Goal: Task Accomplishment & Management: Manage account settings

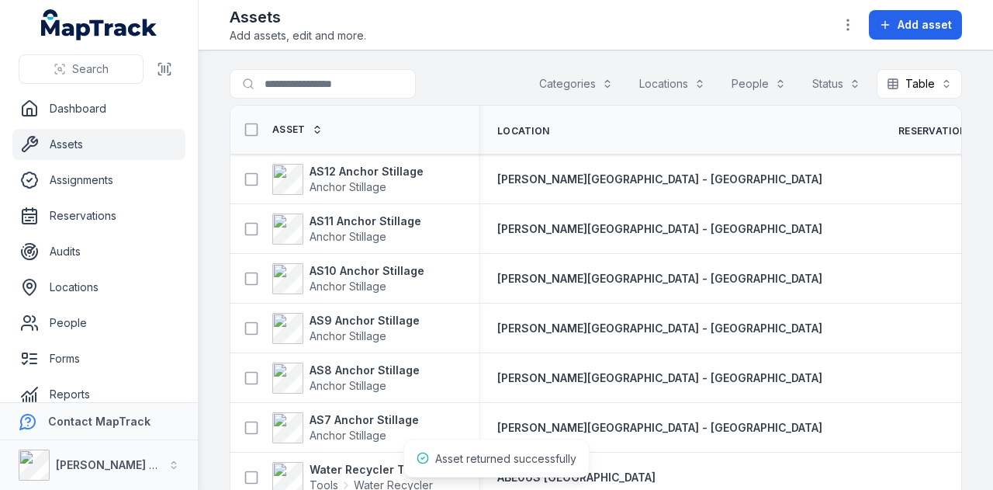
scroll to position [309, 0]
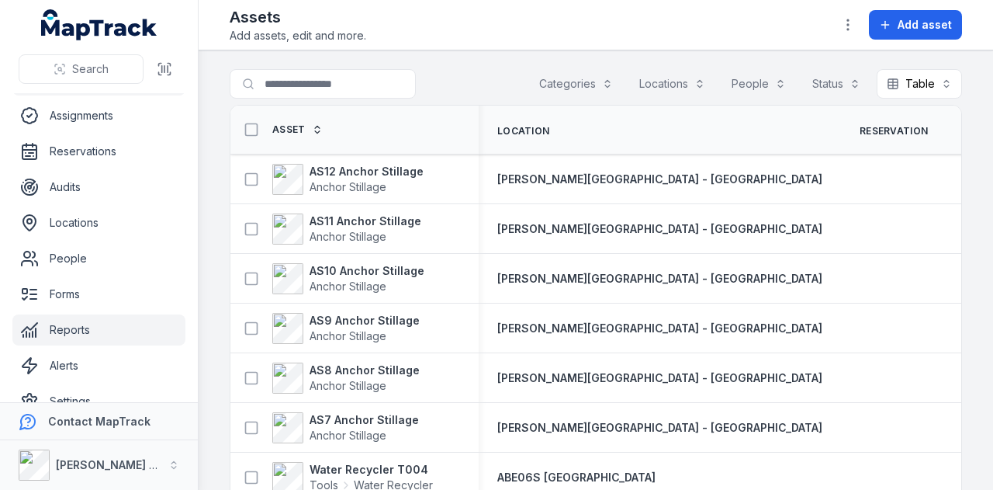
scroll to position [88, 0]
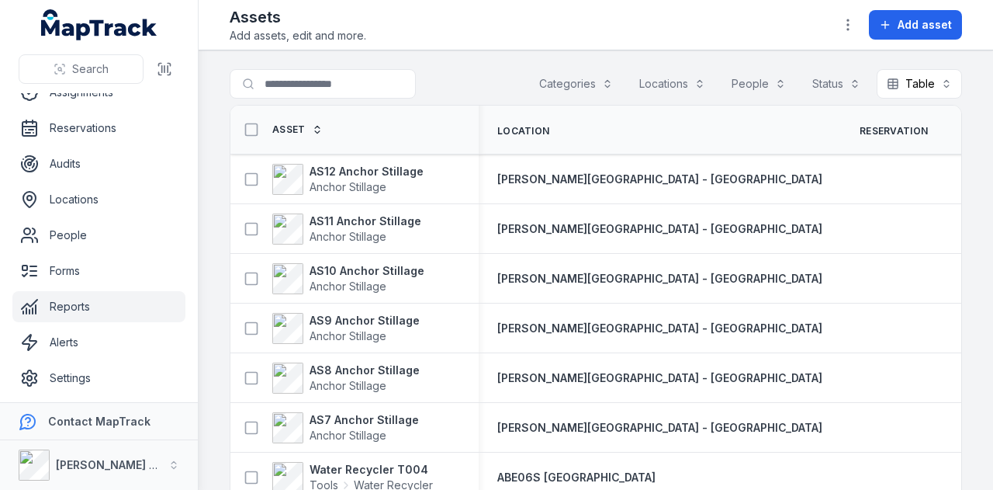
click at [109, 310] on link "Reports" at bounding box center [98, 306] width 173 height 31
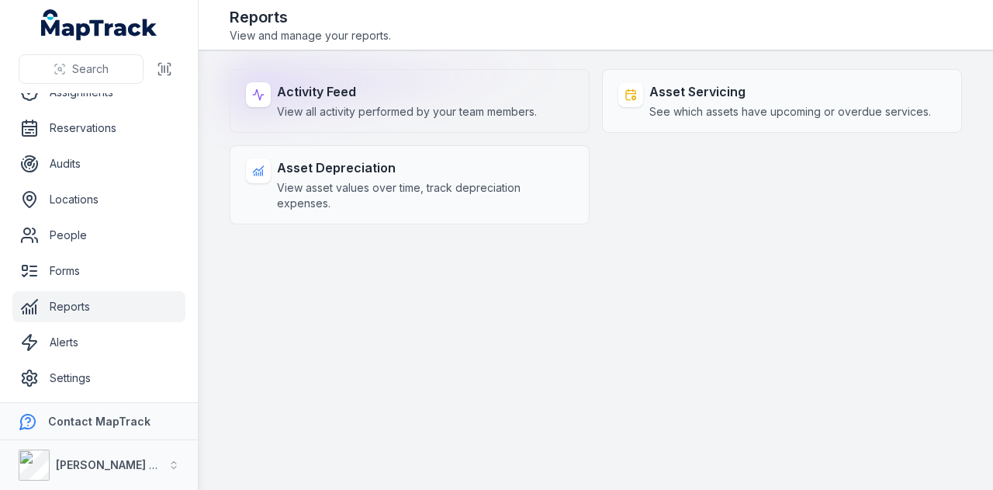
click at [424, 69] on div "Activity Feed View all activity performed by your team members." at bounding box center [410, 101] width 360 height 64
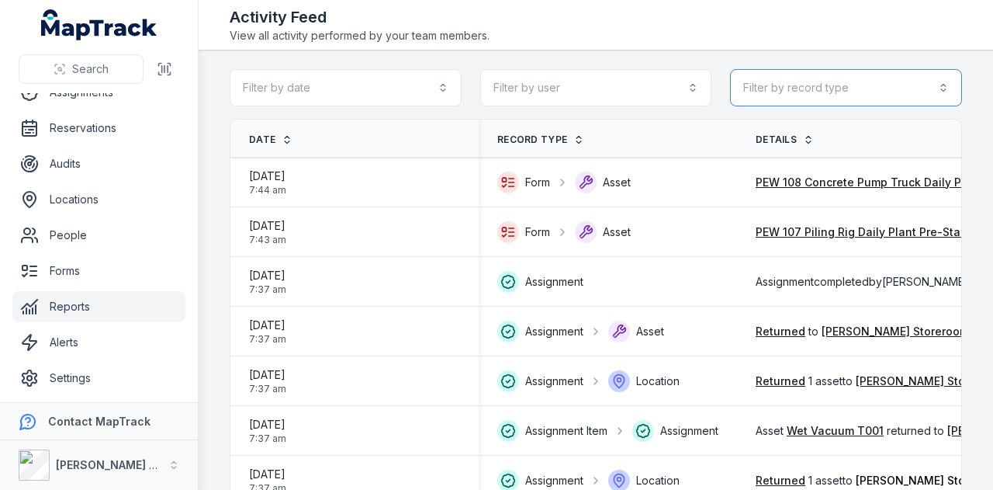
click at [850, 100] on button "Filter by record type" at bounding box center [846, 87] width 232 height 37
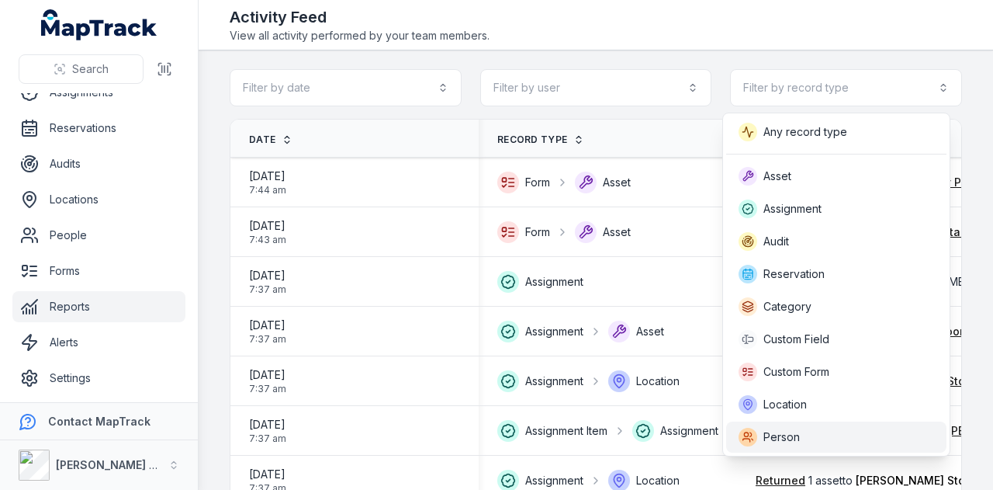
click at [829, 424] on div "Person" at bounding box center [836, 436] width 220 height 31
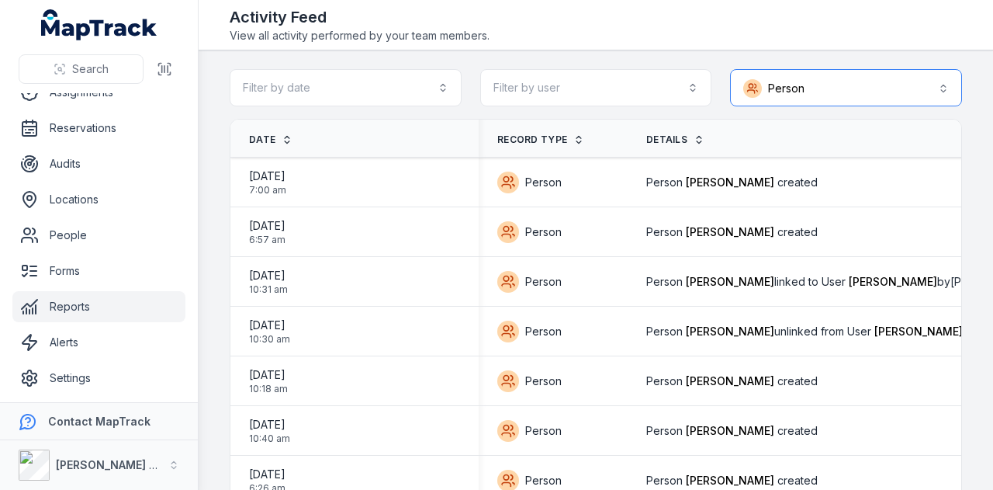
click at [846, 78] on button "Person ******" at bounding box center [846, 87] width 232 height 37
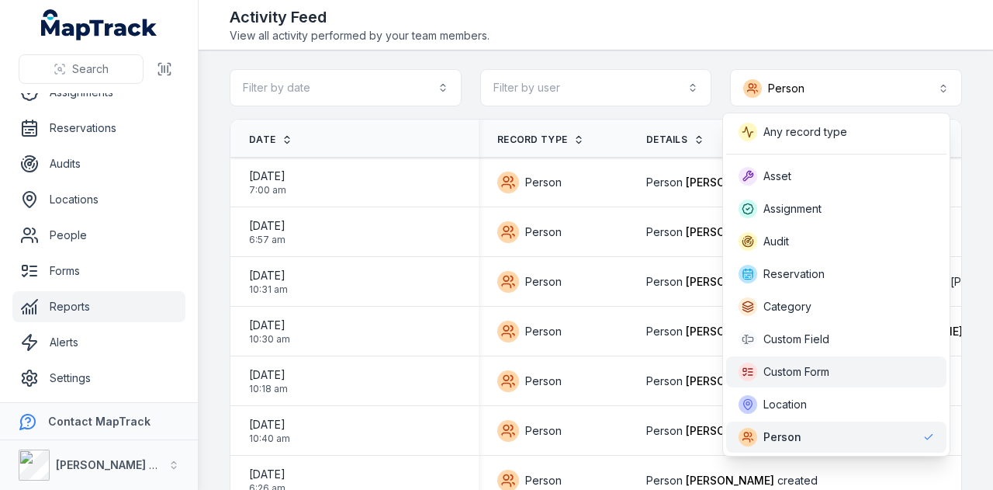
click at [815, 365] on span "Custom Form" at bounding box center [796, 372] width 66 height 16
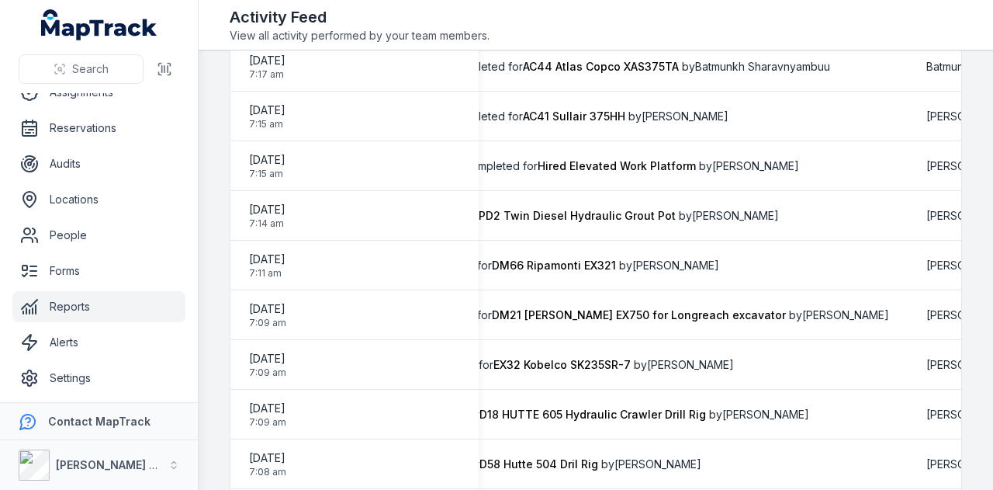
scroll to position [514, 0]
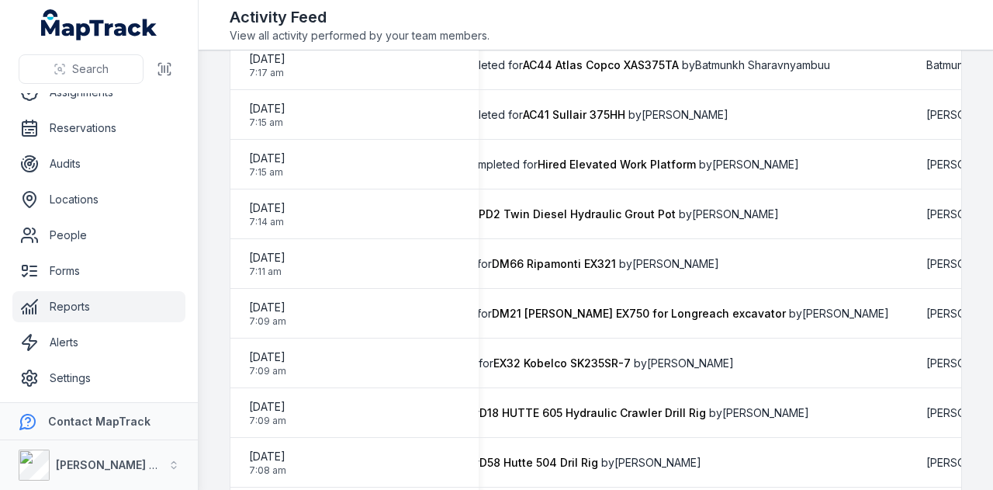
click at [711, 204] on div "PEW 113 Grout Plant Daily Pre-Start Checklist form completed for TPD2 Twin Dies…" at bounding box center [506, 214] width 801 height 28
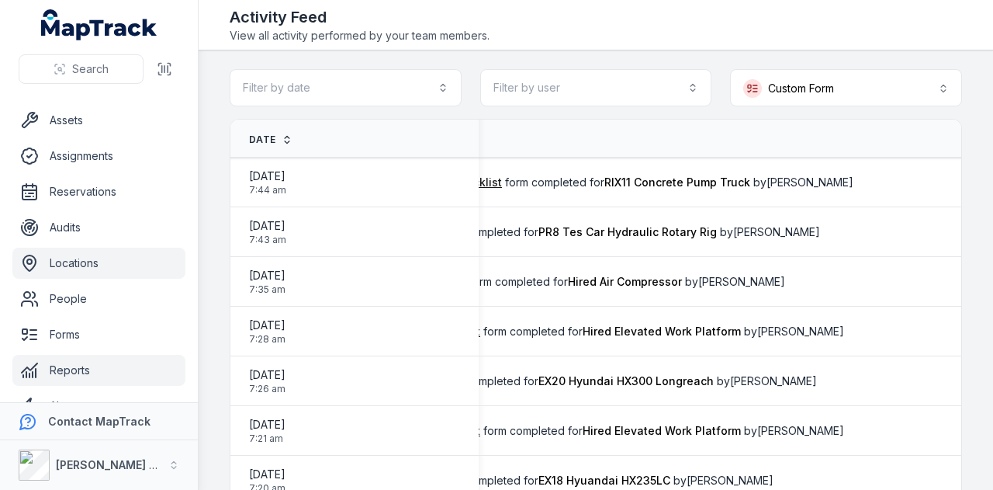
scroll to position [0, 0]
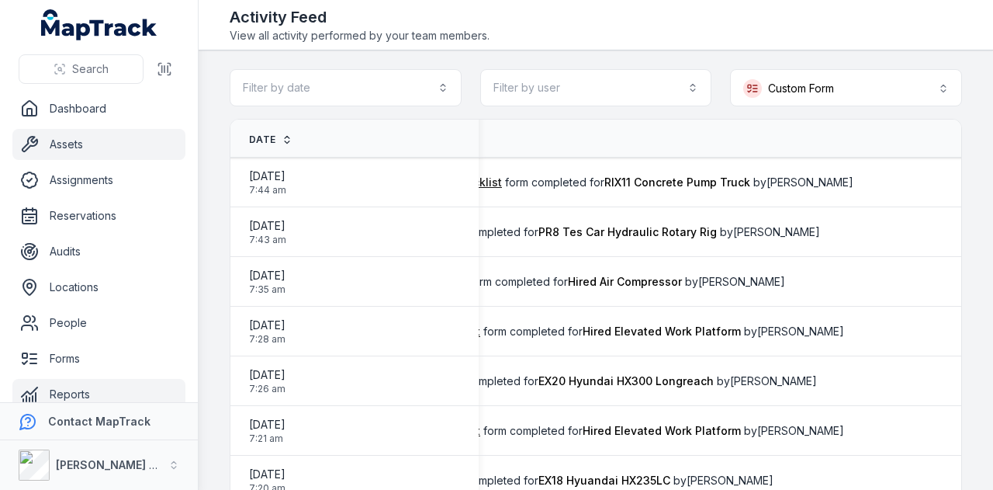
click at [117, 157] on link "Assets" at bounding box center [98, 144] width 173 height 31
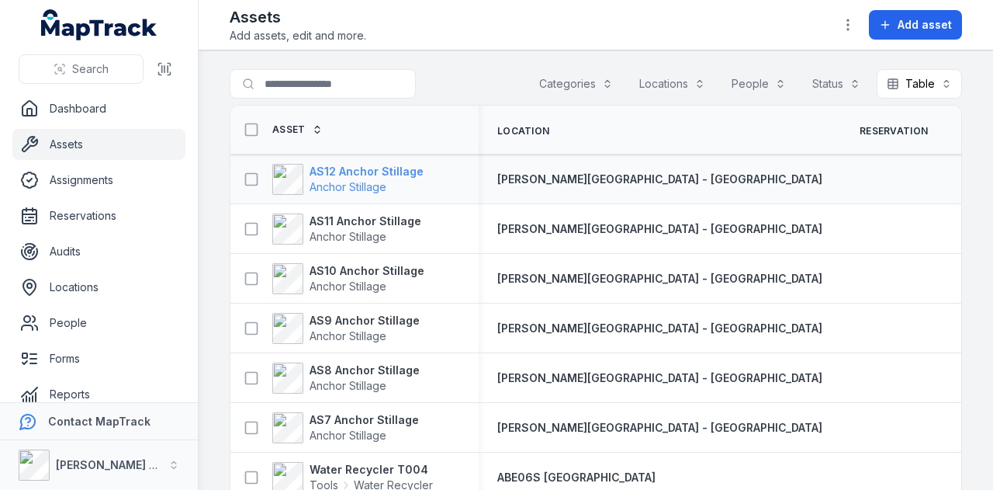
click at [409, 165] on strong "AS12 Anchor Stillage" at bounding box center [367, 172] width 114 height 16
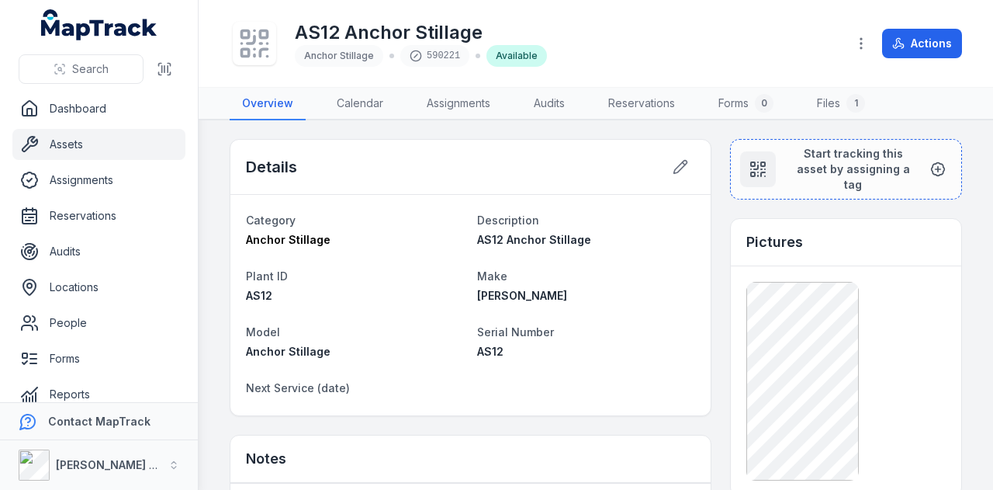
click at [108, 133] on link "Assets" at bounding box center [98, 144] width 173 height 31
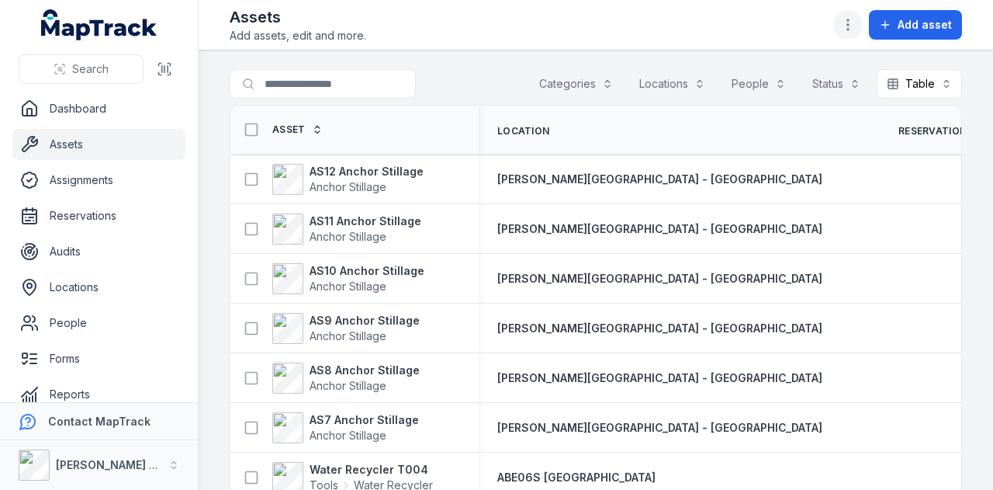
click at [856, 22] on icon "button" at bounding box center [848, 25] width 16 height 16
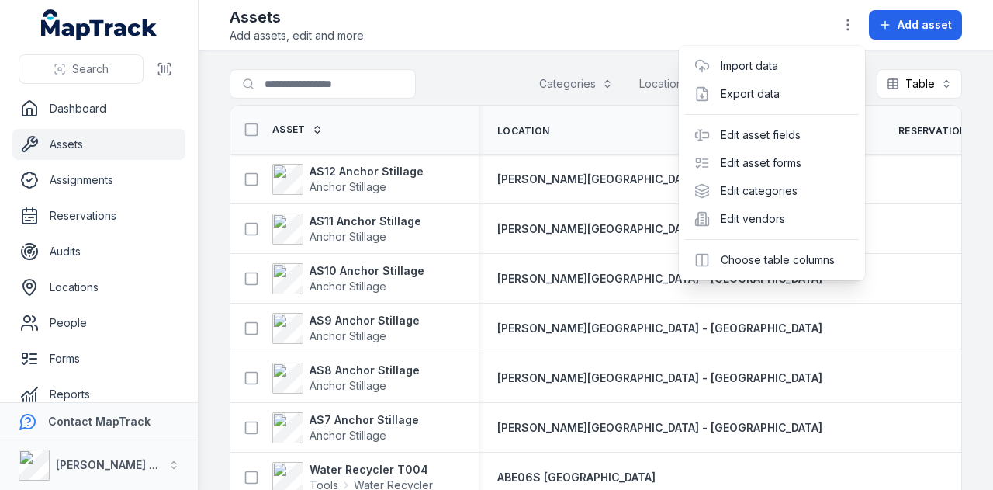
click at [964, 173] on div "Toggle Navigation Assets Add assets, edit and more. Add asset Search for assets…" at bounding box center [596, 245] width 794 height 490
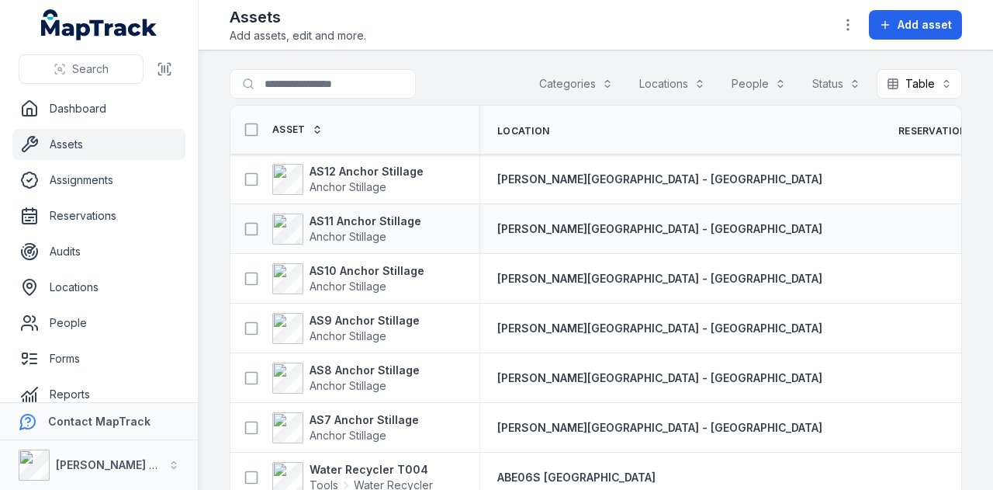
scroll to position [388, 0]
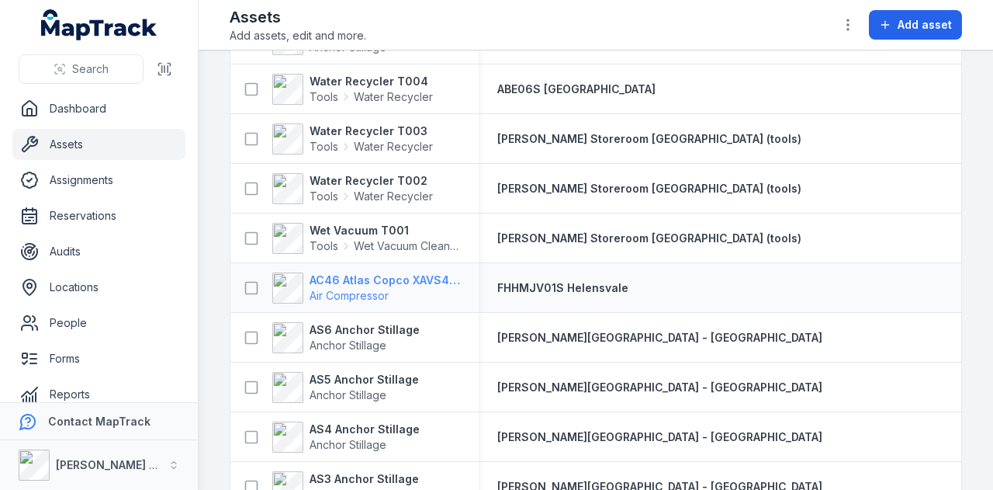
click at [414, 275] on strong "AC46 Atlas Copco XAVS450" at bounding box center [385, 280] width 151 height 16
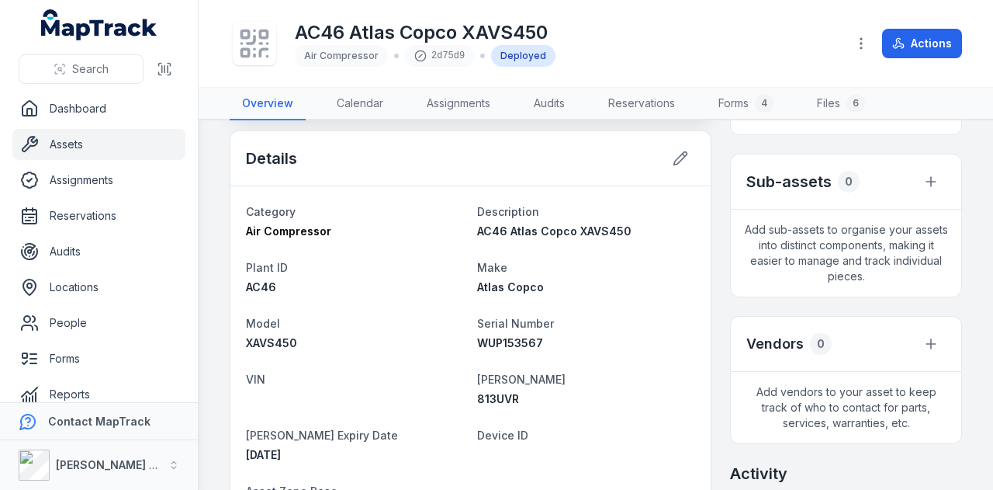
scroll to position [388, 0]
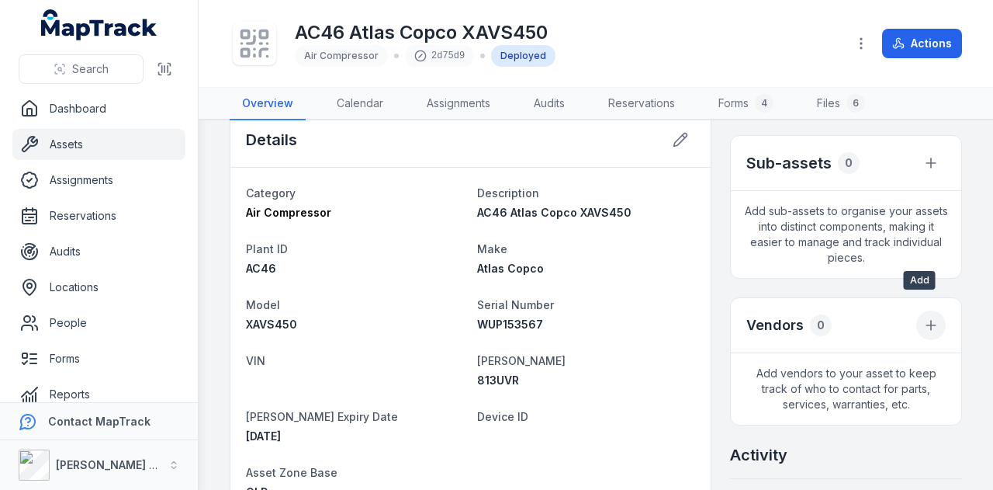
click at [929, 310] on button at bounding box center [930, 324] width 29 height 29
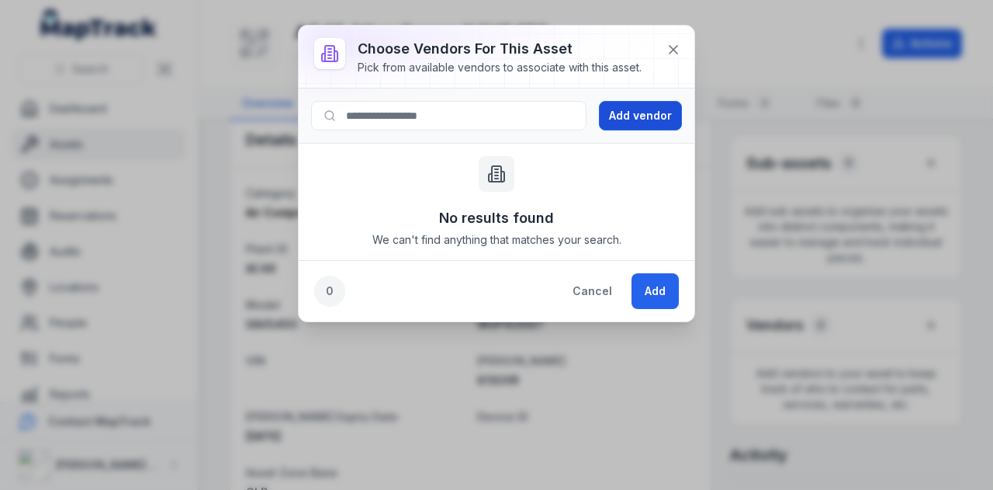
click at [661, 125] on button "Add vendor" at bounding box center [640, 115] width 83 height 29
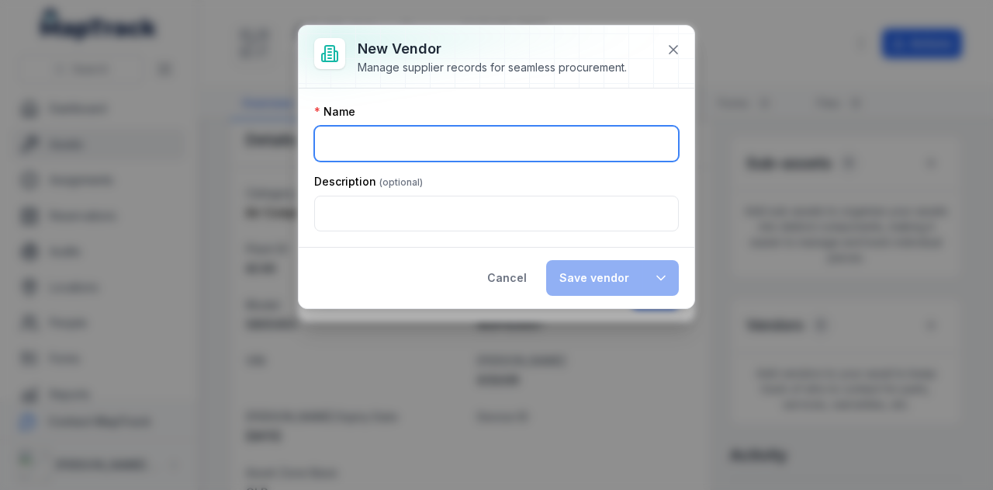
click at [431, 145] on input ":r2v:-form-item-label" at bounding box center [496, 144] width 365 height 36
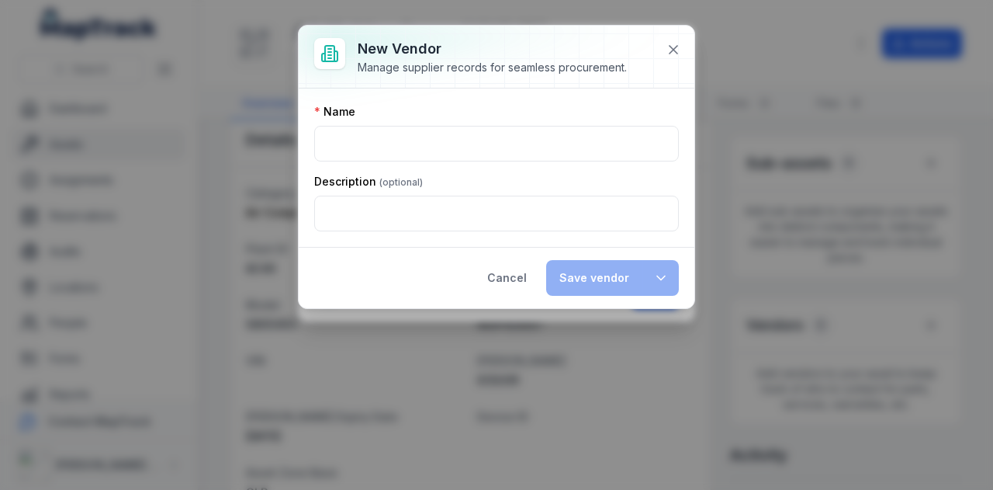
click at [369, 178] on label "Description" at bounding box center [368, 182] width 109 height 16
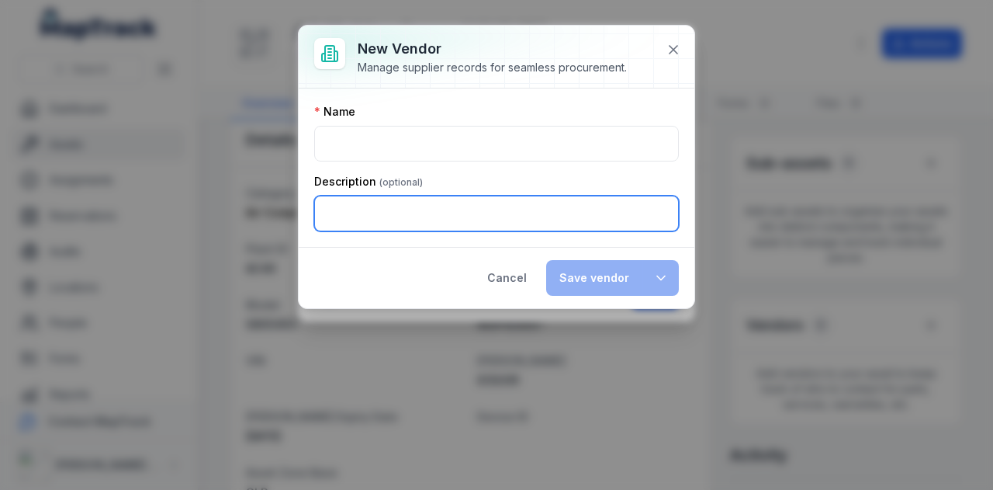
click at [361, 201] on input ":r30:-form-item-label" at bounding box center [496, 214] width 365 height 36
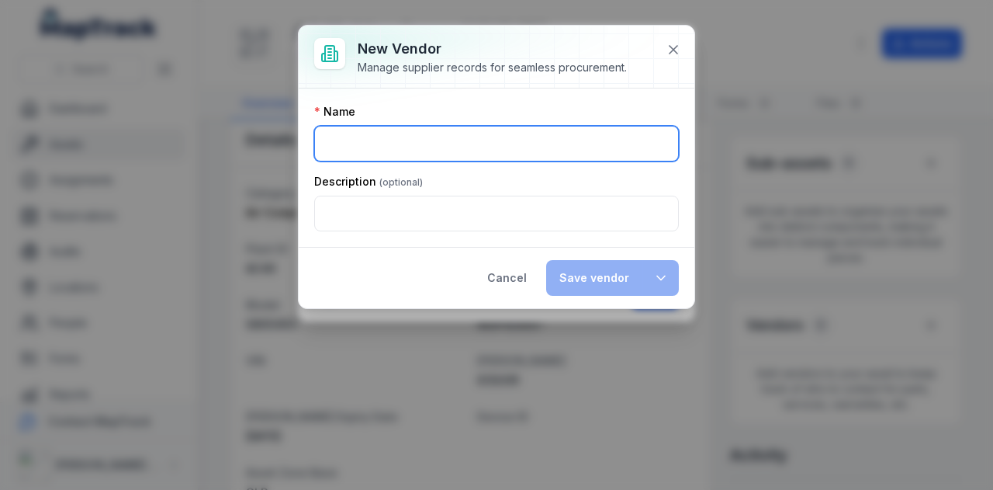
drag, startPoint x: 414, startPoint y: 138, endPoint x: 425, endPoint y: 133, distance: 12.1
click at [421, 135] on input ":r2v:-form-item-label" at bounding box center [496, 144] width 365 height 36
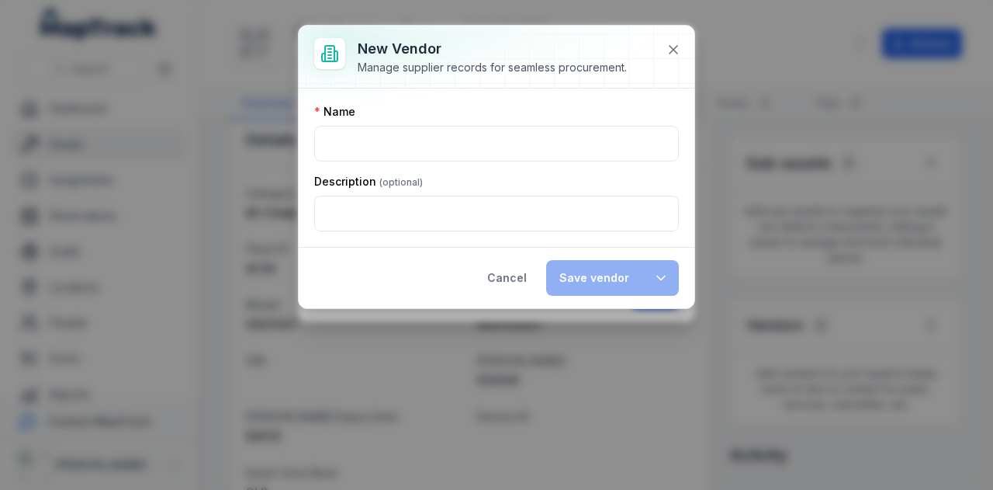
click at [652, 97] on div "Name Description" at bounding box center [497, 167] width 396 height 158
click at [675, 43] on icon at bounding box center [674, 50] width 16 height 16
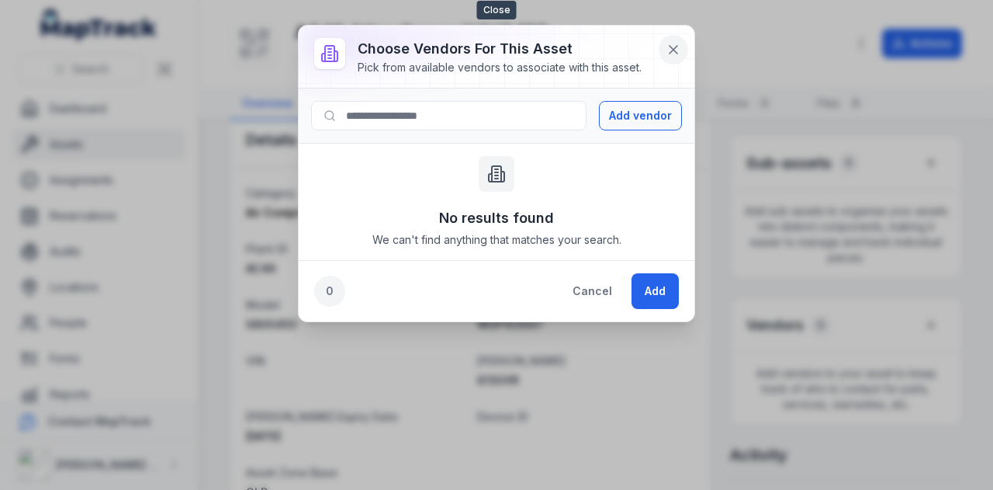
click at [671, 53] on icon at bounding box center [674, 50] width 16 height 16
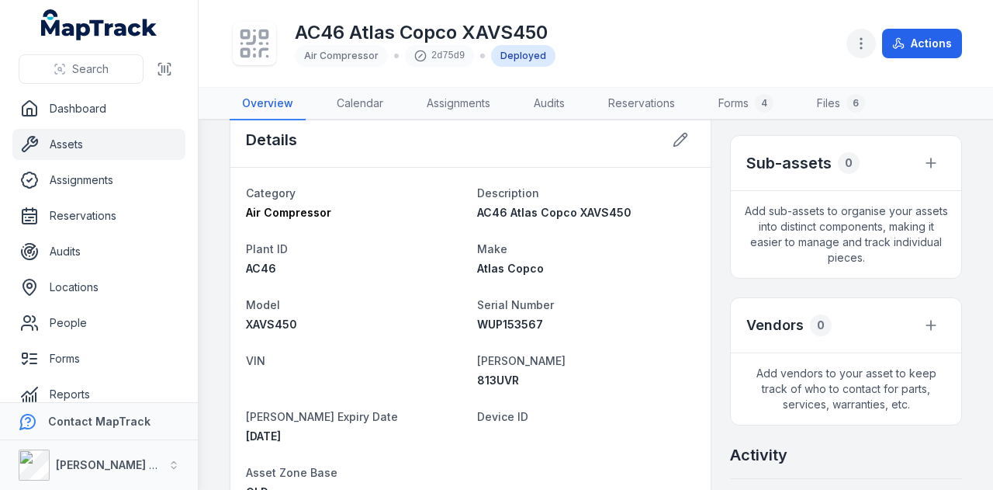
click at [856, 47] on icon "button" at bounding box center [861, 44] width 16 height 16
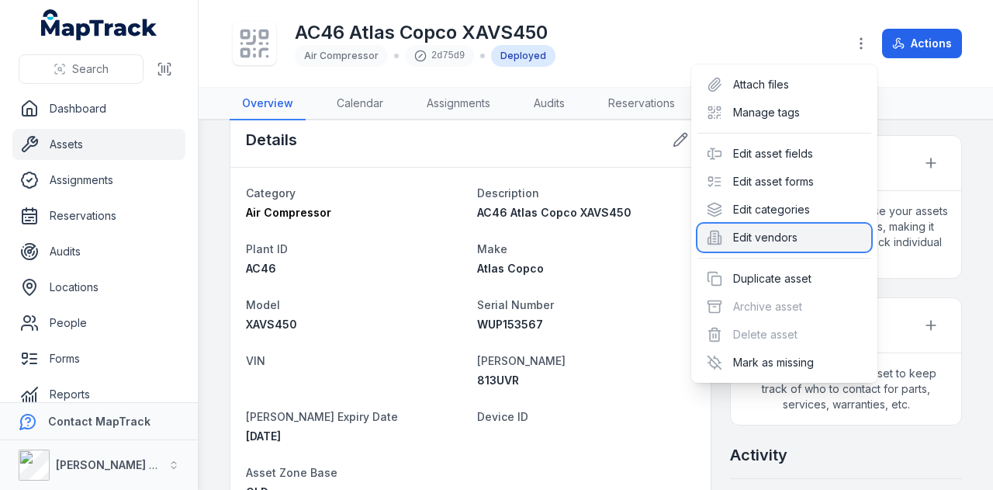
click at [822, 235] on div "Edit vendors" at bounding box center [784, 237] width 174 height 28
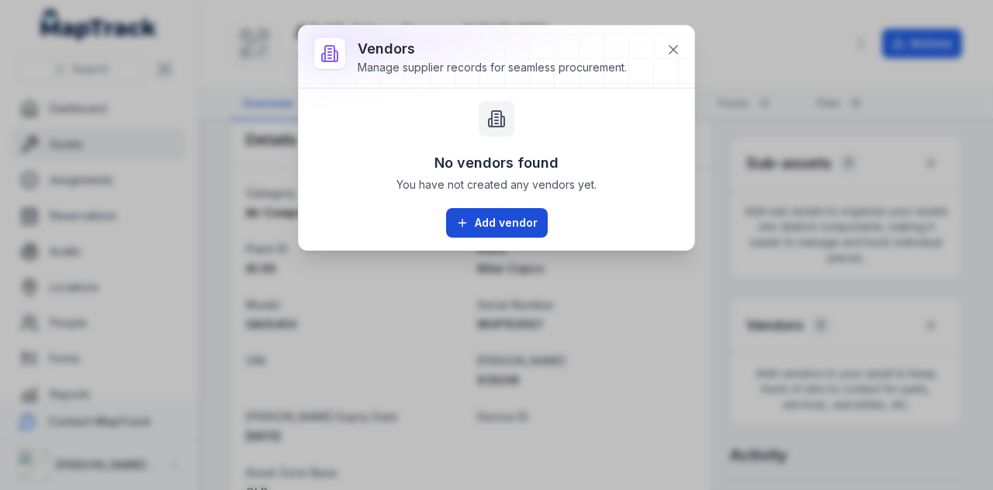
click at [532, 212] on button "Add vendor" at bounding box center [497, 222] width 102 height 29
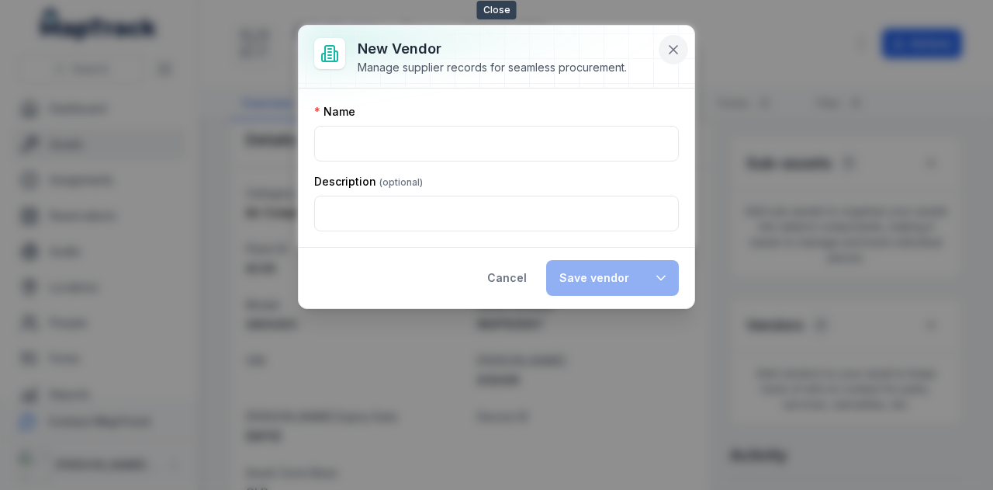
click at [670, 43] on icon at bounding box center [674, 50] width 16 height 16
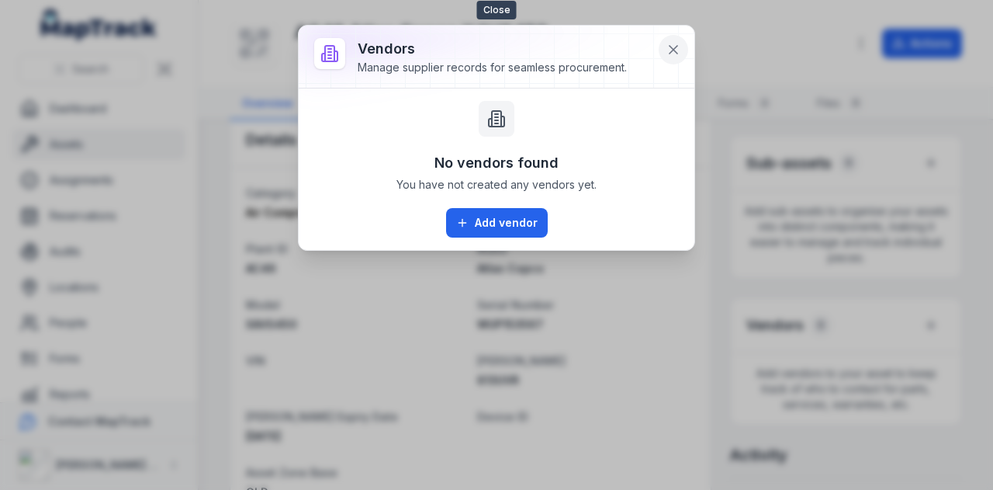
click at [682, 54] on button at bounding box center [673, 49] width 29 height 29
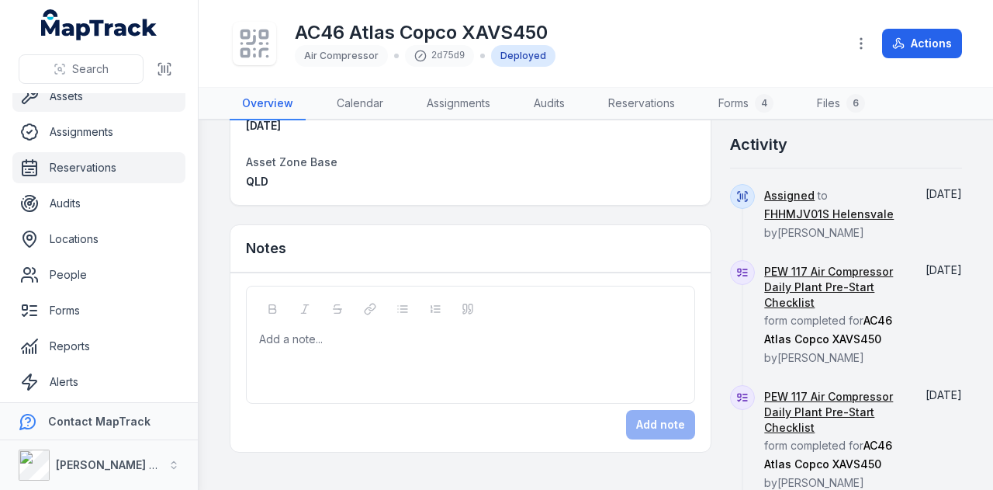
scroll to position [88, 0]
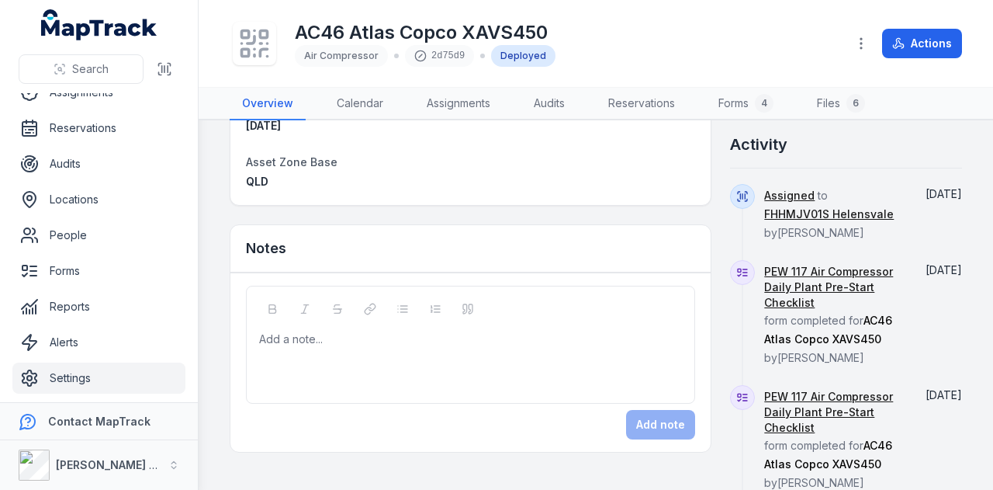
click at [148, 367] on link "Settings" at bounding box center [98, 377] width 173 height 31
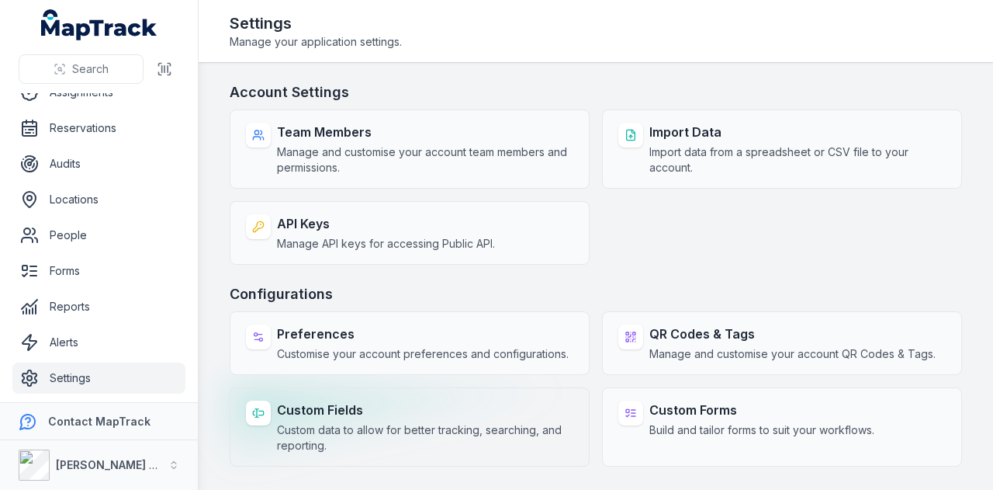
click at [408, 412] on strong "Custom Fields" at bounding box center [425, 409] width 296 height 19
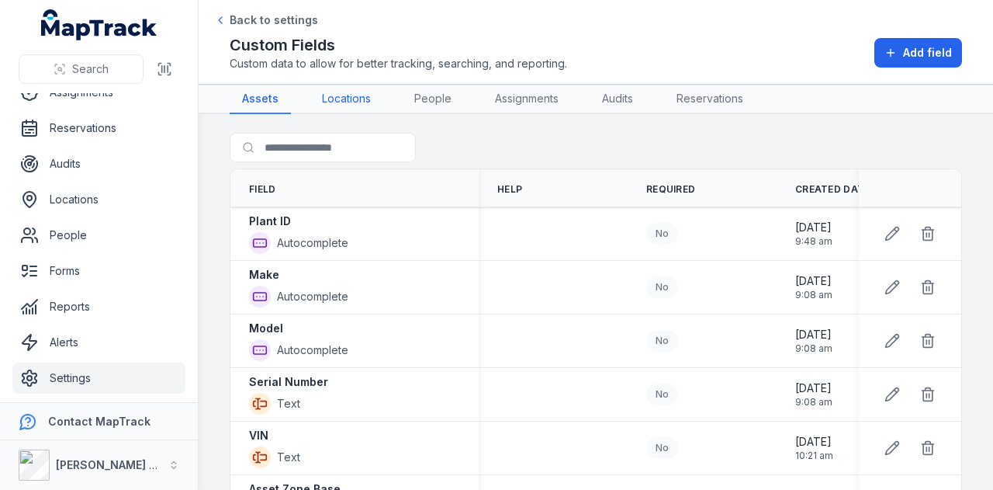
click at [380, 109] on link "Locations" at bounding box center [347, 99] width 74 height 29
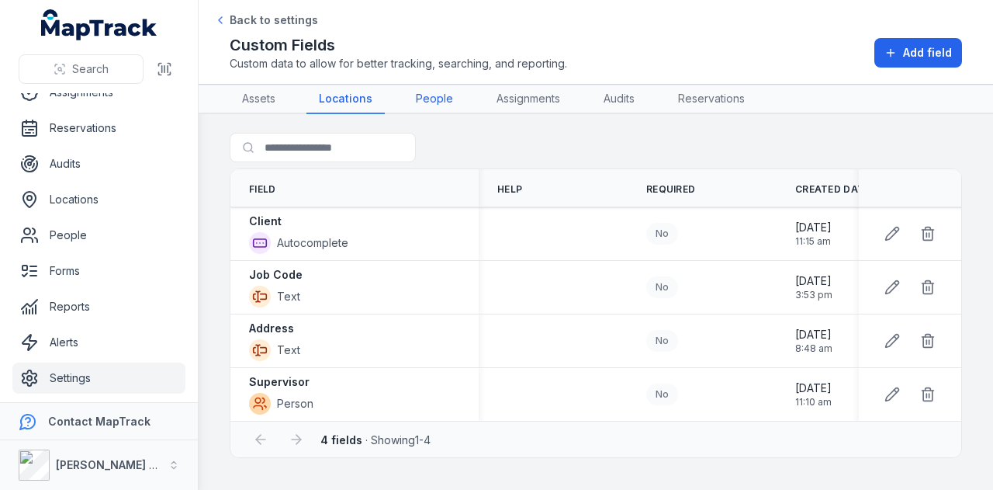
click at [456, 102] on link "People" at bounding box center [434, 99] width 62 height 29
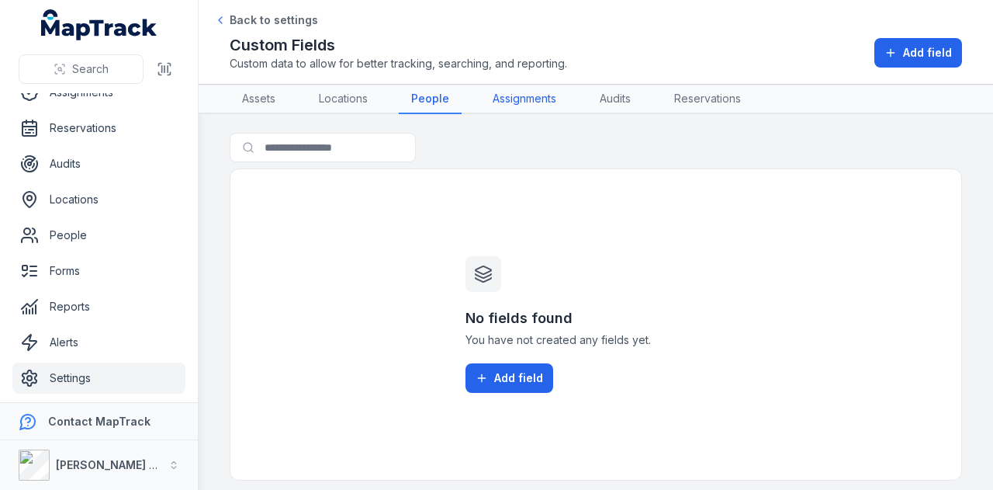
click at [509, 100] on link "Assignments" at bounding box center [524, 99] width 88 height 29
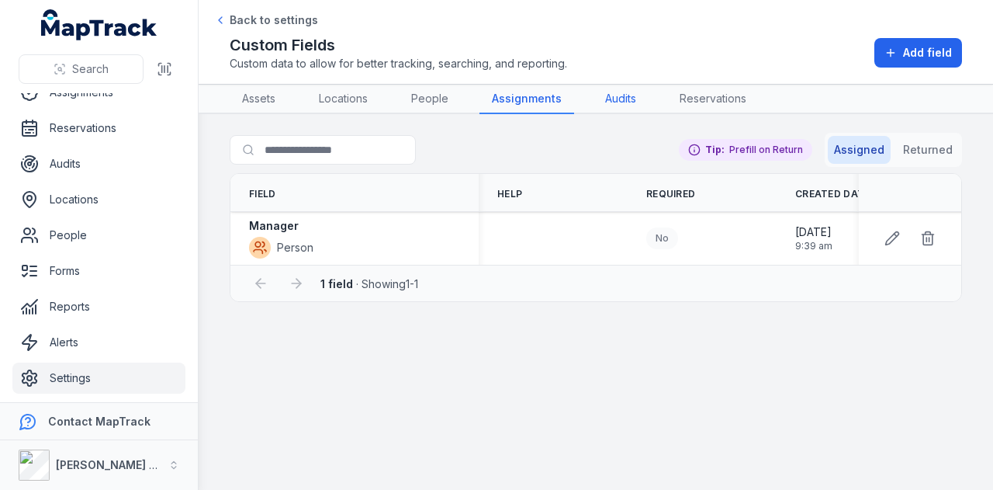
click at [634, 102] on link "Audits" at bounding box center [621, 99] width 56 height 29
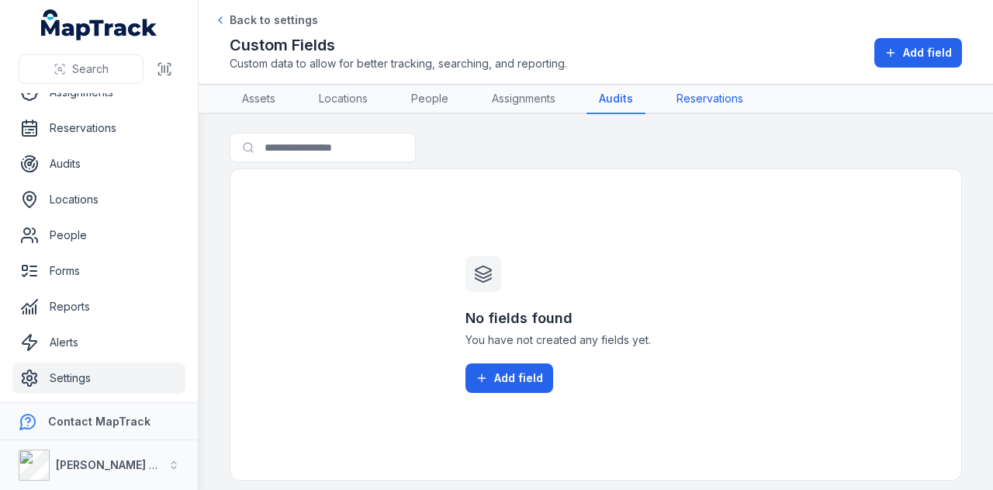
click at [710, 96] on link "Reservations" at bounding box center [710, 99] width 92 height 29
click at [241, 108] on link "Assets" at bounding box center [259, 99] width 58 height 29
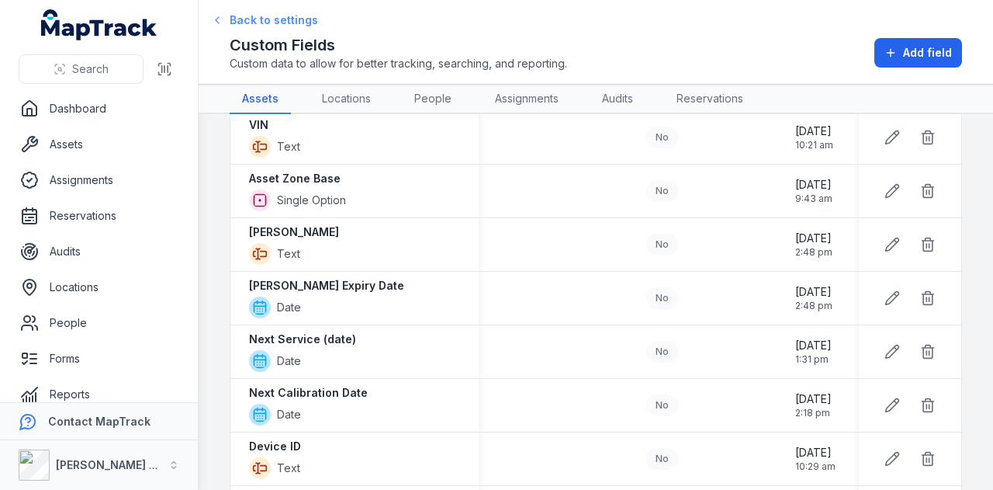
click at [293, 26] on span "Back to settings" at bounding box center [274, 20] width 88 height 16
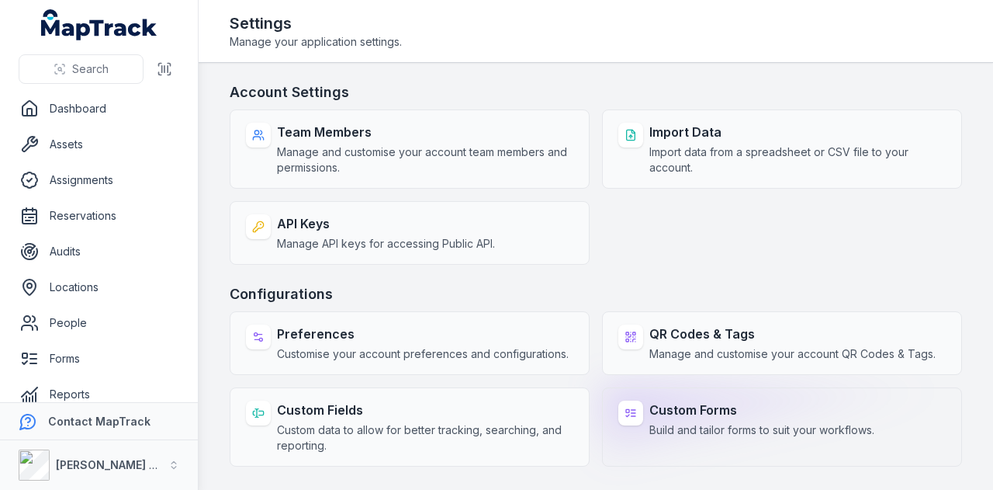
click at [704, 422] on span "Build and tailor forms to suit your workflows." at bounding box center [761, 430] width 225 height 16
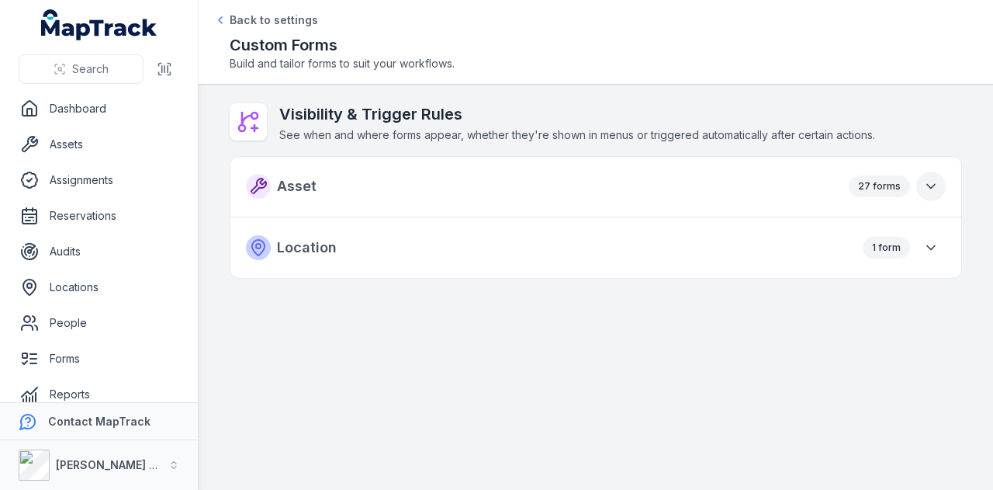
click at [927, 189] on icon "button" at bounding box center [931, 186] width 16 height 16
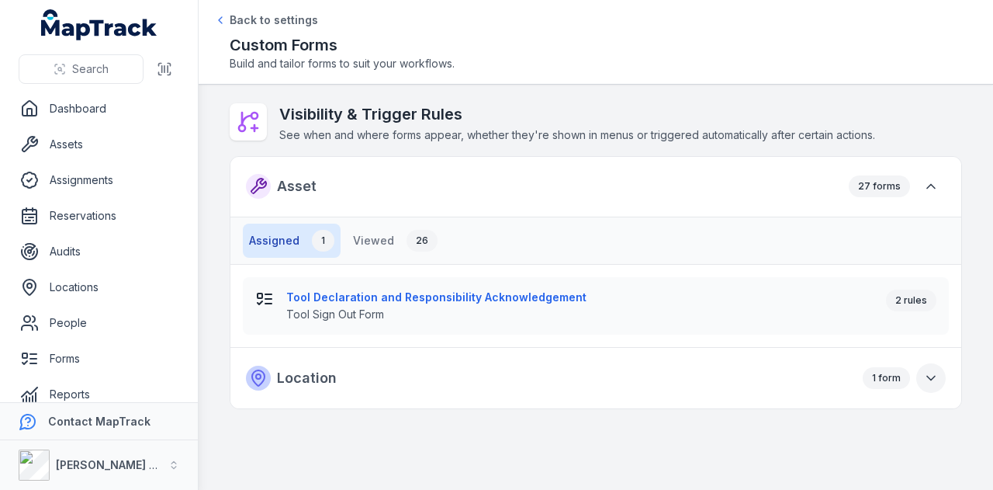
click at [928, 376] on icon "button" at bounding box center [931, 378] width 8 height 4
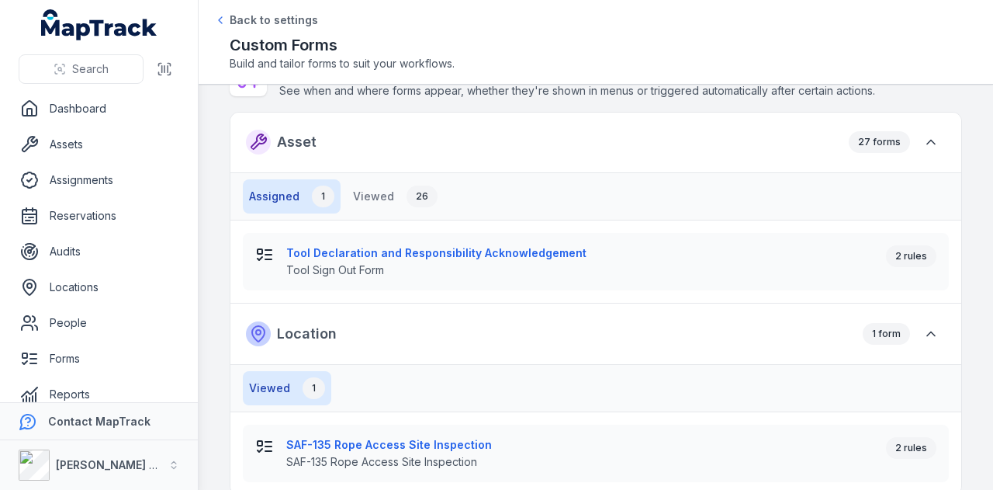
scroll to position [64, 0]
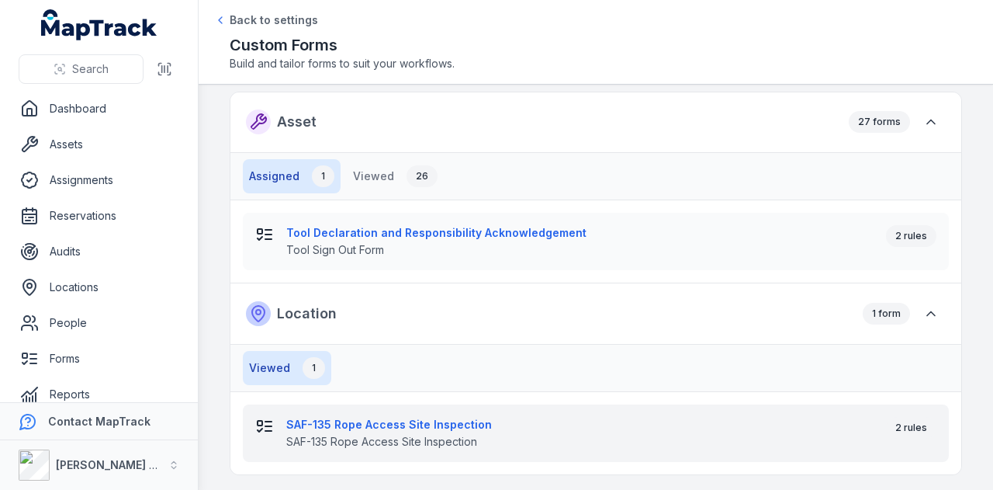
click at [476, 419] on strong "SAF-135 Rope Access Site Inspection" at bounding box center [579, 425] width 587 height 16
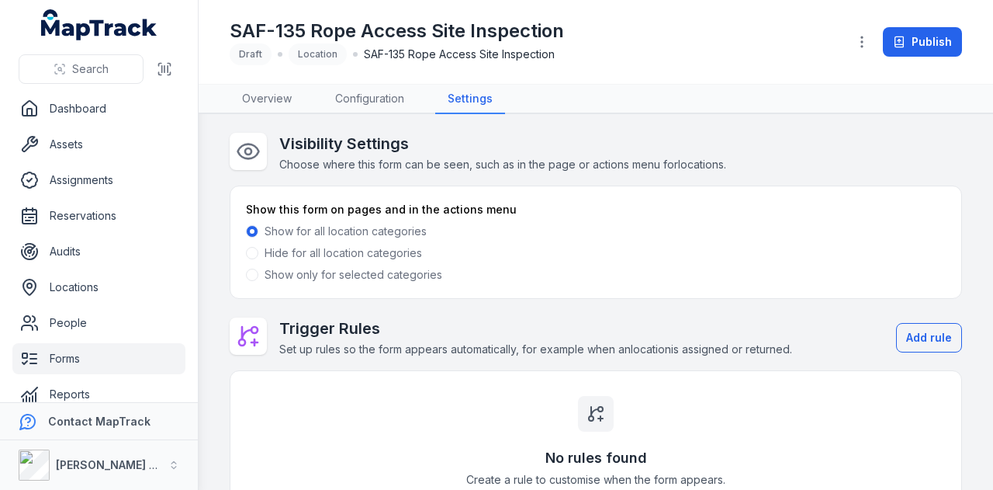
click at [93, 363] on link "Forms" at bounding box center [98, 358] width 173 height 31
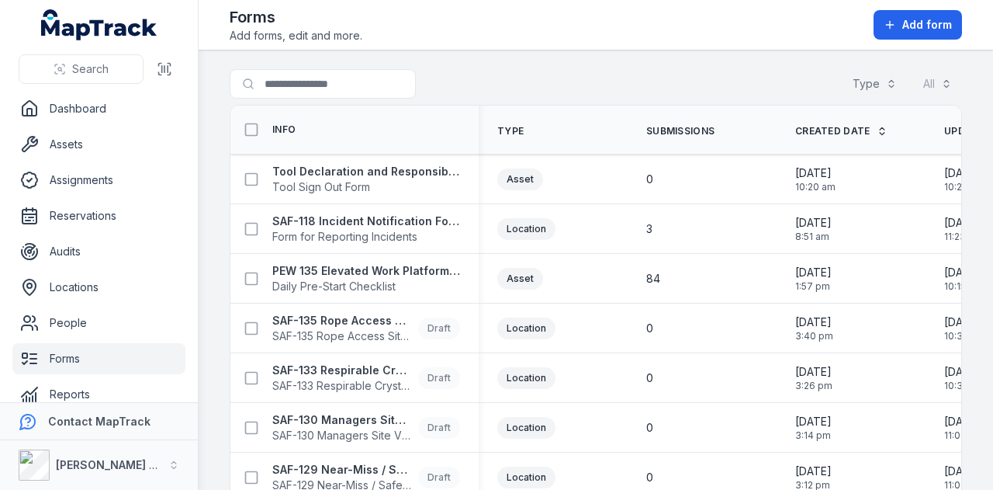
click at [475, 82] on div at bounding box center [354, 83] width 248 height 29
click at [427, 221] on strong "SAF-118 Incident Notification Form" at bounding box center [366, 221] width 188 height 16
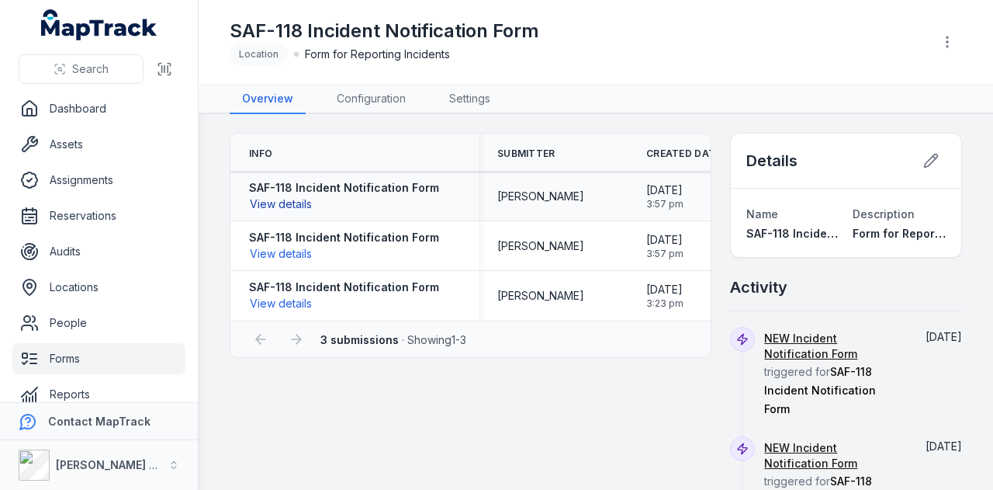
click at [263, 202] on button "View details" at bounding box center [281, 204] width 64 height 17
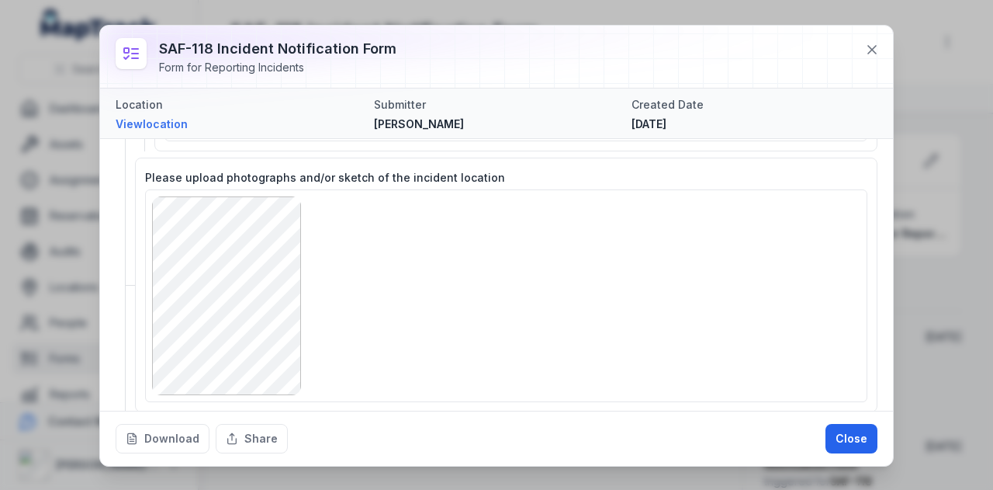
scroll to position [698, 0]
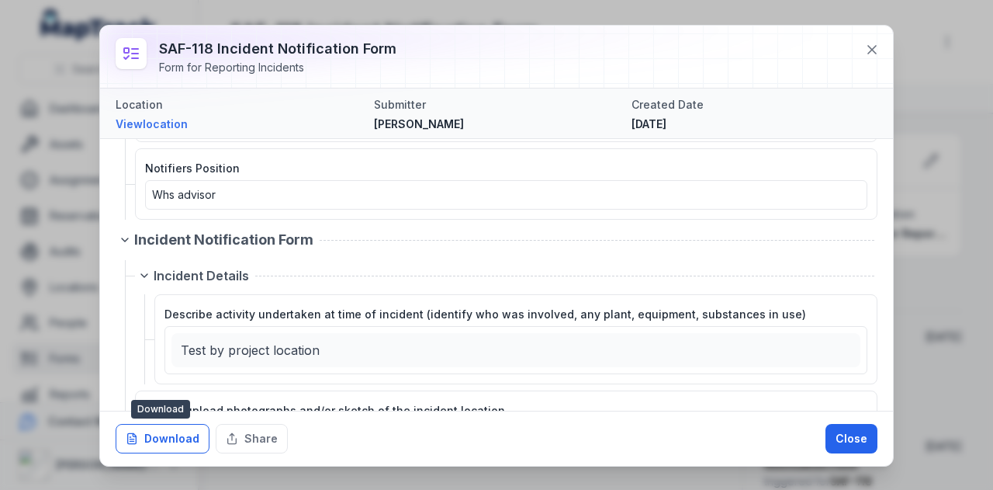
click at [171, 445] on button "Download" at bounding box center [163, 438] width 94 height 29
click at [872, 55] on icon at bounding box center [872, 50] width 16 height 16
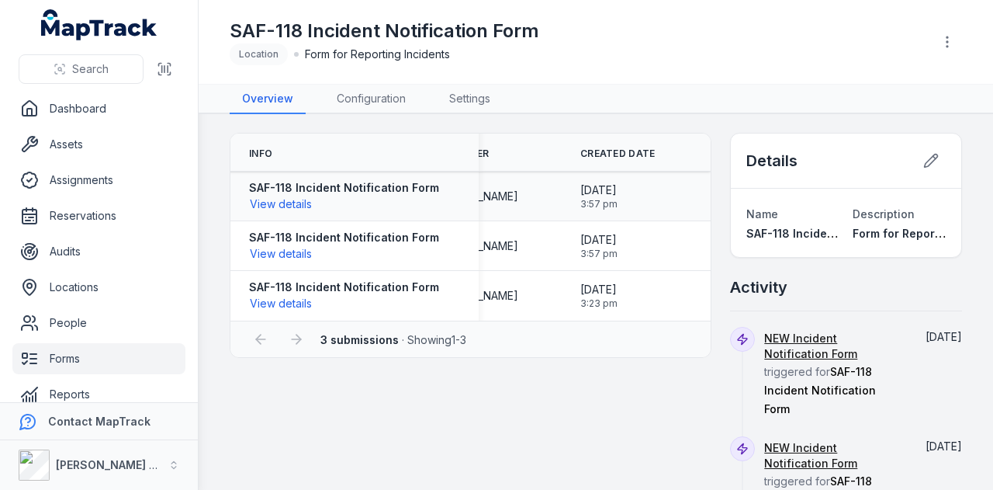
scroll to position [0, 0]
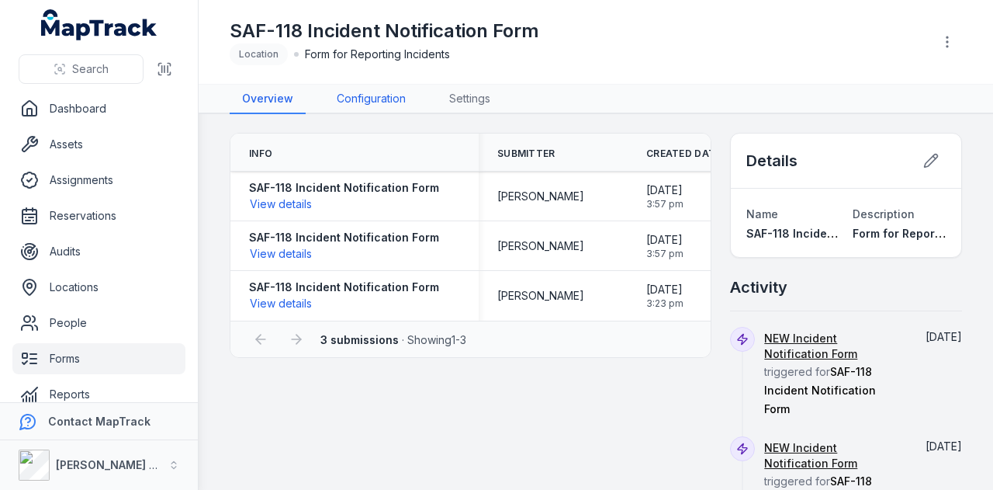
click at [375, 100] on link "Configuration" at bounding box center [371, 99] width 94 height 29
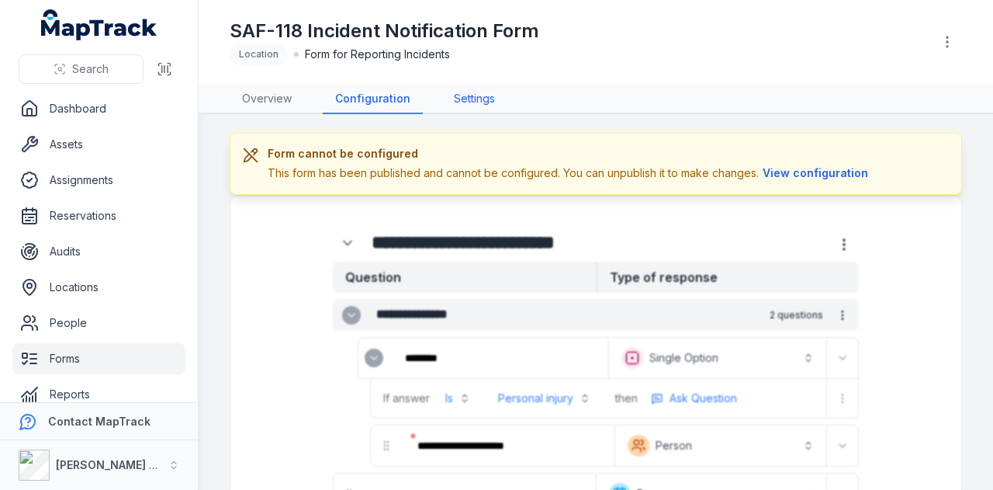
click at [466, 102] on link "Settings" at bounding box center [474, 99] width 66 height 29
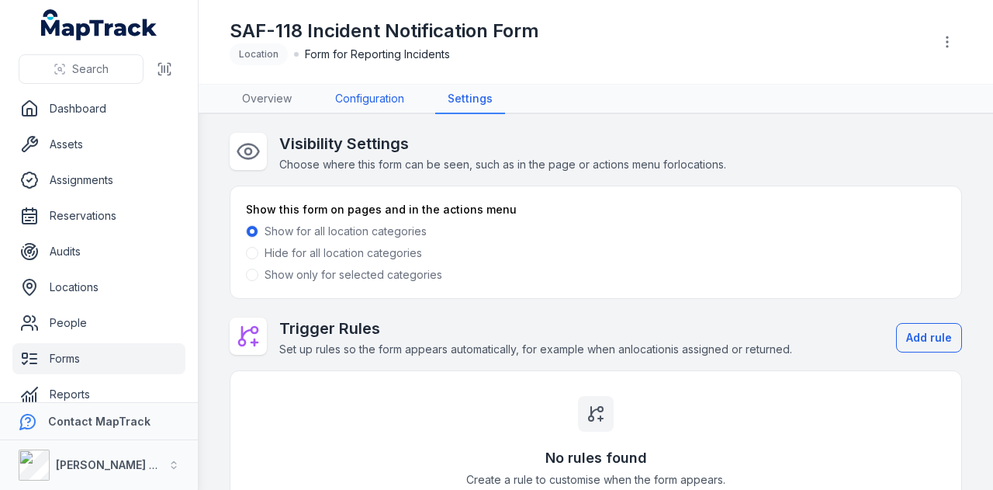
click at [387, 100] on link "Configuration" at bounding box center [370, 99] width 94 height 29
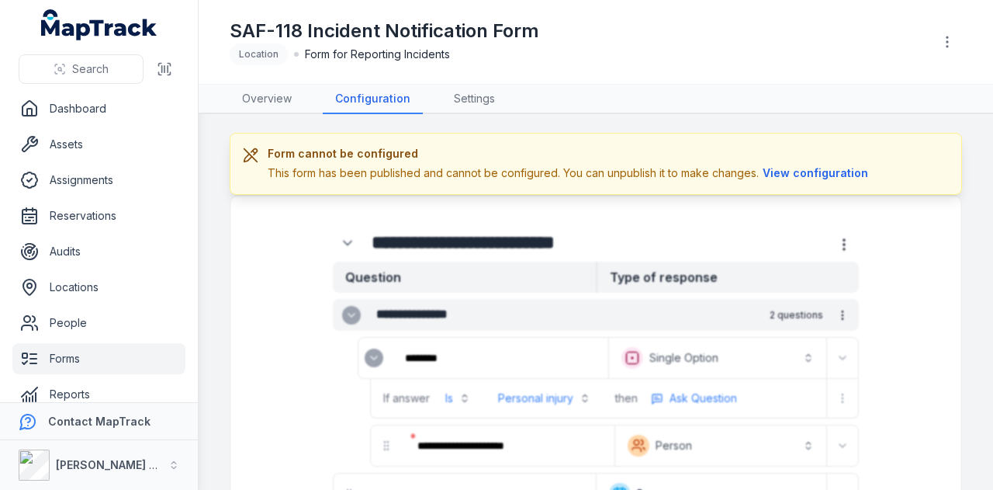
click at [110, 358] on link "Forms" at bounding box center [98, 358] width 173 height 31
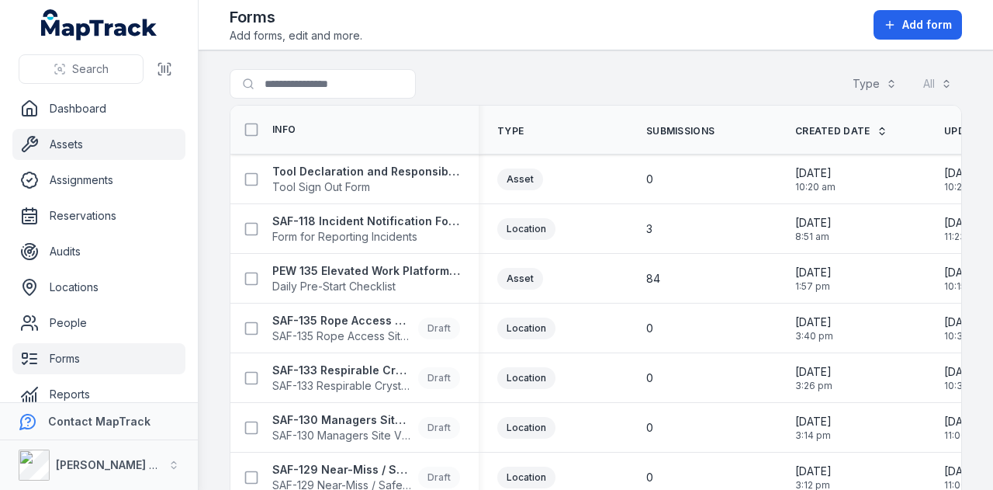
click at [112, 144] on link "Assets" at bounding box center [98, 144] width 173 height 31
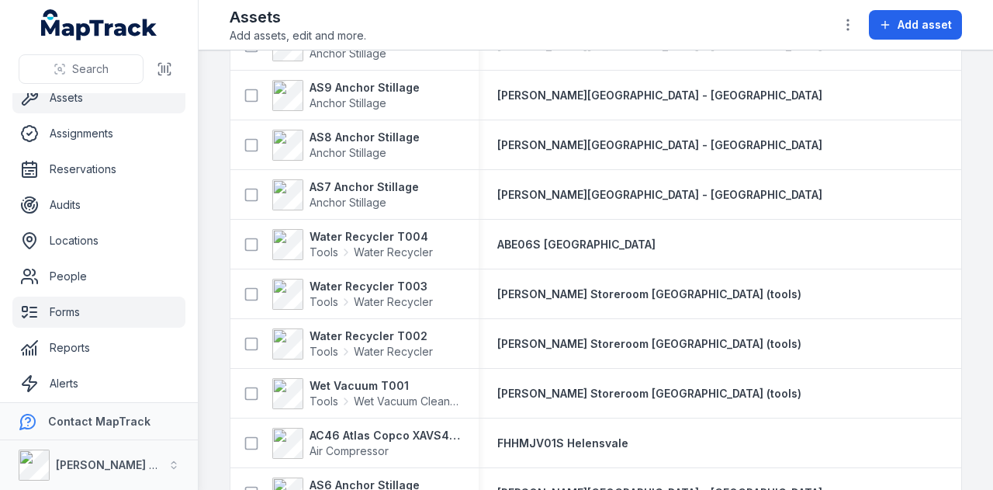
scroll to position [88, 0]
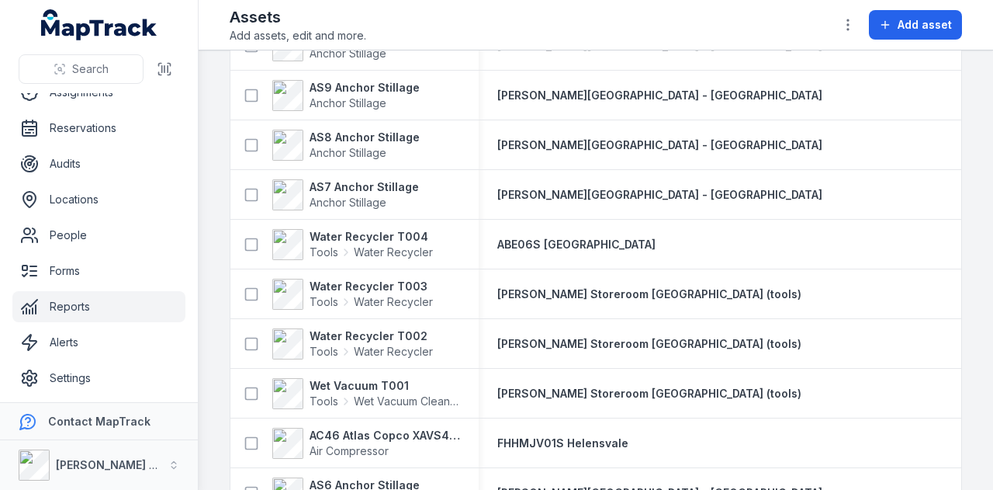
click at [141, 315] on link "Reports" at bounding box center [98, 306] width 173 height 31
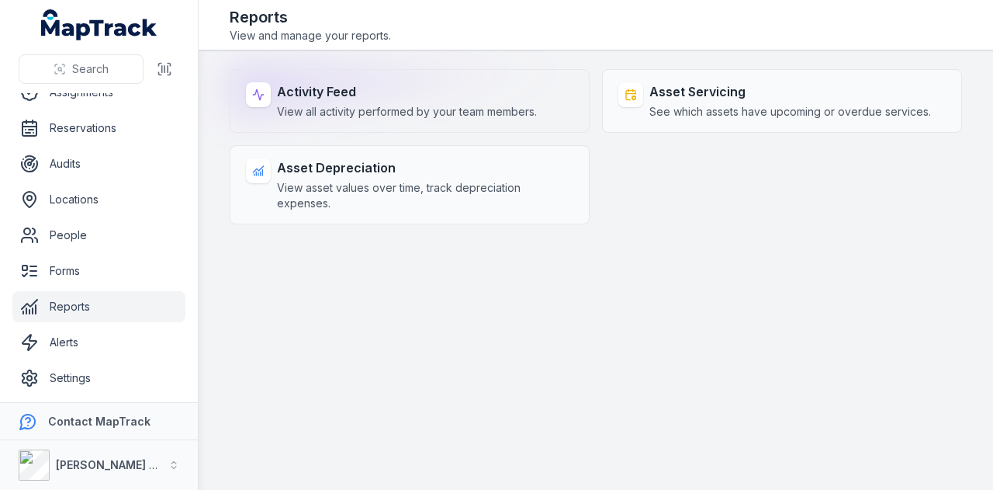
click at [460, 90] on strong "Activity Feed" at bounding box center [407, 91] width 260 height 19
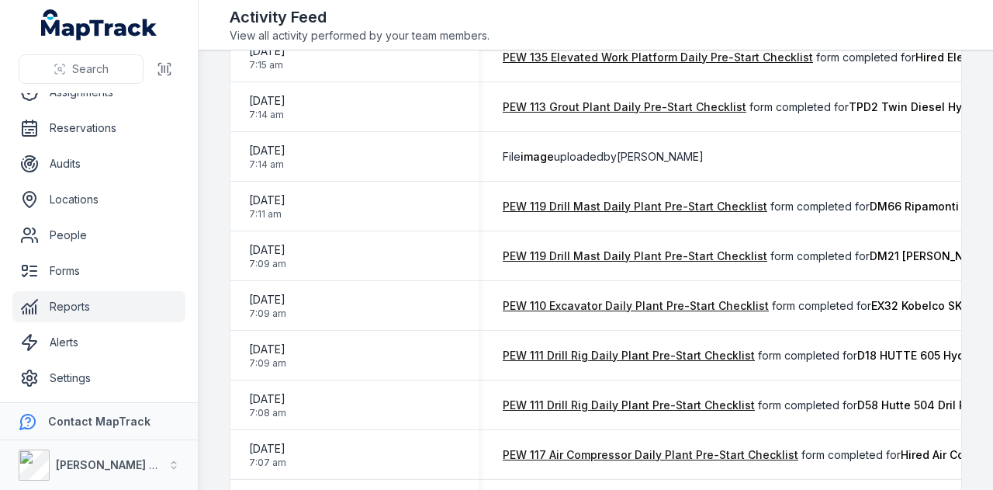
scroll to position [0, 252]
click at [718, 106] on link "PEW 113 Grout Plant Daily Pre-Start Checklist" at bounding box center [625, 107] width 244 height 16
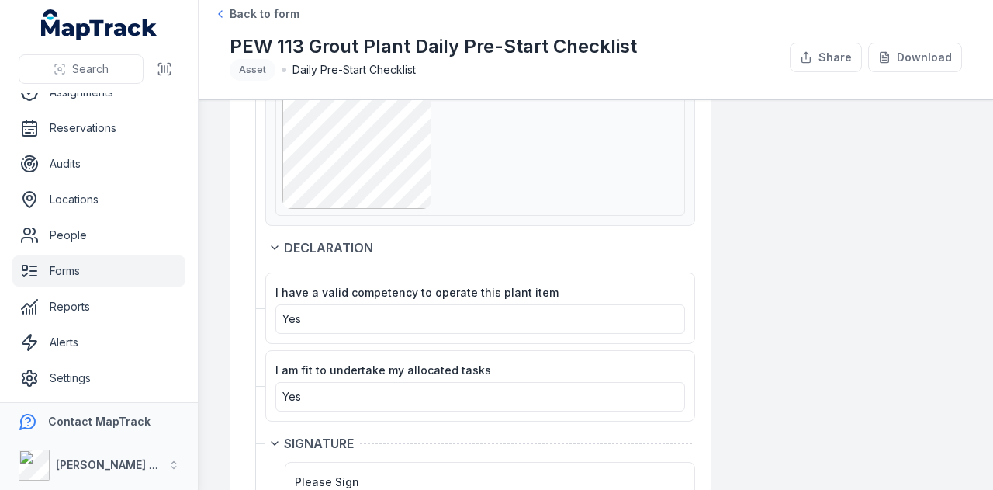
scroll to position [2012, 0]
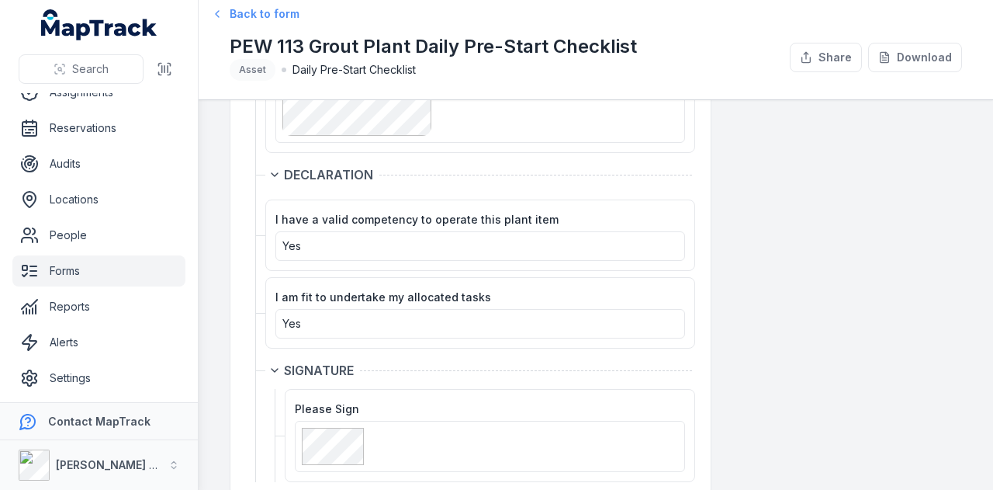
click at [261, 12] on span "Back to form" at bounding box center [265, 14] width 70 height 16
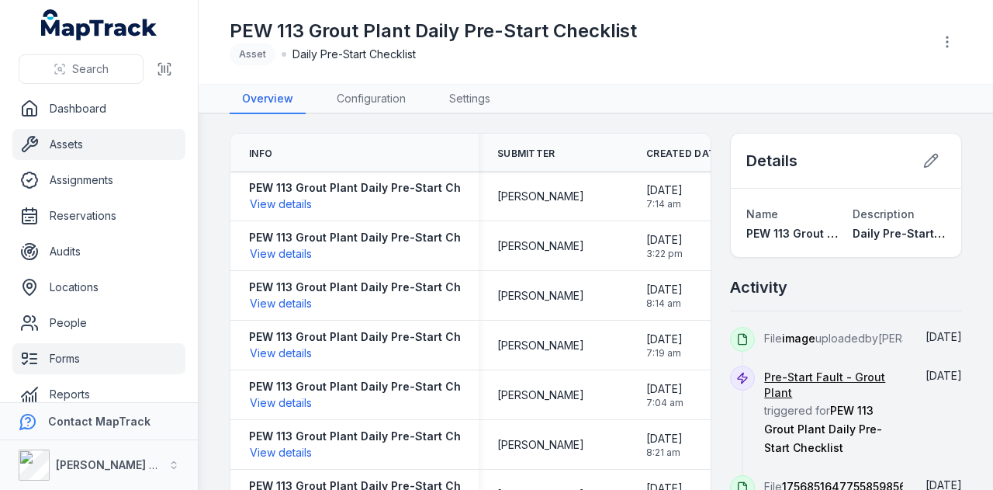
click at [99, 143] on link "Assets" at bounding box center [98, 144] width 173 height 31
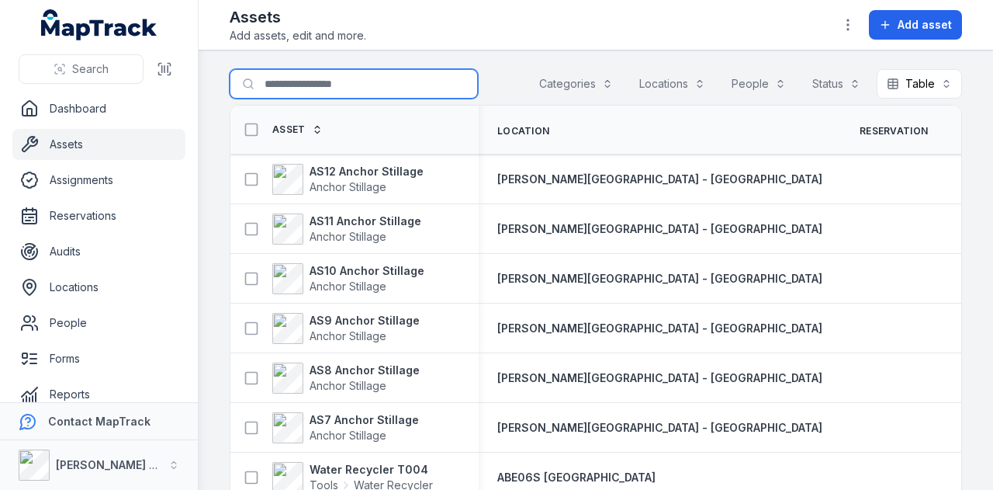
click at [296, 83] on input "Search for assets" at bounding box center [354, 83] width 248 height 29
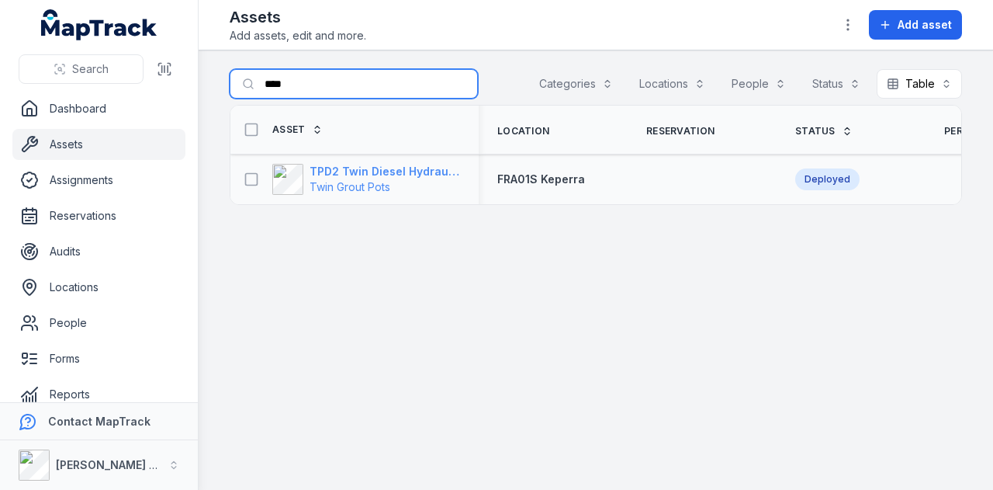
type input "****"
click at [390, 170] on strong "TPD2 Twin Diesel Hydraulic Grout Pot" at bounding box center [385, 172] width 151 height 16
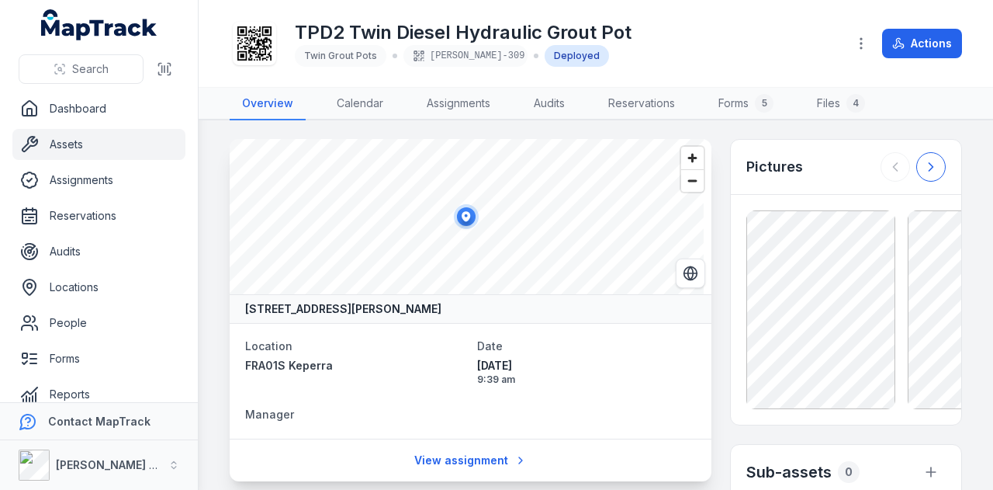
click at [923, 167] on icon at bounding box center [931, 167] width 16 height 16
click at [892, 164] on button at bounding box center [895, 166] width 29 height 29
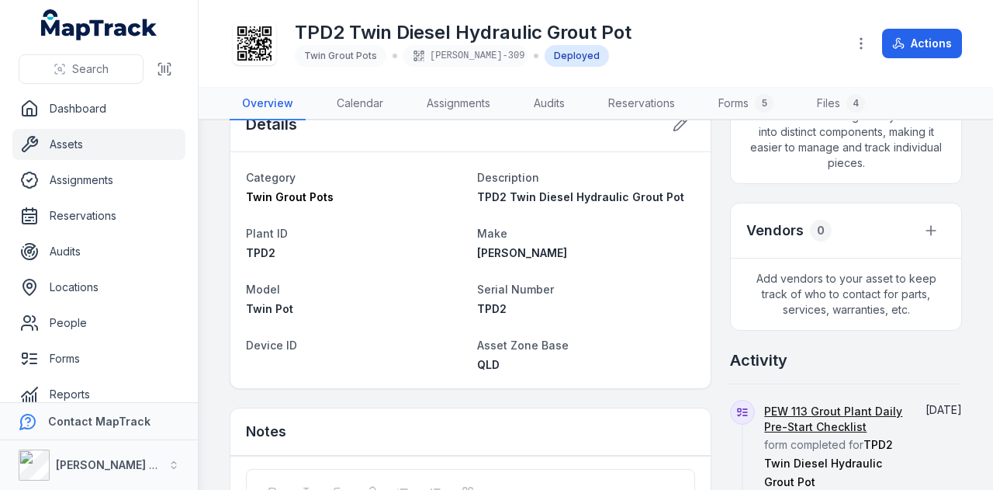
scroll to position [559, 0]
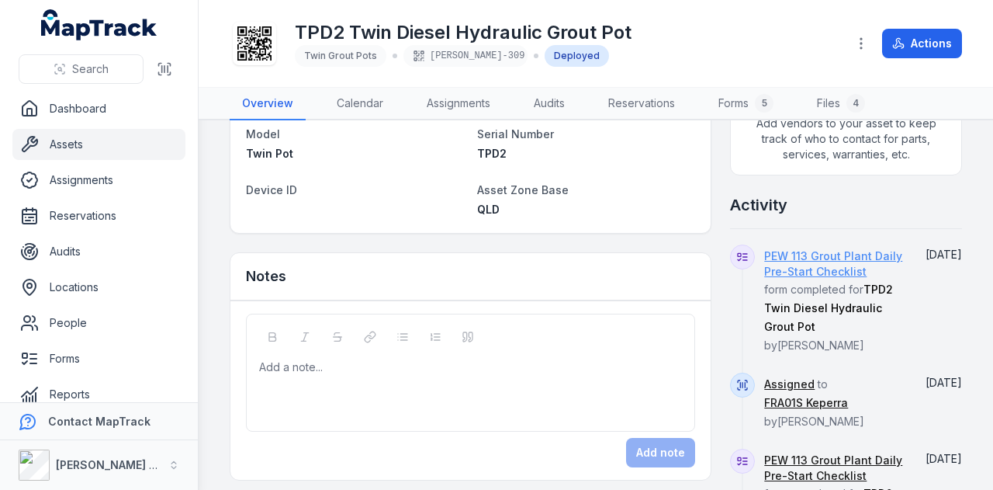
click at [841, 270] on link "PEW 113 Grout Plant Daily Pre-Start Checklist" at bounding box center [833, 263] width 139 height 31
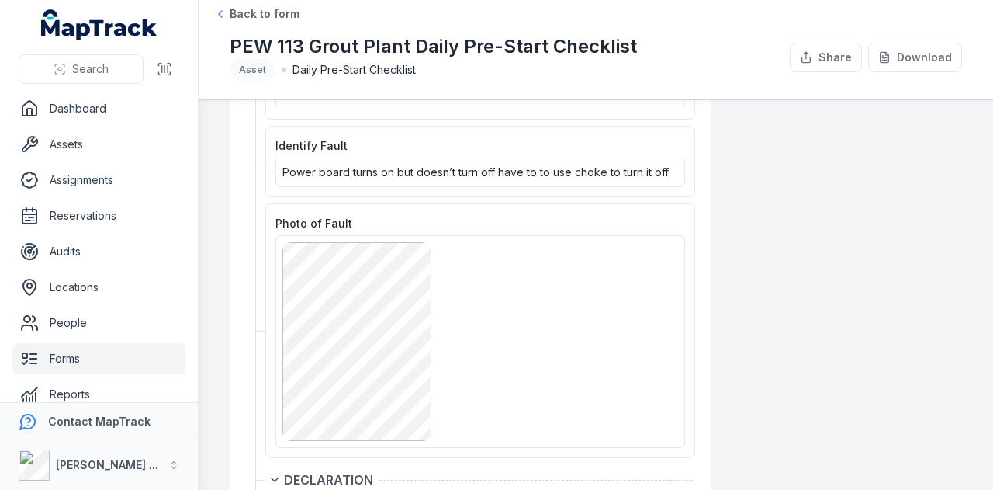
scroll to position [2012, 0]
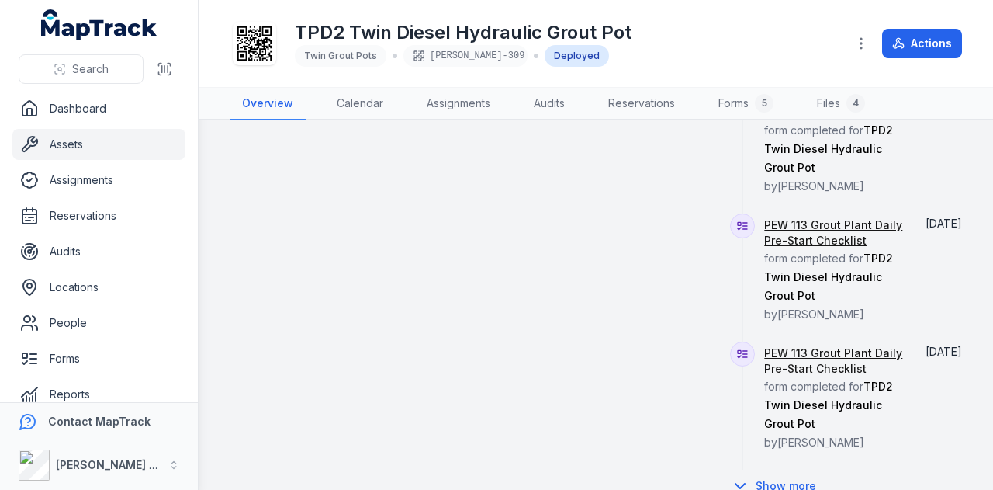
scroll to position [946, 0]
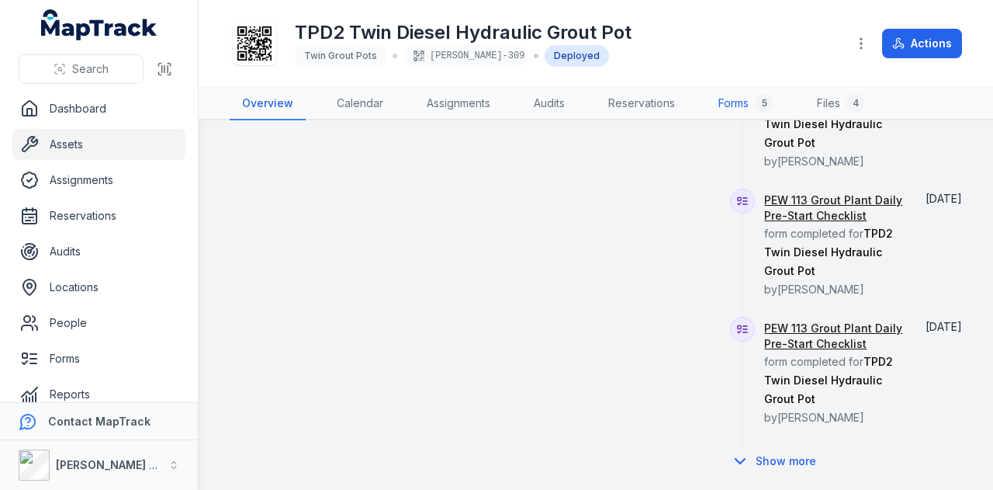
click at [733, 98] on link "Forms 5" at bounding box center [746, 104] width 80 height 33
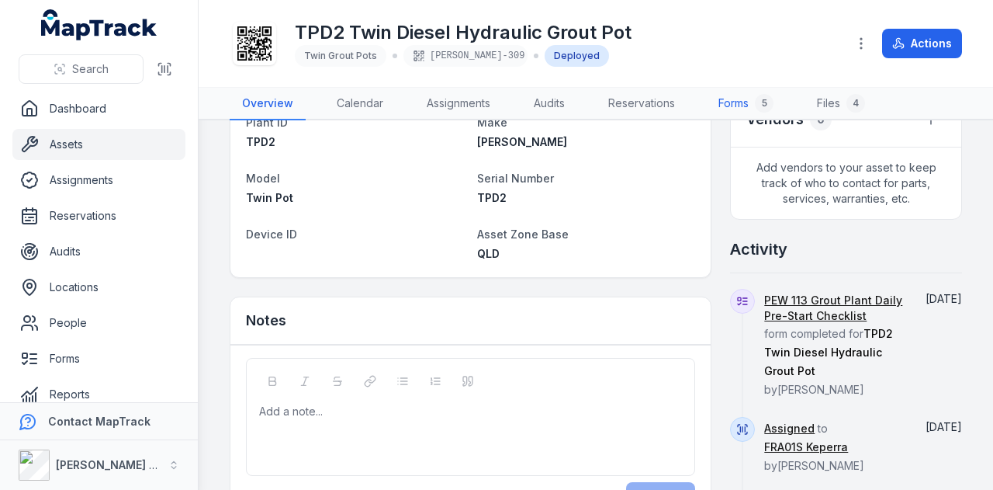
scroll to position [310, 0]
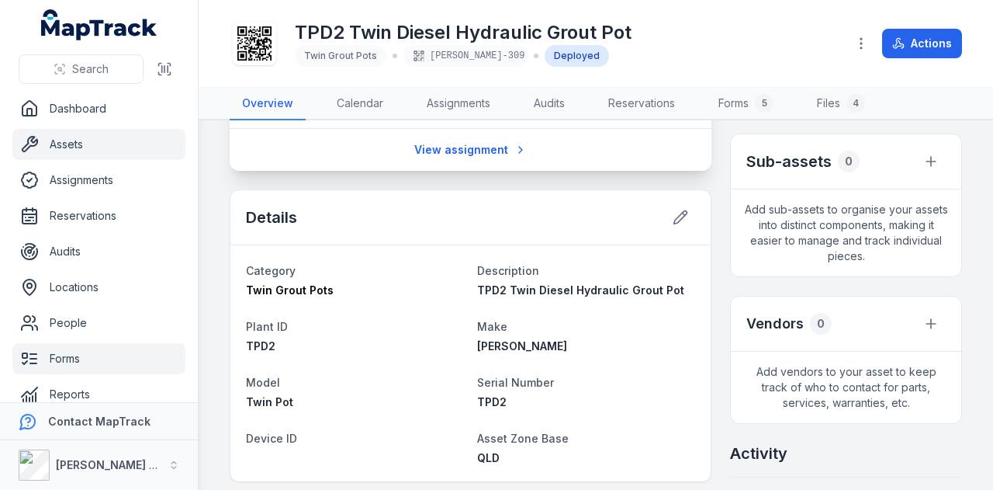
click at [109, 358] on link "Forms" at bounding box center [98, 358] width 173 height 31
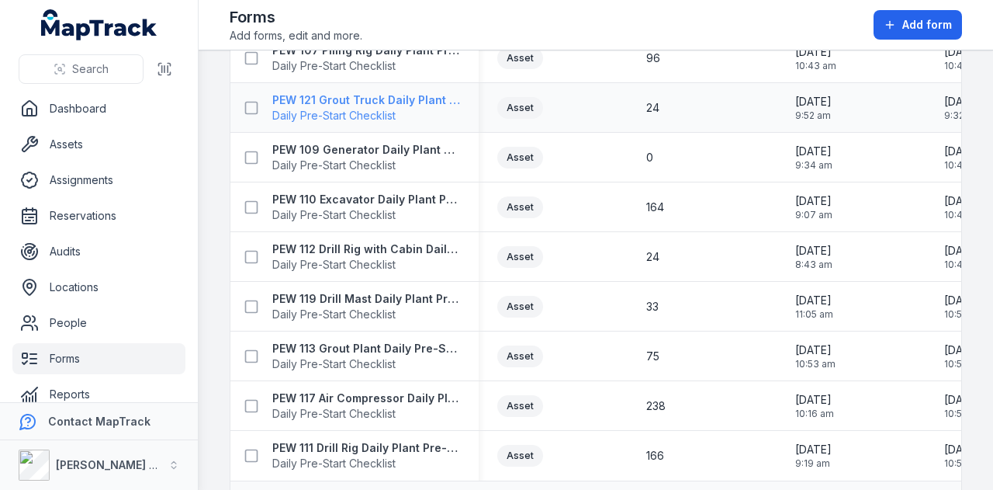
scroll to position [1784, 0]
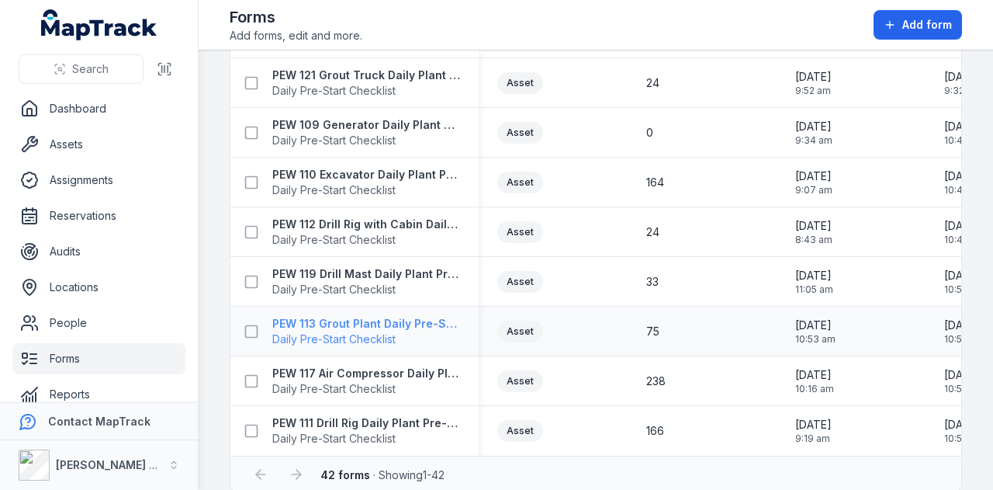
click at [417, 320] on strong "PEW 113 Grout Plant Daily Pre-Start Checklist" at bounding box center [366, 324] width 188 height 16
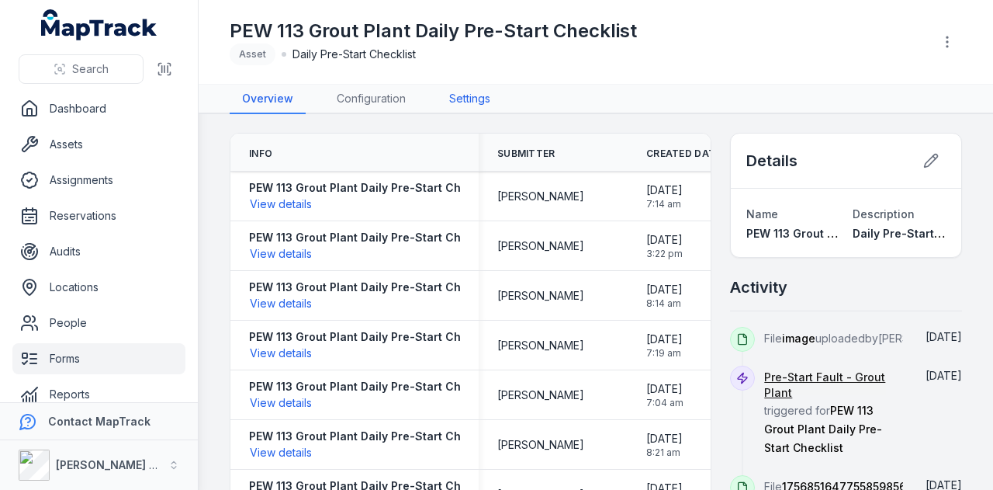
click at [442, 94] on link "Settings" at bounding box center [470, 99] width 66 height 29
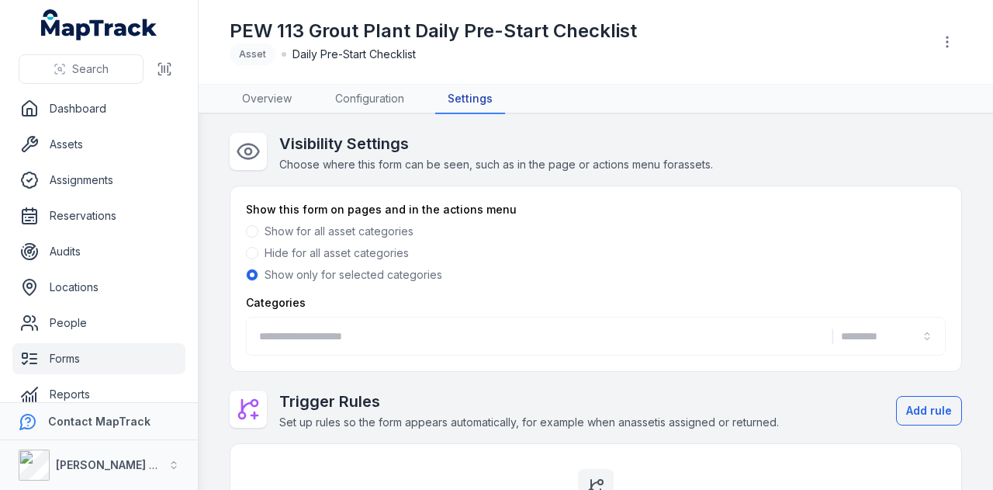
type input "**********"
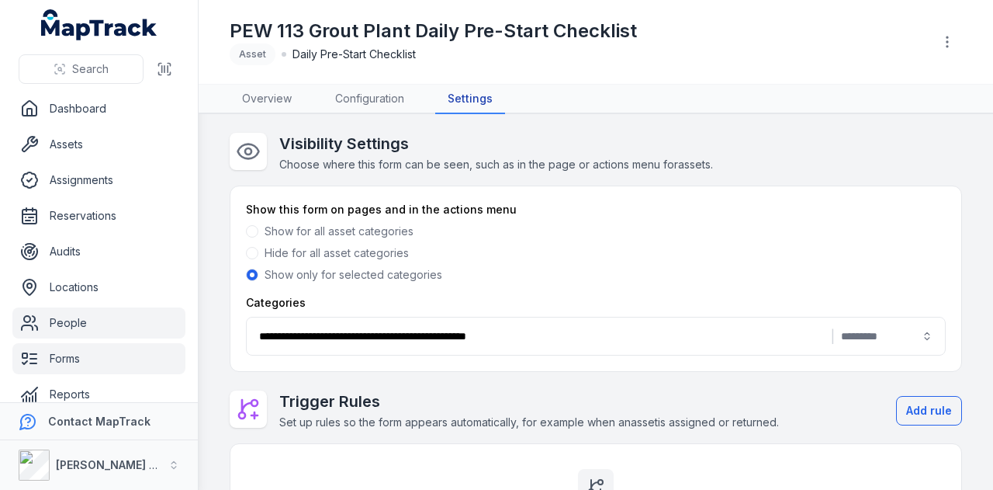
scroll to position [88, 0]
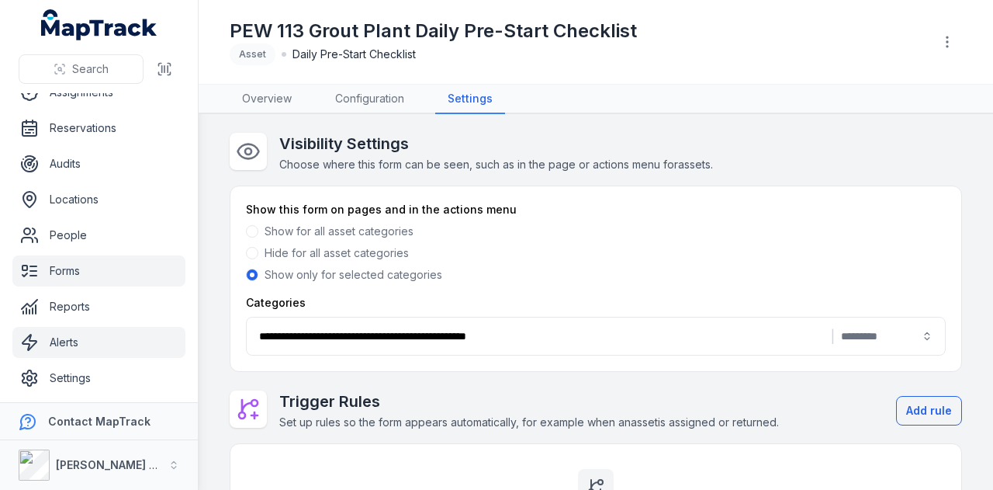
click at [148, 338] on link "Alerts" at bounding box center [98, 342] width 173 height 31
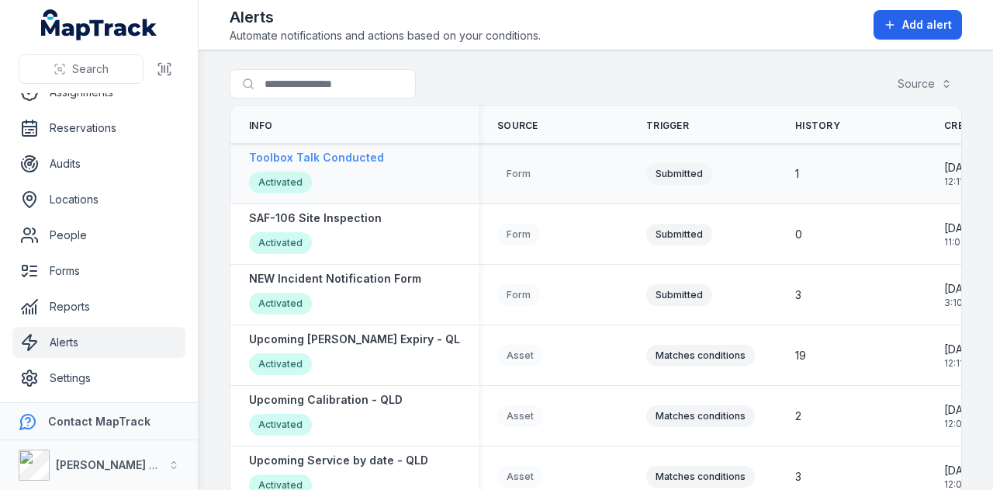
click at [329, 154] on strong "Toolbox Talk Conducted" at bounding box center [316, 158] width 135 height 16
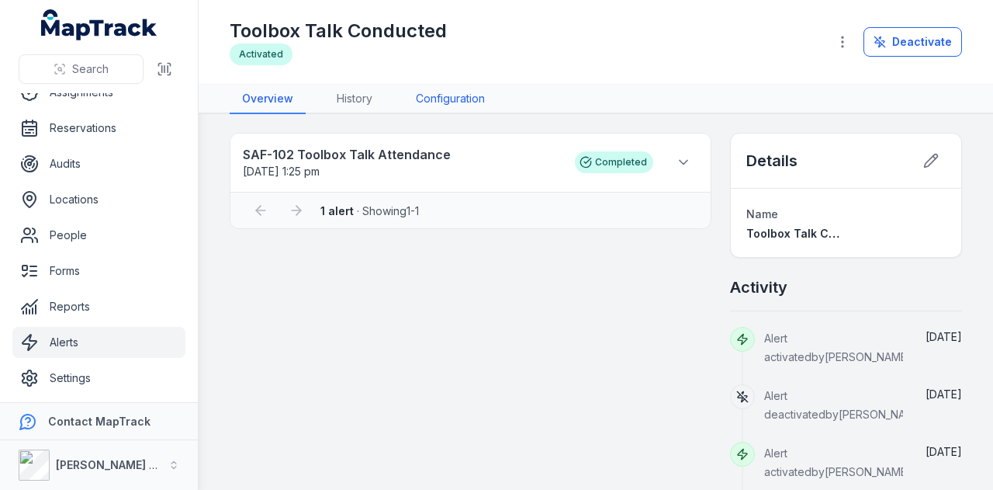
click at [478, 98] on link "Configuration" at bounding box center [450, 99] width 94 height 29
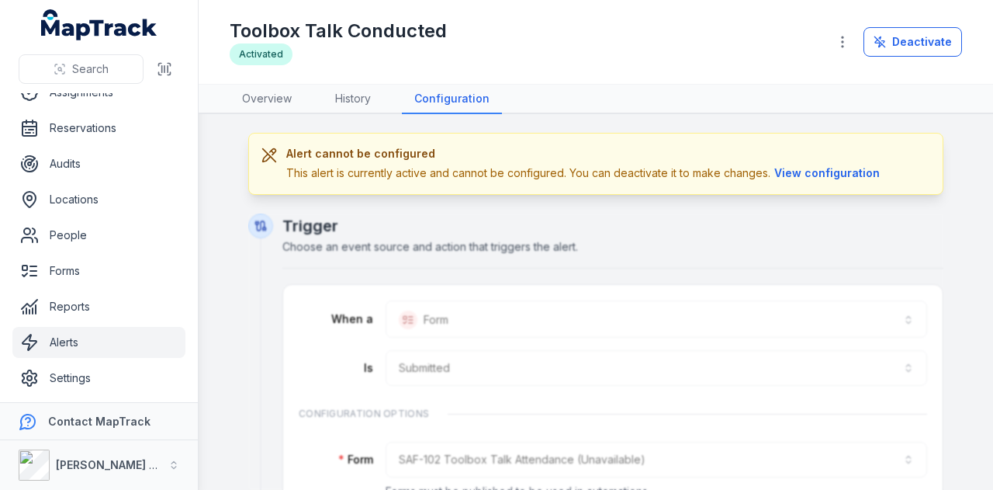
click at [69, 350] on link "Alerts" at bounding box center [98, 342] width 173 height 31
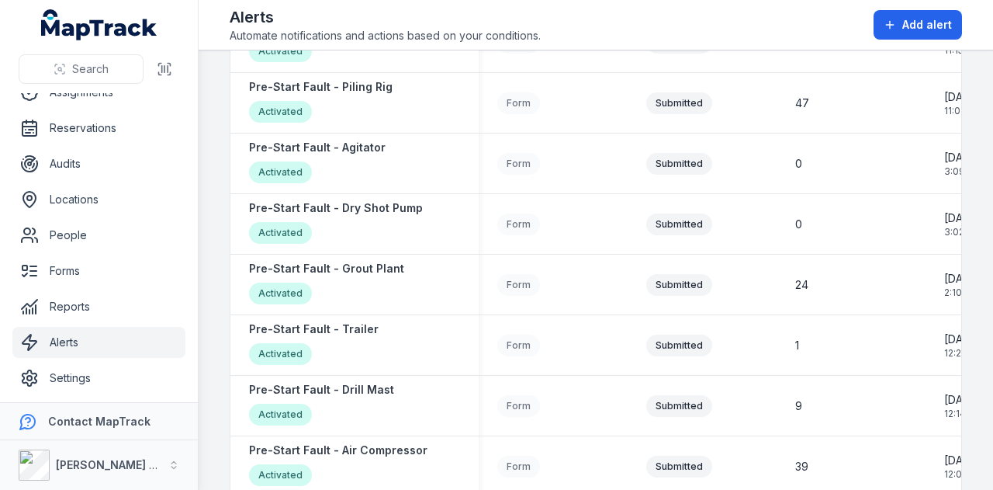
scroll to position [856, 0]
click at [385, 268] on strong "Pre-Start Fault - Grout Plant" at bounding box center [326, 269] width 155 height 16
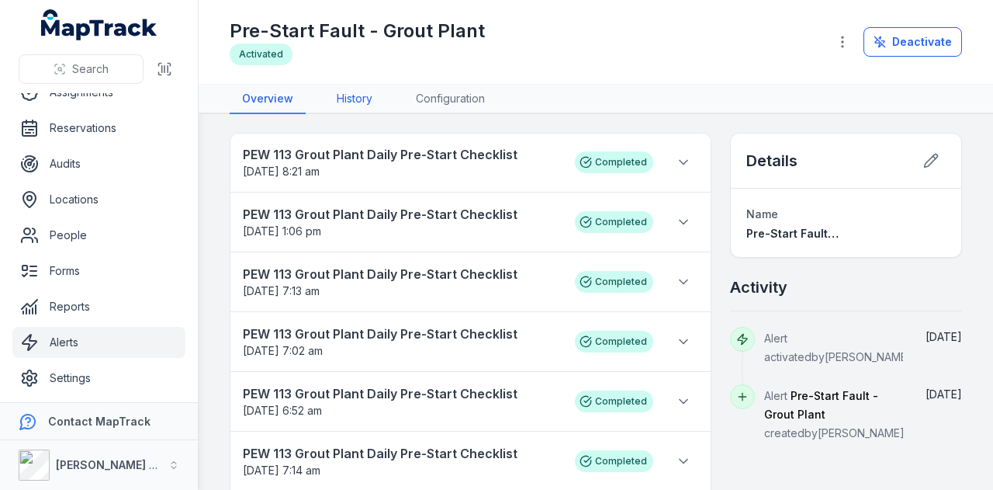
click at [360, 94] on link "History" at bounding box center [354, 99] width 61 height 29
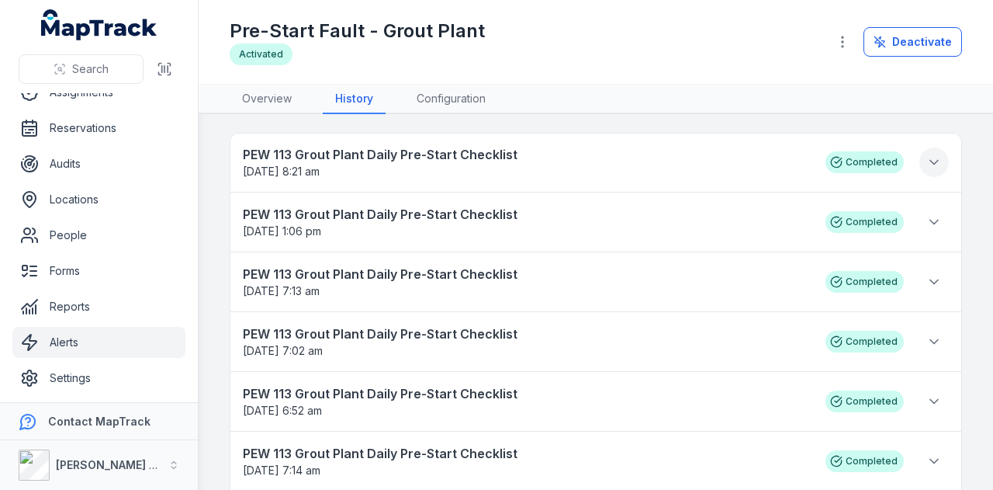
click at [923, 169] on button at bounding box center [933, 161] width 29 height 29
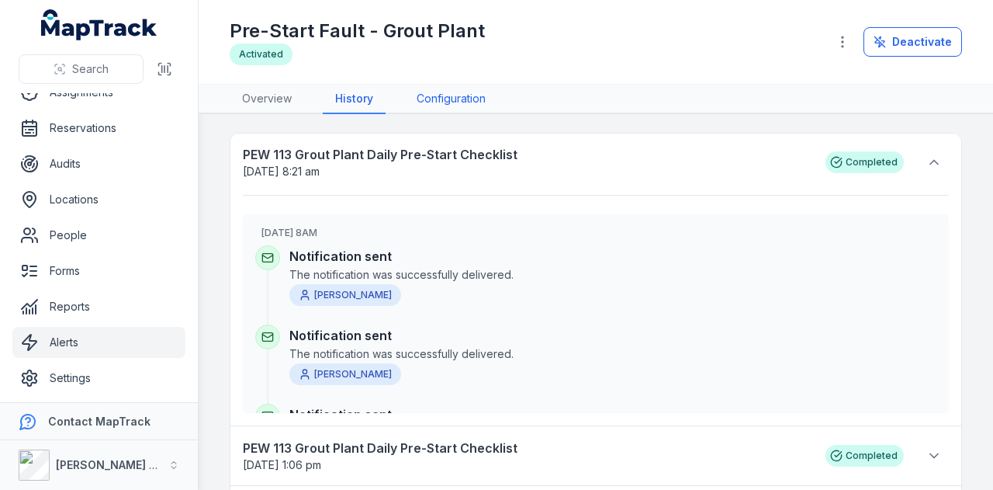
click at [436, 106] on link "Configuration" at bounding box center [451, 99] width 94 height 29
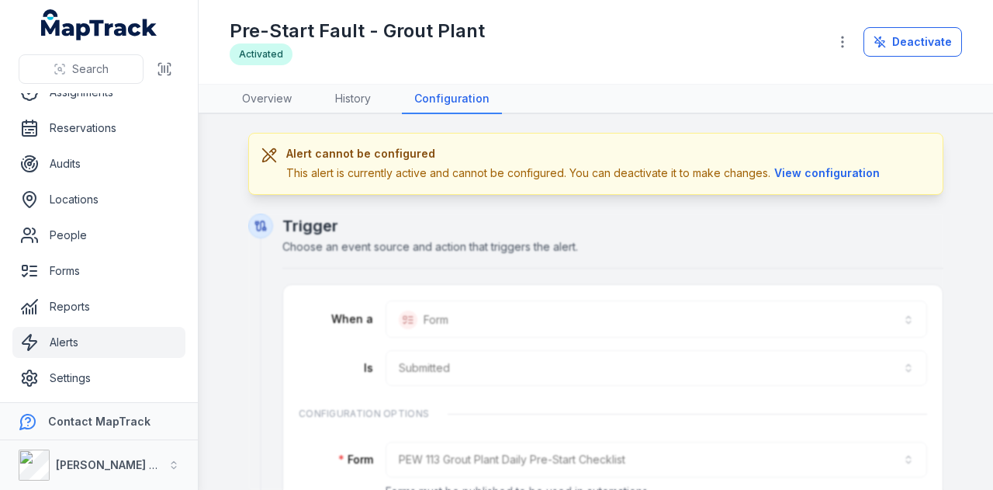
click at [92, 345] on link "Alerts" at bounding box center [98, 342] width 173 height 31
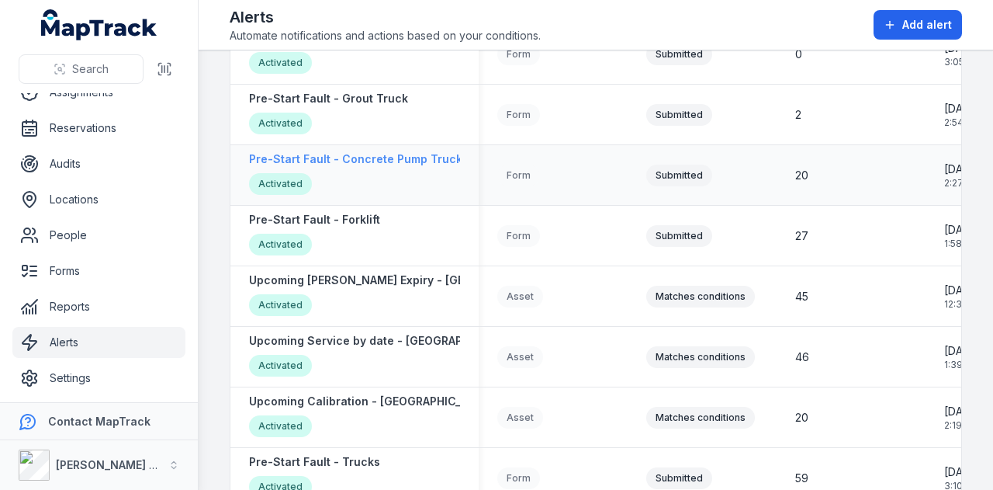
scroll to position [1710, 0]
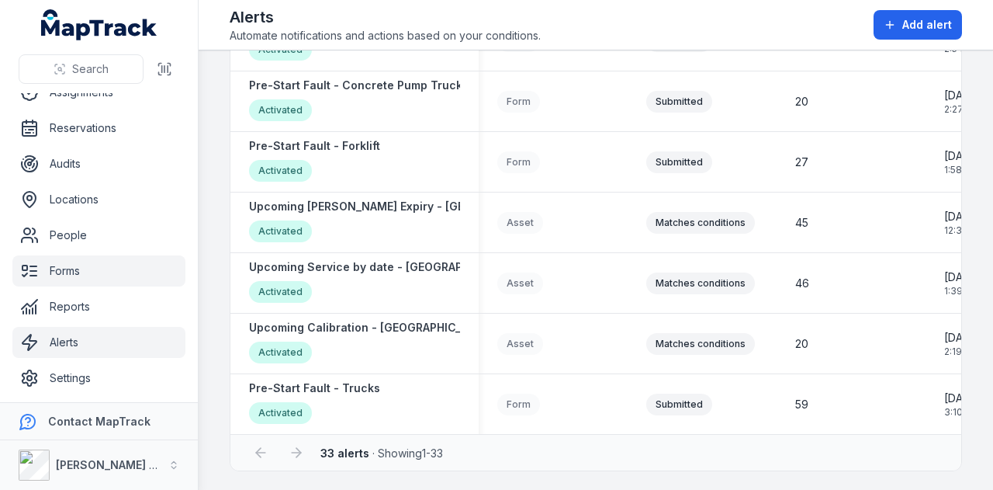
click at [138, 258] on link "Forms" at bounding box center [98, 270] width 173 height 31
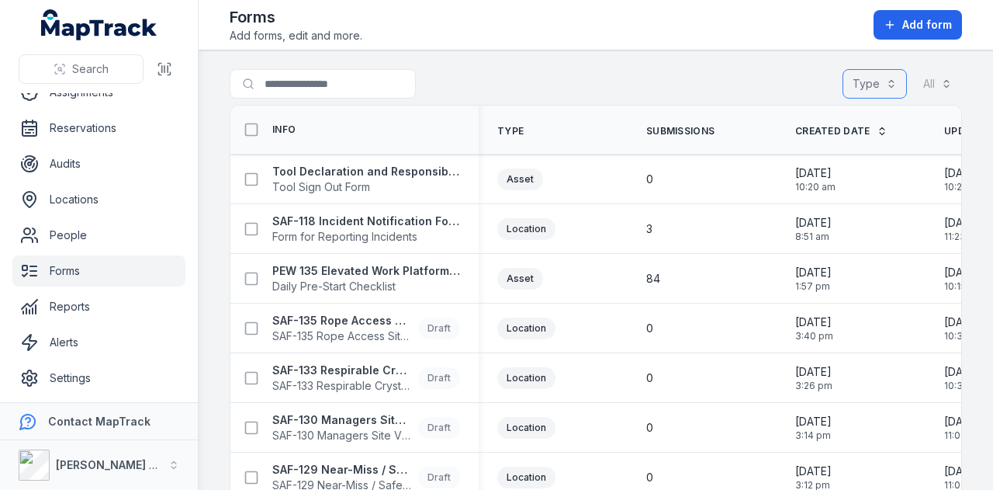
click at [853, 81] on button "Type" at bounding box center [875, 83] width 64 height 29
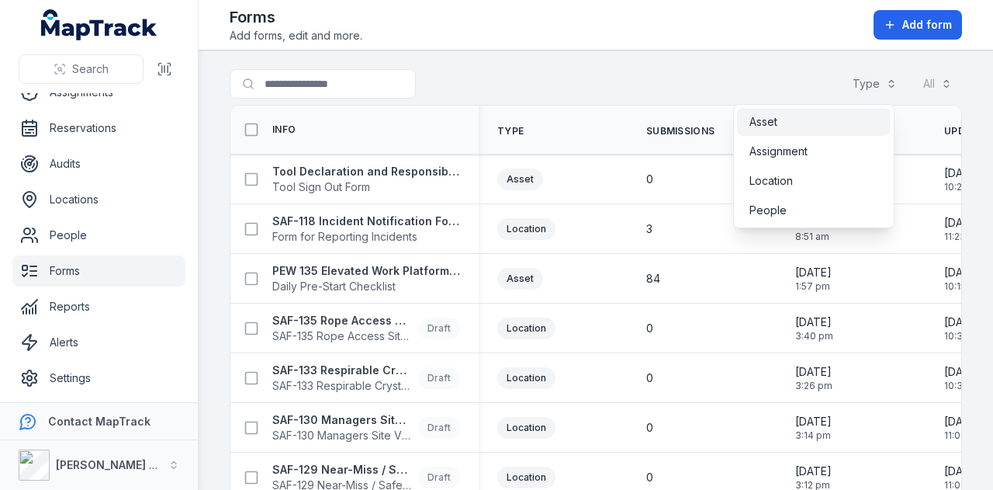
click at [810, 127] on div "Asset" at bounding box center [813, 122] width 129 height 16
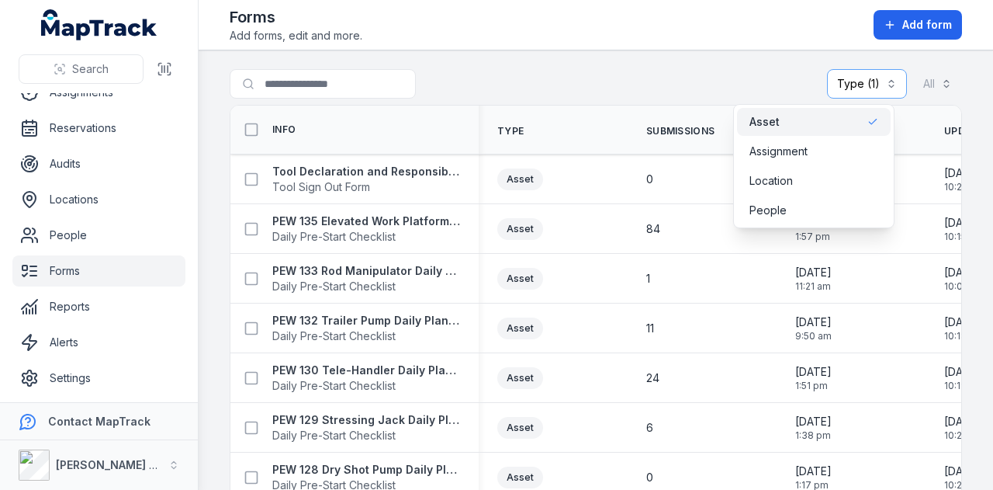
click at [532, 64] on main "Search for forms Type (1) ***** All Info Type Submissions Created Date Updated …" at bounding box center [596, 269] width 794 height 439
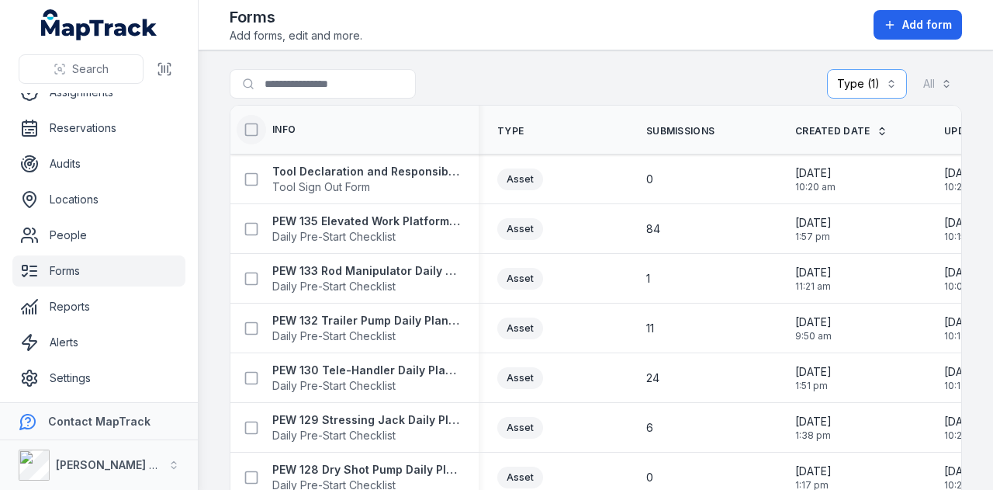
click at [249, 125] on icon at bounding box center [252, 130] width 16 height 16
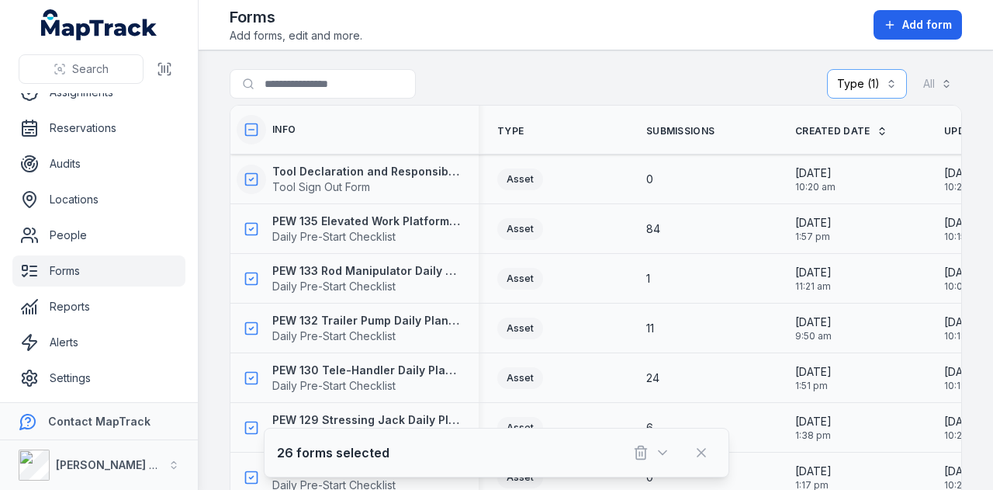
click at [251, 174] on icon at bounding box center [252, 179] width 16 height 16
click at [254, 125] on icon at bounding box center [252, 130] width 16 height 16
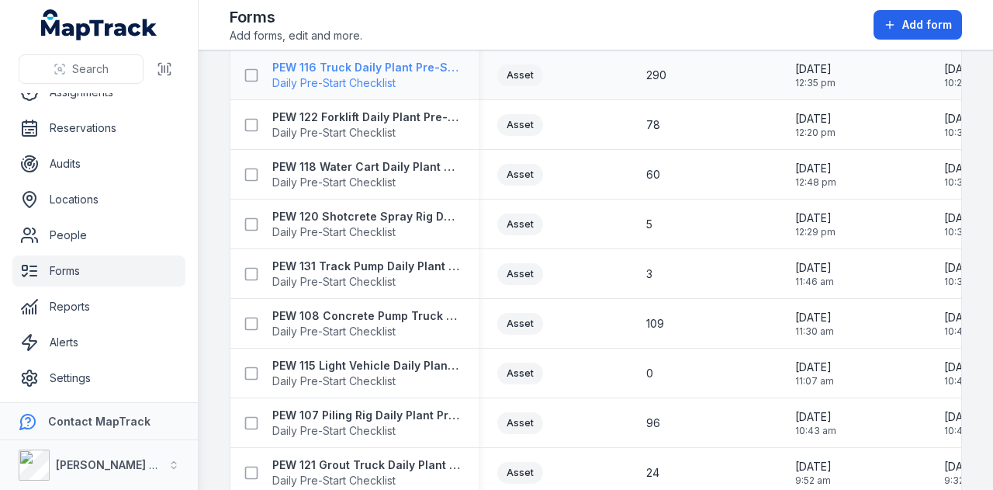
scroll to position [621, 0]
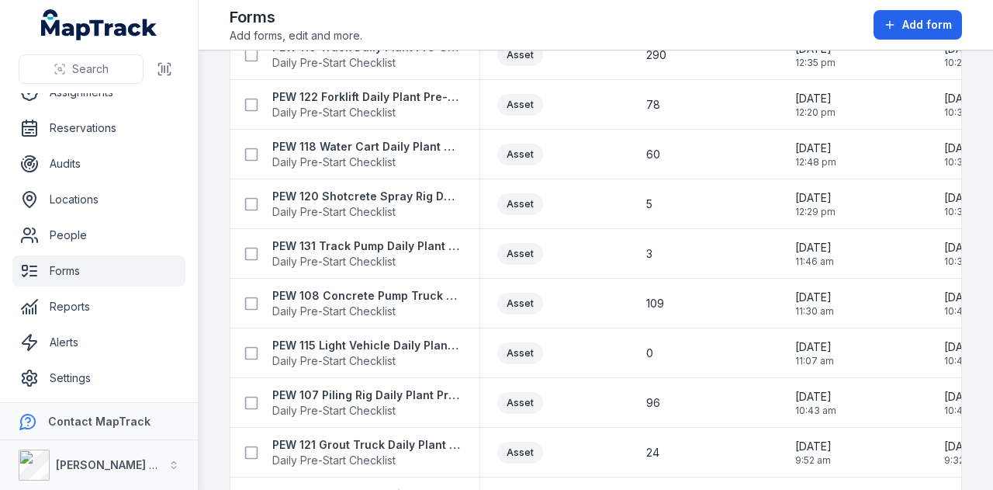
click at [566, 12] on div "Forms Add forms, edit and more. Add form" at bounding box center [596, 24] width 732 height 37
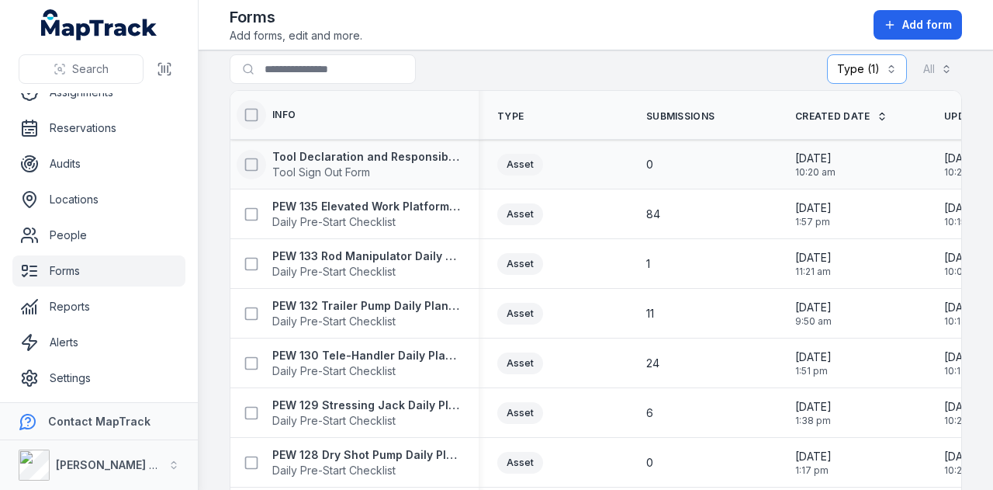
scroll to position [0, 0]
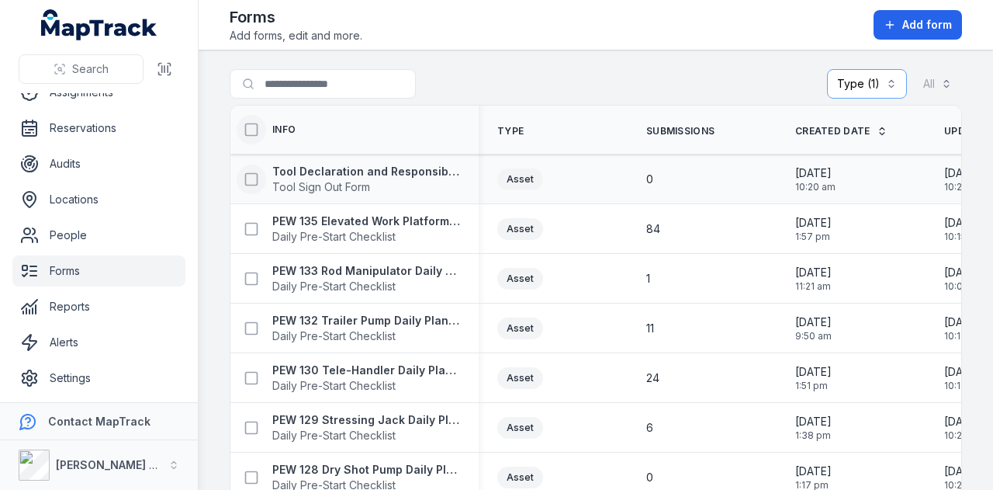
click at [247, 134] on rect at bounding box center [252, 130] width 12 height 12
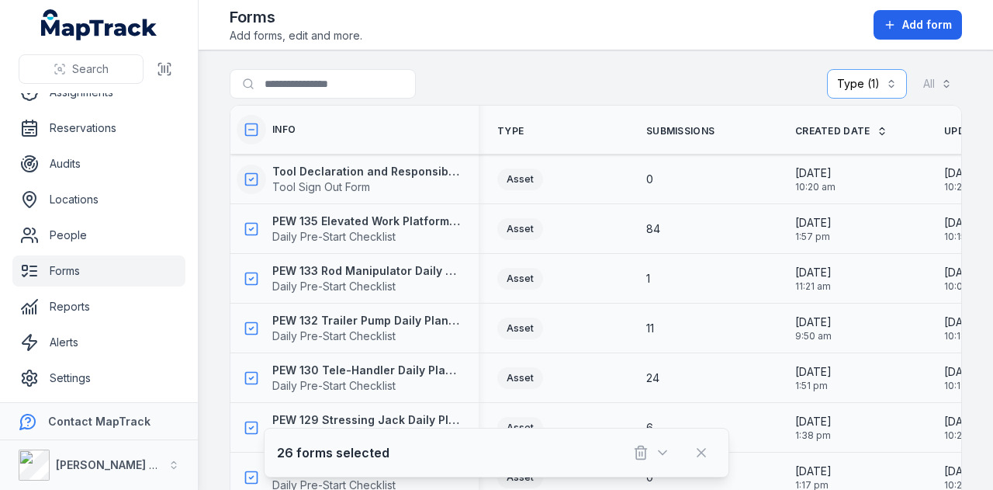
click at [249, 180] on icon at bounding box center [252, 179] width 16 height 16
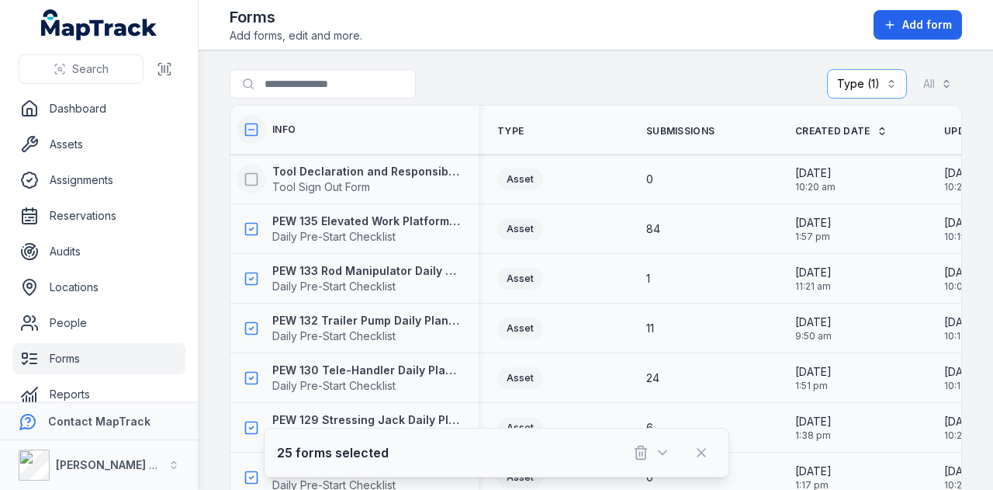
click at [251, 133] on icon at bounding box center [252, 130] width 16 height 16
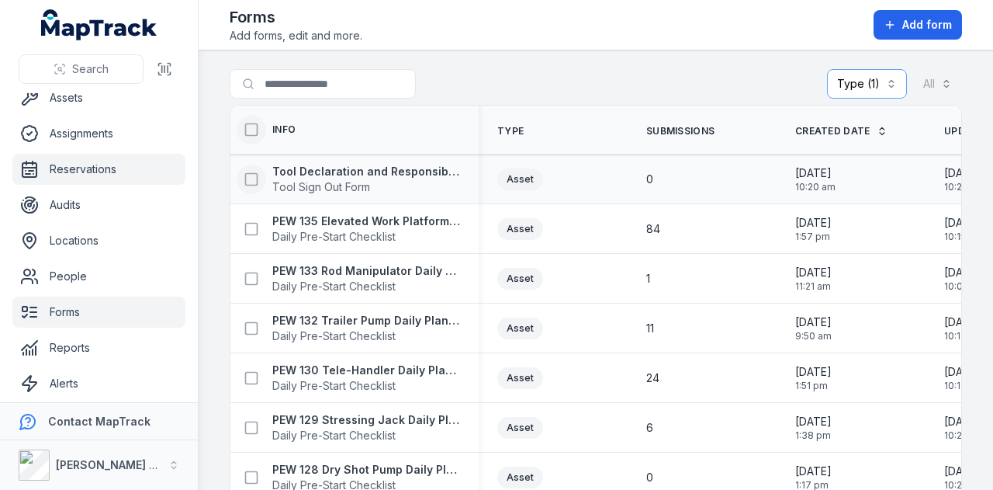
scroll to position [88, 0]
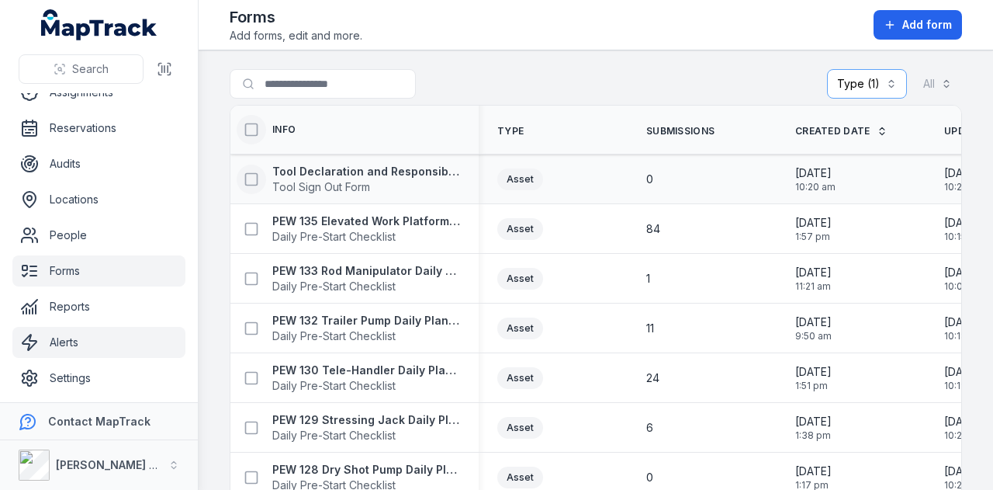
click at [83, 348] on link "Alerts" at bounding box center [98, 342] width 173 height 31
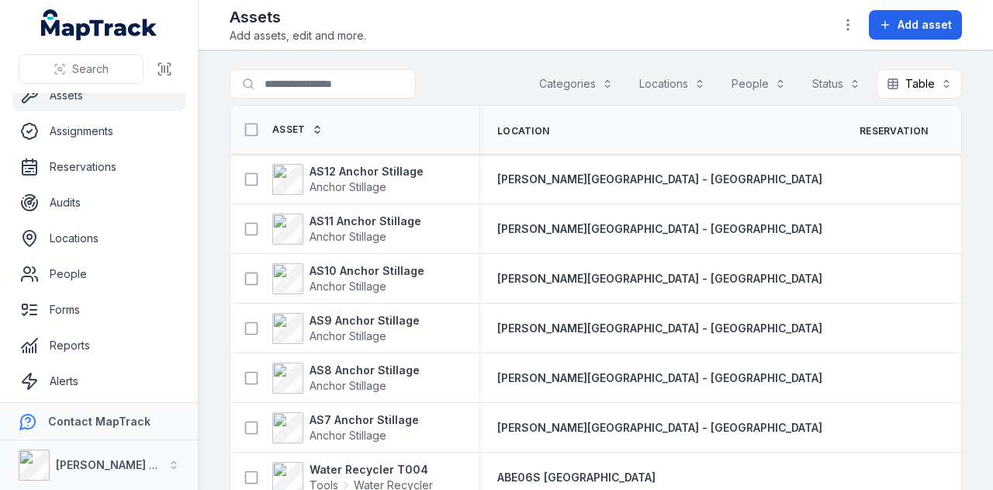
scroll to position [88, 0]
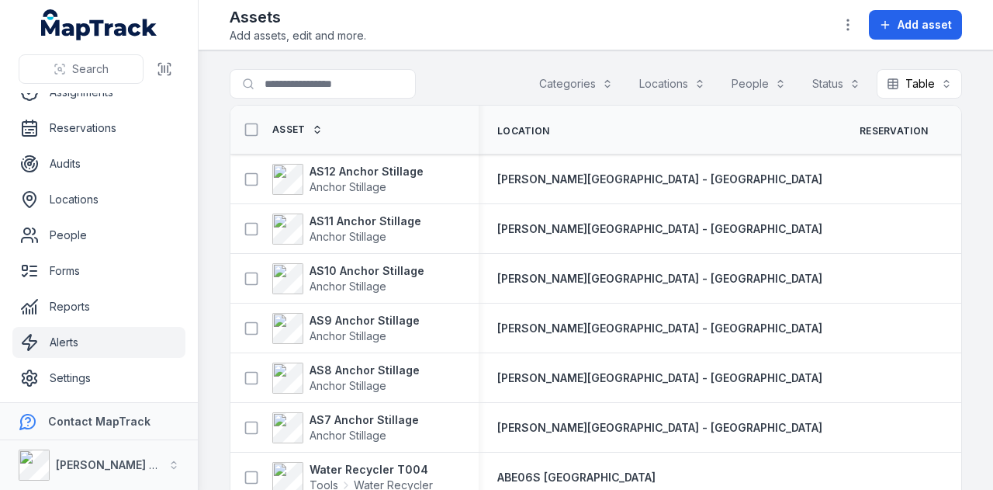
click at [98, 336] on link "Alerts" at bounding box center [98, 342] width 173 height 31
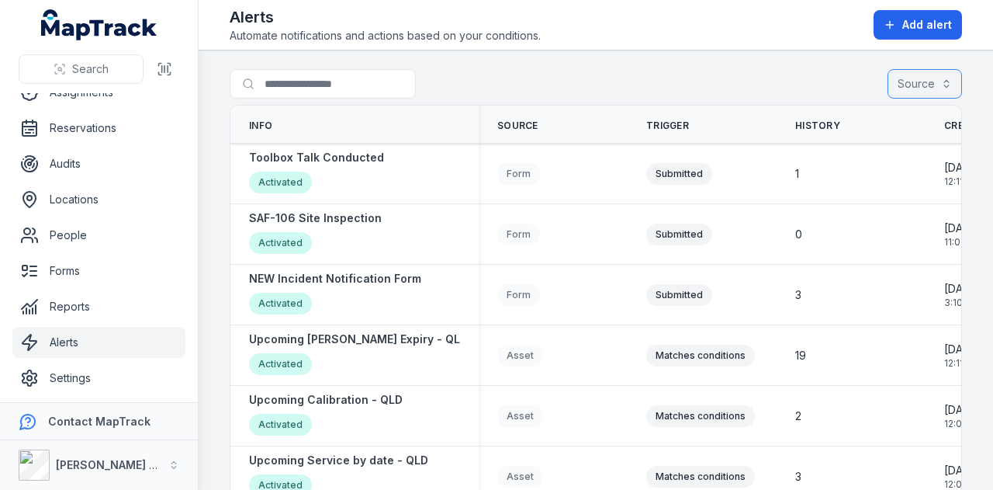
click at [918, 81] on button "Source" at bounding box center [925, 83] width 74 height 29
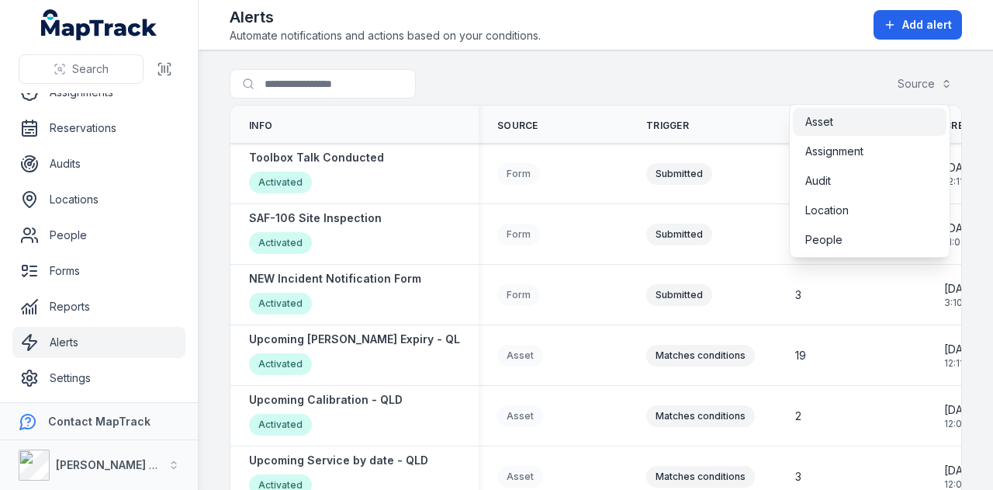
click at [825, 115] on span "Asset" at bounding box center [819, 122] width 28 height 16
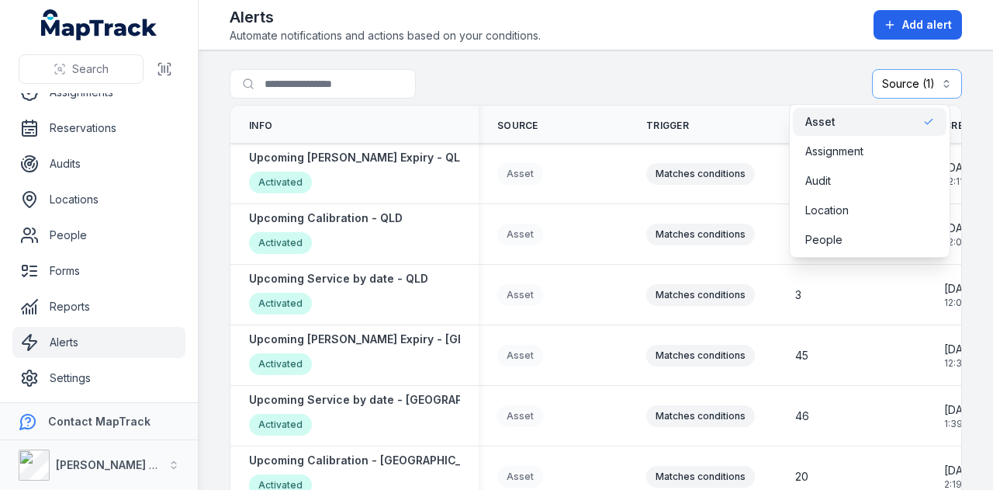
click at [653, 89] on div "Search for alerts Source (1) *****" at bounding box center [596, 87] width 732 height 36
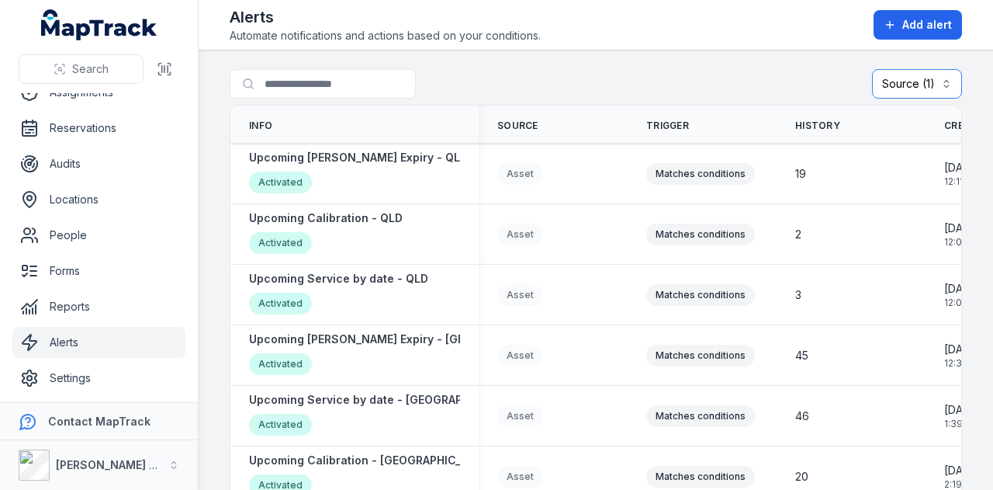
click at [925, 81] on button "Source (1) *****" at bounding box center [917, 83] width 90 height 29
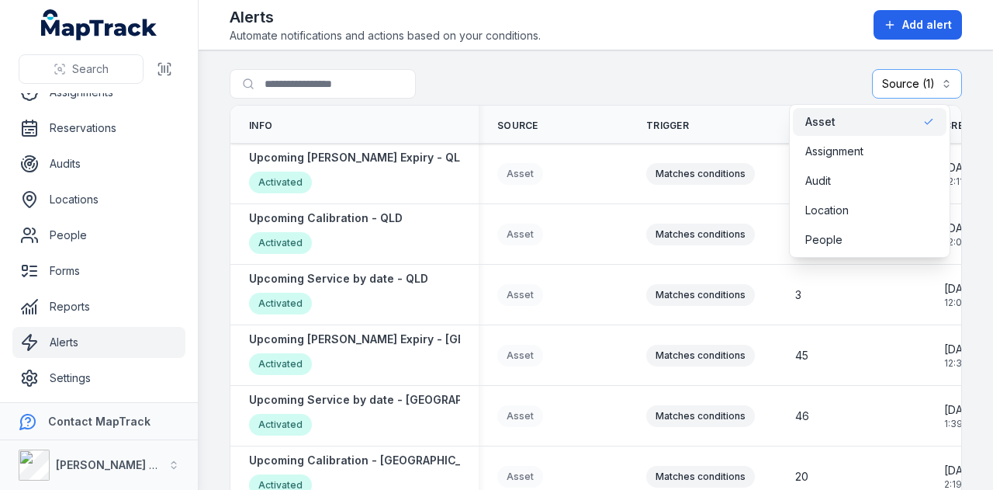
click at [821, 116] on span "Asset" at bounding box center [820, 122] width 30 height 16
click at [735, 85] on div "Search for alerts Source" at bounding box center [596, 87] width 732 height 36
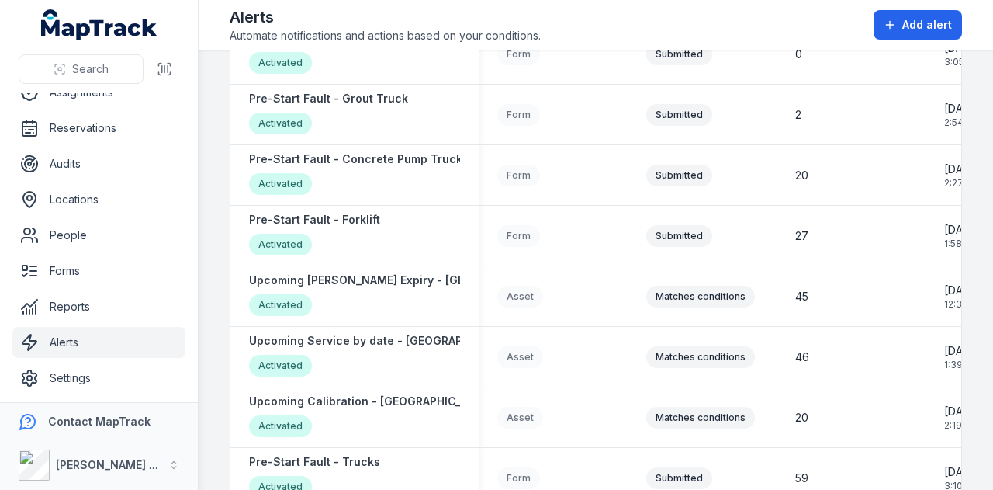
scroll to position [1710, 0]
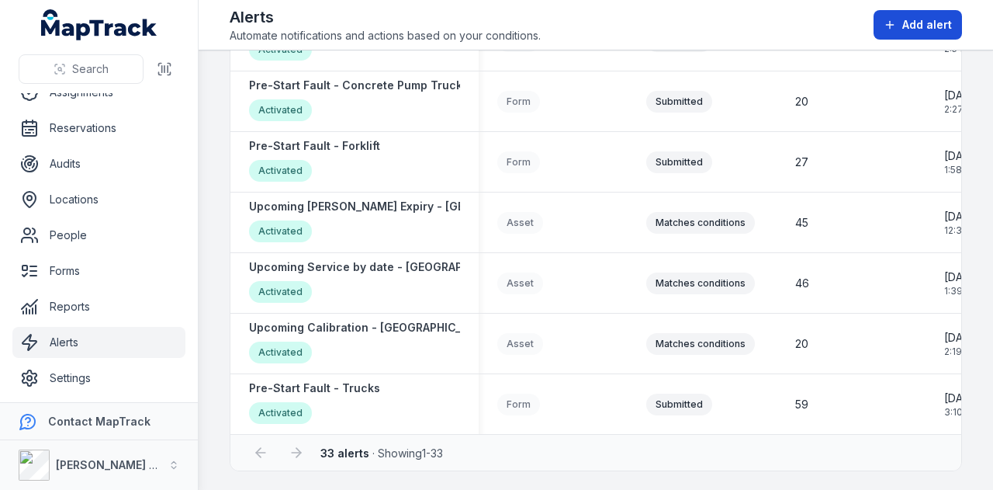
click at [939, 26] on span "Add alert" at bounding box center [927, 25] width 50 height 16
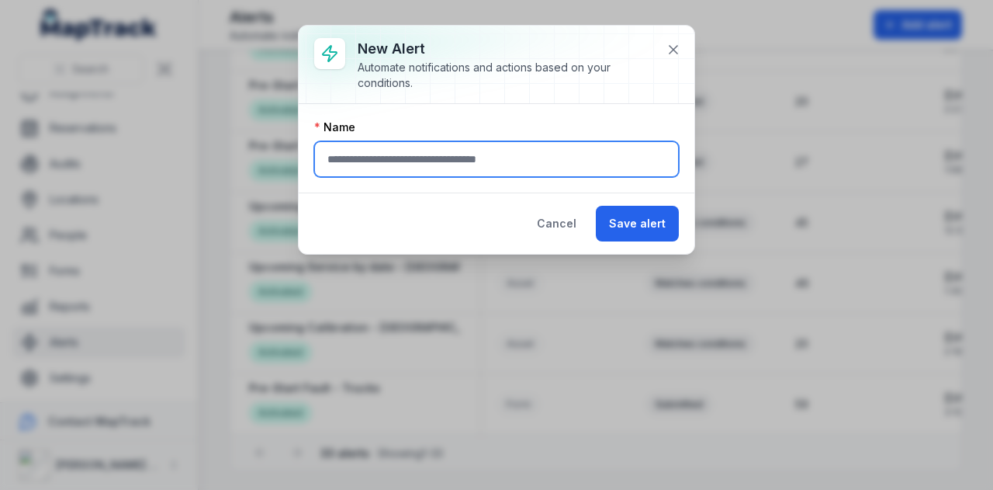
click at [455, 145] on input "text" at bounding box center [496, 159] width 365 height 36
type input "**********"
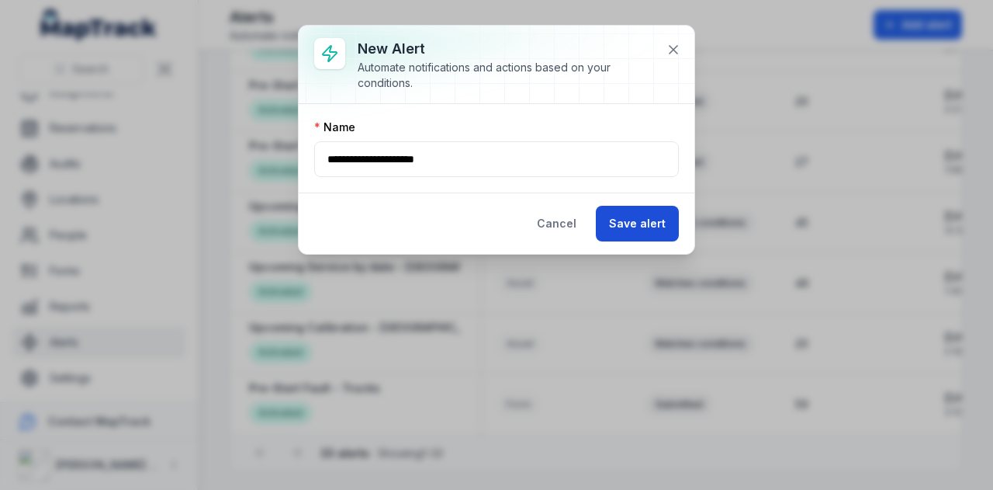
click at [658, 223] on button "Save alert" at bounding box center [637, 224] width 83 height 36
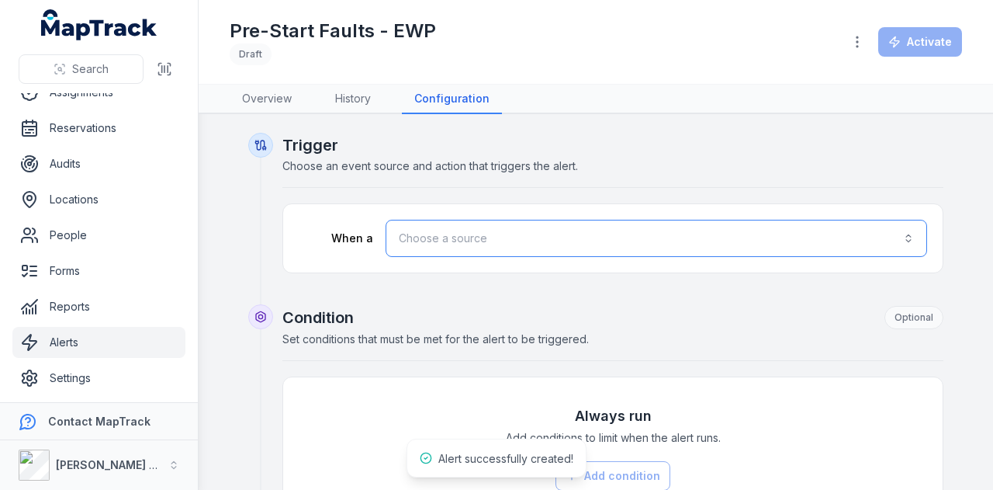
click at [544, 235] on button "Choose a source" at bounding box center [657, 238] width 542 height 37
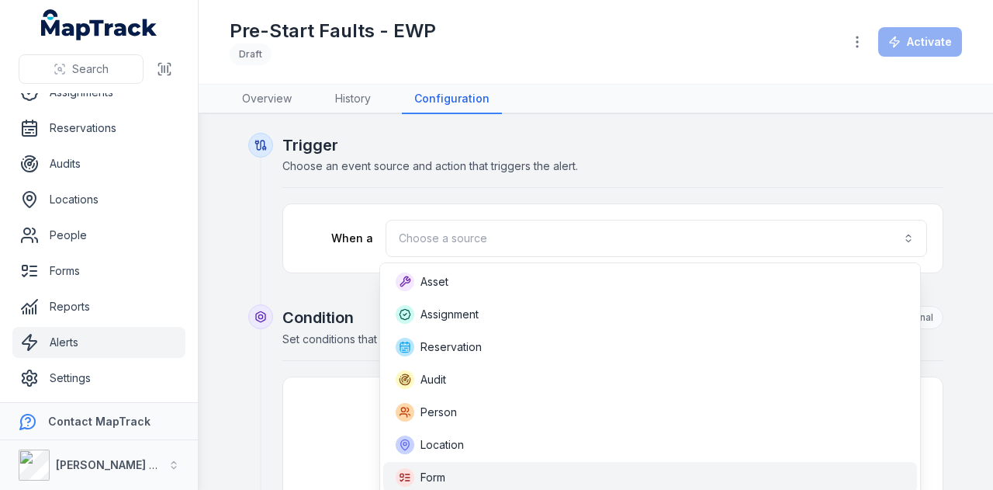
click at [494, 471] on div "Form" at bounding box center [651, 477] width 510 height 19
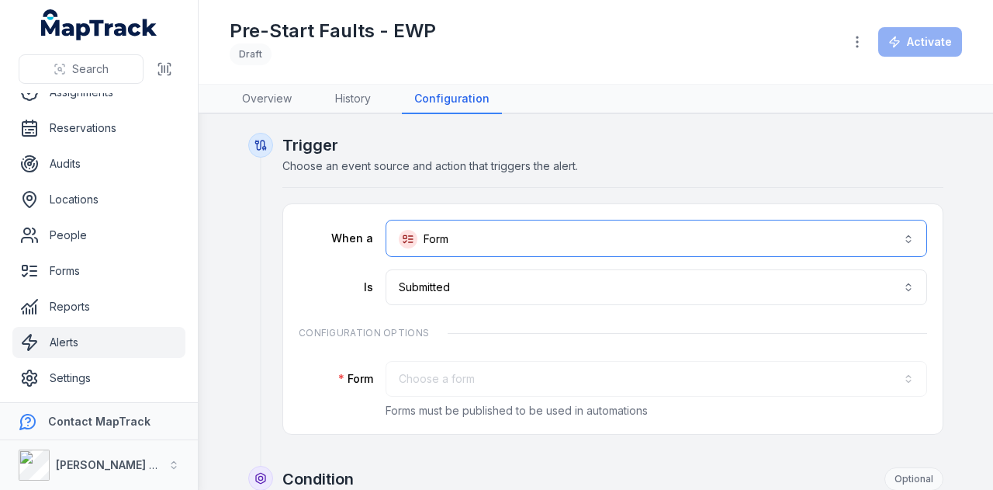
scroll to position [78, 0]
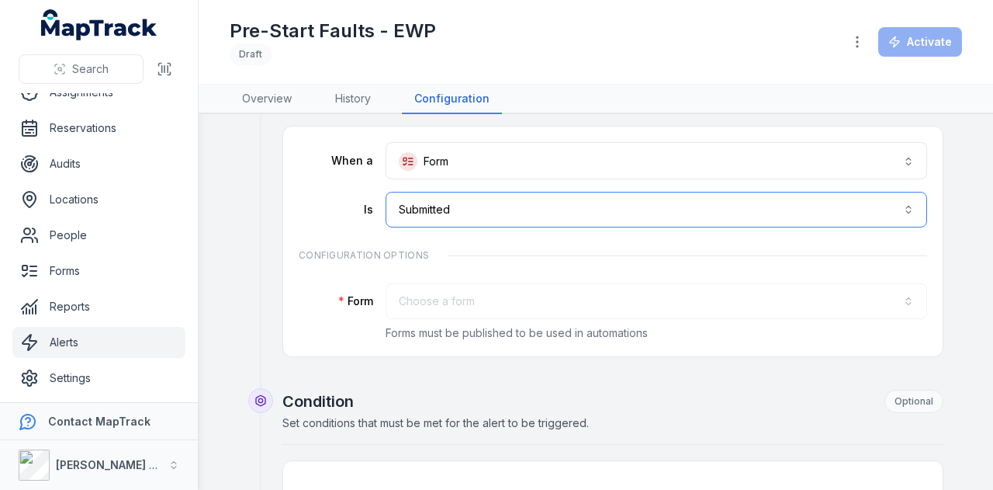
click at [557, 206] on button "**********" at bounding box center [657, 210] width 542 height 36
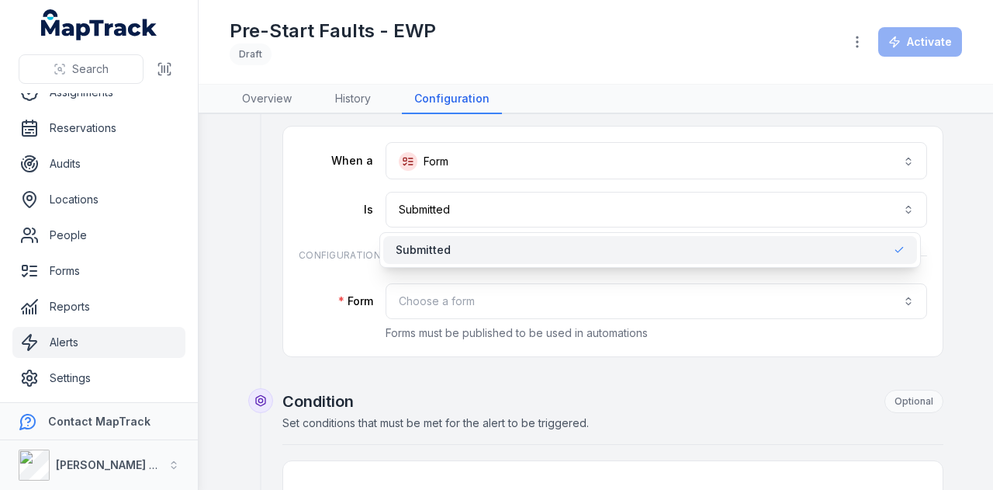
click at [545, 248] on div "Submitted" at bounding box center [651, 250] width 510 height 16
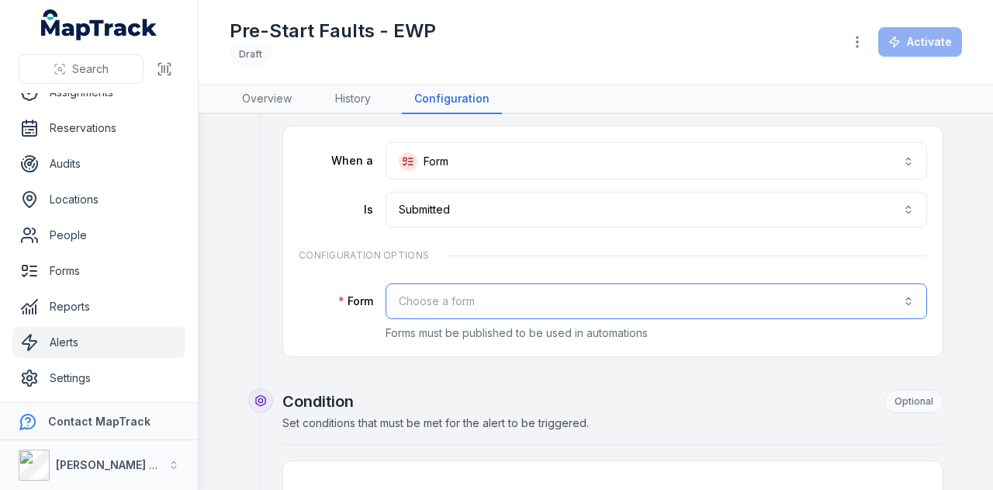
click at [531, 303] on button "Choose a form" at bounding box center [657, 301] width 542 height 36
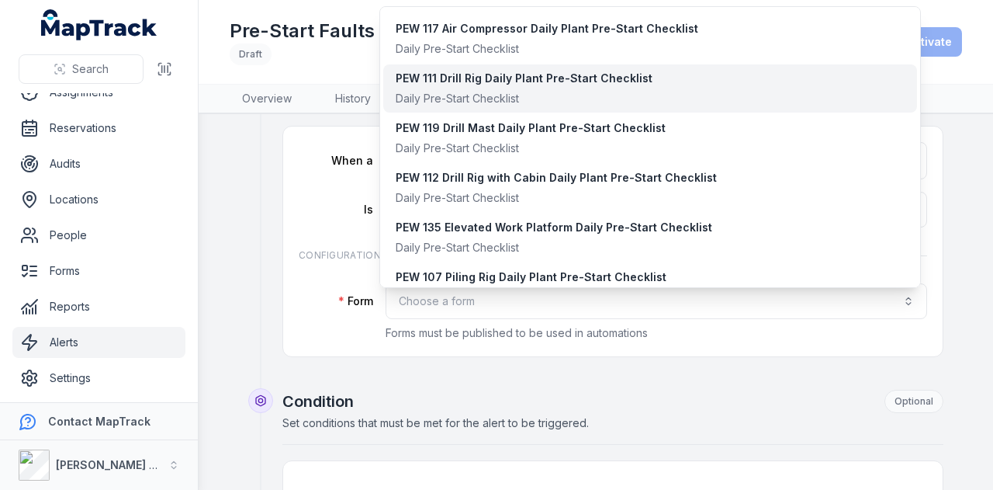
scroll to position [155, 0]
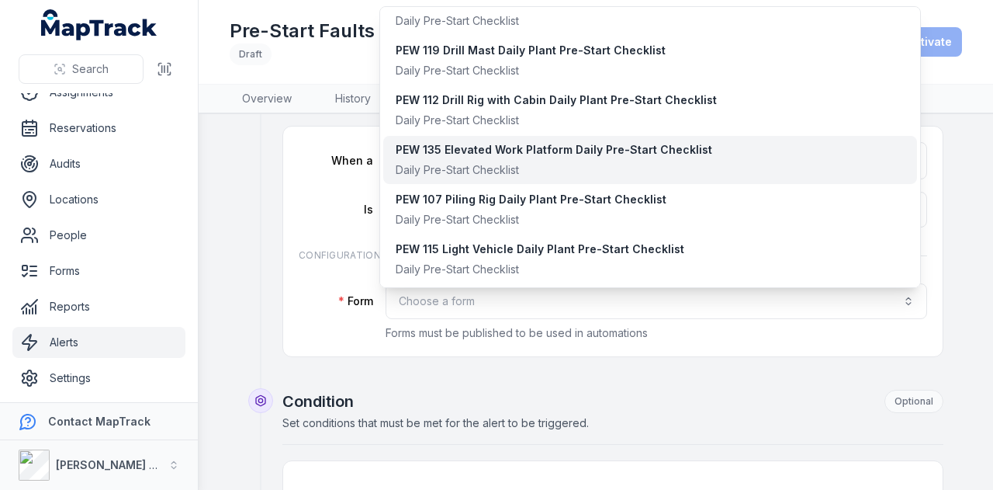
click at [585, 164] on div "Daily Pre-Start Checklist" at bounding box center [554, 170] width 317 height 16
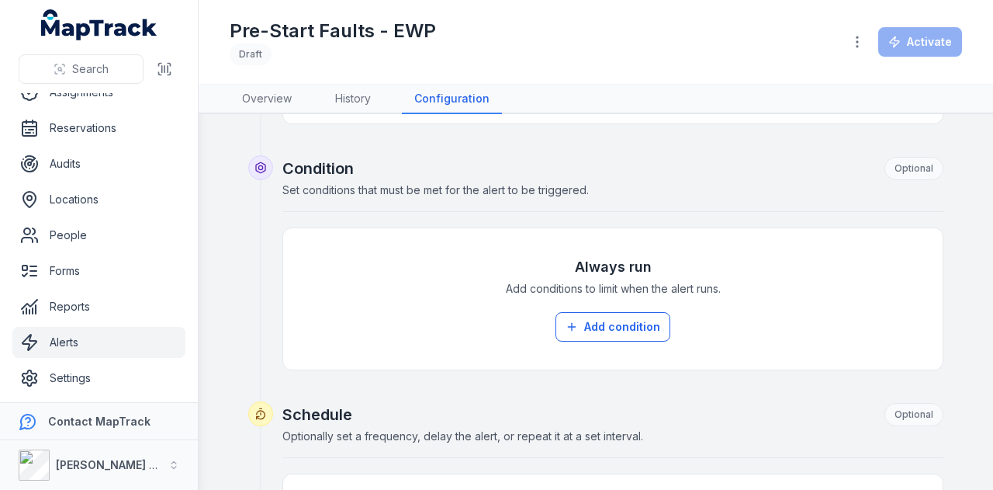
scroll to position [233, 0]
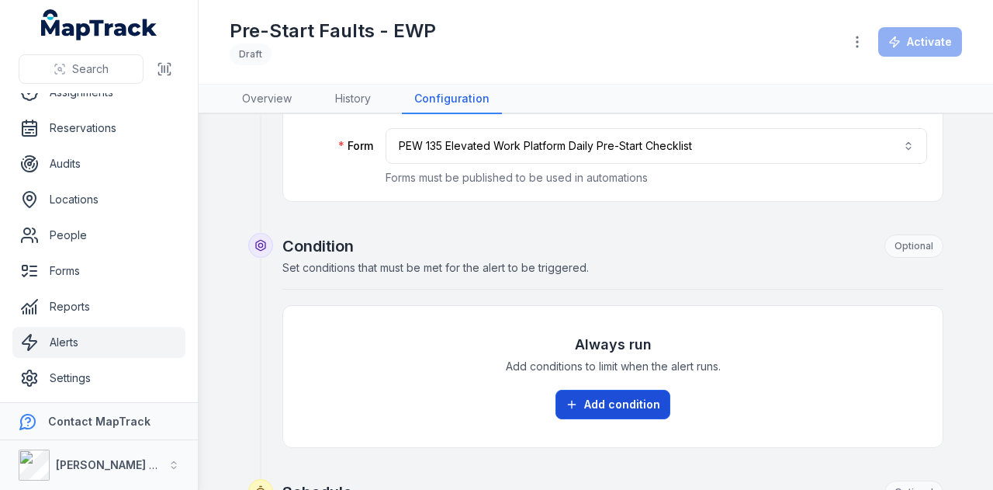
click at [599, 391] on button "Add condition" at bounding box center [612, 403] width 115 height 29
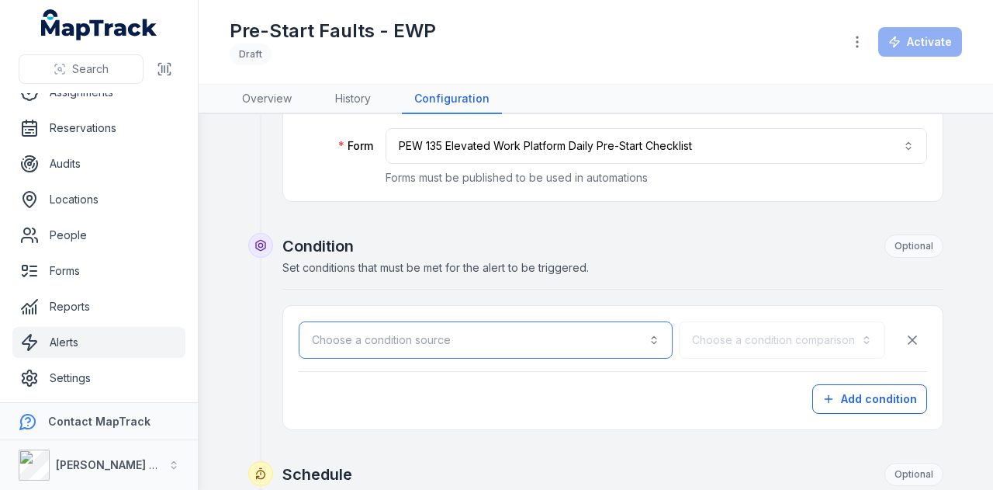
click at [647, 346] on button "Choose a condition source" at bounding box center [486, 339] width 374 height 37
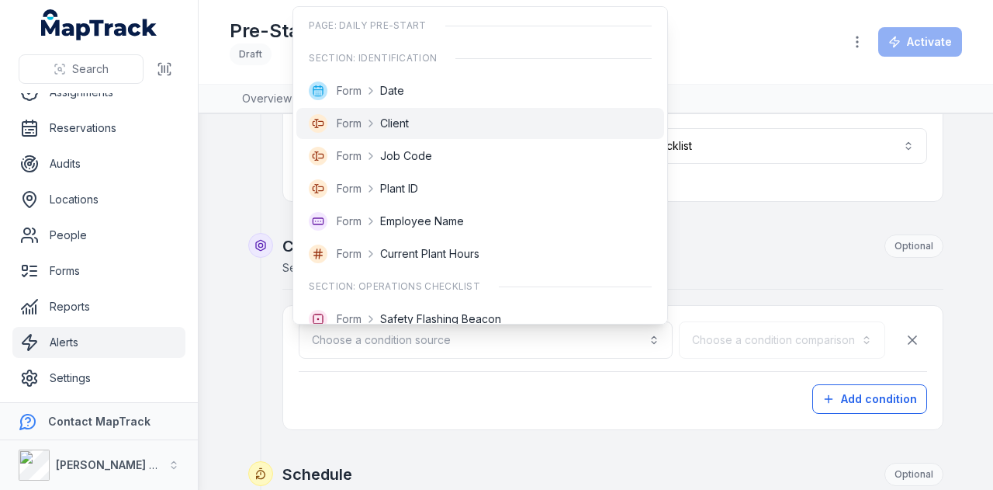
scroll to position [155, 0]
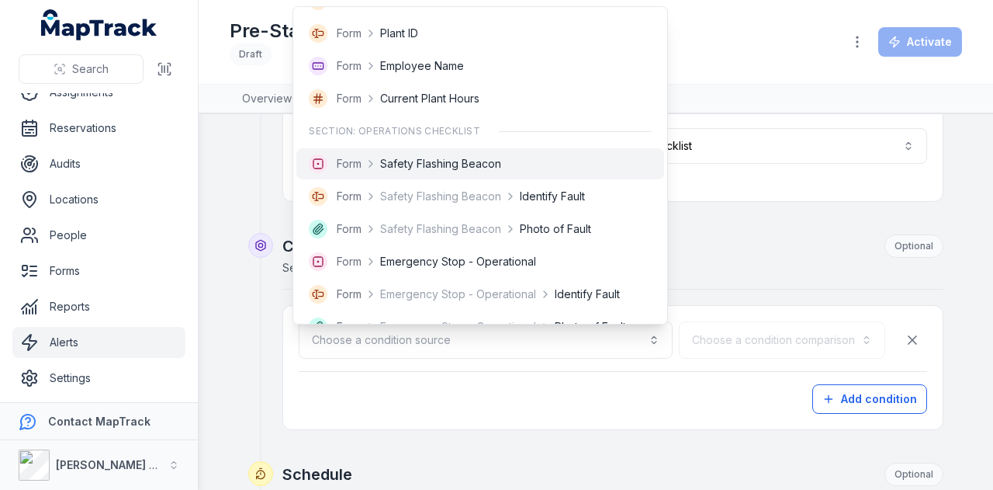
click at [546, 163] on div "Form Safety Flashing Beacon" at bounding box center [480, 163] width 343 height 19
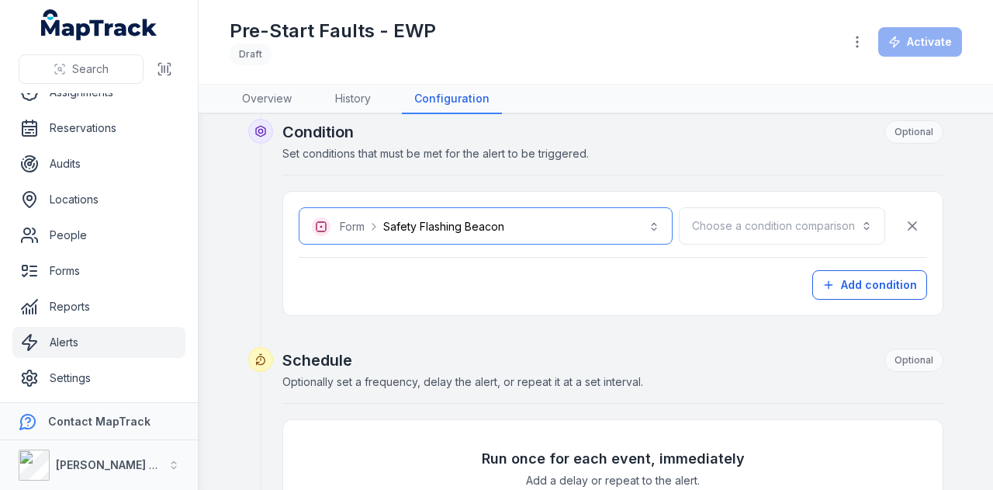
scroll to position [388, 0]
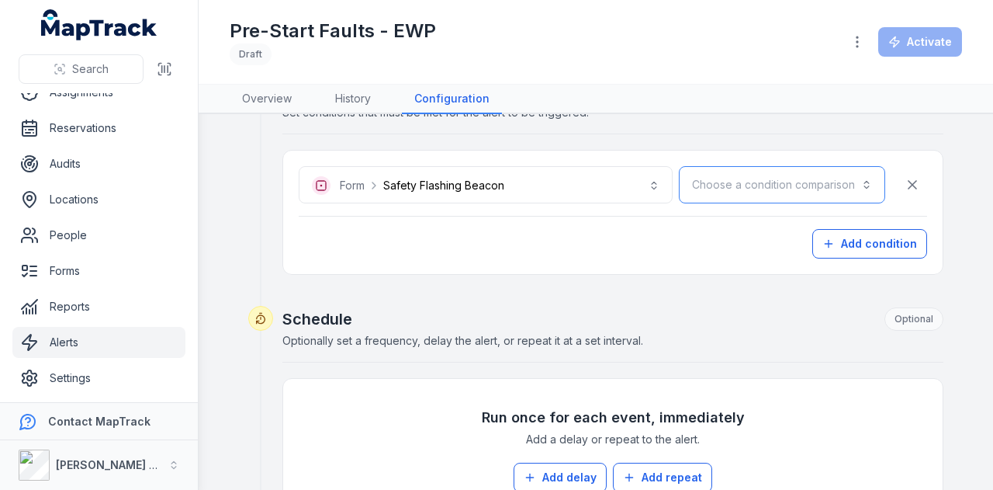
click at [777, 192] on button "Choose a condition comparison" at bounding box center [782, 184] width 206 height 37
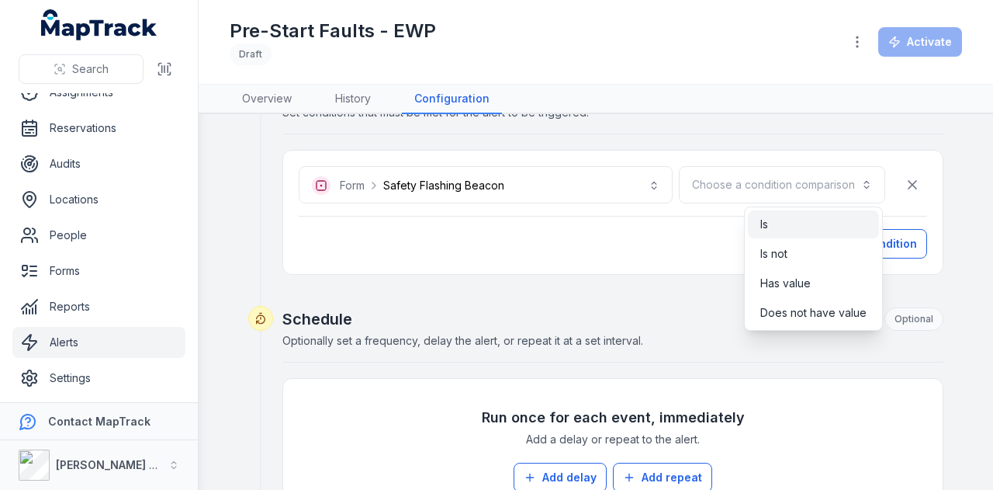
click at [794, 225] on div "Is" at bounding box center [813, 224] width 106 height 16
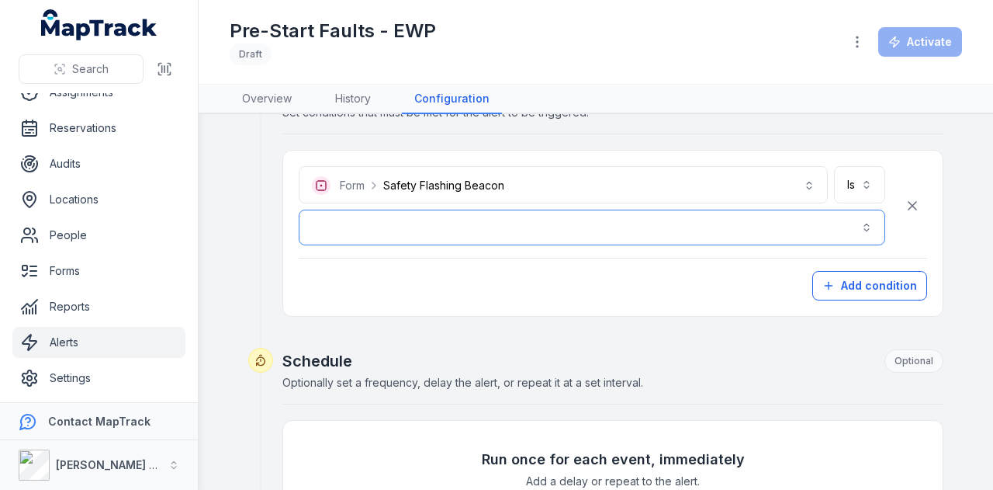
click at [486, 223] on button "button" at bounding box center [592, 227] width 587 height 36
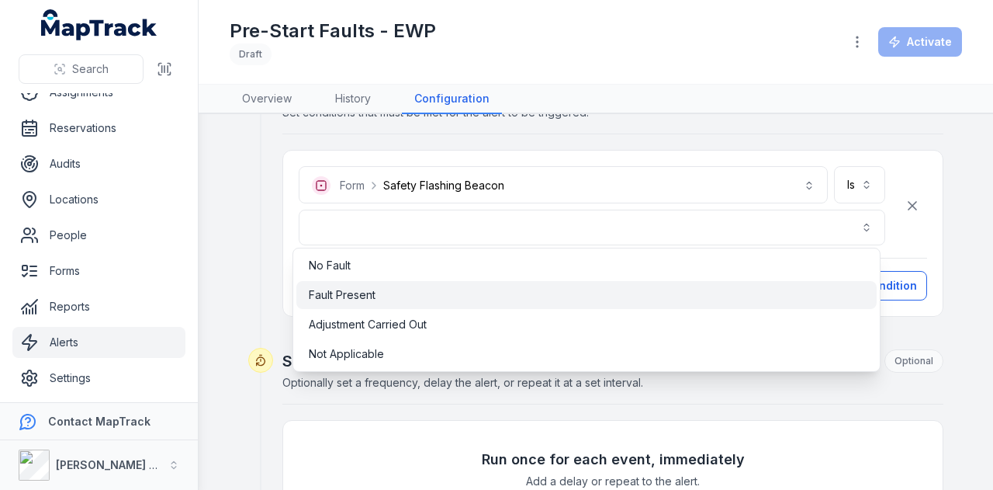
click at [459, 285] on div "Fault Present" at bounding box center [586, 295] width 580 height 28
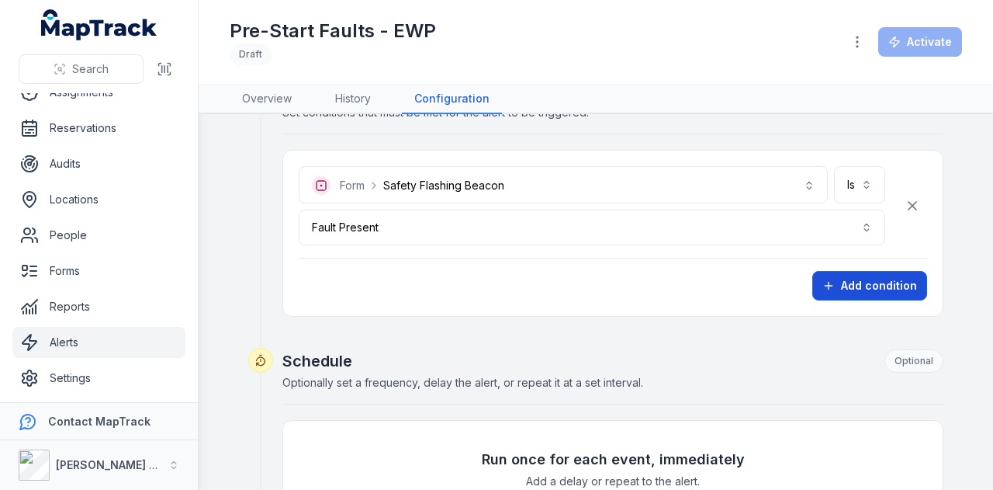
click at [846, 278] on button "Add condition" at bounding box center [869, 285] width 115 height 29
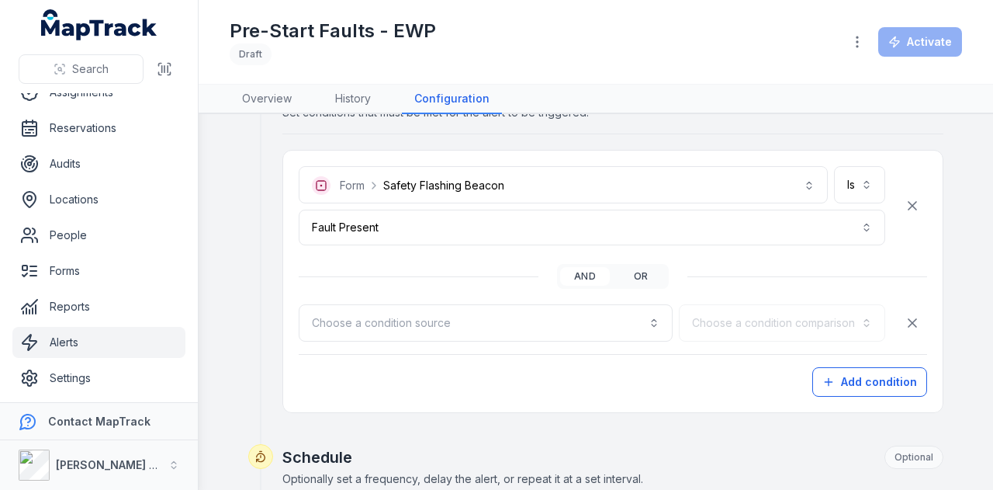
click at [659, 271] on button "or" at bounding box center [641, 276] width 50 height 19
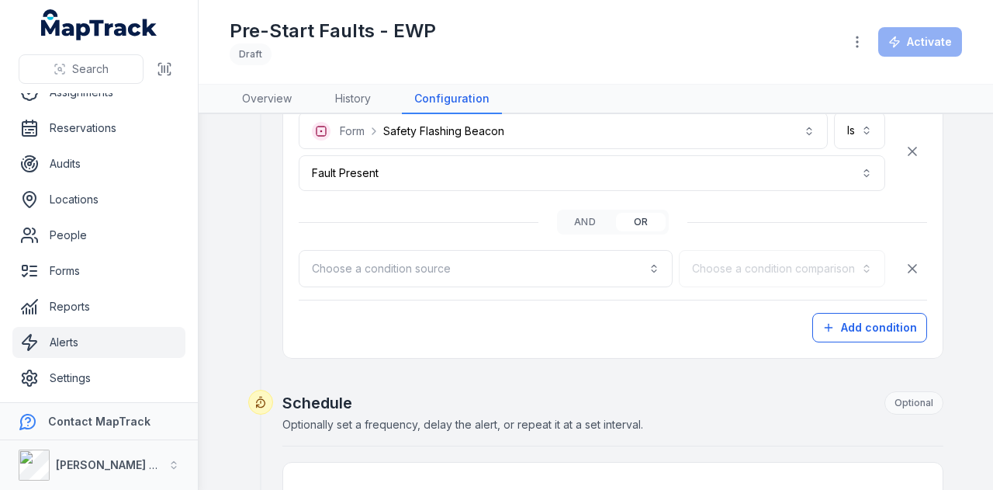
scroll to position [465, 0]
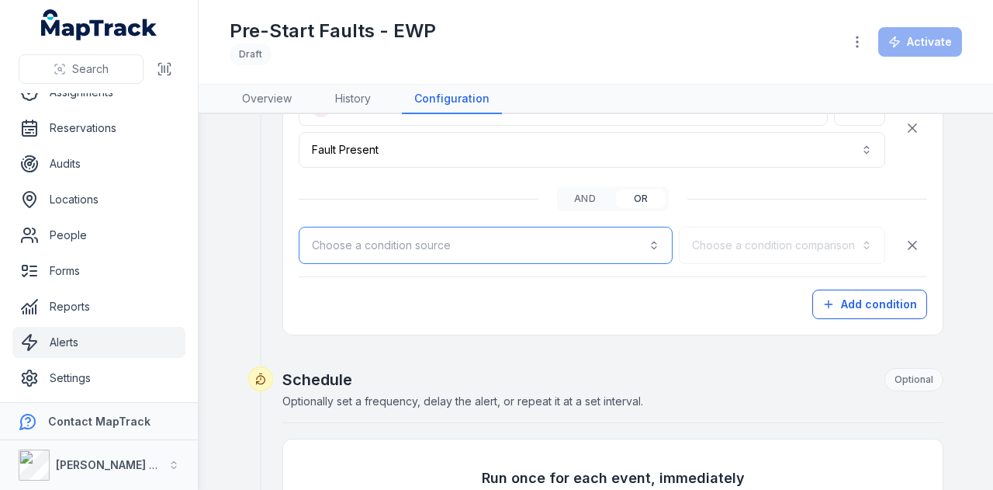
click at [507, 229] on button "Choose a condition source" at bounding box center [486, 245] width 374 height 37
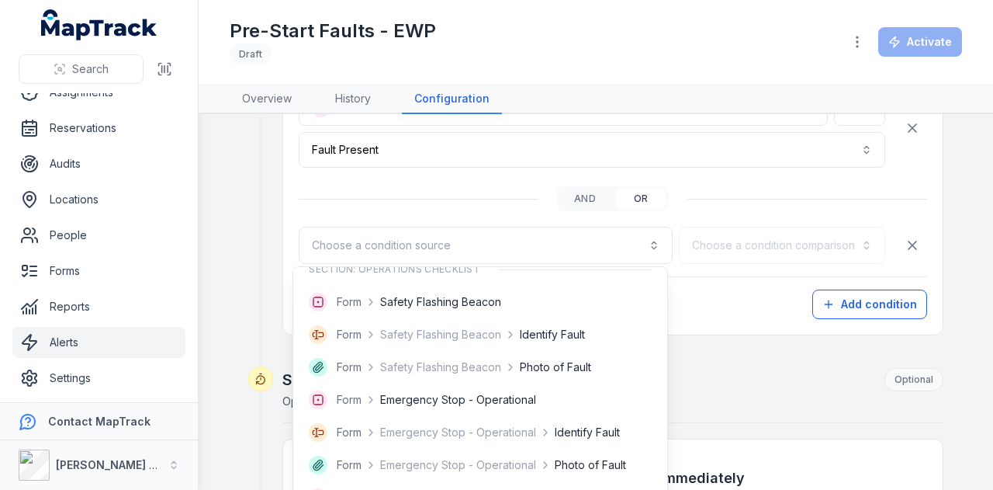
scroll to position [310, 0]
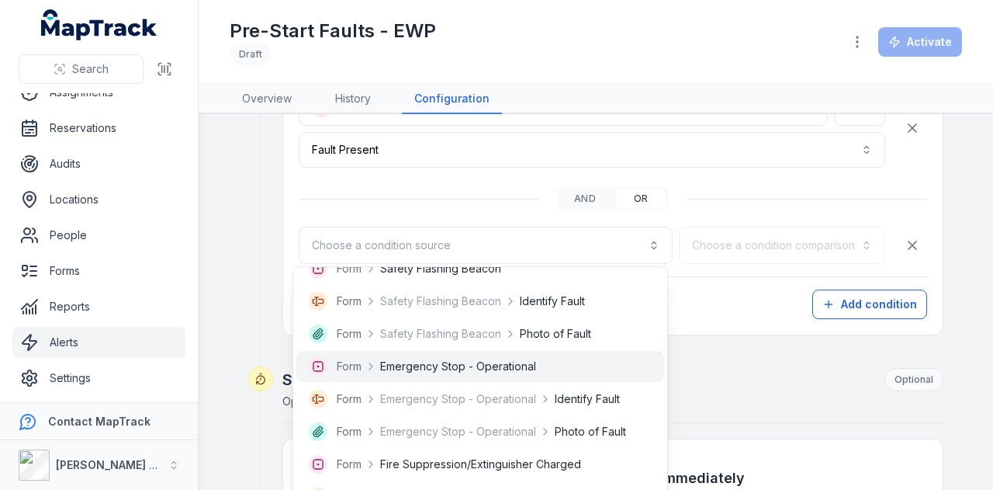
click at [489, 358] on span "Emergency Stop - Operational" at bounding box center [458, 366] width 156 height 16
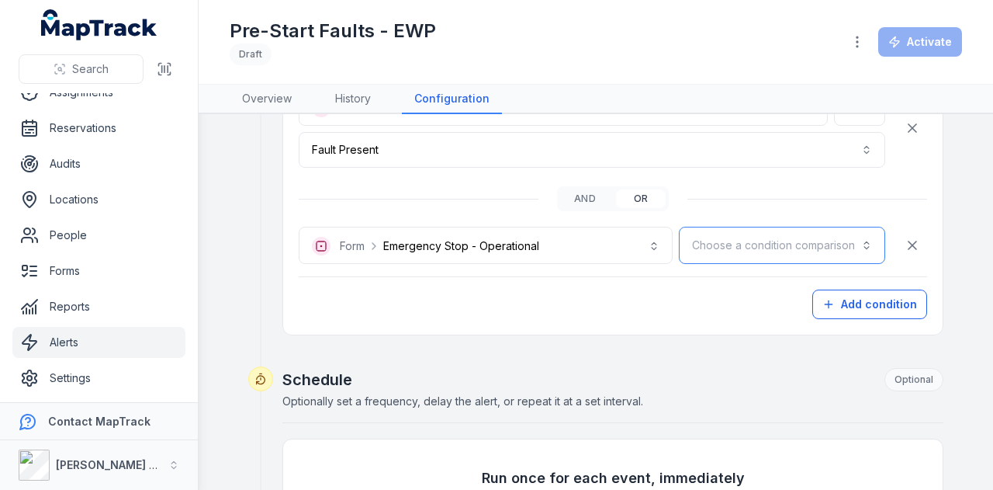
click at [686, 252] on button "Choose a condition comparison" at bounding box center [782, 245] width 206 height 37
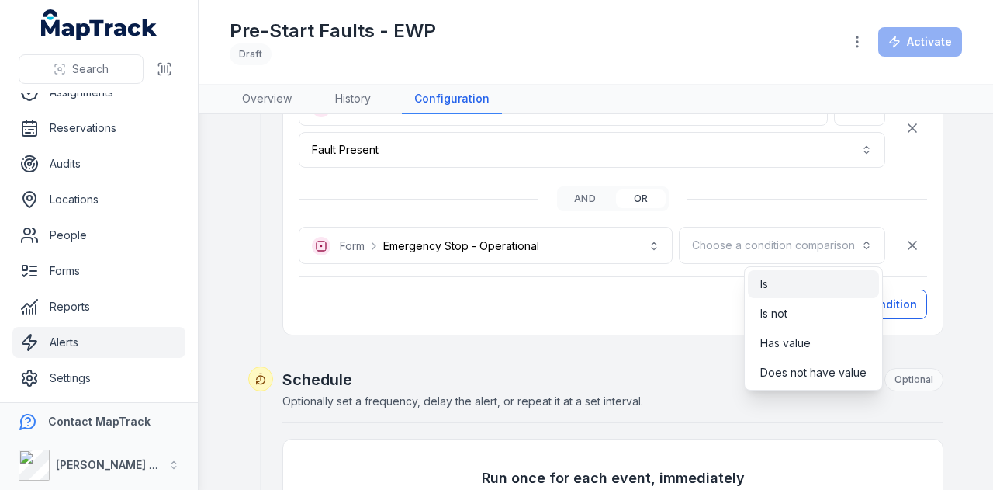
click at [759, 280] on div "Is" at bounding box center [813, 284] width 131 height 28
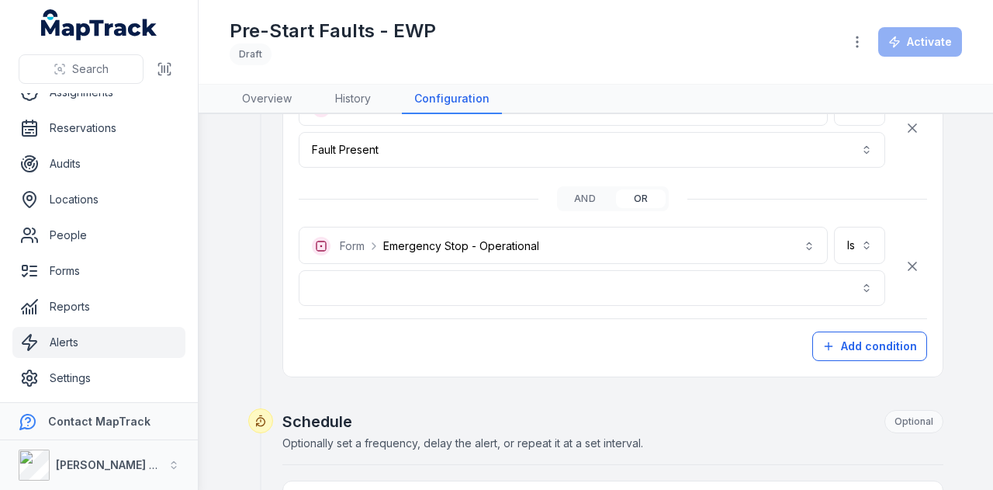
click at [573, 302] on div "**********" at bounding box center [613, 224] width 628 height 272
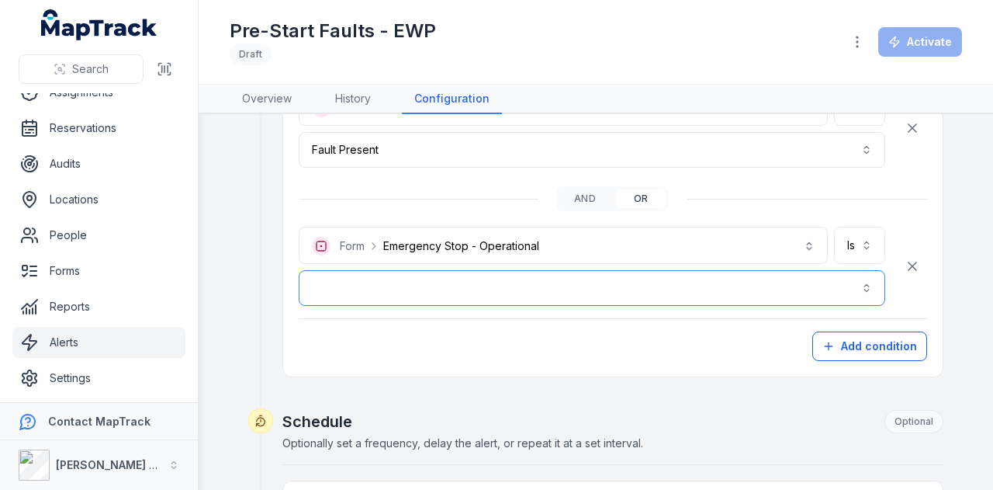
click at [535, 295] on button "button" at bounding box center [592, 288] width 587 height 36
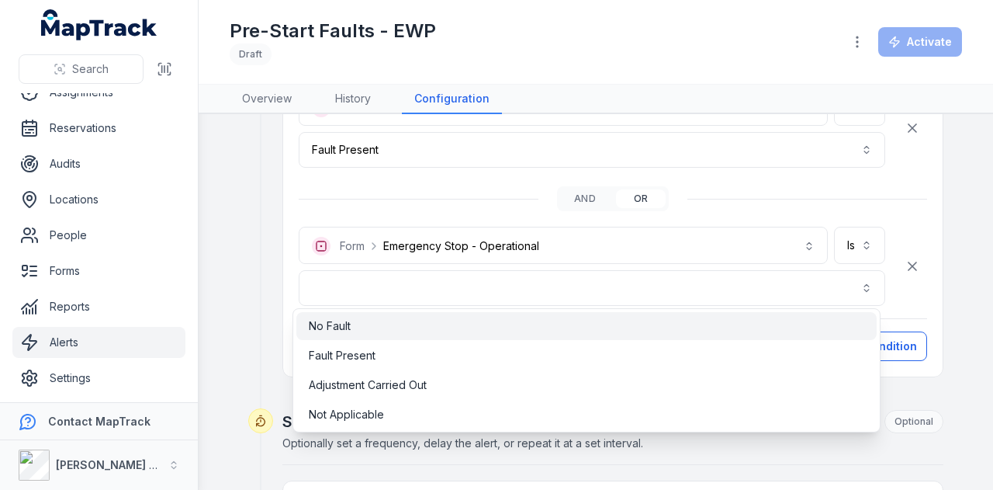
click at [396, 329] on div "No Fault" at bounding box center [586, 326] width 555 height 16
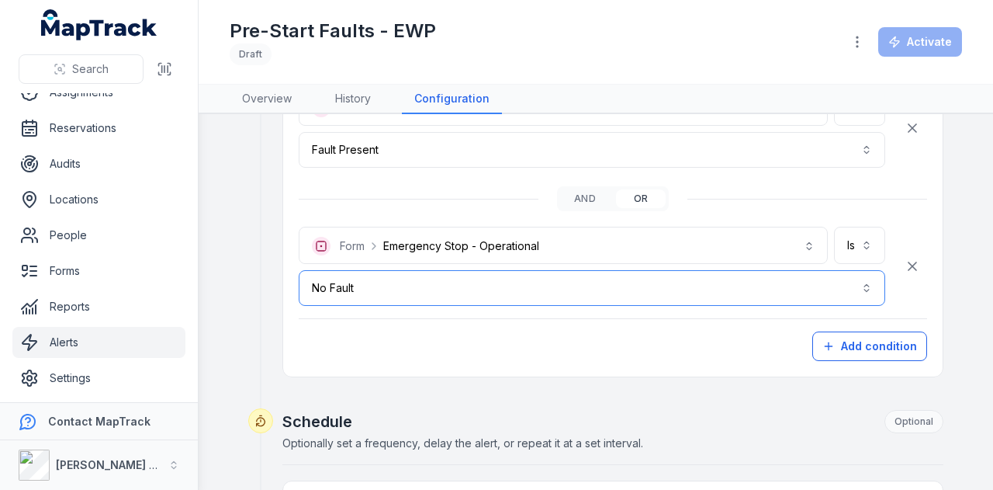
drag, startPoint x: 465, startPoint y: 284, endPoint x: 461, endPoint y: 305, distance: 21.5
click at [466, 285] on button "No Fault ********" at bounding box center [592, 288] width 587 height 36
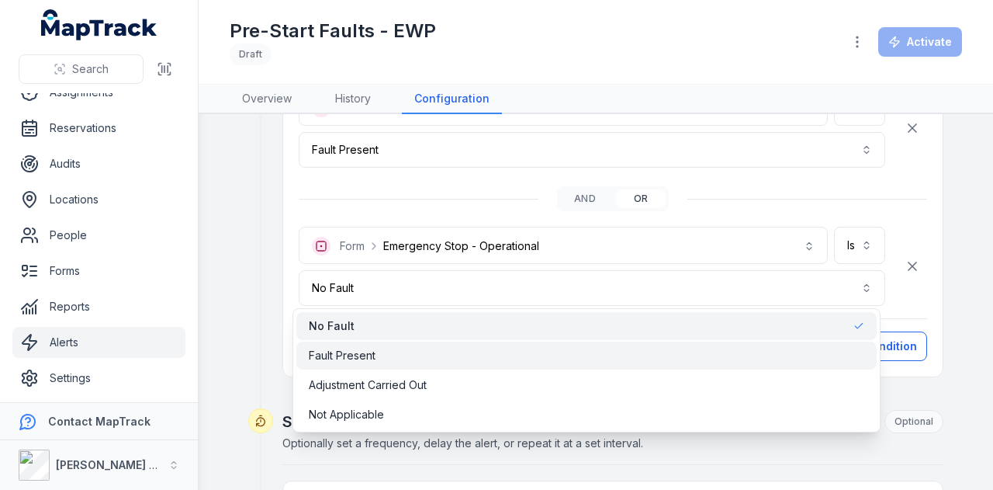
click at [449, 356] on div "Fault Present" at bounding box center [586, 356] width 555 height 16
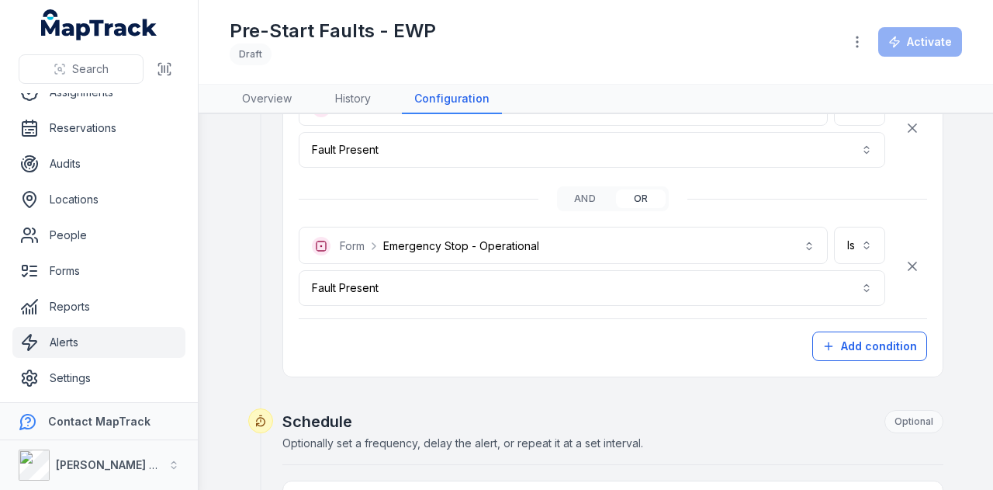
click at [470, 334] on div "Add condition" at bounding box center [613, 345] width 628 height 29
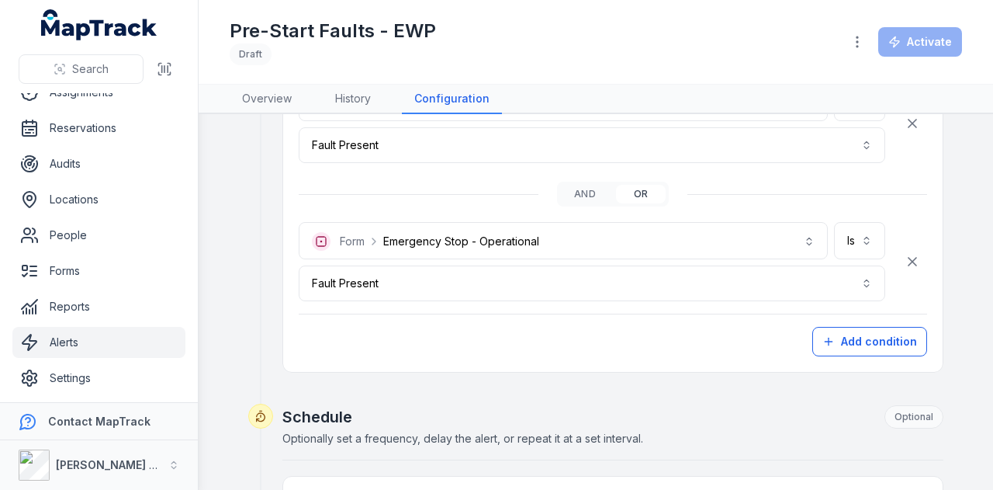
scroll to position [543, 0]
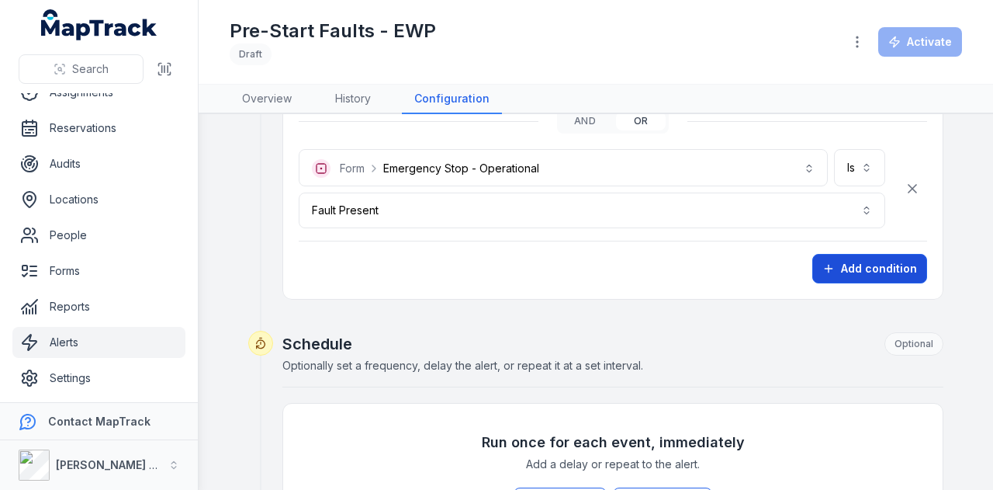
click at [849, 266] on button "Add condition" at bounding box center [869, 268] width 115 height 29
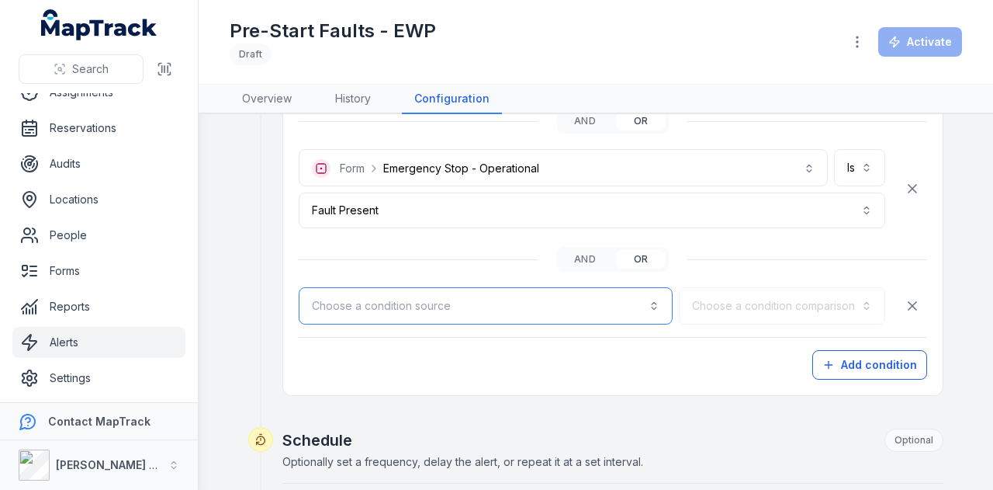
click at [495, 299] on button "Choose a condition source" at bounding box center [486, 305] width 374 height 37
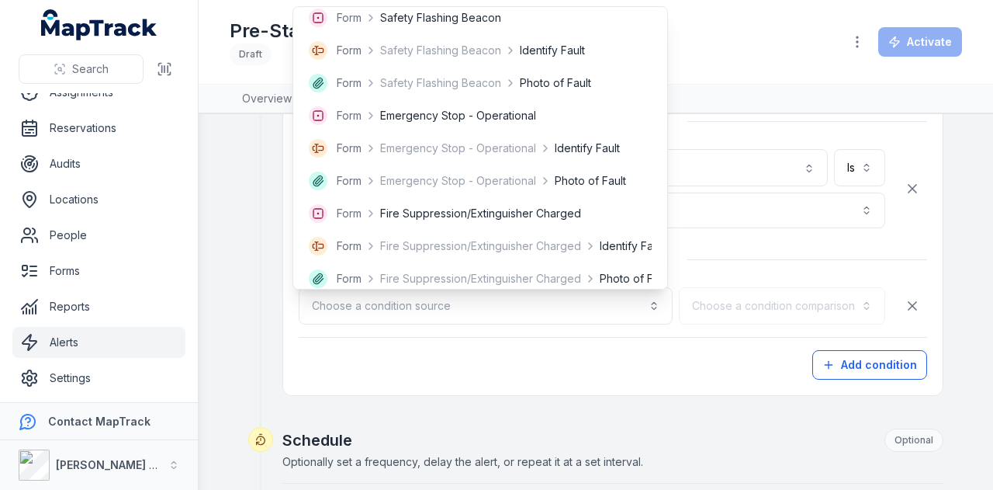
scroll to position [310, 0]
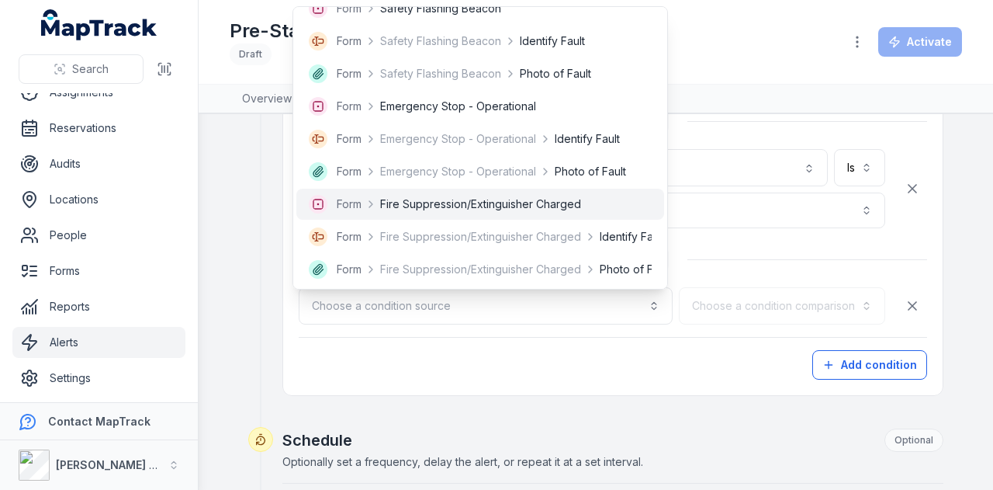
click at [489, 219] on div "Form Fire Suppression/Extinguisher Charged" at bounding box center [480, 204] width 368 height 31
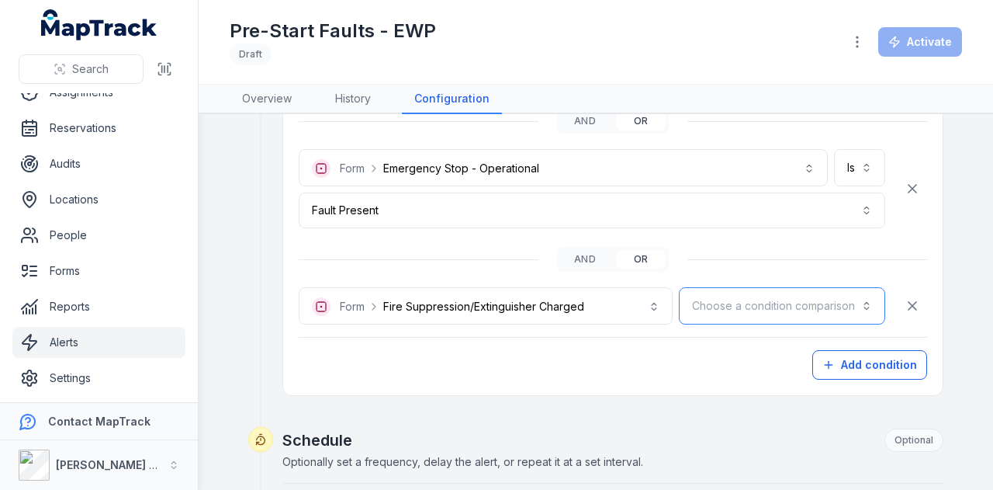
click at [785, 308] on button "Choose a condition comparison" at bounding box center [782, 305] width 206 height 37
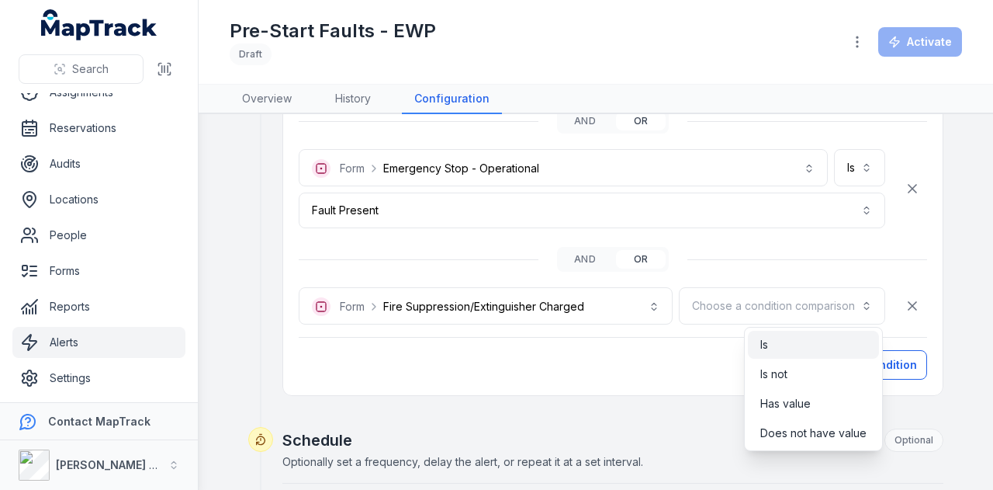
click at [780, 349] on div "Is" at bounding box center [813, 345] width 106 height 16
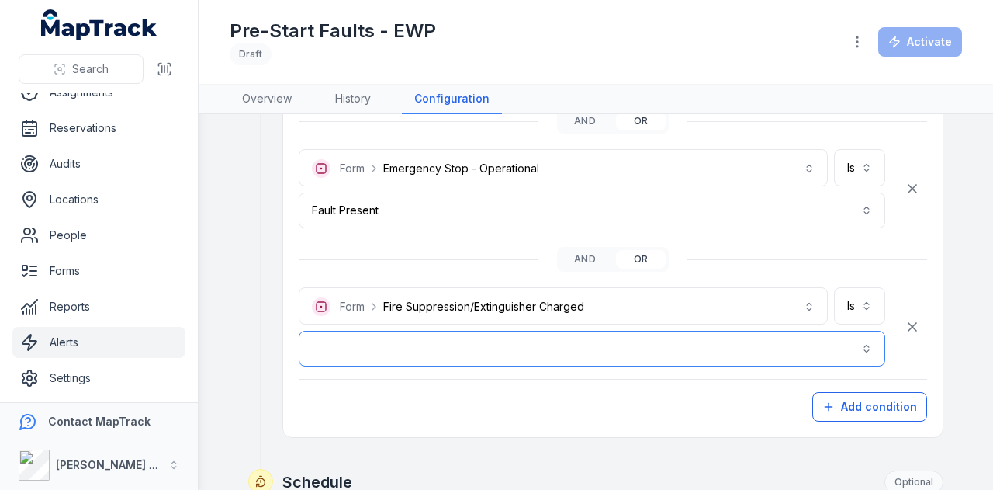
click at [628, 334] on button "button" at bounding box center [592, 348] width 587 height 36
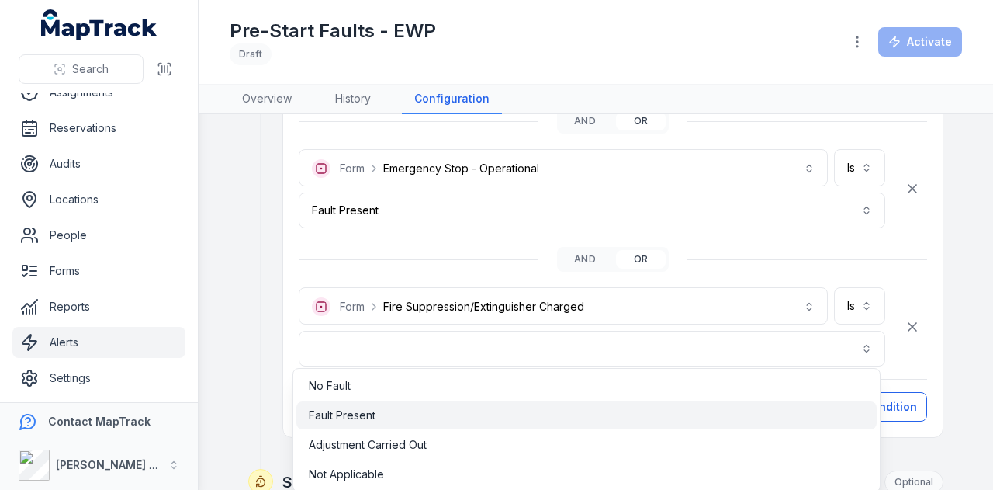
click at [355, 418] on span "Fault Present" at bounding box center [342, 415] width 67 height 16
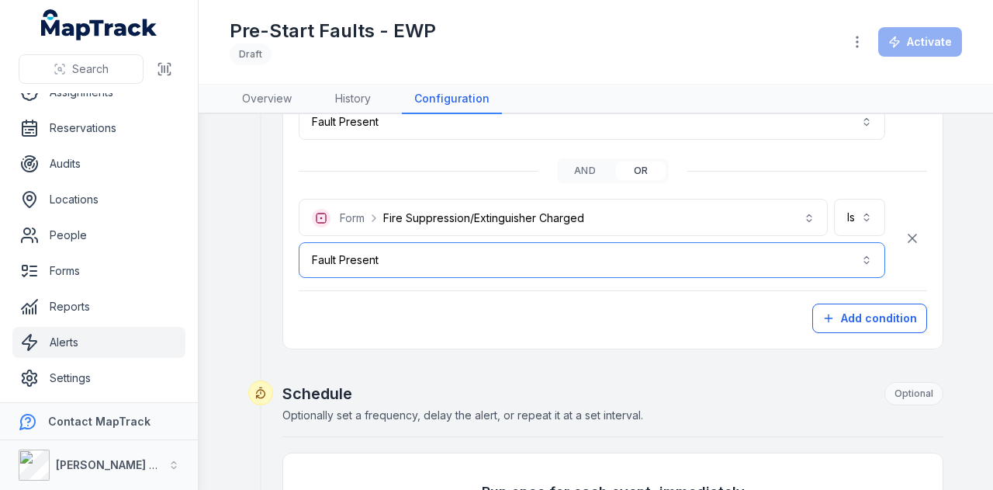
scroll to position [698, 0]
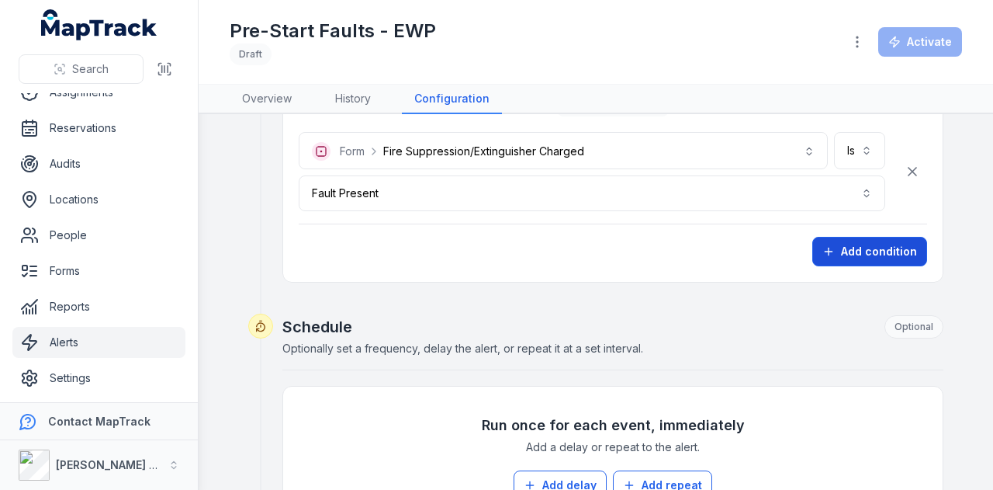
click at [856, 247] on button "Add condition" at bounding box center [869, 251] width 115 height 29
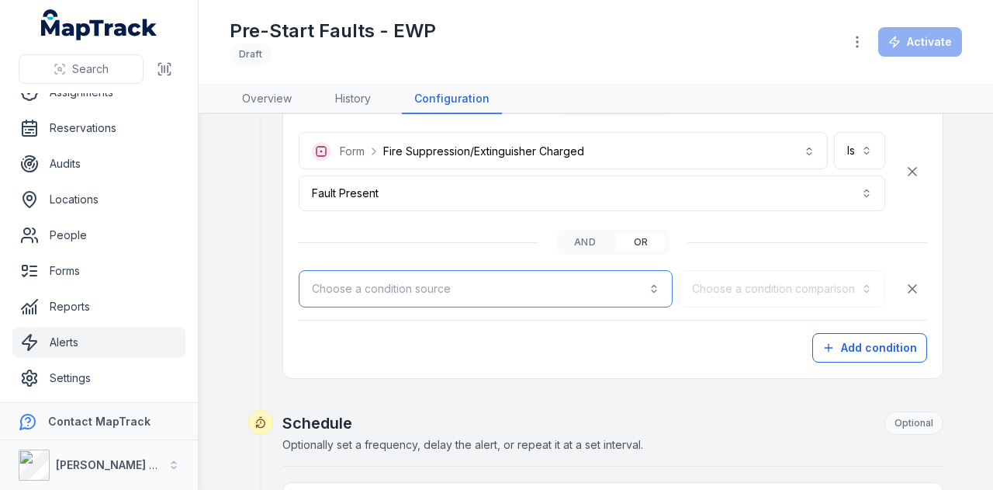
click at [433, 283] on button "Choose a condition source" at bounding box center [486, 288] width 374 height 37
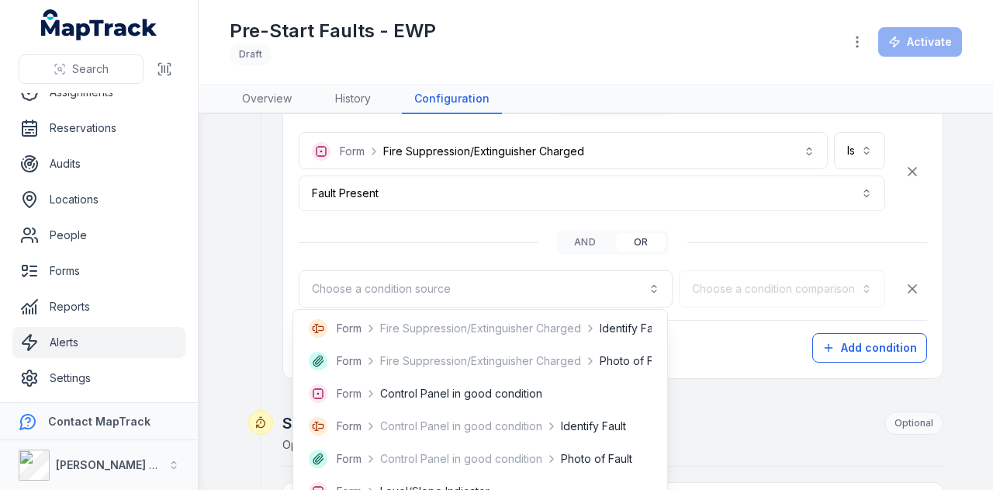
scroll to position [543, 0]
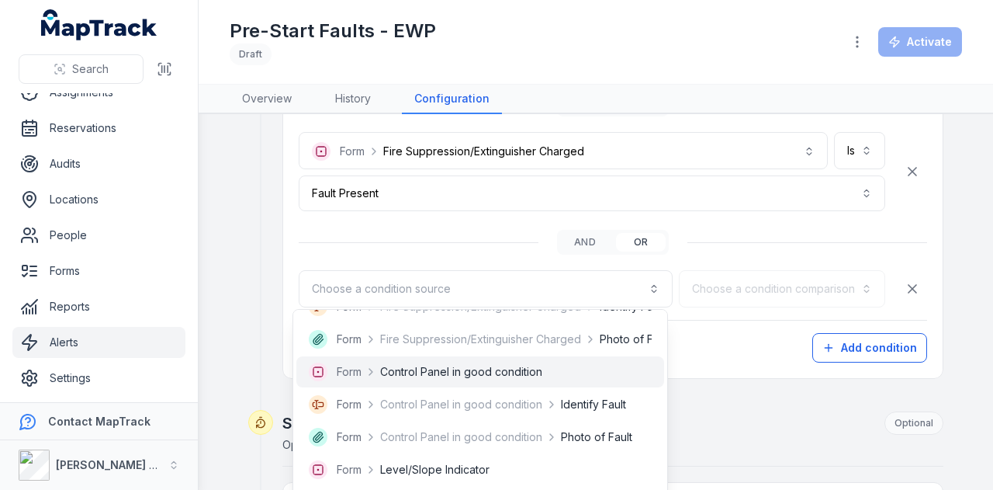
click at [474, 375] on span "Control Panel in good condition" at bounding box center [461, 372] width 162 height 16
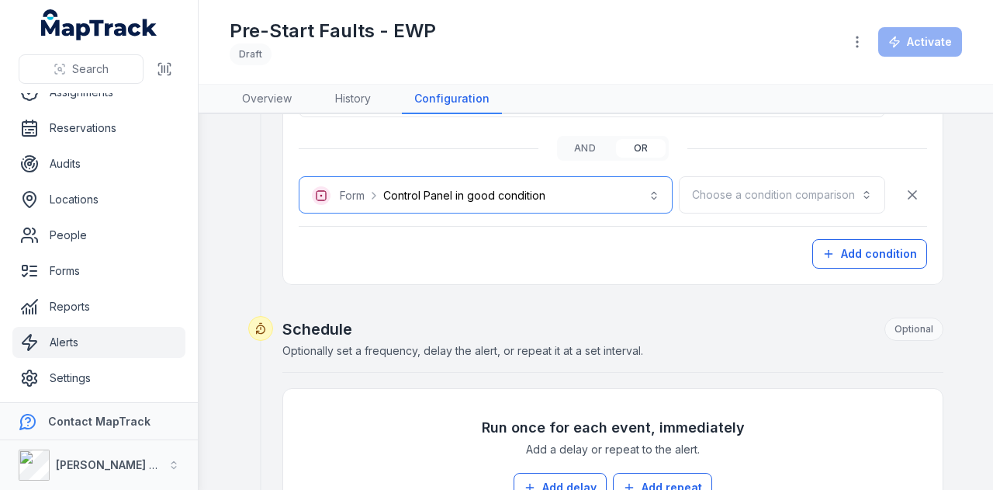
scroll to position [853, 0]
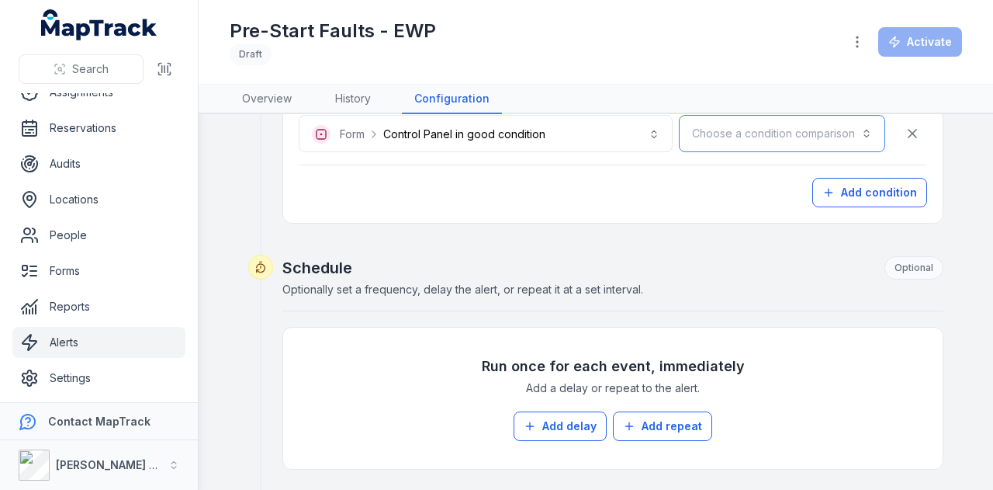
click at [770, 126] on button "Choose a condition comparison" at bounding box center [782, 133] width 206 height 37
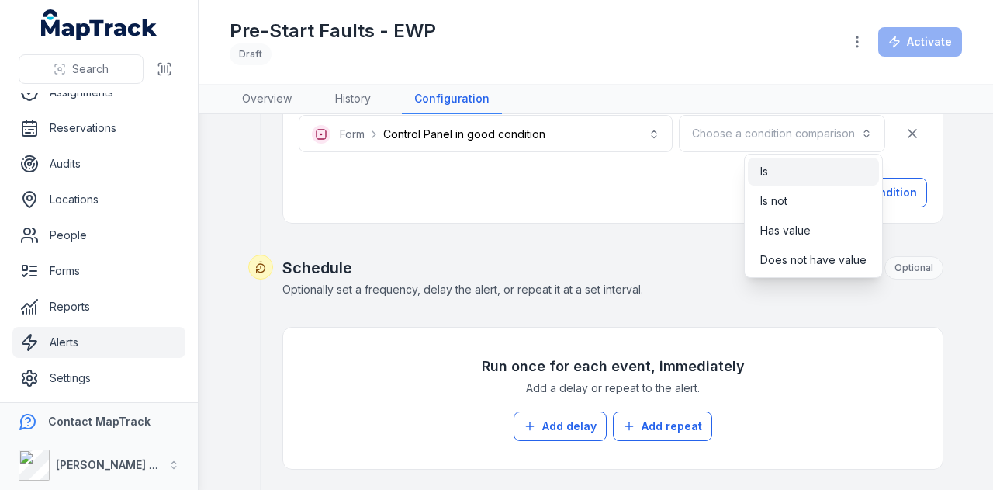
click at [778, 167] on div "Is" at bounding box center [813, 172] width 106 height 16
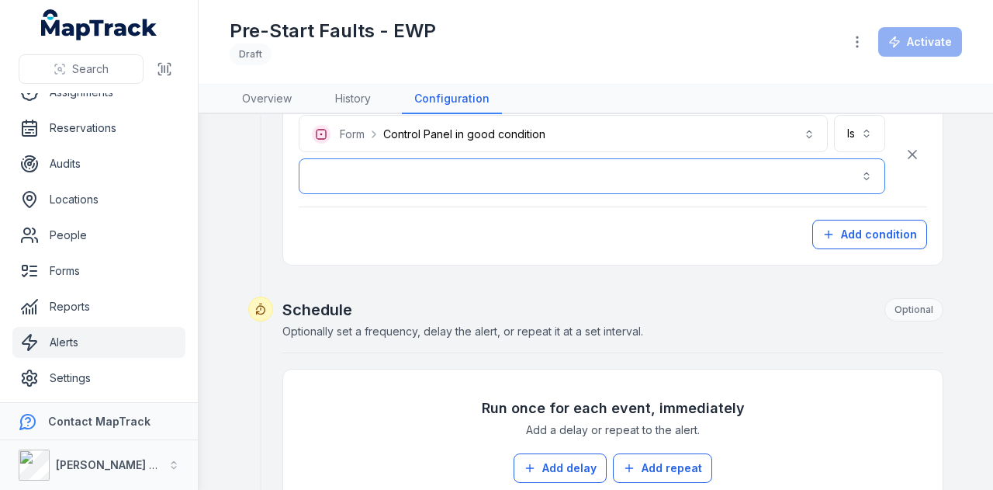
click at [676, 171] on button "button" at bounding box center [592, 176] width 587 height 36
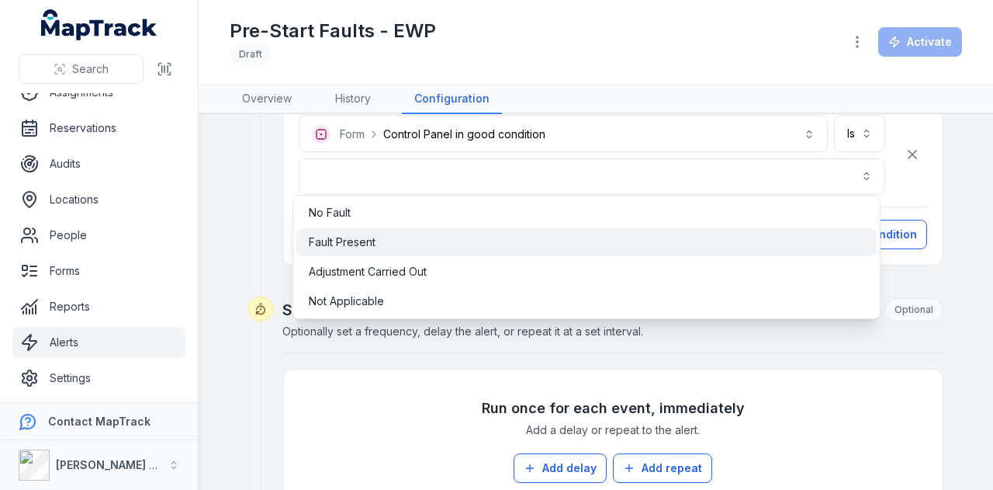
click at [485, 237] on div "Fault Present" at bounding box center [586, 242] width 555 height 16
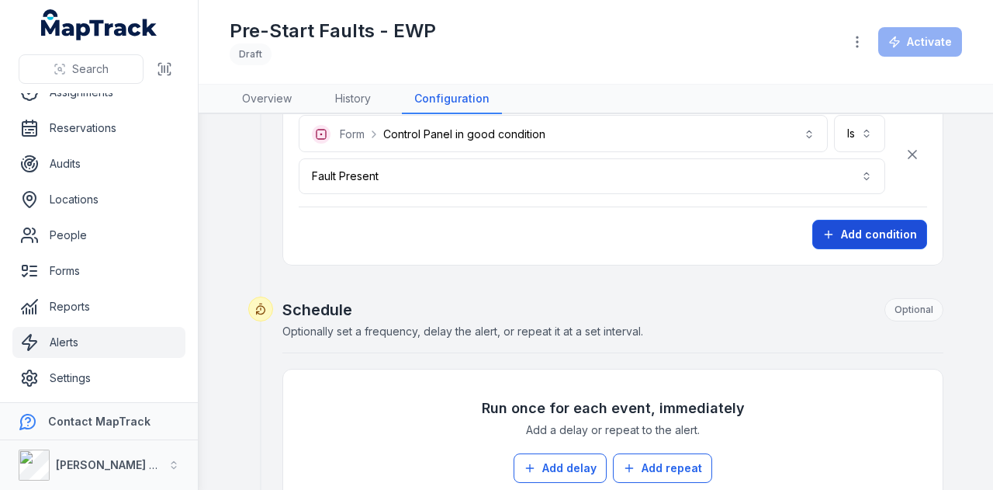
click at [825, 232] on icon "button" at bounding box center [828, 234] width 12 height 12
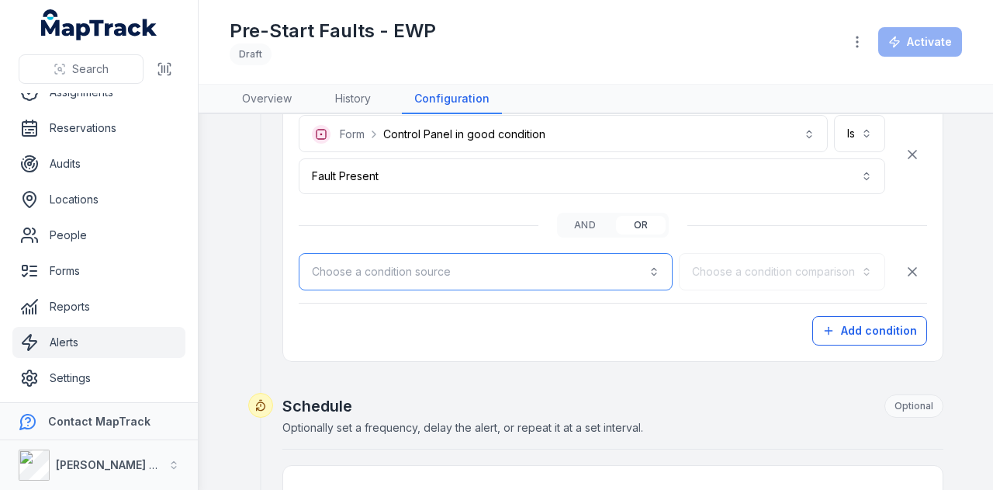
click at [490, 272] on button "Choose a condition source" at bounding box center [486, 271] width 374 height 37
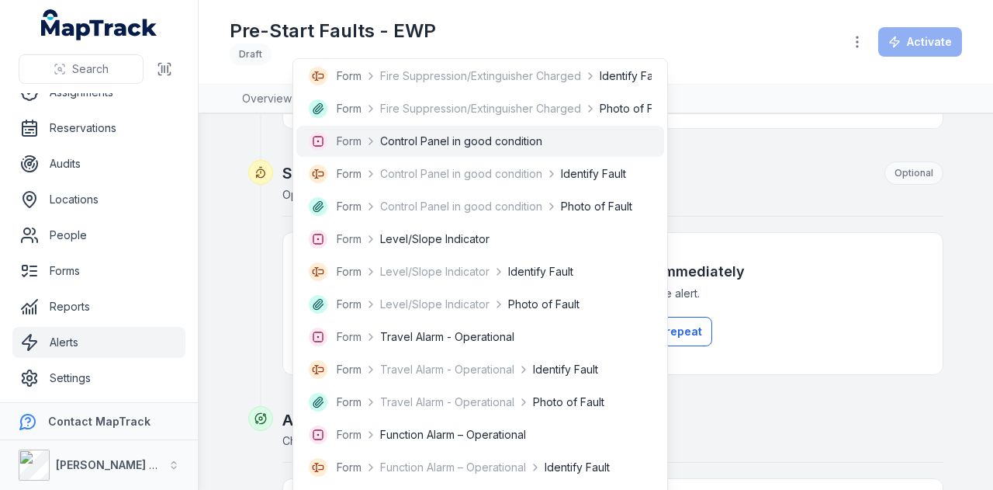
scroll to position [543, 0]
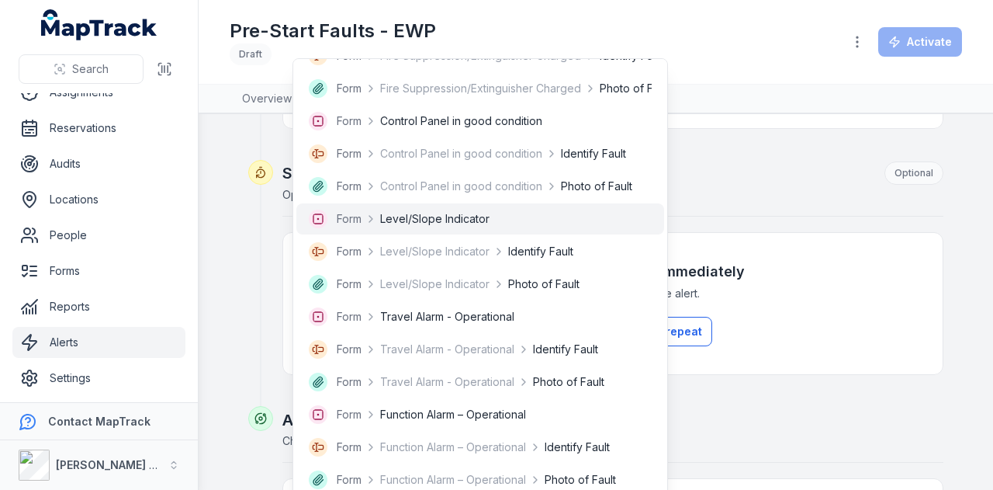
click at [474, 220] on span "Level/Slope Indicator" at bounding box center [434, 219] width 109 height 16
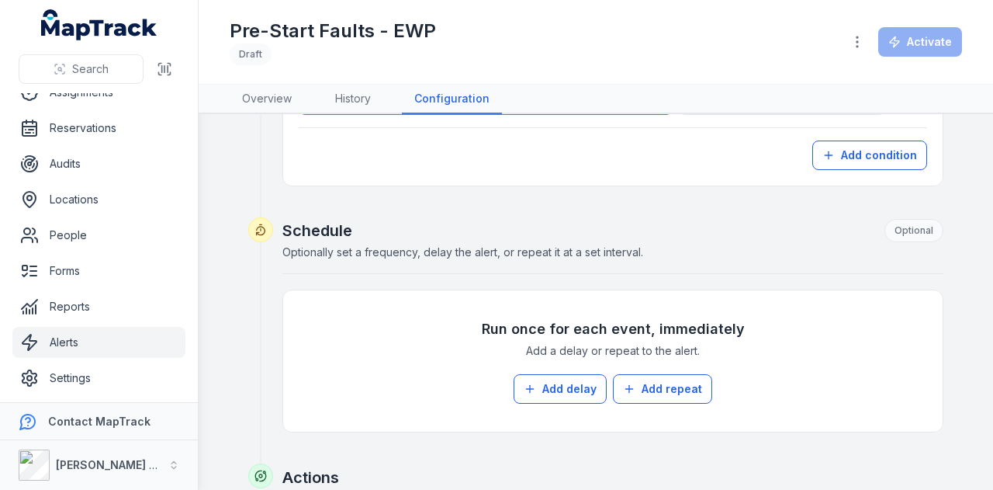
scroll to position [931, 0]
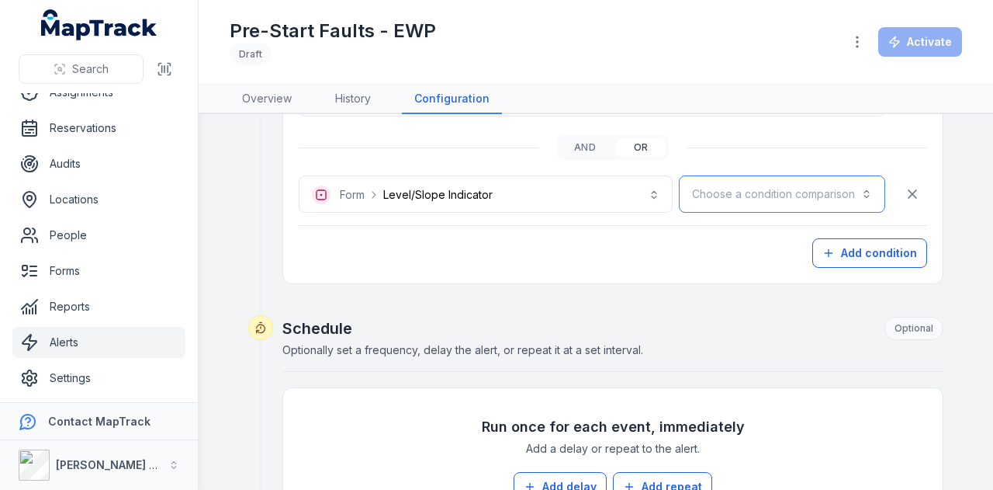
click at [784, 185] on button "Choose a condition comparison" at bounding box center [782, 193] width 206 height 37
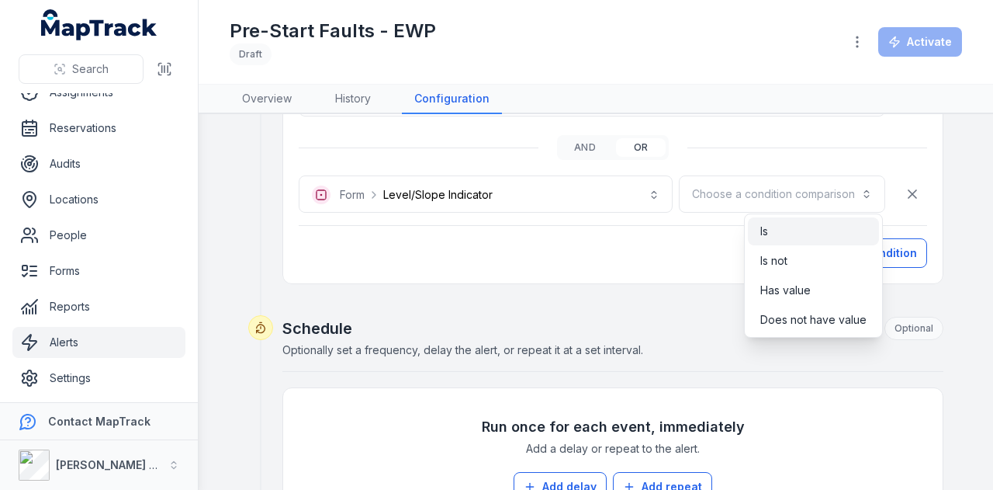
click at [786, 225] on div "Is" at bounding box center [813, 231] width 106 height 16
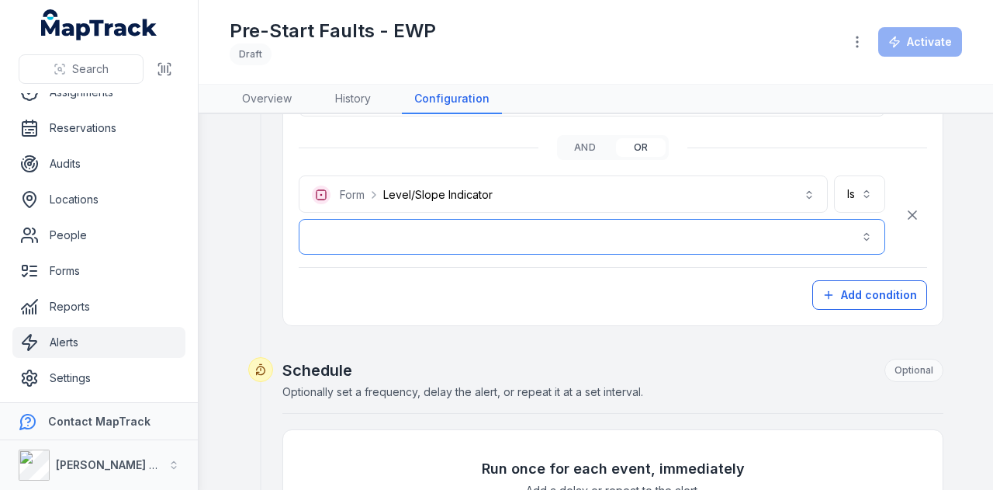
click at [673, 241] on button "button" at bounding box center [592, 237] width 587 height 36
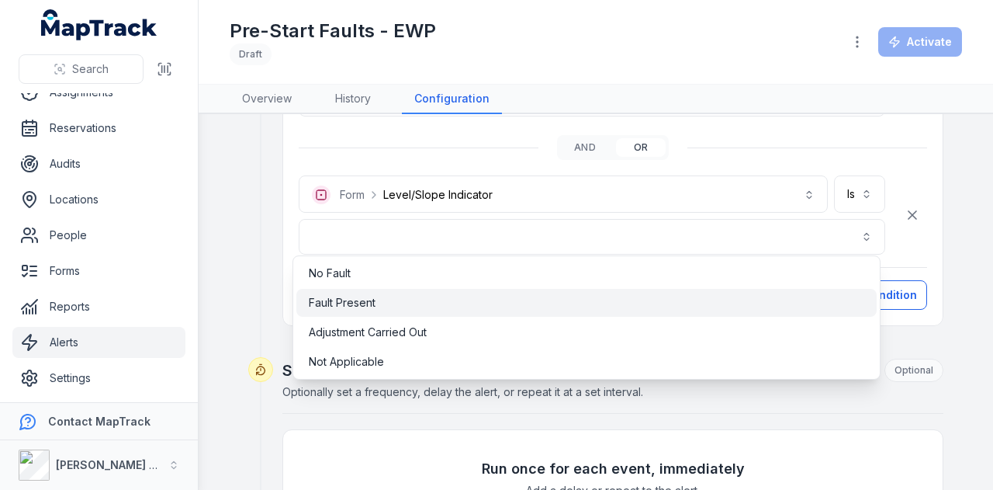
click at [379, 300] on div "Fault Present" at bounding box center [586, 303] width 555 height 16
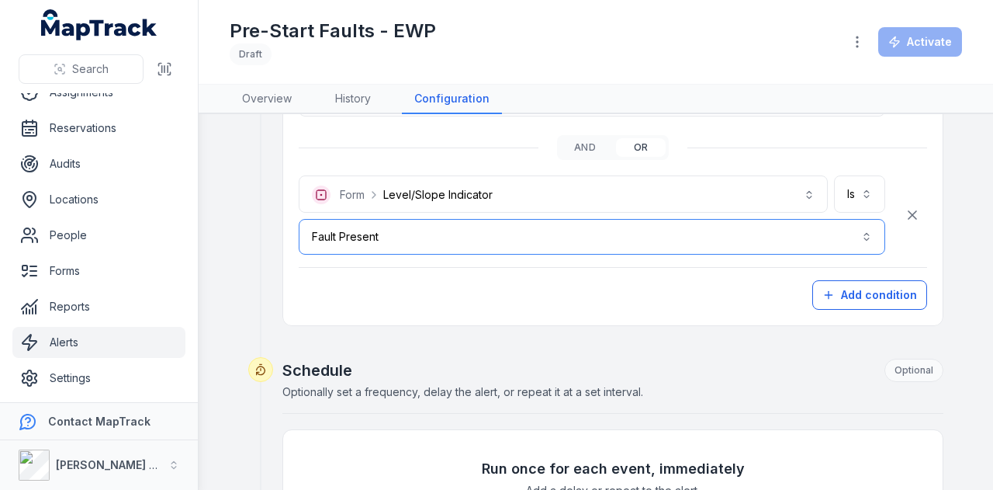
scroll to position [1009, 0]
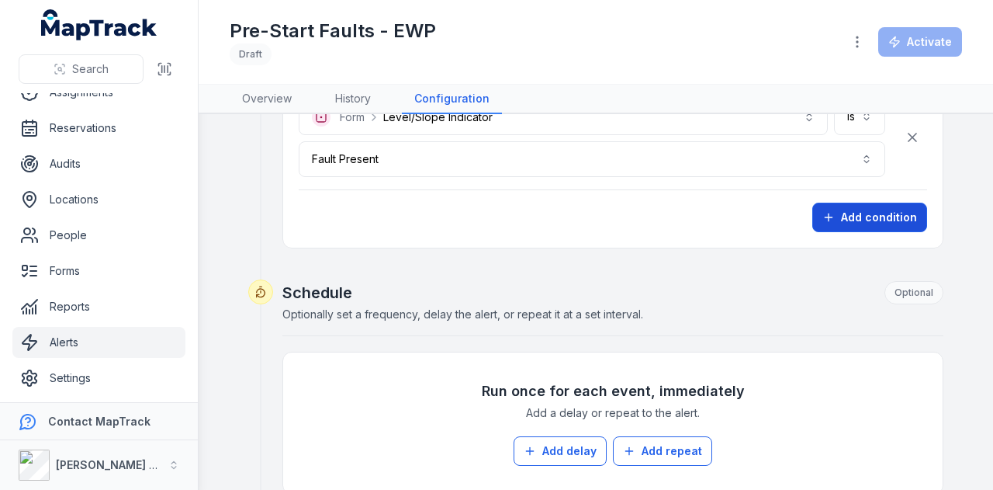
click at [866, 212] on button "Add condition" at bounding box center [869, 216] width 115 height 29
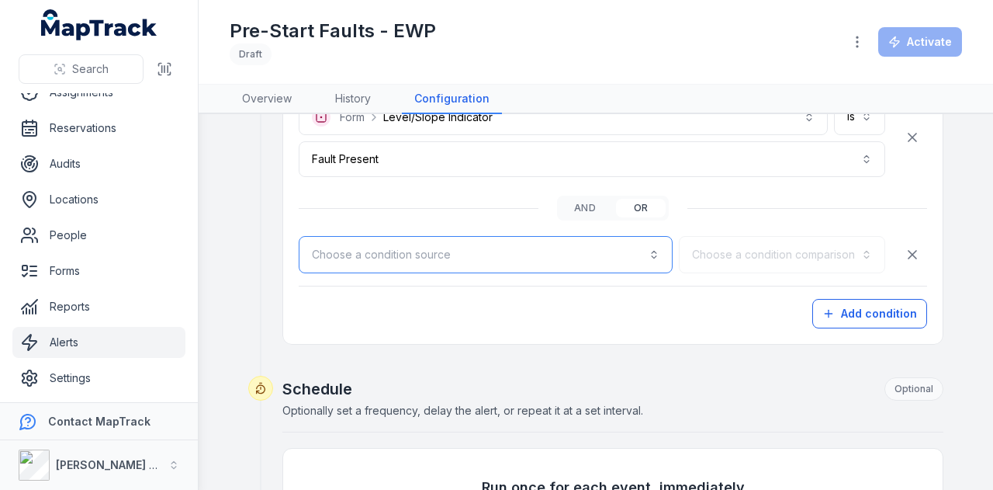
click at [400, 254] on button "Choose a condition source" at bounding box center [486, 254] width 374 height 37
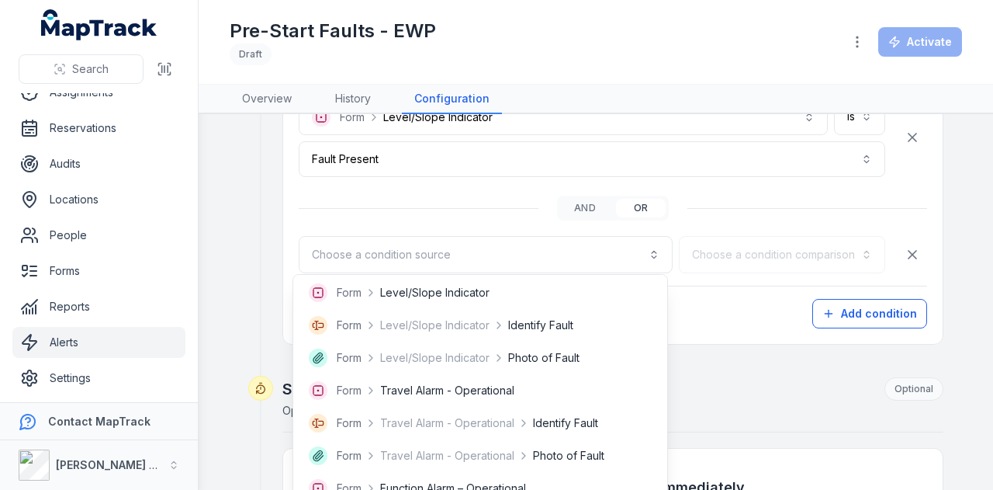
scroll to position [698, 0]
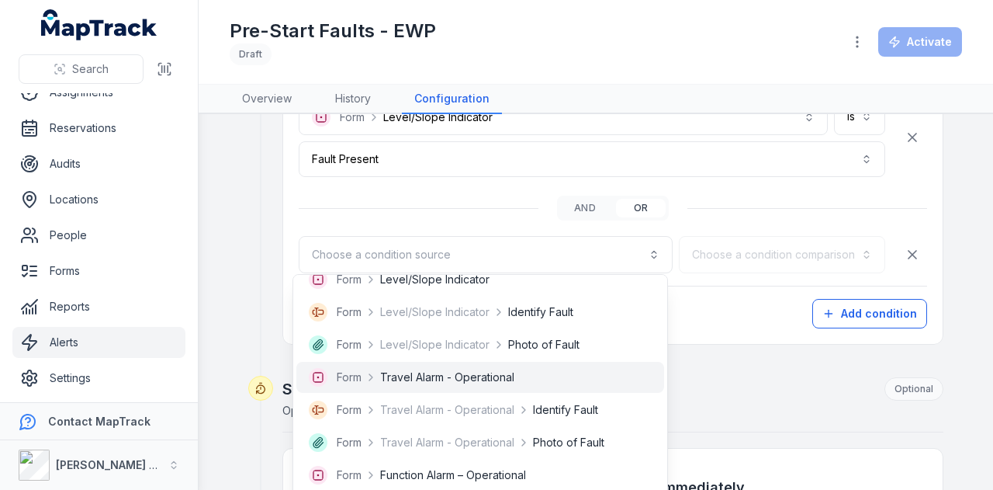
click at [514, 372] on span "Travel Alarm - Operational" at bounding box center [447, 377] width 134 height 16
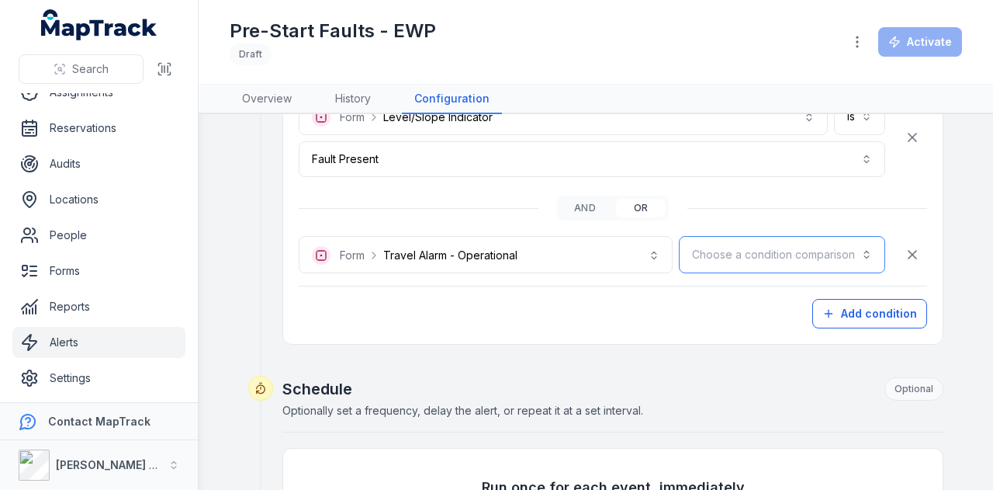
click at [738, 251] on button "Choose a condition comparison" at bounding box center [782, 254] width 206 height 37
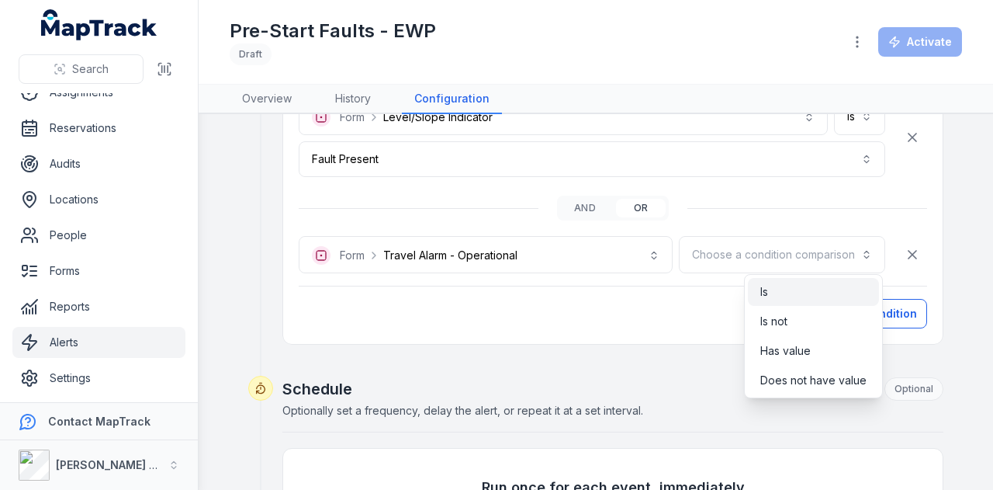
click at [759, 293] on div "Is" at bounding box center [813, 292] width 131 height 28
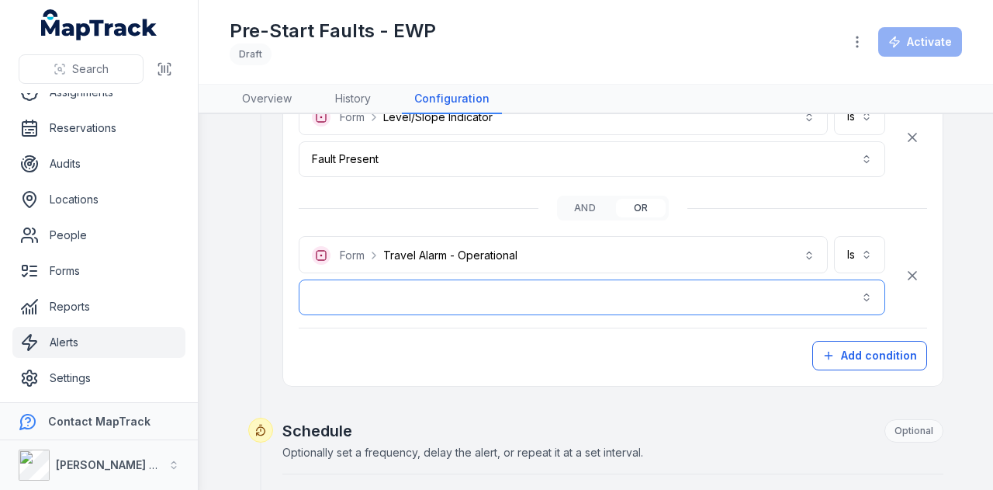
click at [656, 296] on button "button" at bounding box center [592, 297] width 587 height 36
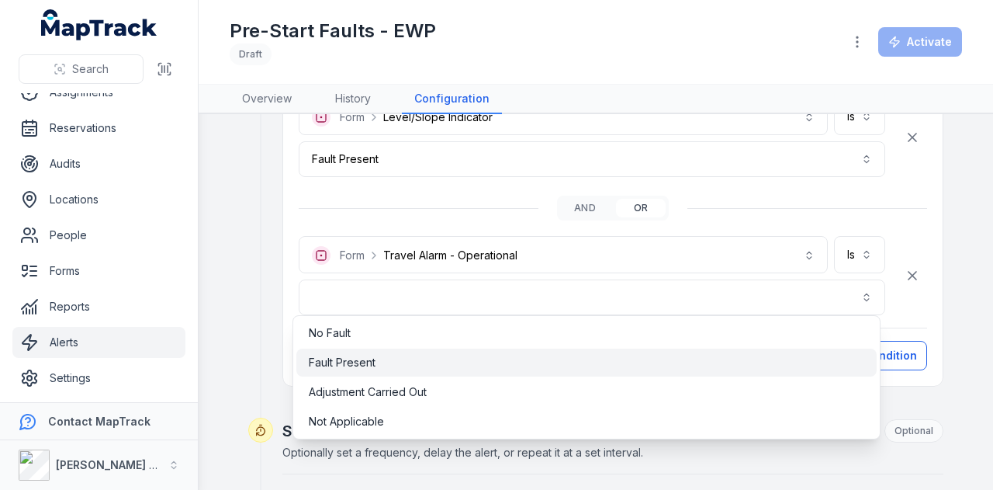
click at [399, 365] on div "Fault Present" at bounding box center [586, 363] width 555 height 16
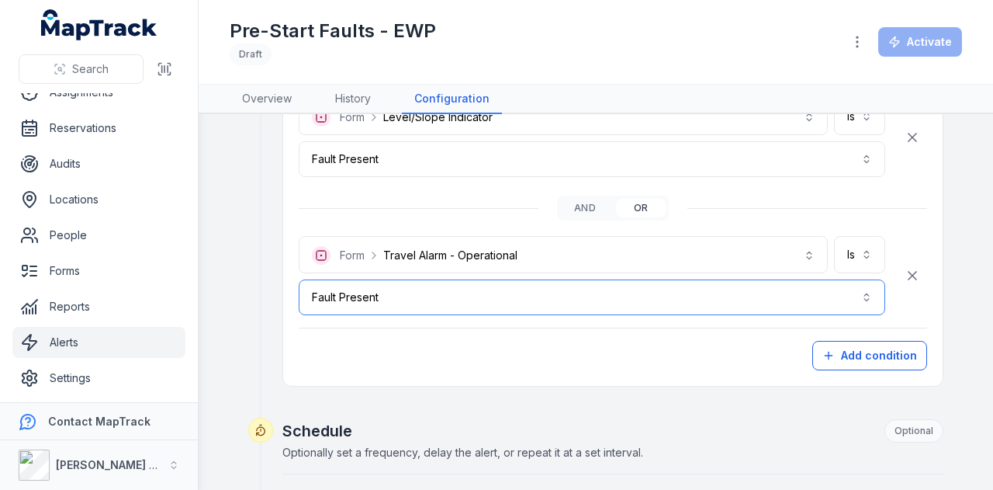
scroll to position [1086, 0]
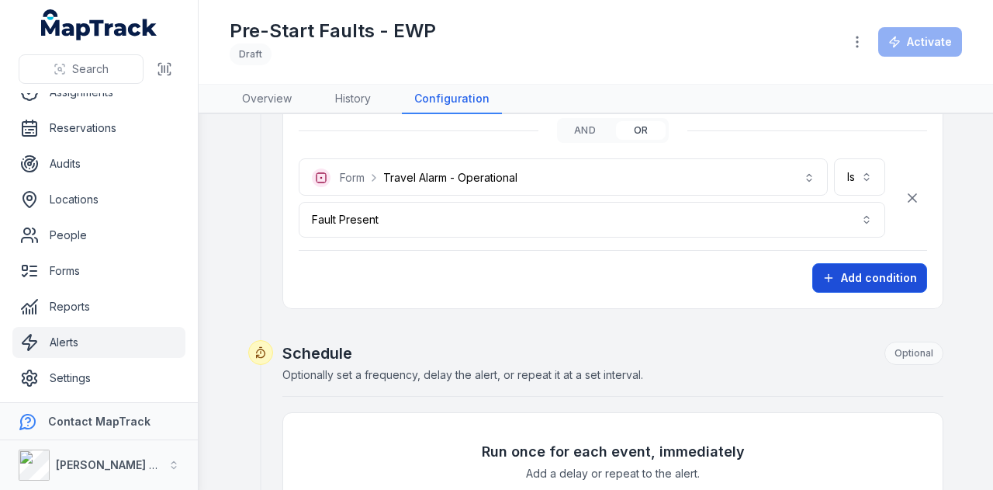
click at [860, 268] on button "Add condition" at bounding box center [869, 277] width 115 height 29
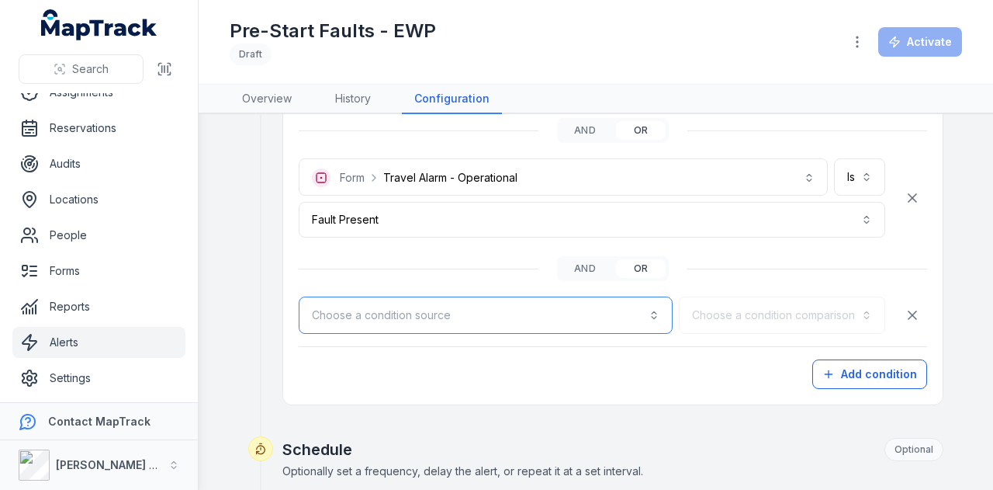
click at [506, 309] on button "Choose a condition source" at bounding box center [486, 314] width 374 height 37
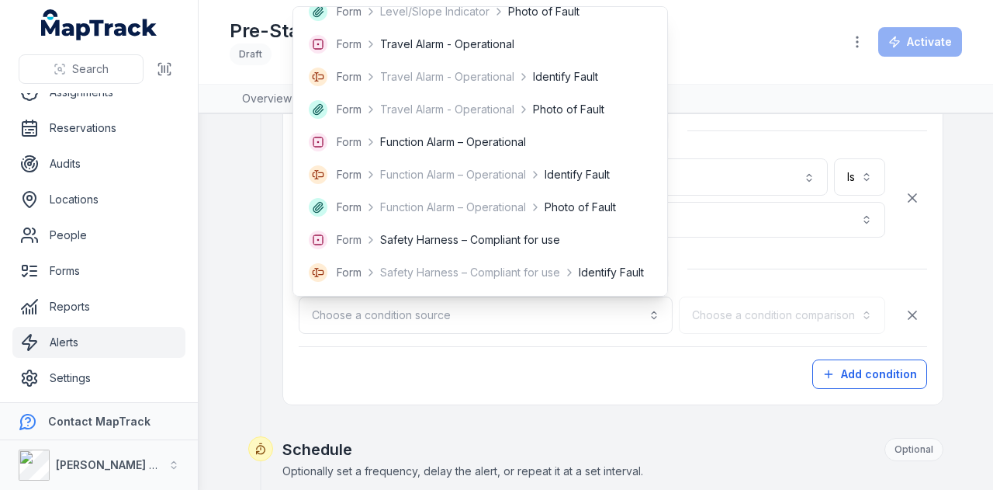
scroll to position [776, 0]
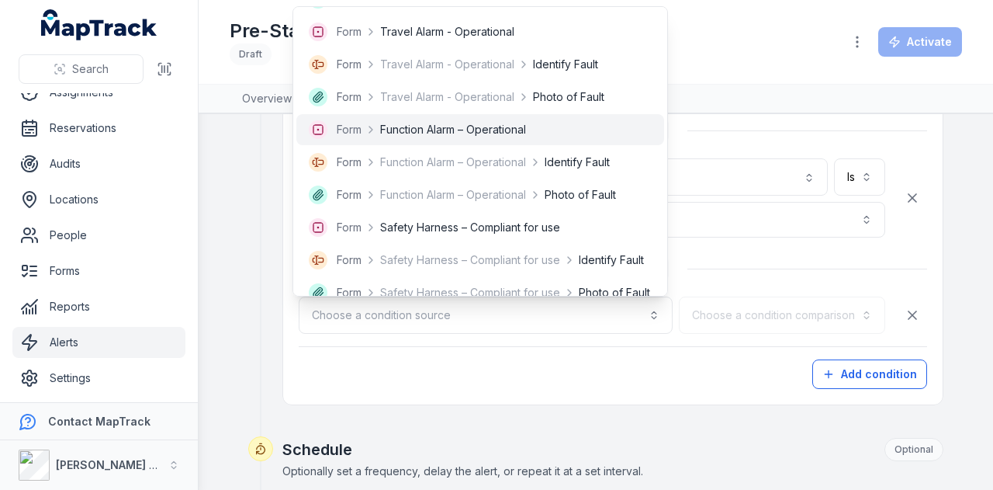
click at [516, 134] on span "Function Alarm – Operational" at bounding box center [453, 130] width 146 height 16
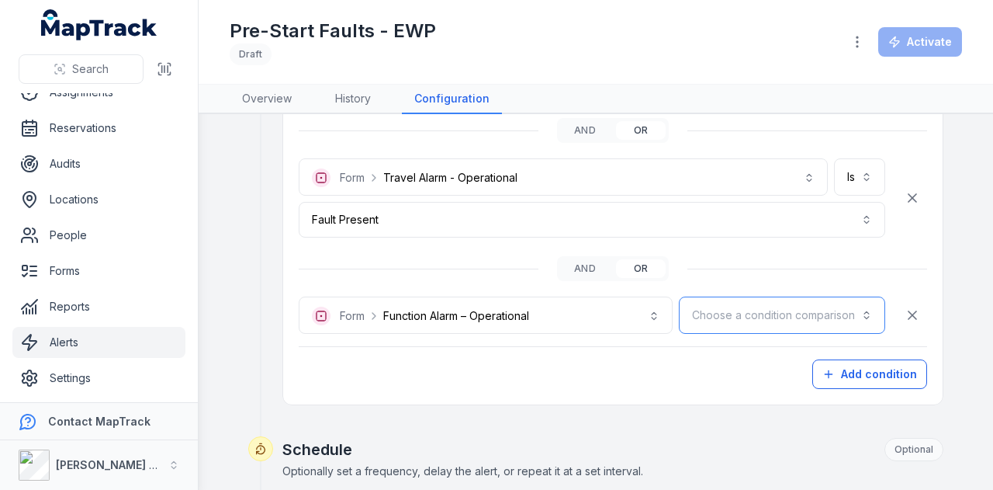
click at [760, 310] on button "Choose a condition comparison" at bounding box center [782, 314] width 206 height 37
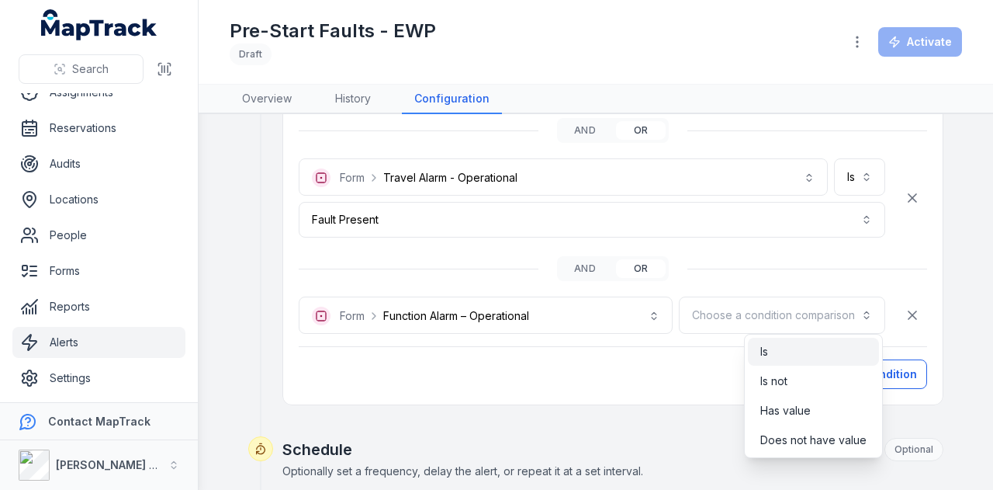
click at [773, 341] on div "Is" at bounding box center [813, 351] width 131 height 28
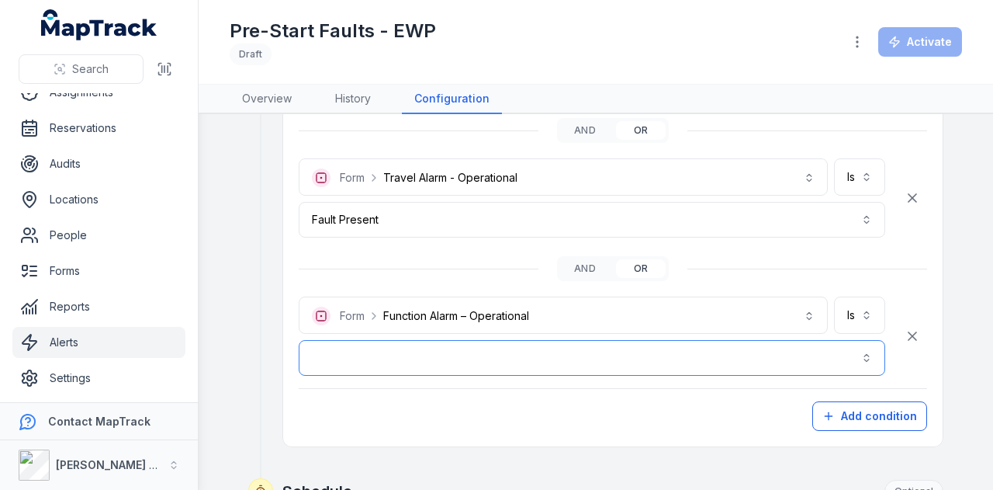
drag, startPoint x: 653, startPoint y: 344, endPoint x: 622, endPoint y: 341, distance: 31.2
click at [652, 344] on button "button" at bounding box center [592, 358] width 587 height 36
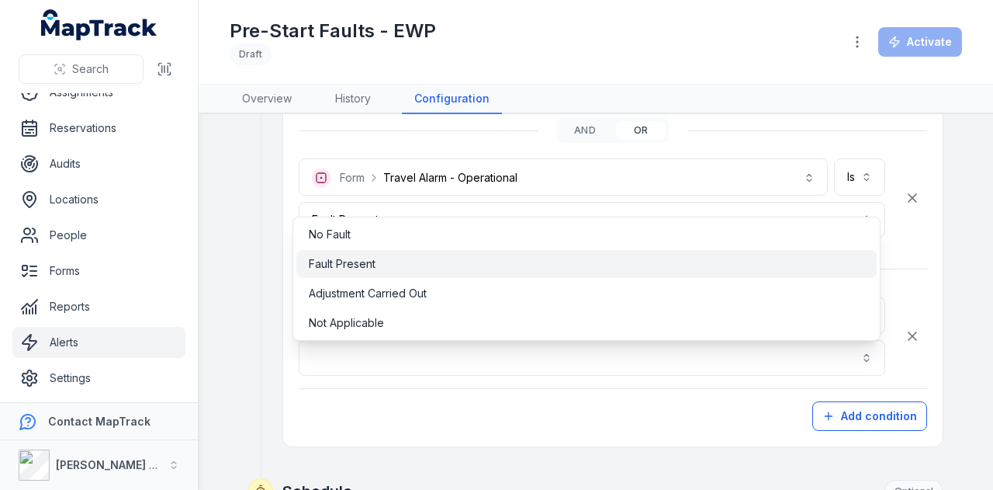
click at [422, 258] on div "Fault Present" at bounding box center [586, 264] width 555 height 16
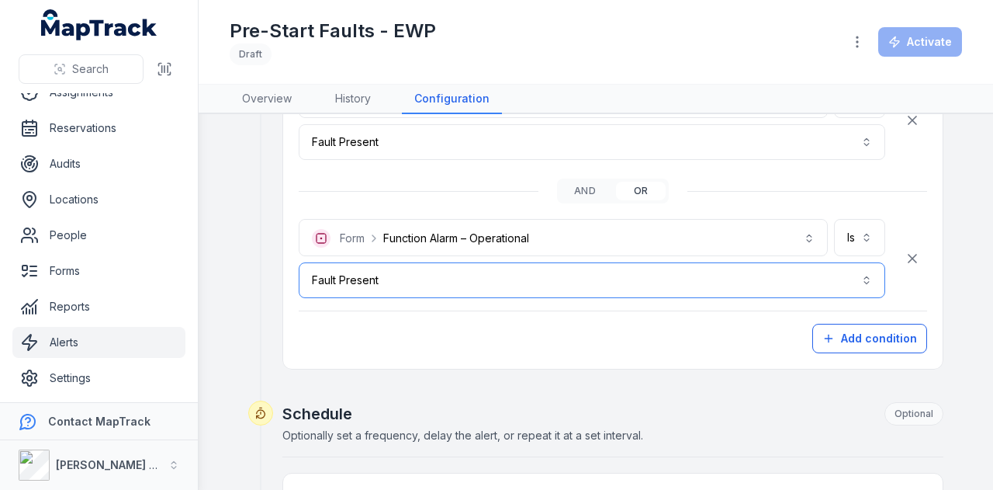
scroll to position [1241, 0]
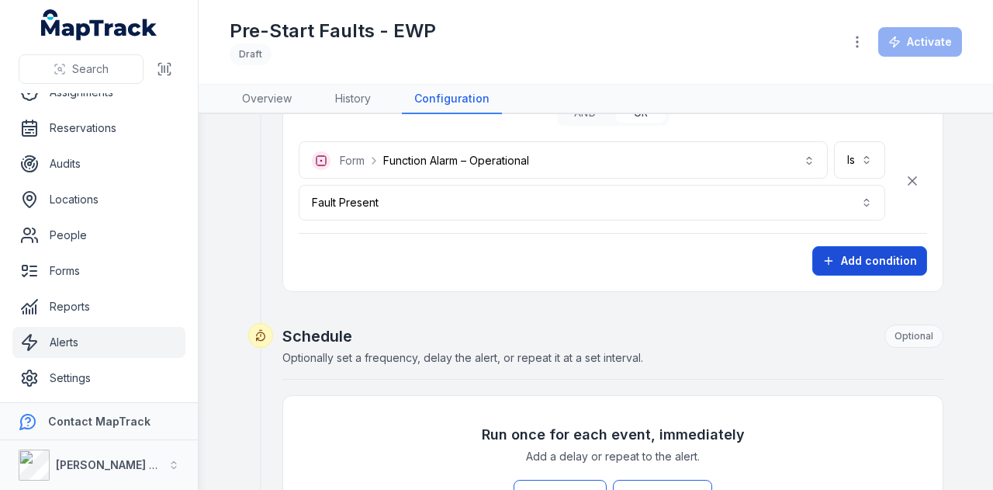
click at [843, 254] on button "Add condition" at bounding box center [869, 260] width 115 height 29
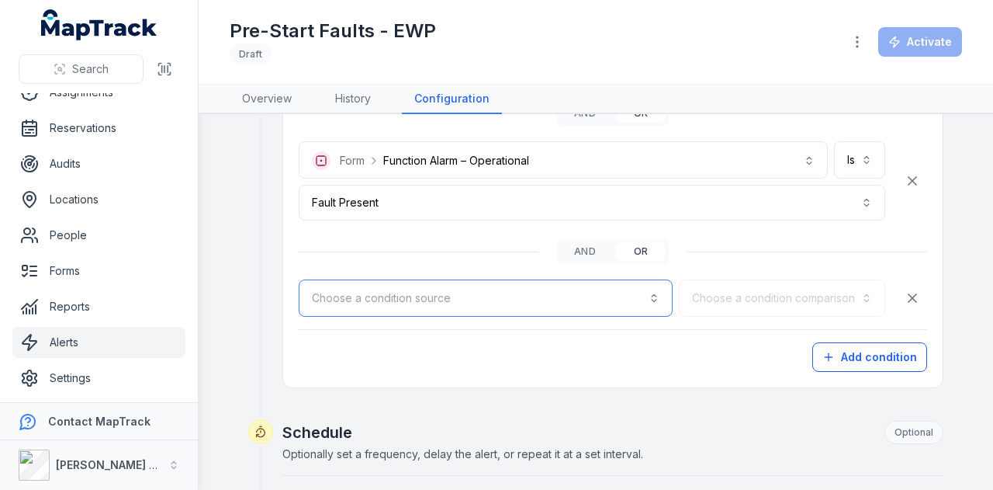
click at [468, 280] on button "Choose a condition source" at bounding box center [486, 297] width 374 height 37
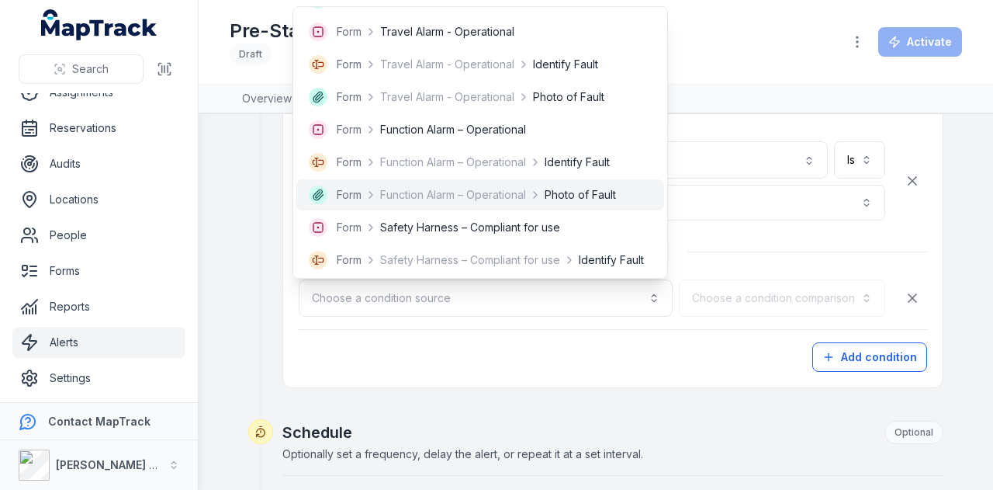
scroll to position [853, 0]
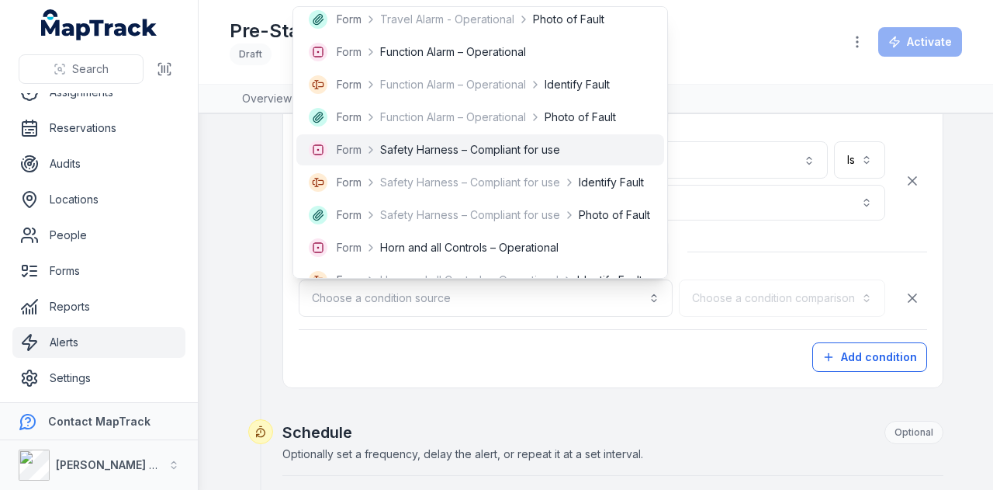
click at [518, 153] on span "Safety Harness – Compliant for use" at bounding box center [470, 150] width 180 height 16
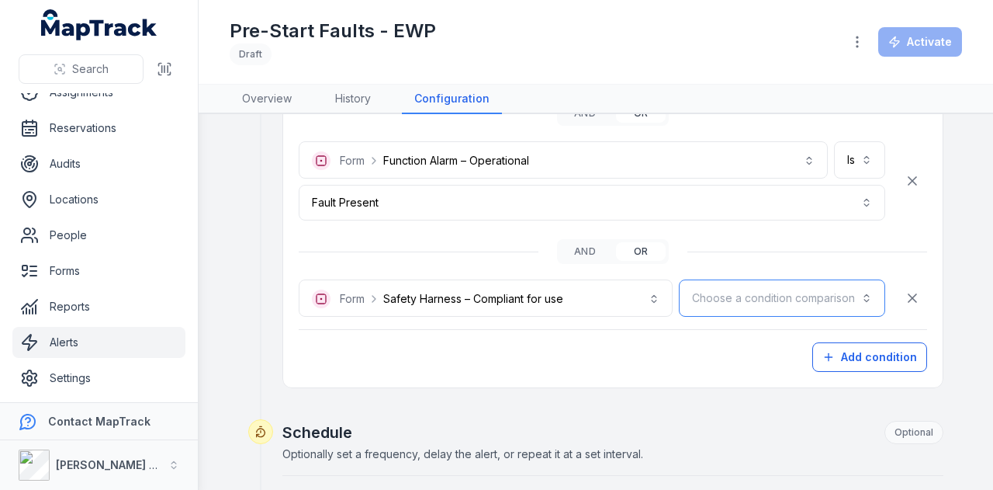
click at [779, 283] on button "Choose a condition comparison" at bounding box center [782, 297] width 206 height 37
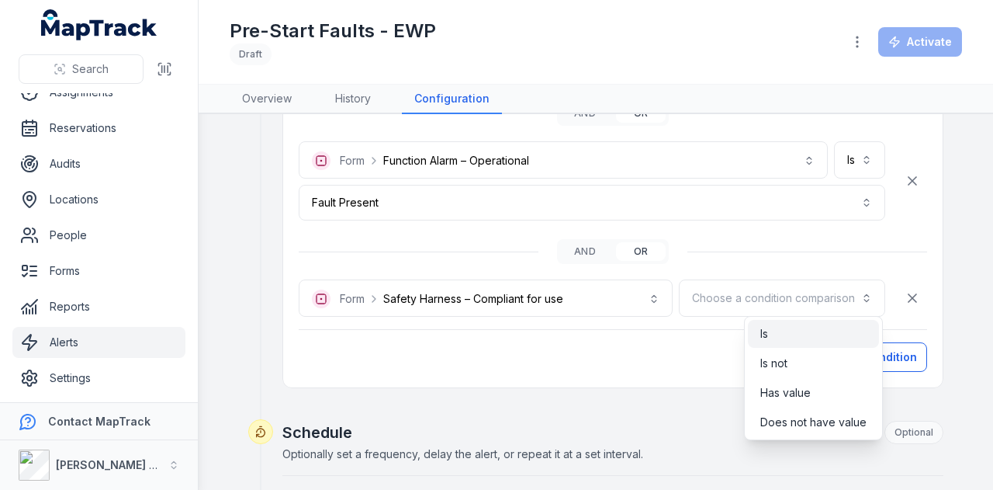
click at [777, 328] on div "Is" at bounding box center [813, 334] width 106 height 16
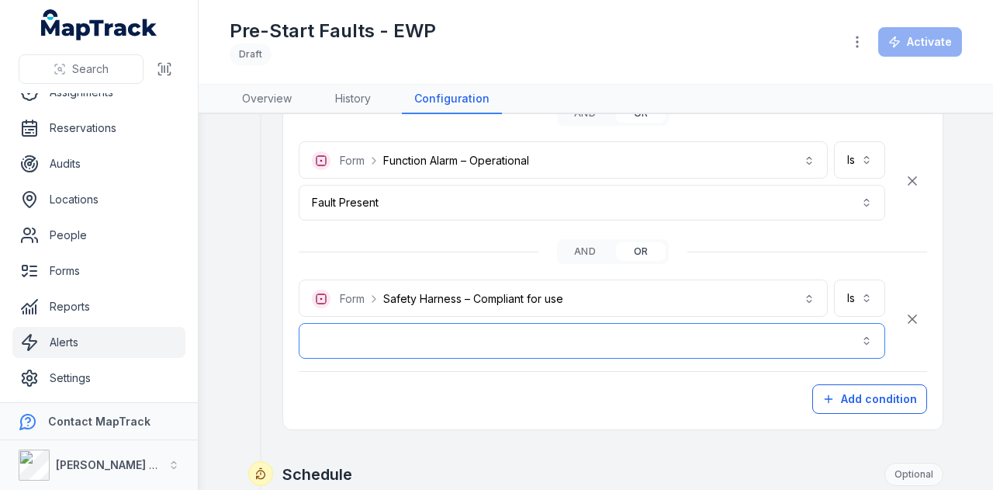
drag, startPoint x: 652, startPoint y: 337, endPoint x: 634, endPoint y: 335, distance: 17.9
click at [638, 335] on button "button" at bounding box center [592, 341] width 587 height 36
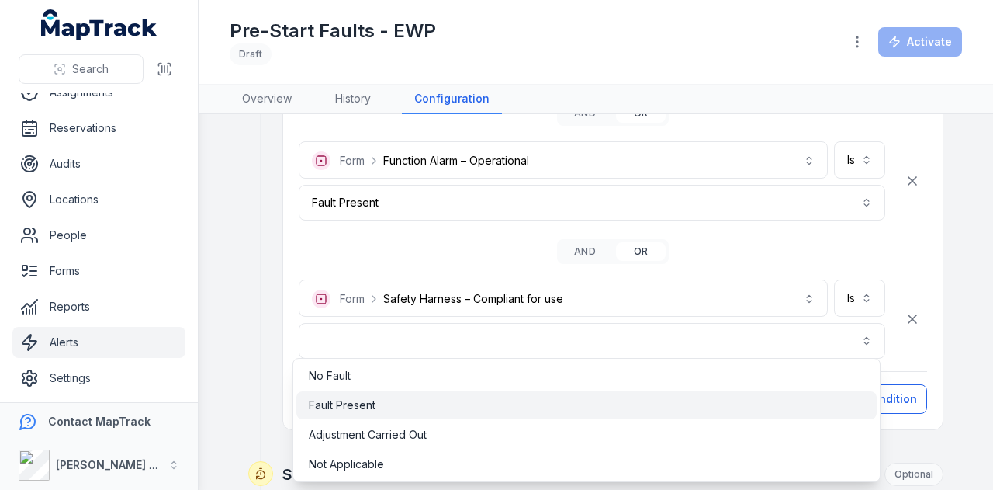
click at [384, 400] on div "Fault Present" at bounding box center [586, 405] width 555 height 16
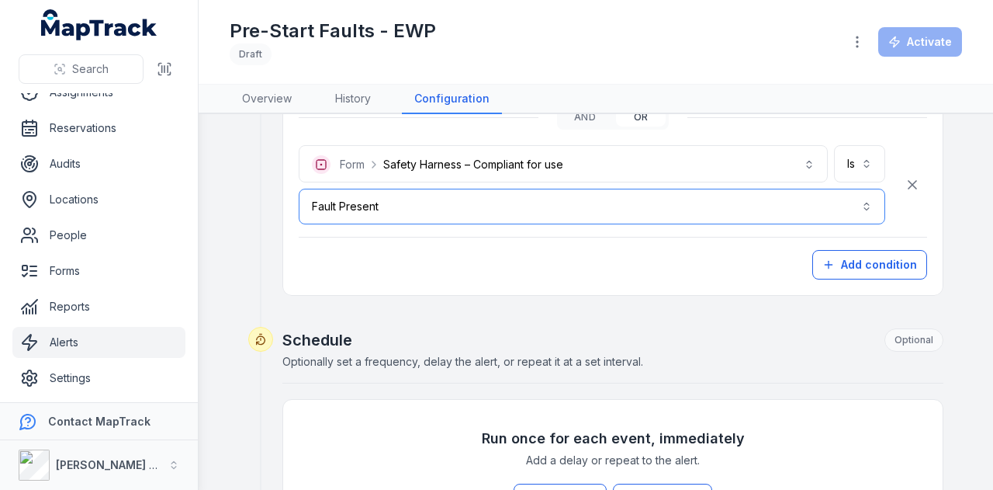
scroll to position [1396, 0]
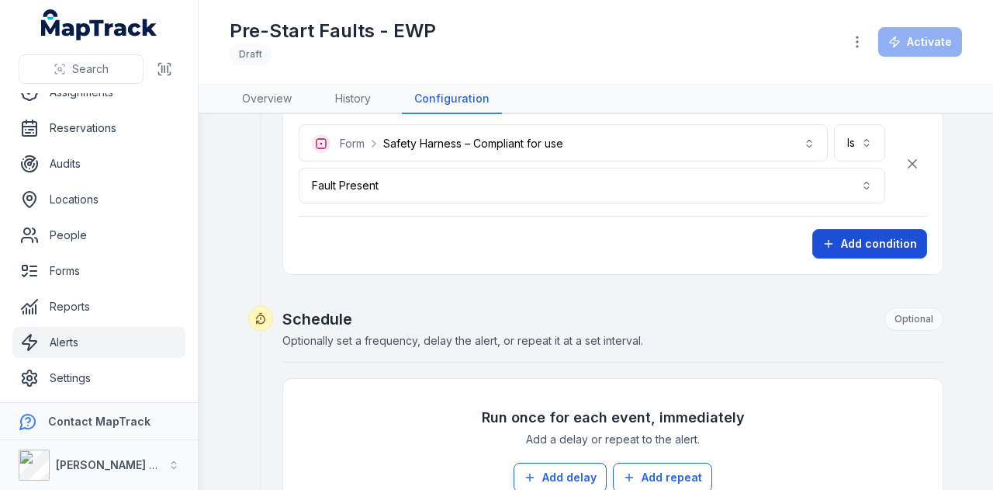
click at [851, 244] on button "Add condition" at bounding box center [869, 243] width 115 height 29
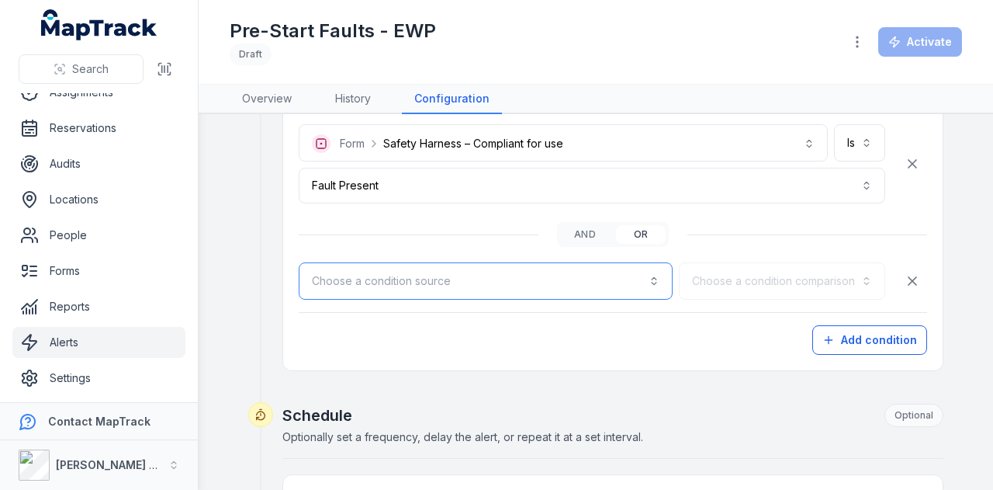
click at [474, 280] on button "Choose a condition source" at bounding box center [486, 280] width 374 height 37
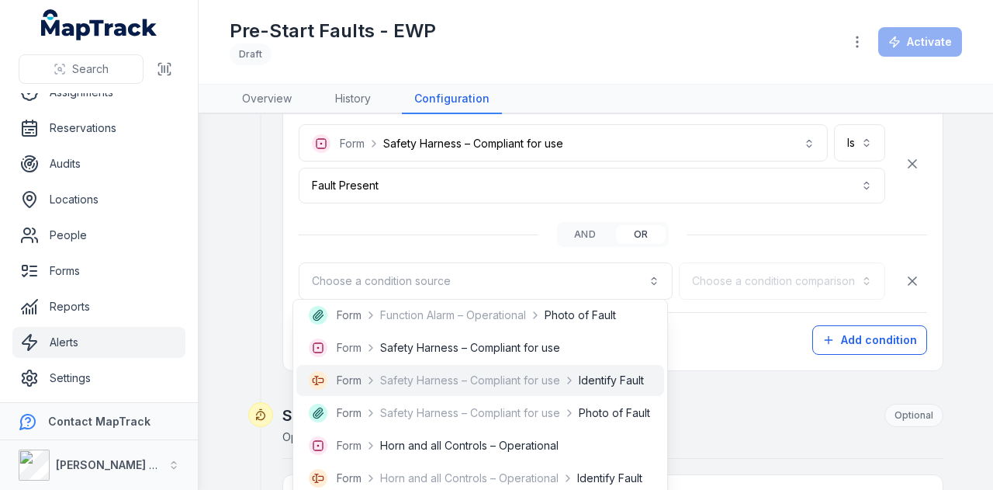
scroll to position [931, 0]
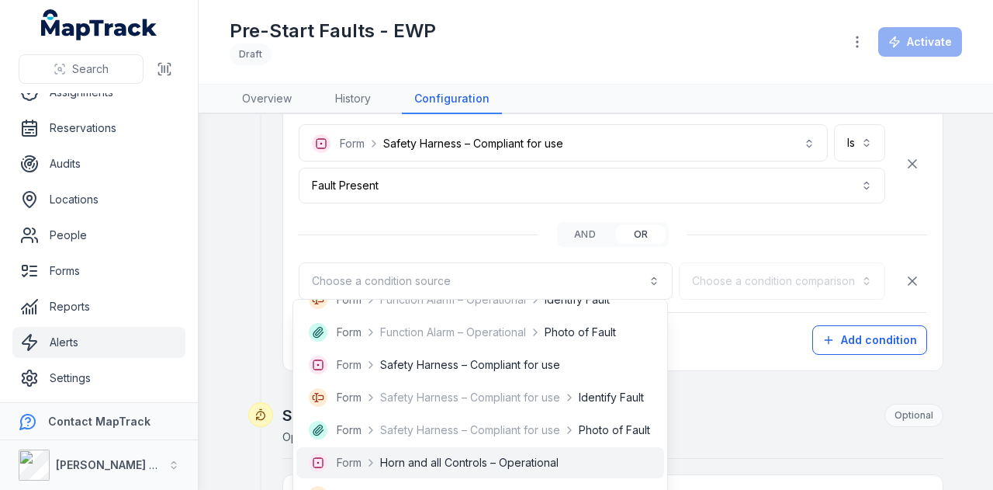
click at [456, 458] on span "Horn and all Controls – Operational" at bounding box center [469, 463] width 178 height 16
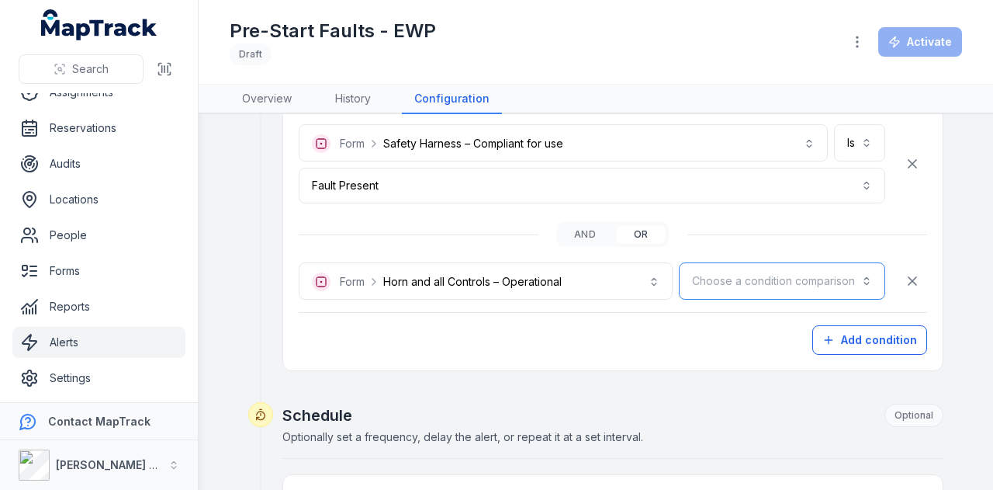
click at [739, 278] on button "Choose a condition comparison" at bounding box center [782, 280] width 206 height 37
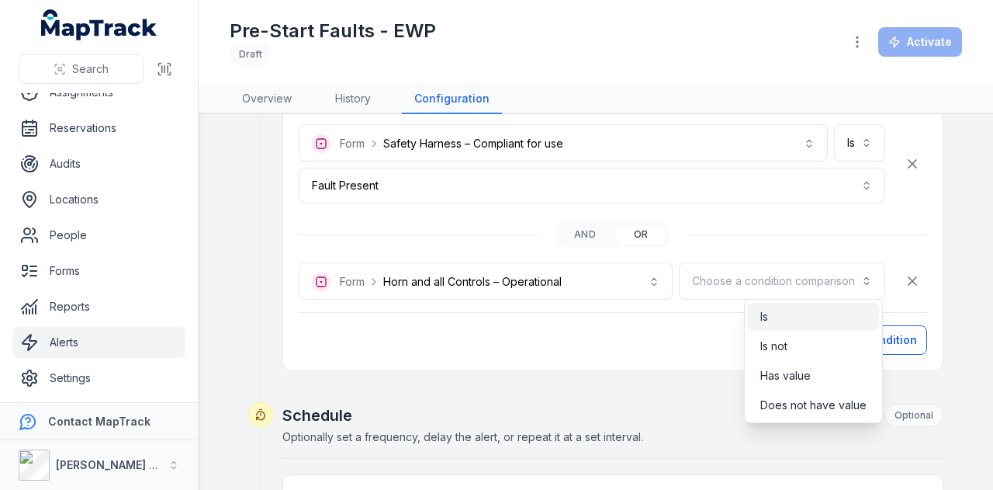
click at [766, 317] on span "Is" at bounding box center [764, 317] width 8 height 16
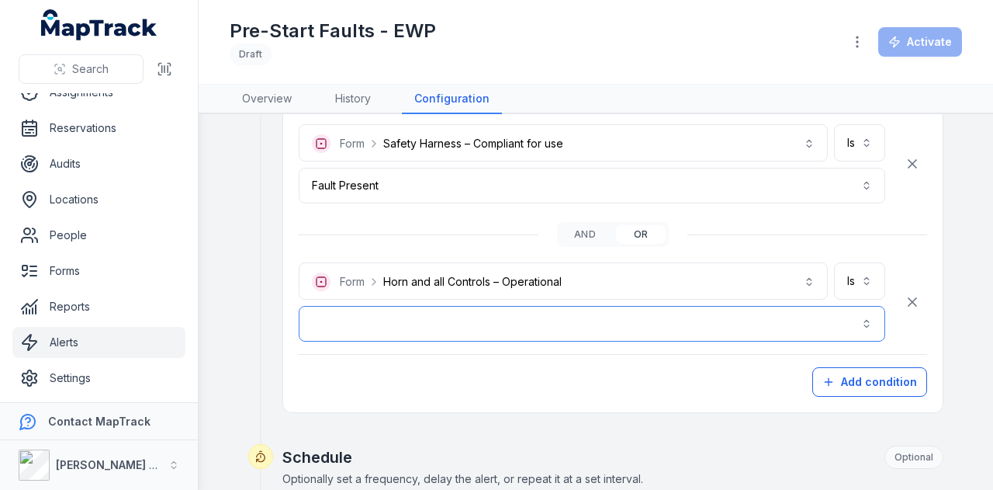
click at [603, 314] on button "button" at bounding box center [592, 324] width 587 height 36
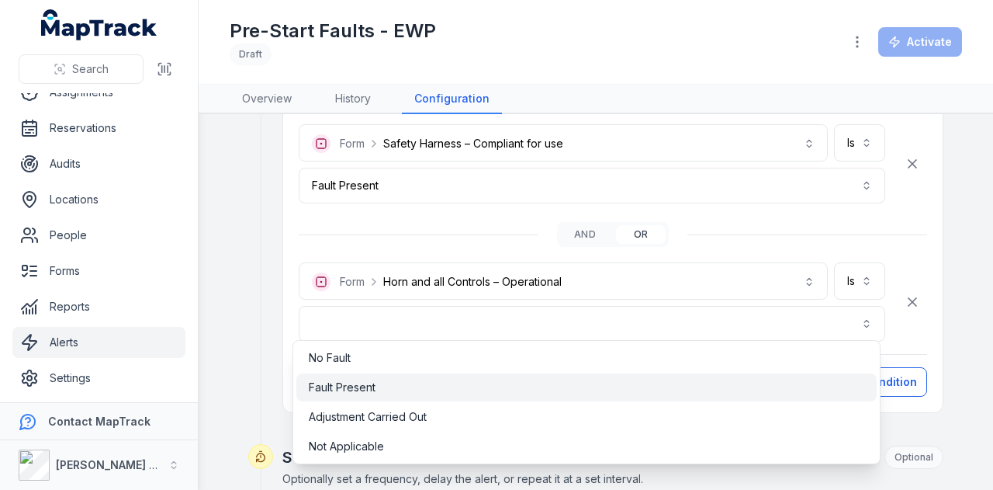
click at [403, 379] on div "Fault Present" at bounding box center [586, 387] width 555 height 16
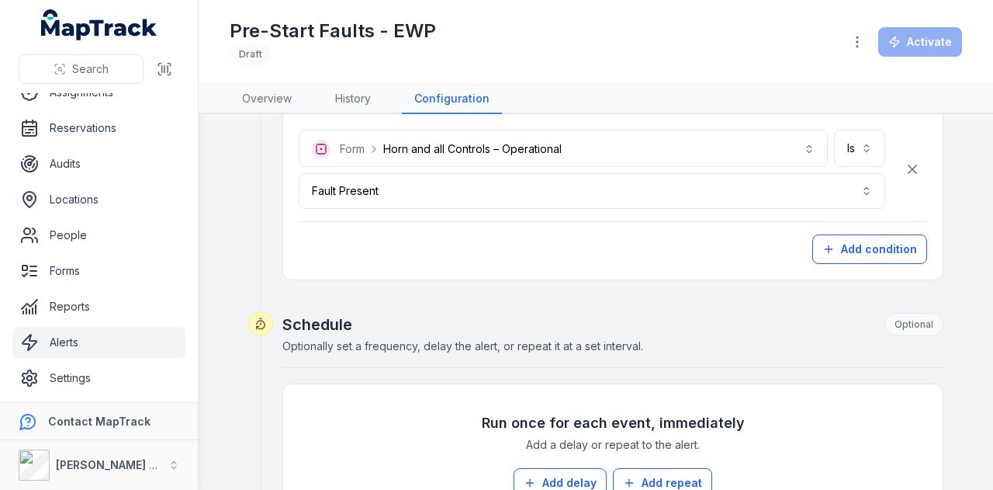
scroll to position [1552, 0]
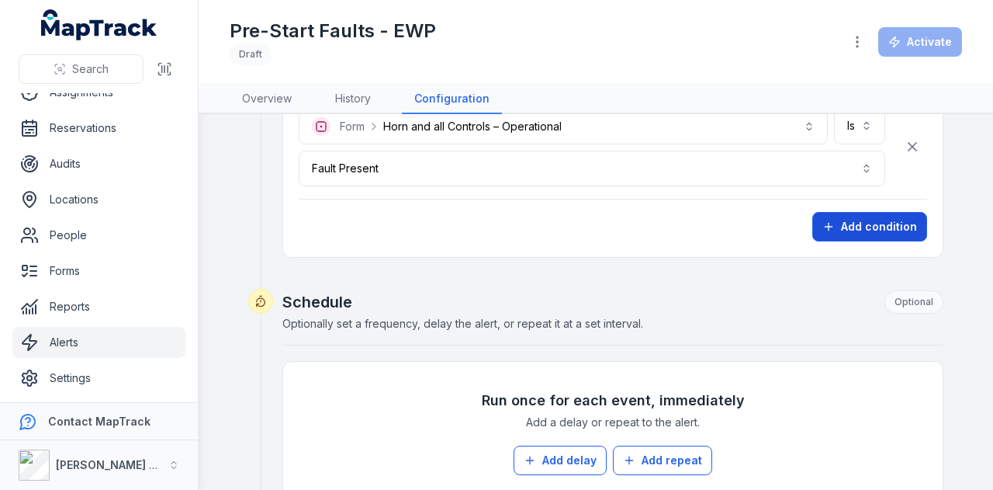
click at [873, 223] on button "Add condition" at bounding box center [869, 226] width 115 height 29
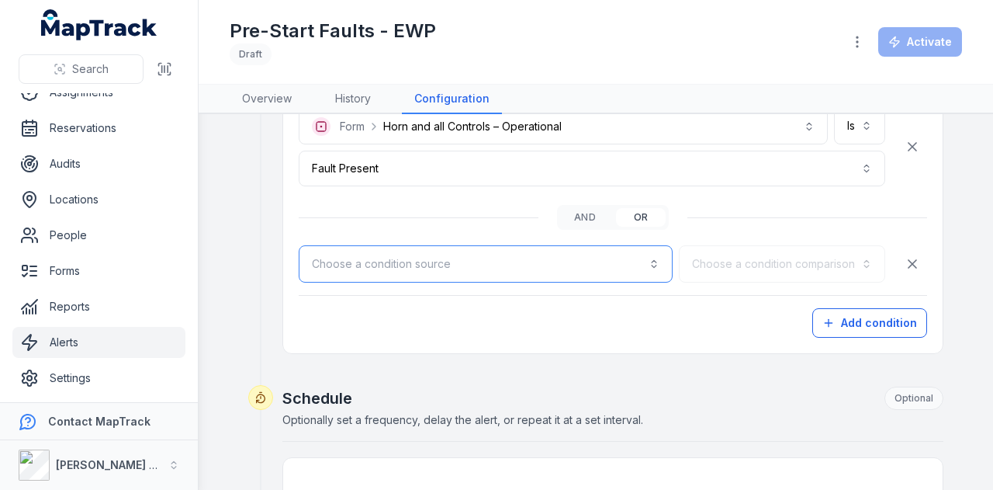
click at [597, 265] on button "Choose a condition source" at bounding box center [486, 263] width 374 height 37
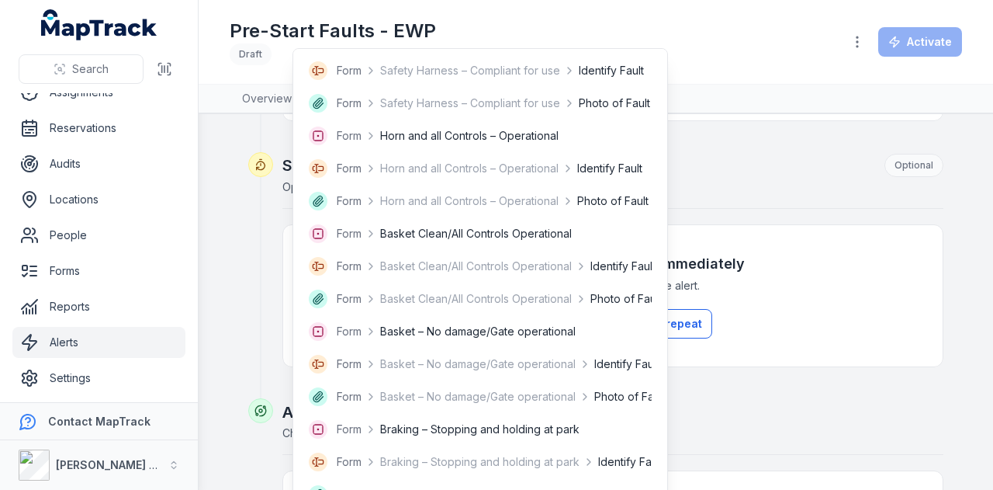
scroll to position [1009, 0]
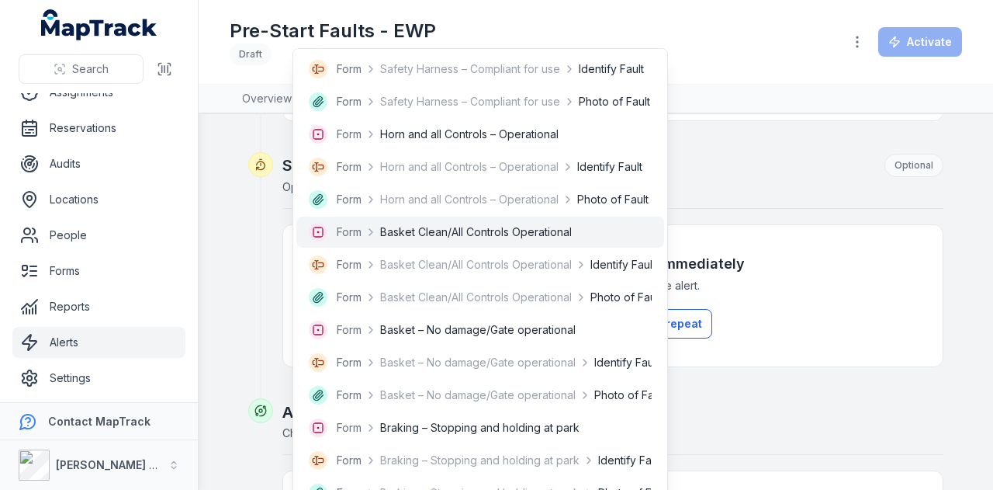
click at [532, 232] on span "Basket Clean/All Controls Operational" at bounding box center [476, 232] width 192 height 16
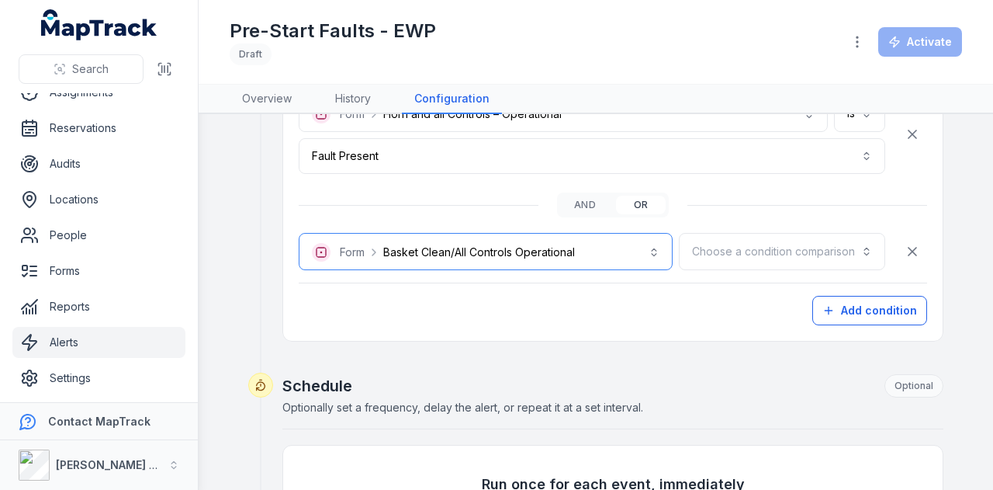
scroll to position [1552, 0]
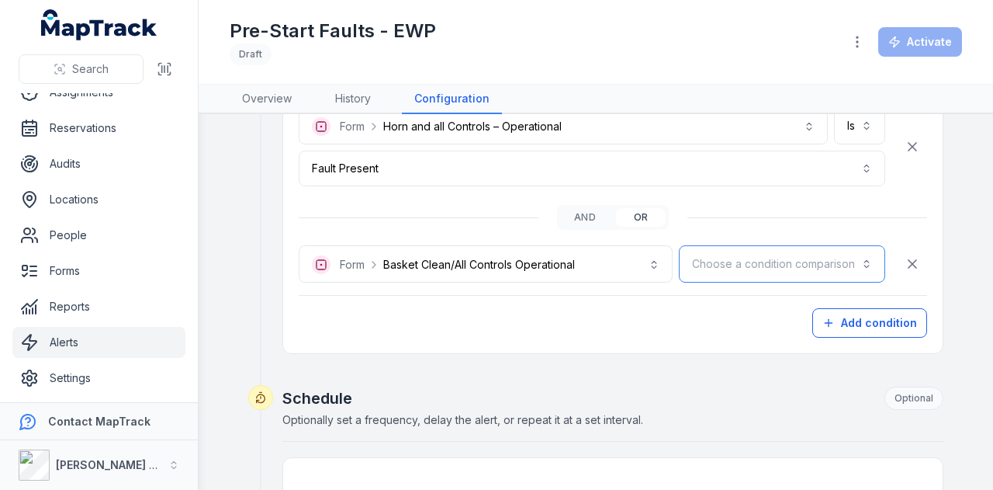
click at [741, 255] on button "Choose a condition comparison" at bounding box center [782, 263] width 206 height 37
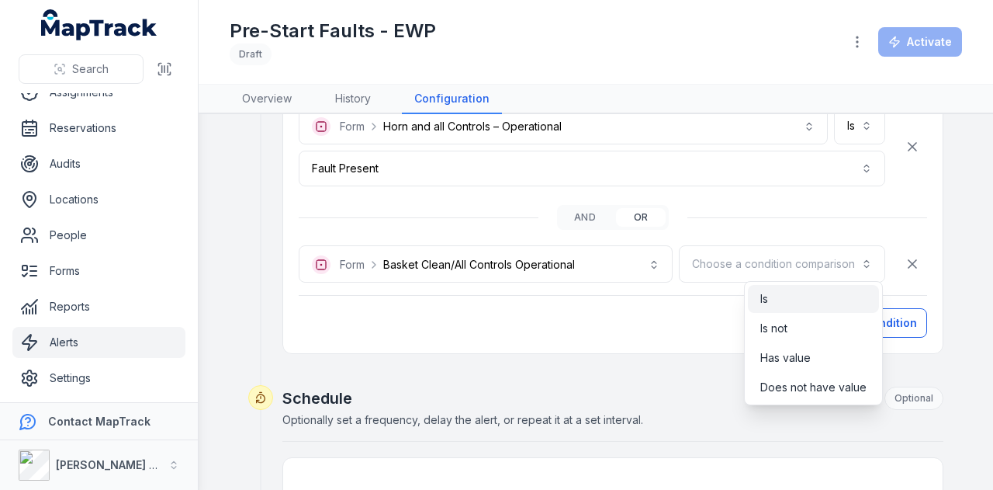
click at [769, 296] on div "Is" at bounding box center [813, 299] width 106 height 16
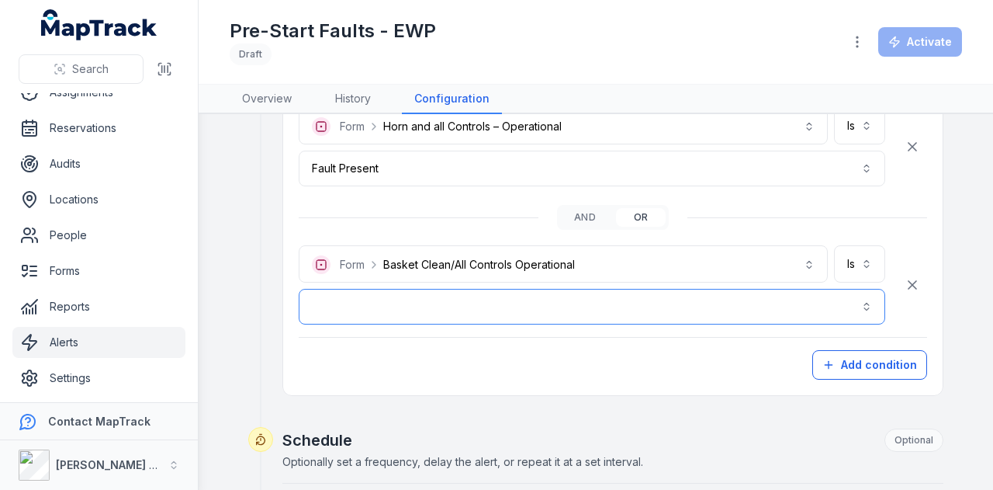
drag, startPoint x: 663, startPoint y: 303, endPoint x: 624, endPoint y: 299, distance: 39.8
click at [663, 303] on button "button" at bounding box center [592, 307] width 587 height 36
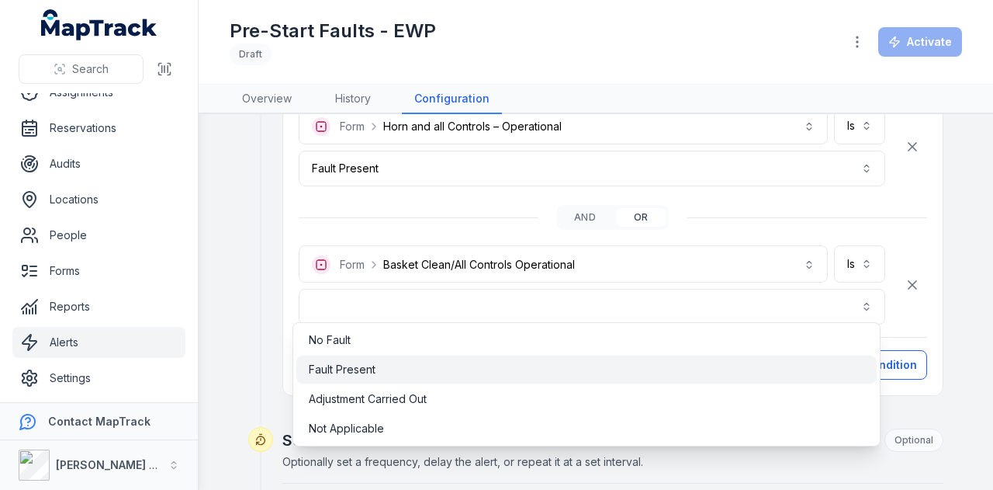
click at [453, 358] on div "Fault Present" at bounding box center [586, 369] width 580 height 28
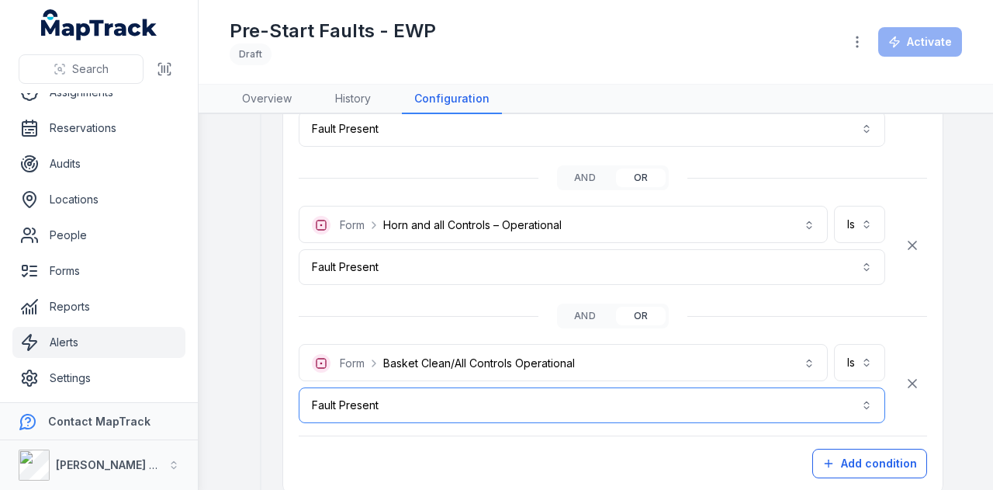
scroll to position [1474, 0]
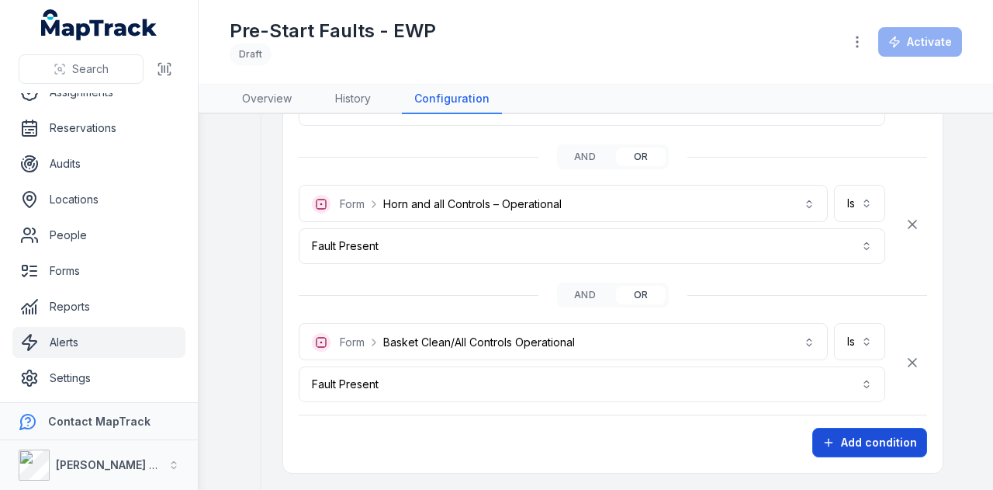
click at [864, 439] on button "Add condition" at bounding box center [869, 441] width 115 height 29
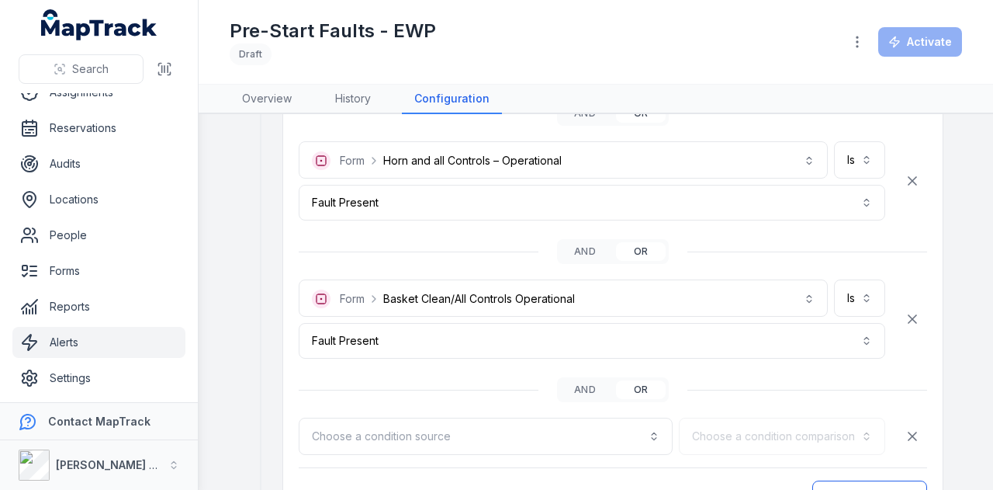
scroll to position [1552, 0]
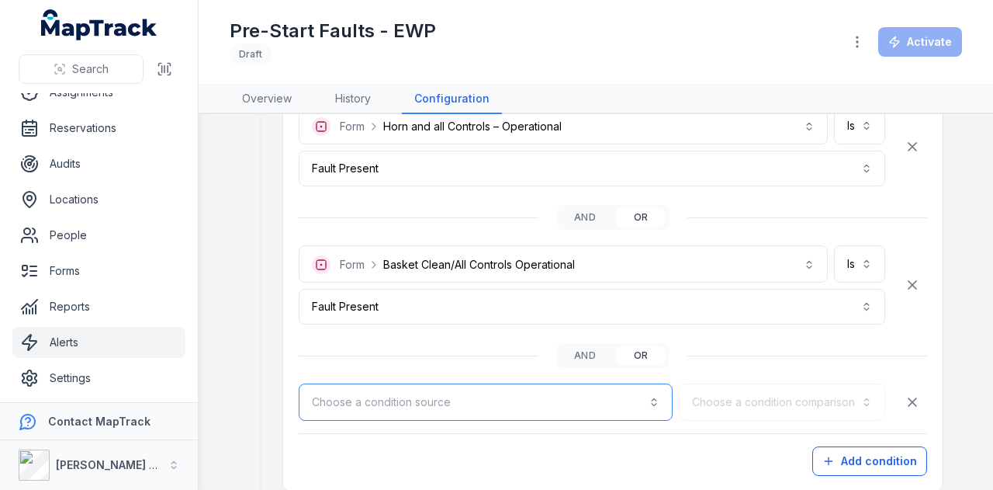
click at [659, 393] on button "Choose a condition source" at bounding box center [486, 401] width 374 height 37
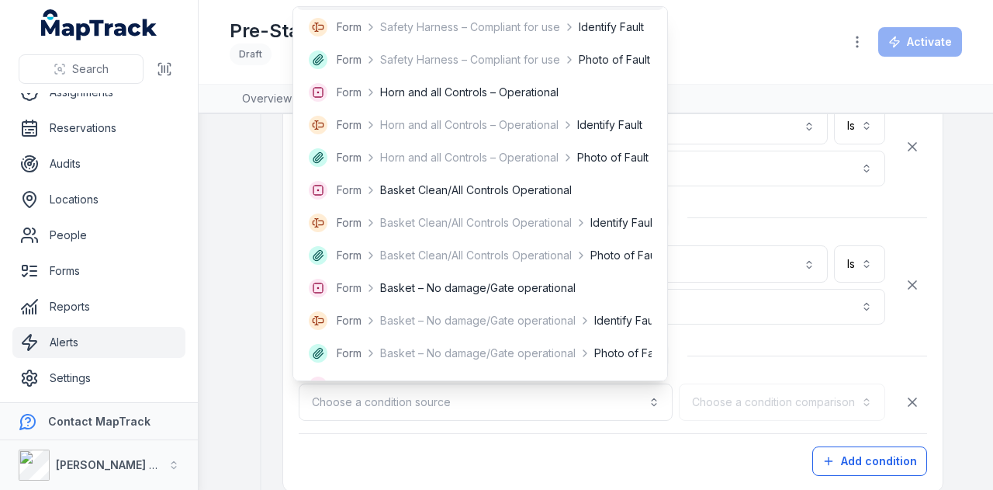
scroll to position [1086, 0]
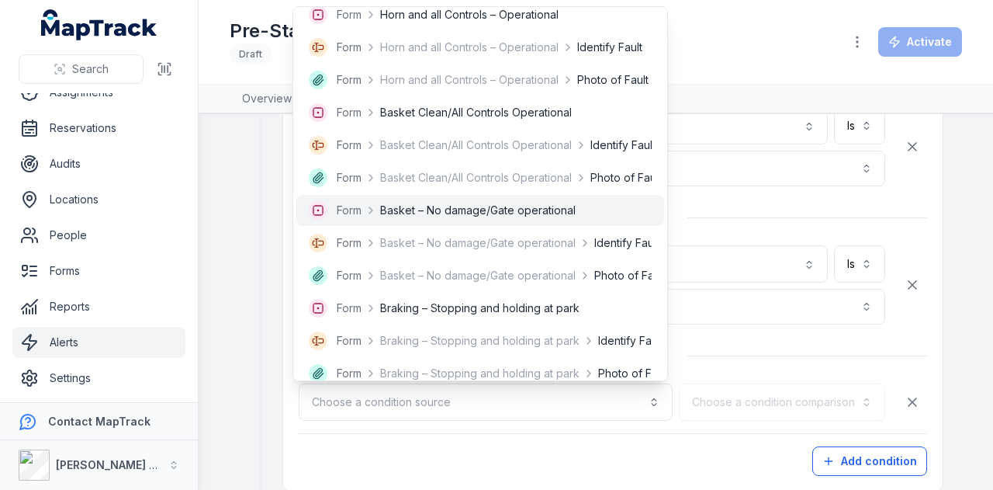
click at [580, 209] on div "Form Basket – No damage/Gate operational" at bounding box center [480, 210] width 343 height 19
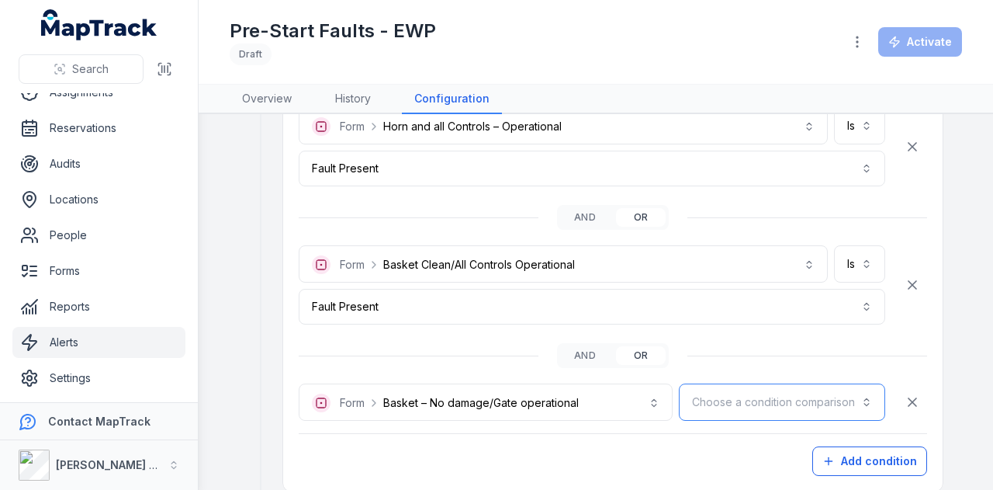
click at [770, 398] on button "Choose a condition comparison" at bounding box center [782, 401] width 206 height 37
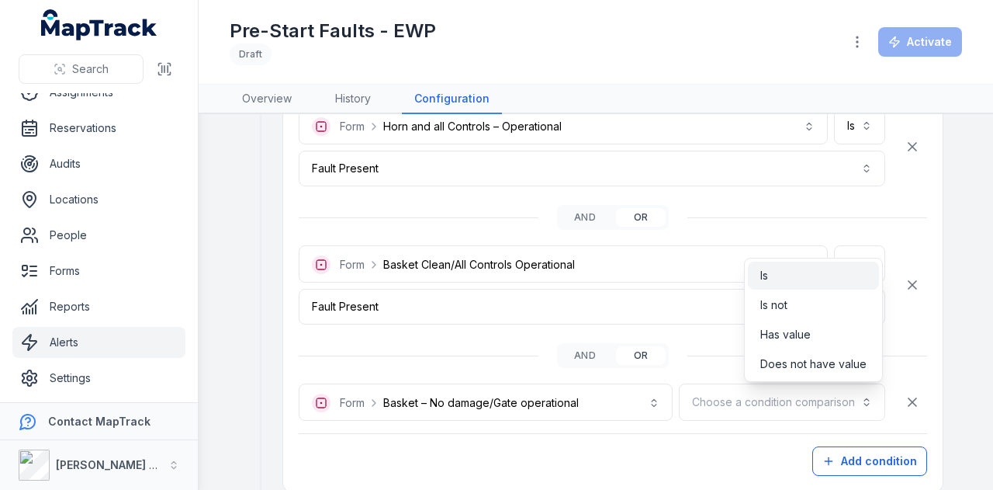
click at [806, 274] on div "Is" at bounding box center [813, 276] width 106 height 16
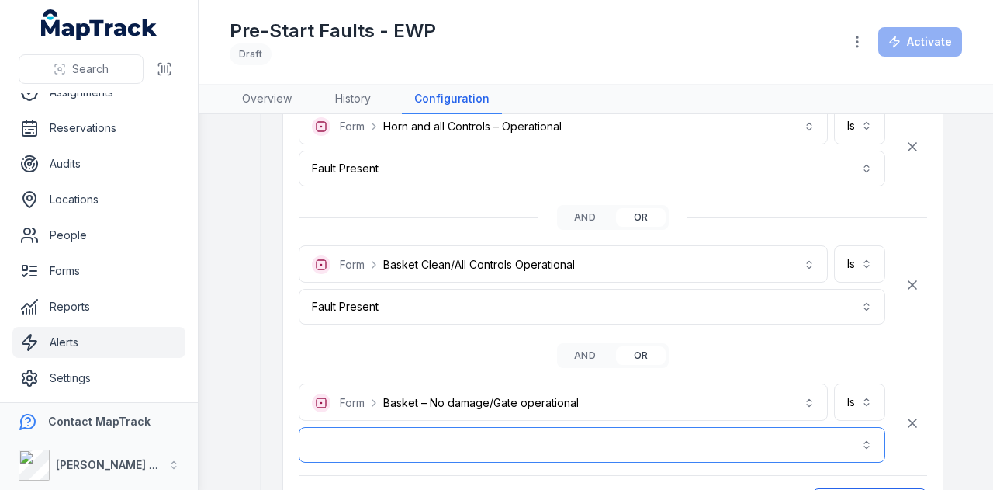
click at [692, 445] on button "button" at bounding box center [592, 445] width 587 height 36
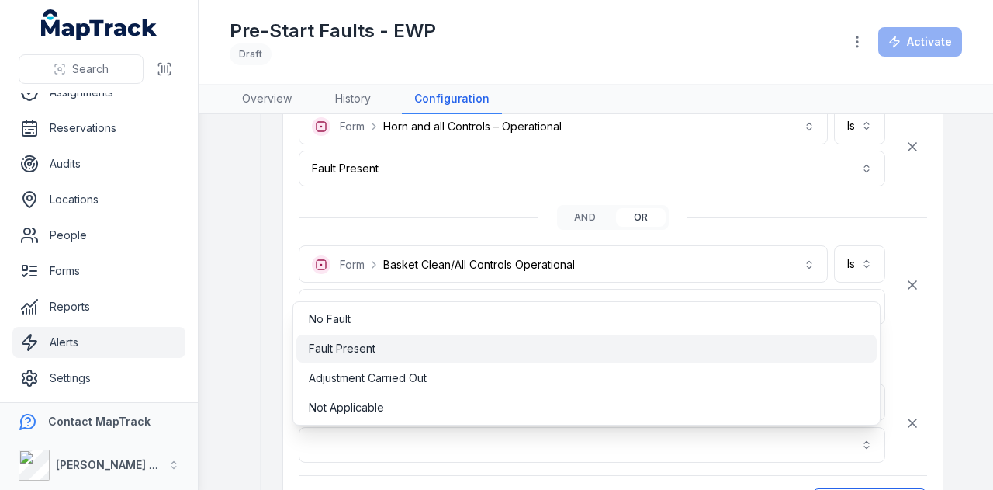
click at [405, 352] on div "Fault Present" at bounding box center [586, 349] width 555 height 16
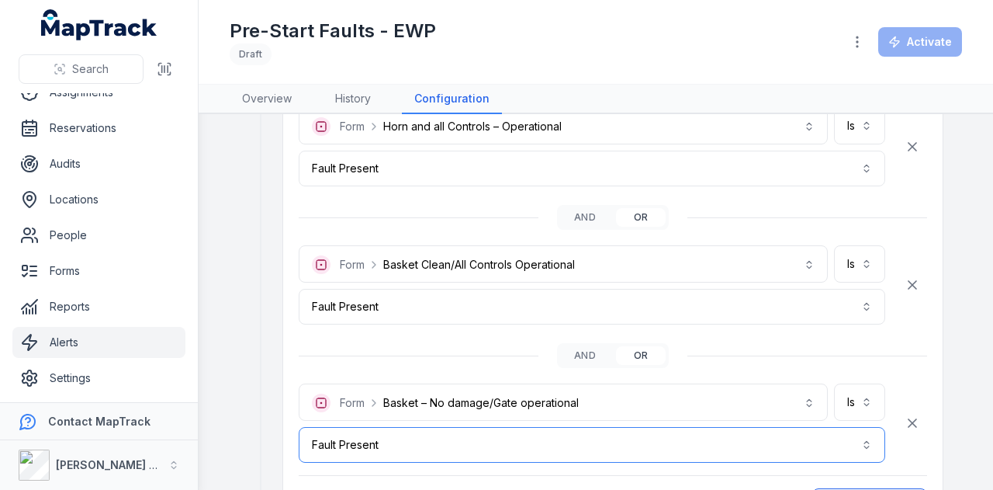
scroll to position [1629, 0]
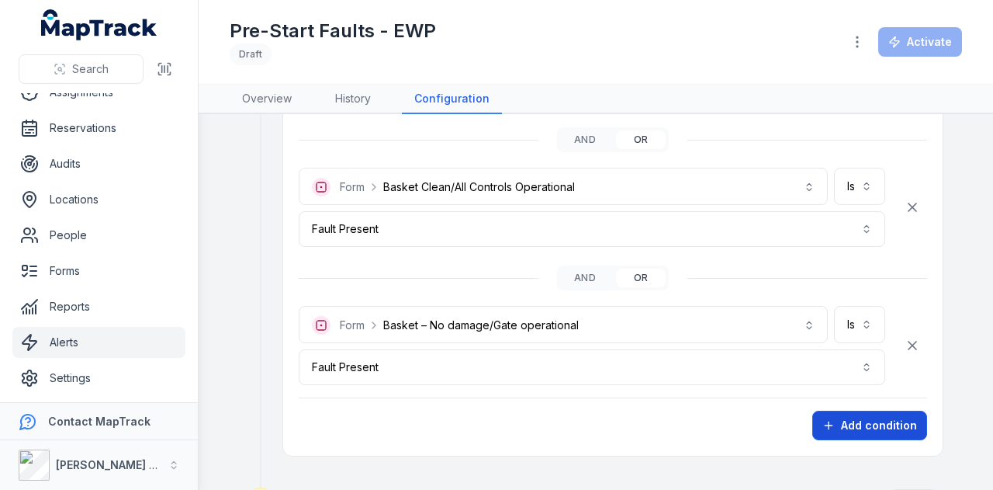
click at [883, 424] on button "Add condition" at bounding box center [869, 424] width 115 height 29
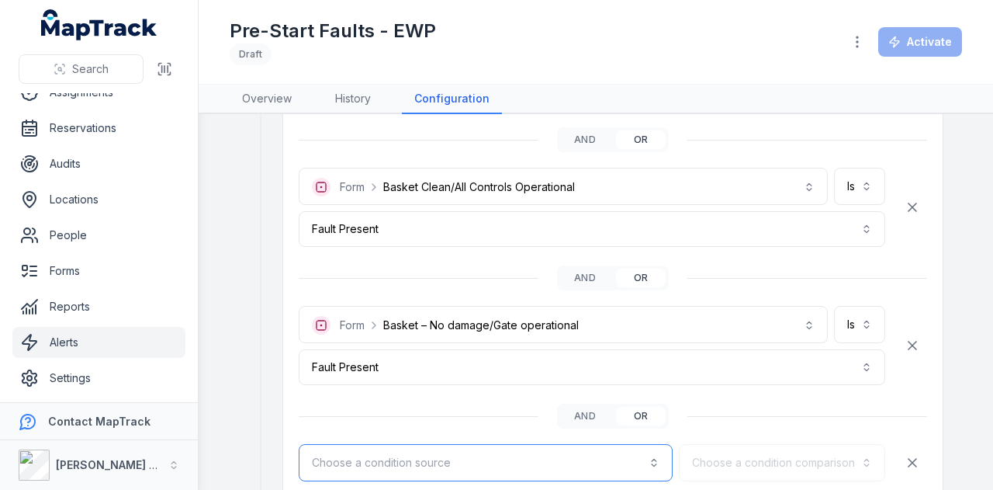
click at [505, 453] on button "Choose a condition source" at bounding box center [486, 462] width 374 height 37
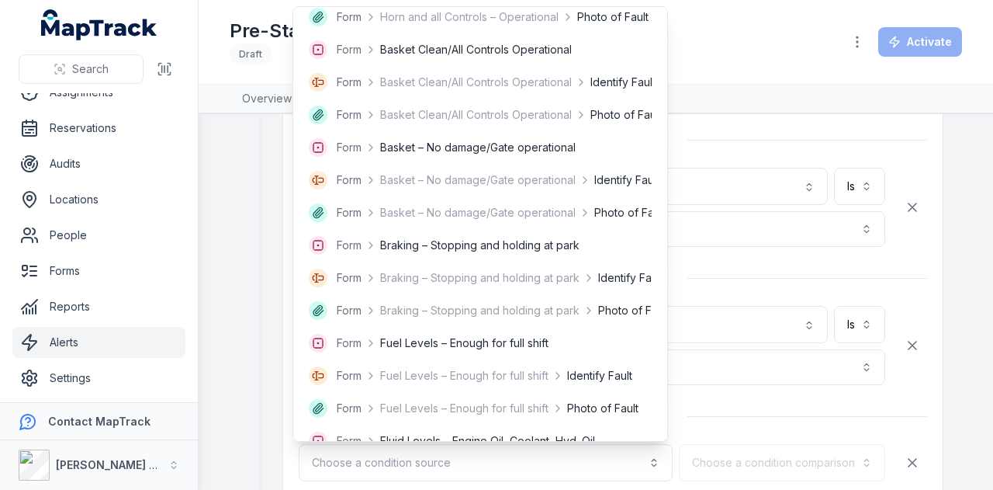
scroll to position [1086, 0]
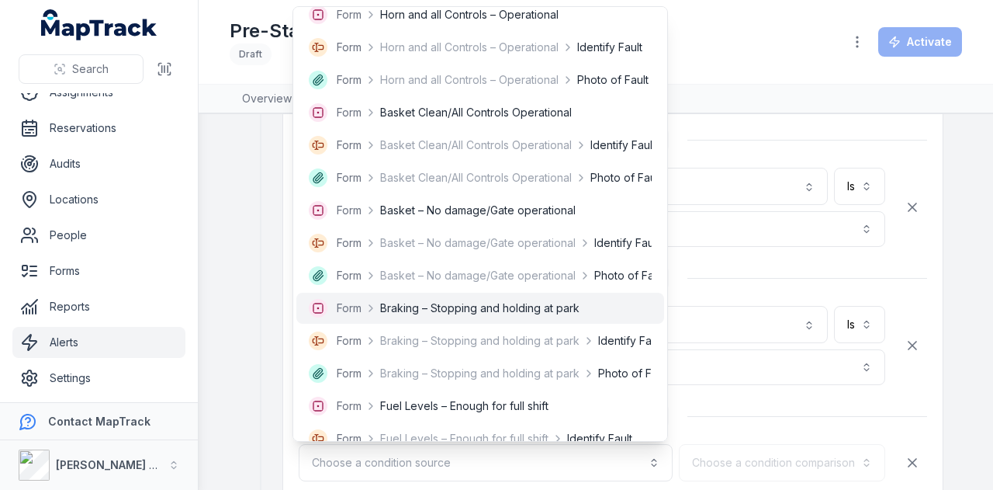
click at [535, 316] on div "Form Braking – Stopping and holding at park" at bounding box center [444, 308] width 271 height 19
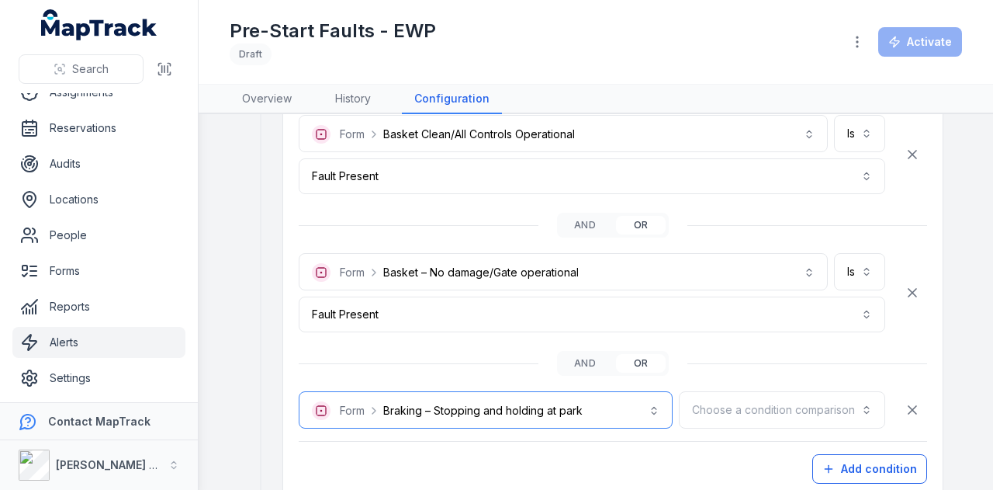
scroll to position [1707, 0]
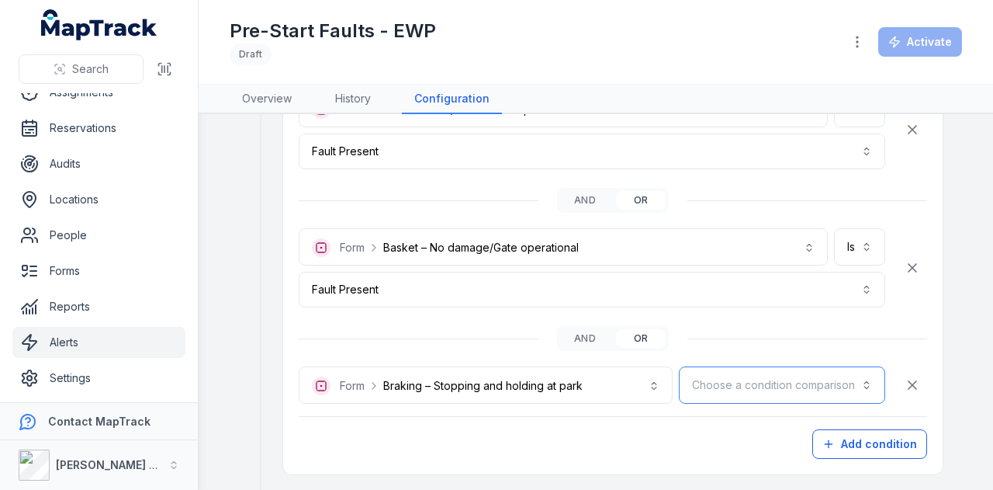
click at [762, 379] on button "Choose a condition comparison" at bounding box center [782, 384] width 206 height 37
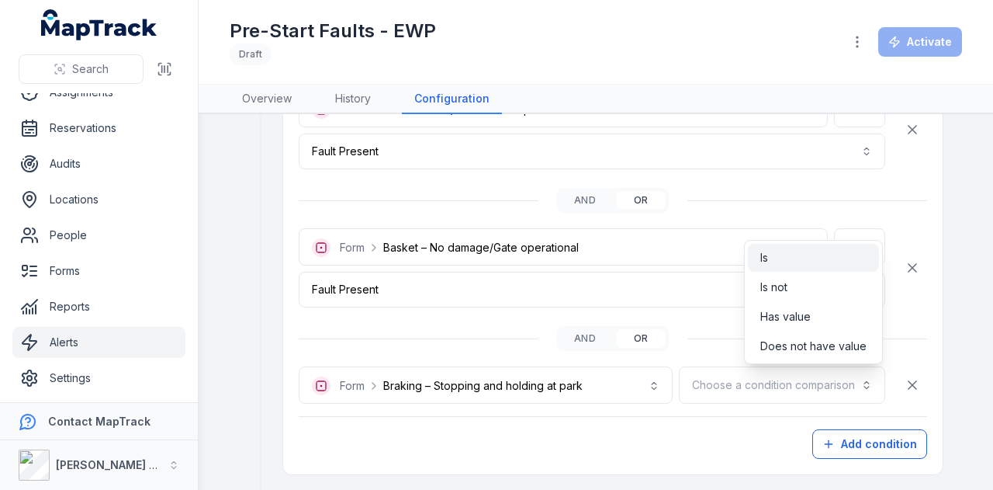
click at [785, 245] on div "Is" at bounding box center [813, 258] width 131 height 28
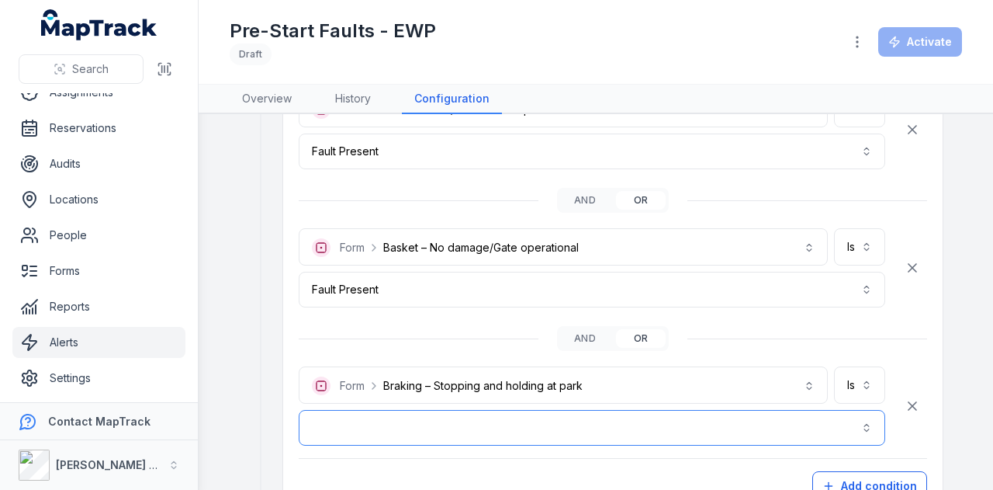
click at [483, 420] on button "button" at bounding box center [592, 428] width 587 height 36
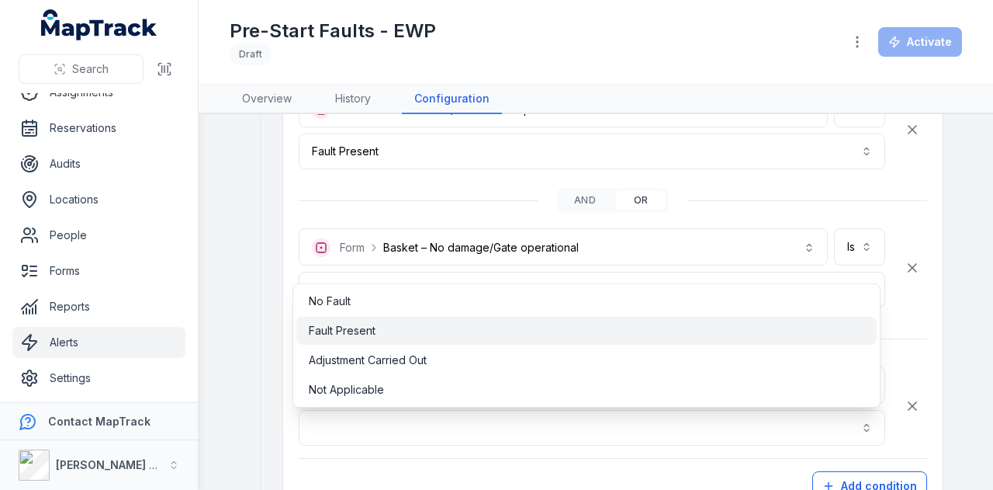
click at [445, 330] on div "Fault Present" at bounding box center [586, 331] width 555 height 16
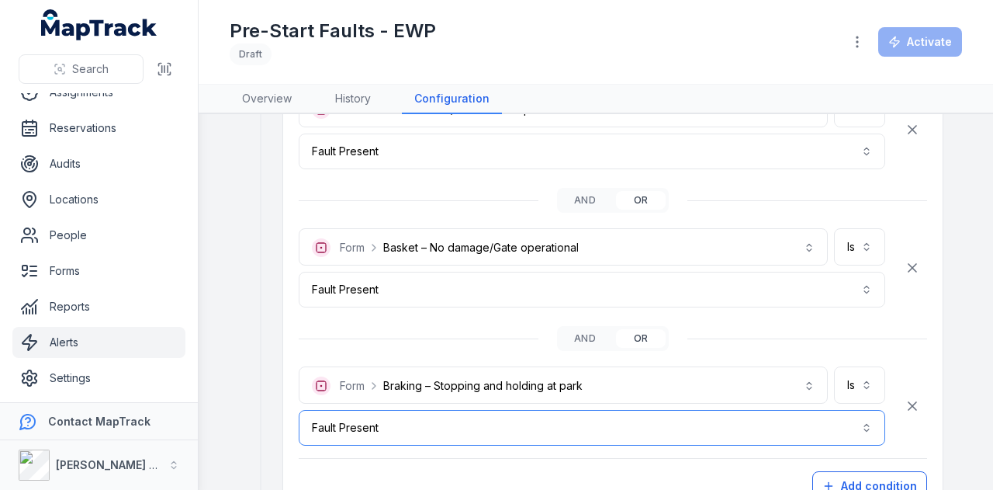
scroll to position [1784, 0]
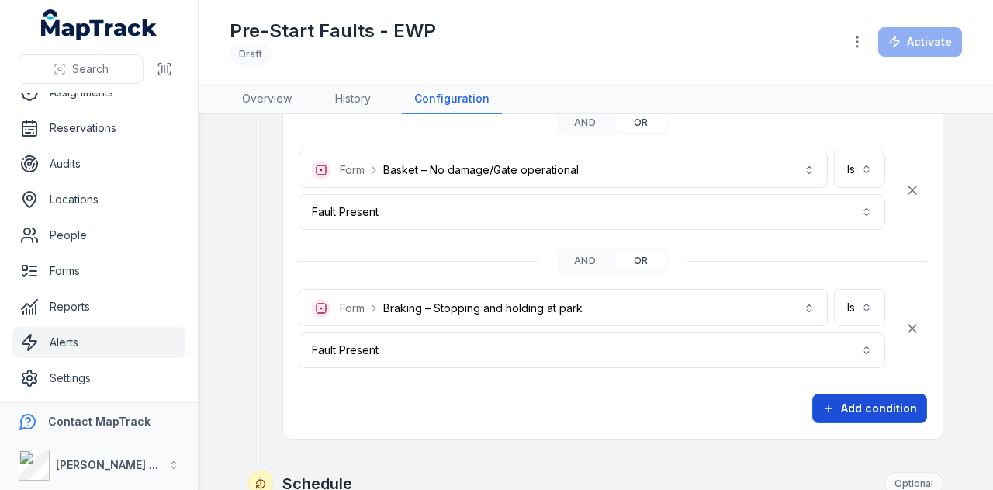
click at [846, 403] on button "Add condition" at bounding box center [869, 407] width 115 height 29
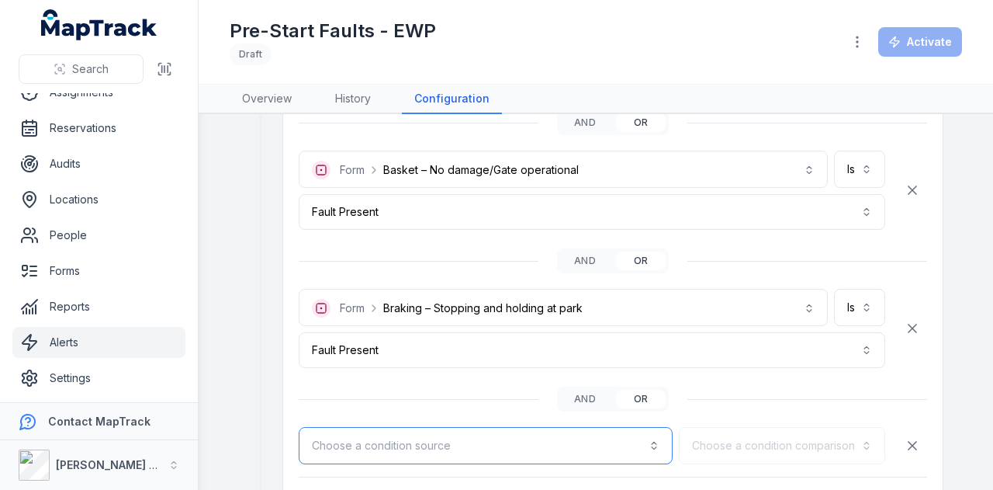
click at [642, 438] on button "Choose a condition source" at bounding box center [486, 445] width 374 height 37
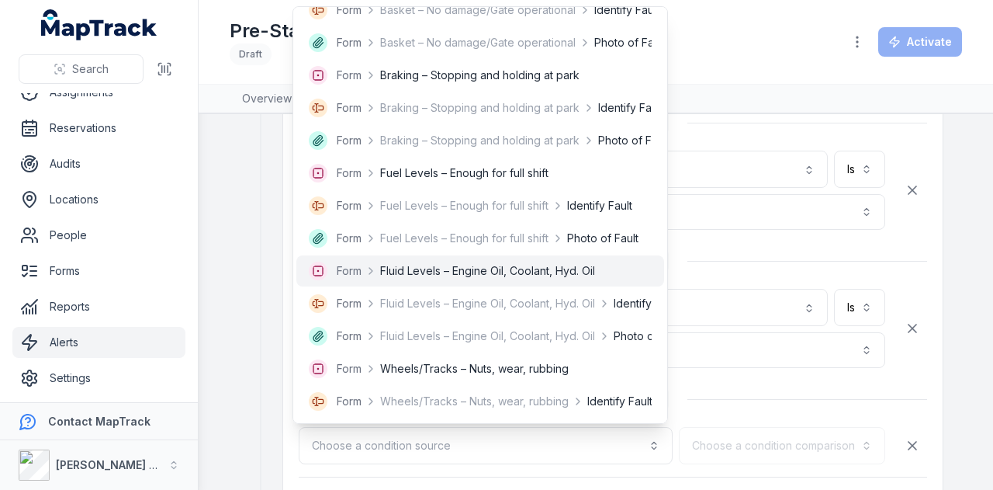
scroll to position [1241, 0]
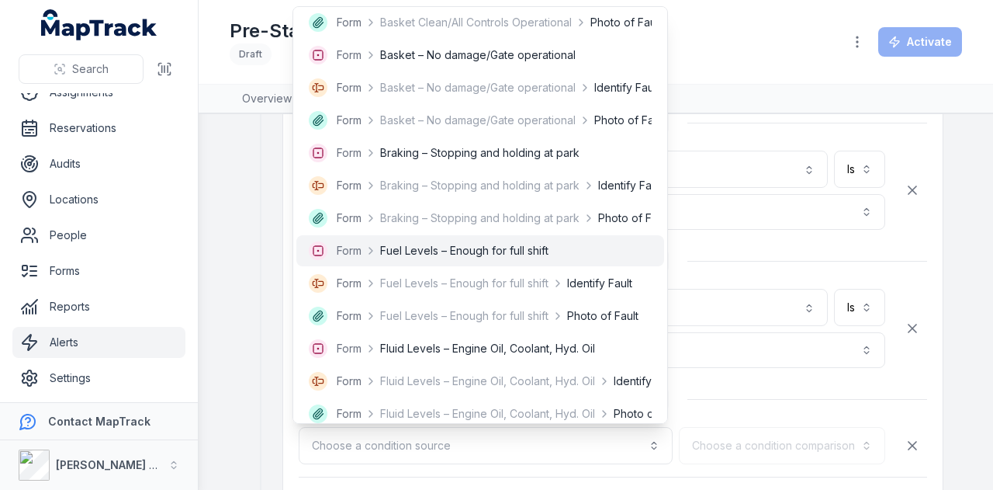
click at [511, 255] on span "Fuel Levels – Enough for full shift" at bounding box center [464, 251] width 168 height 16
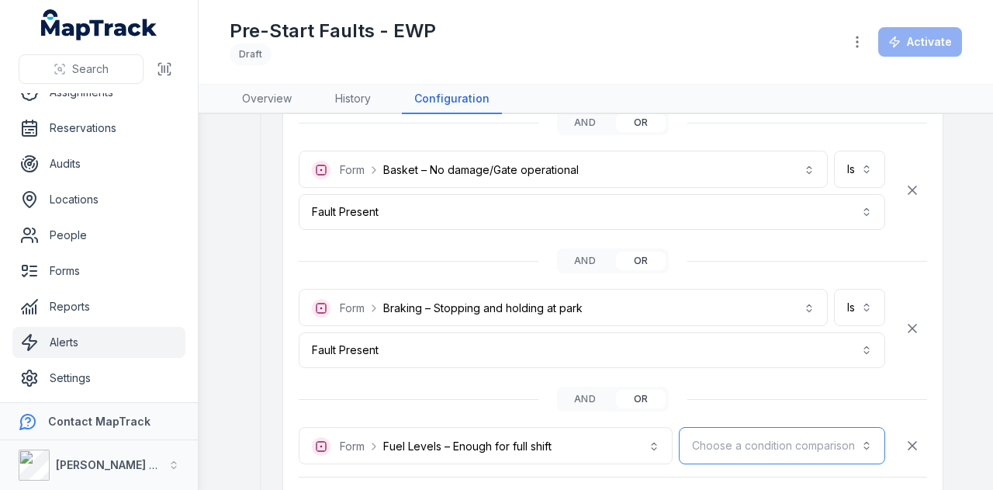
click at [822, 444] on button "Choose a condition comparison" at bounding box center [782, 445] width 206 height 37
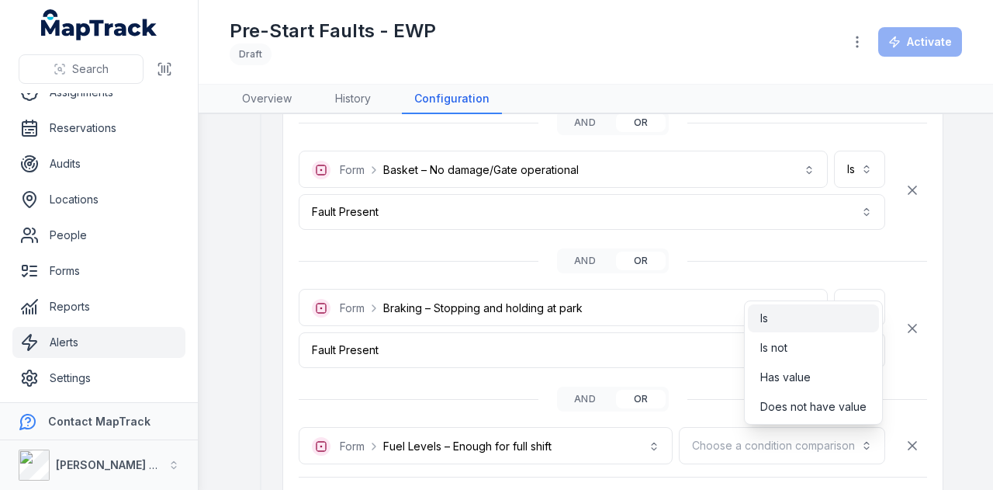
click at [790, 320] on div "Is" at bounding box center [813, 318] width 106 height 16
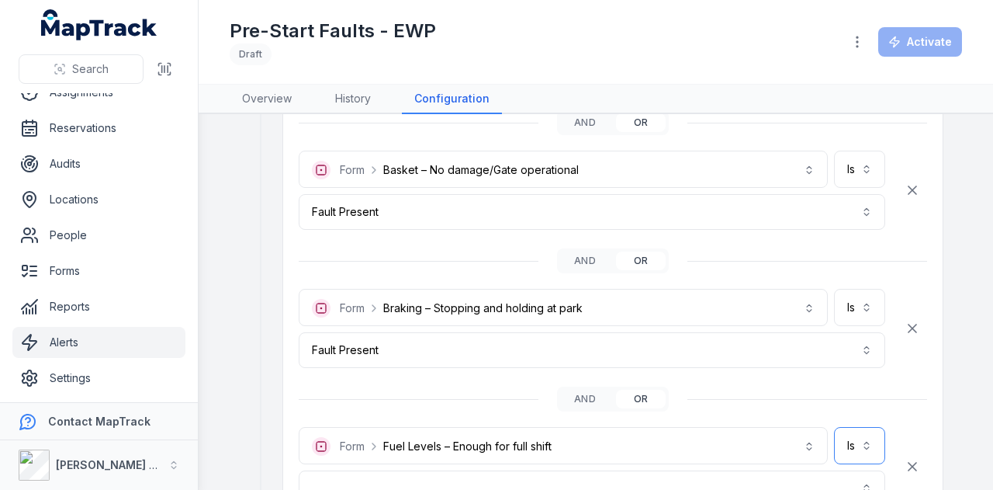
scroll to position [1862, 0]
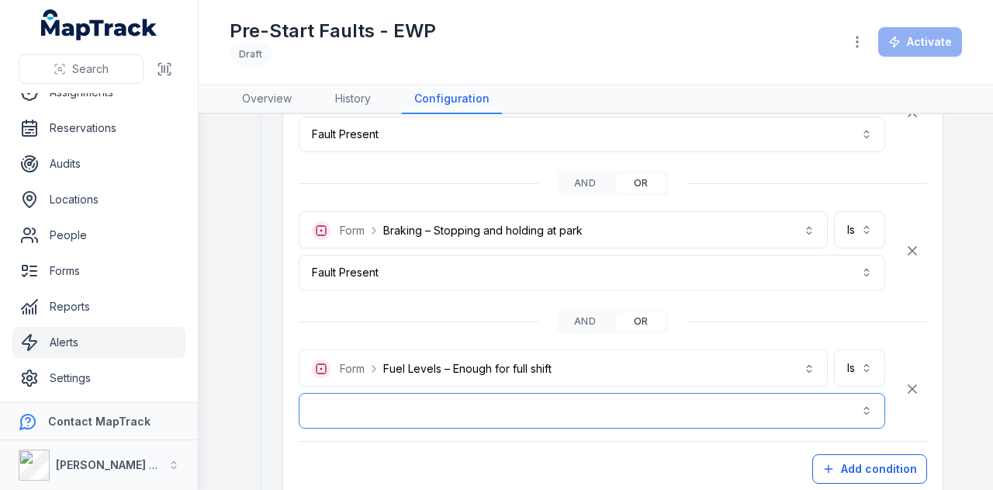
click at [438, 397] on button "button" at bounding box center [592, 411] width 587 height 36
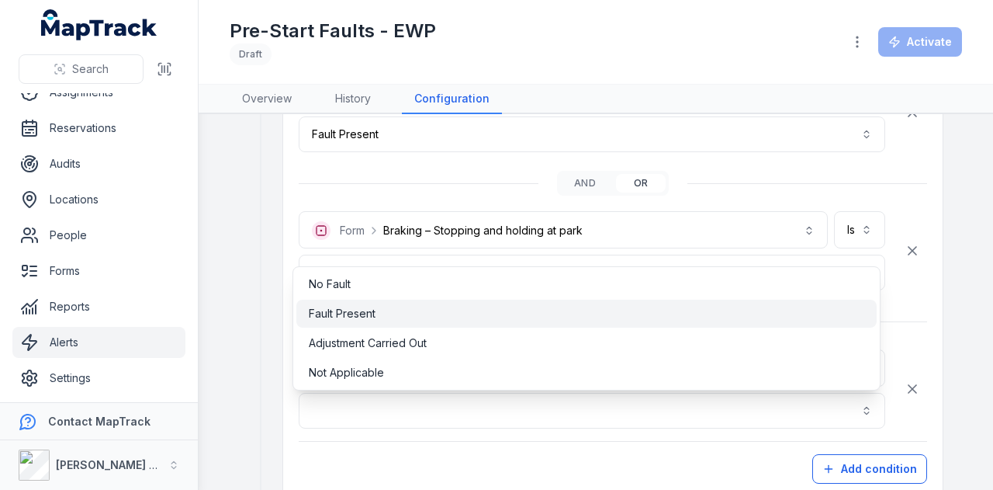
click at [434, 310] on div "Fault Present" at bounding box center [586, 314] width 555 height 16
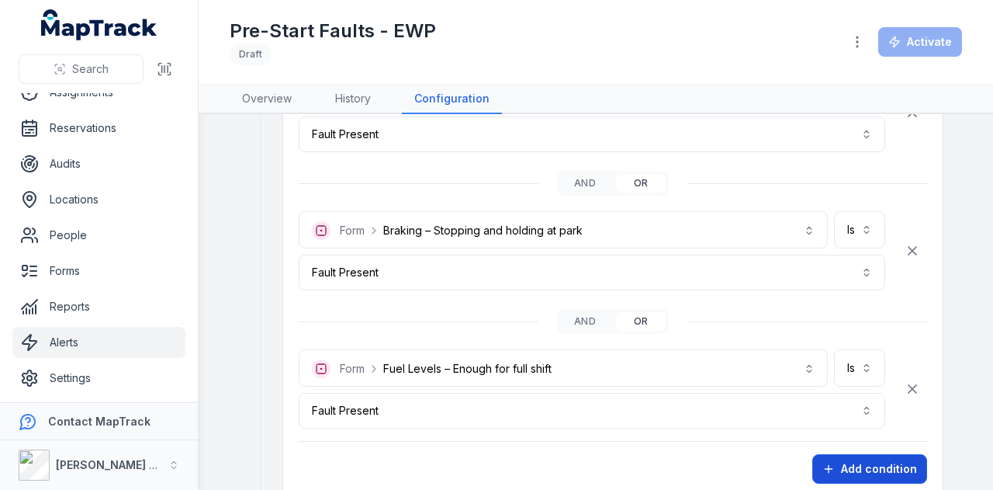
click at [878, 454] on button "Add condition" at bounding box center [869, 468] width 115 height 29
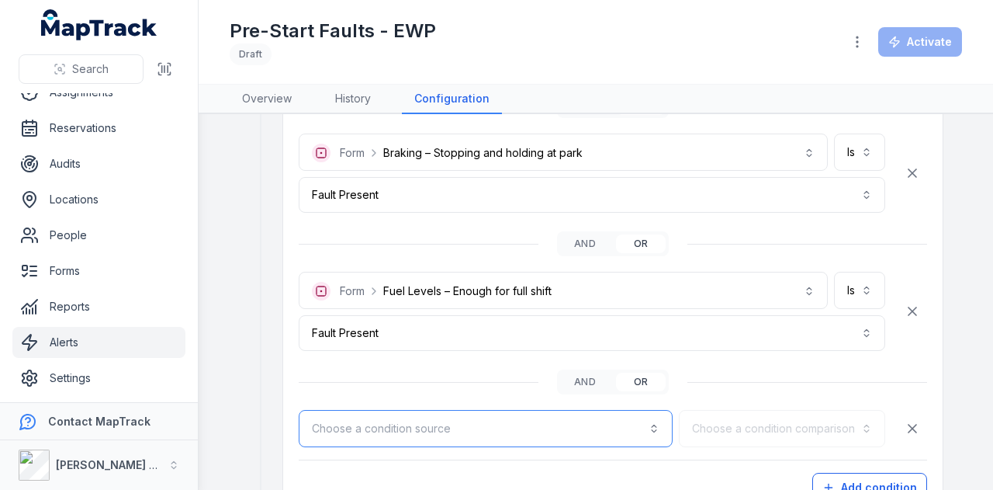
click at [642, 420] on button "Choose a condition source" at bounding box center [486, 428] width 374 height 37
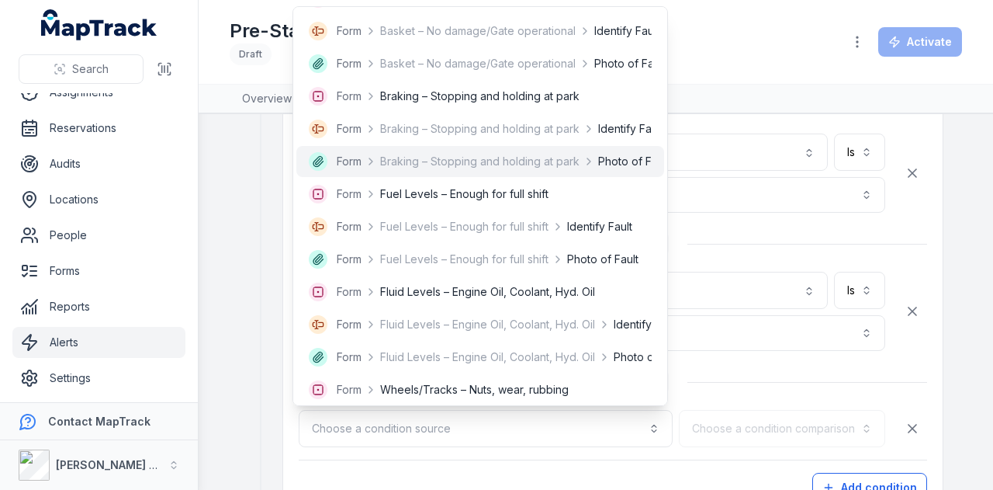
scroll to position [1396, 0]
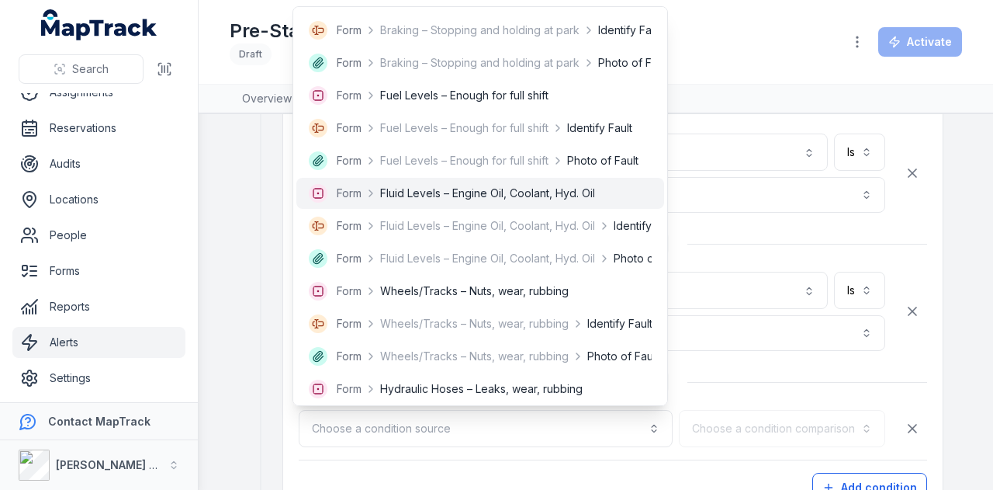
click at [548, 195] on span "Fluid Levels – Engine Oil, Coolant, Hyd. Oil" at bounding box center [487, 193] width 215 height 16
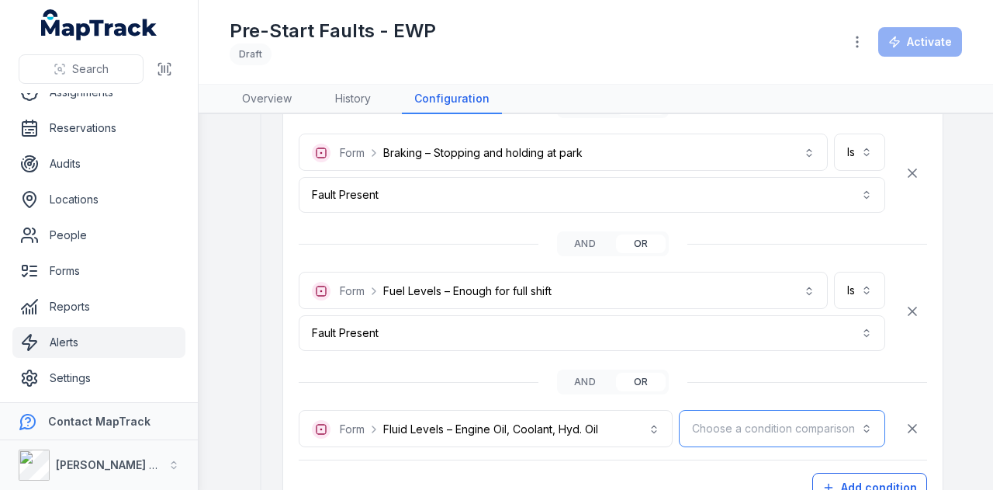
click at [755, 426] on button "Choose a condition comparison" at bounding box center [782, 428] width 206 height 37
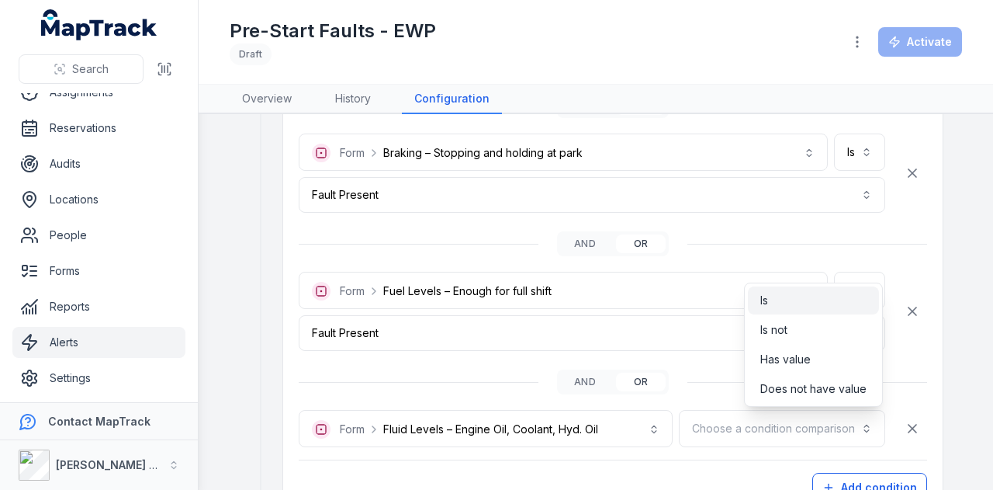
click at [796, 299] on div "Is" at bounding box center [813, 300] width 106 height 16
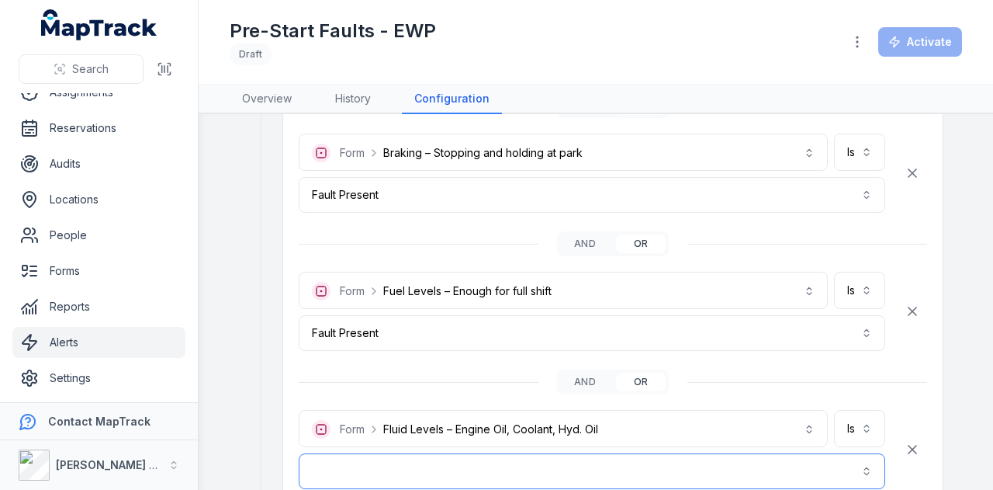
drag, startPoint x: 701, startPoint y: 465, endPoint x: 674, endPoint y: 452, distance: 29.9
click at [698, 462] on button "button" at bounding box center [592, 471] width 587 height 36
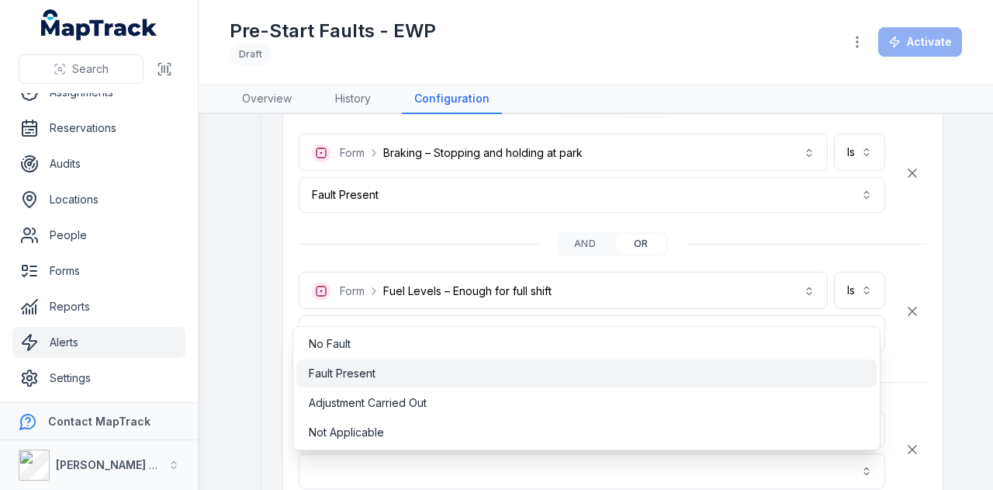
click at [451, 365] on div "Fault Present" at bounding box center [586, 373] width 555 height 16
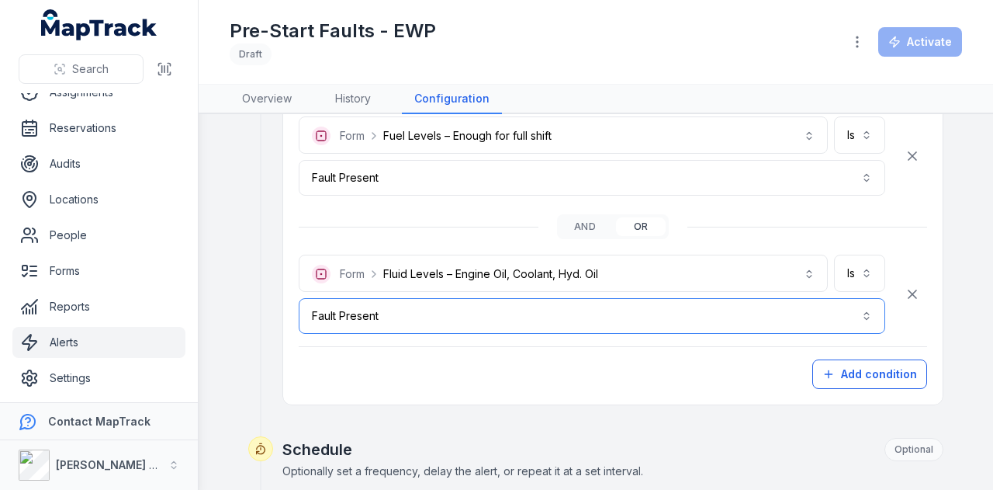
scroll to position [2172, 0]
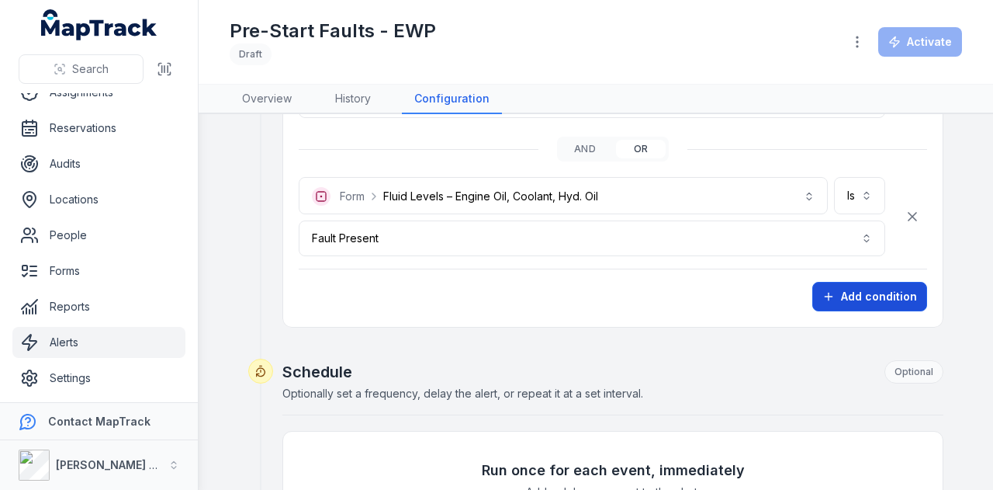
click at [856, 287] on button "Add condition" at bounding box center [869, 296] width 115 height 29
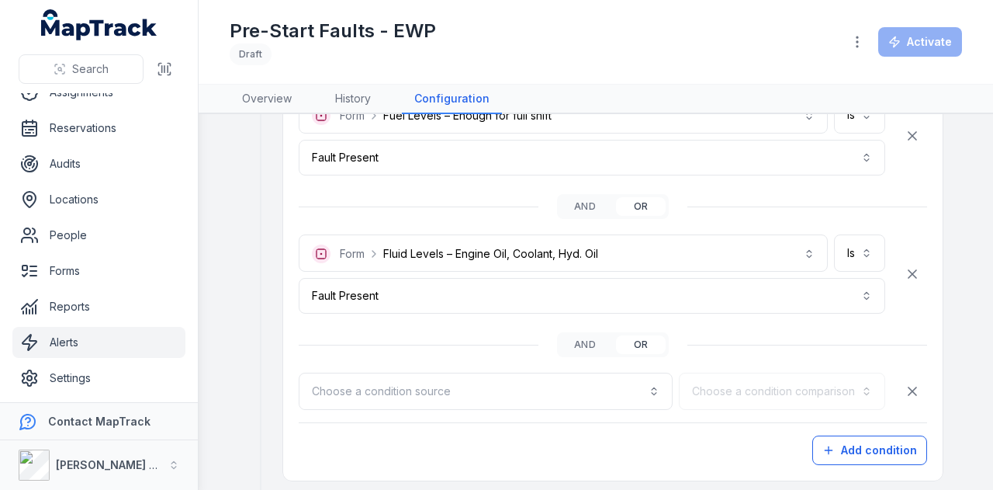
scroll to position [2095, 0]
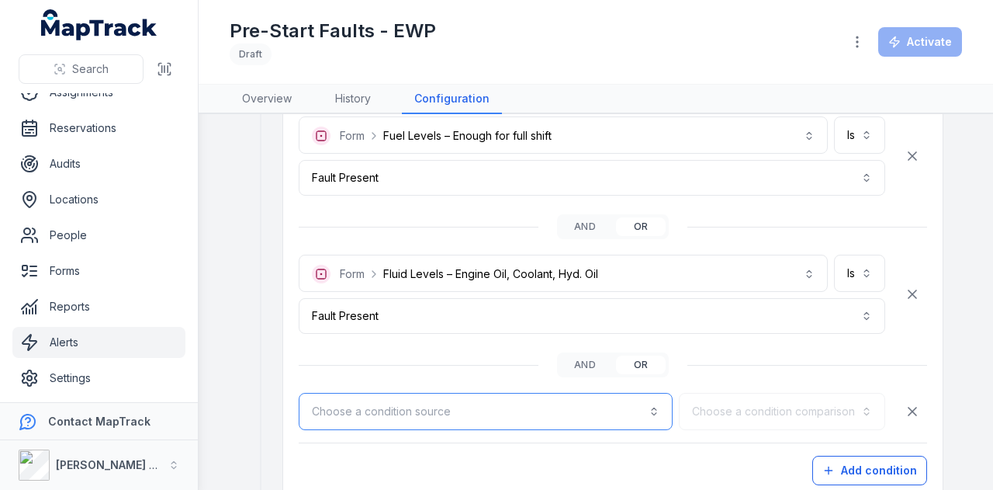
click at [649, 411] on button "Choose a condition source" at bounding box center [486, 411] width 374 height 37
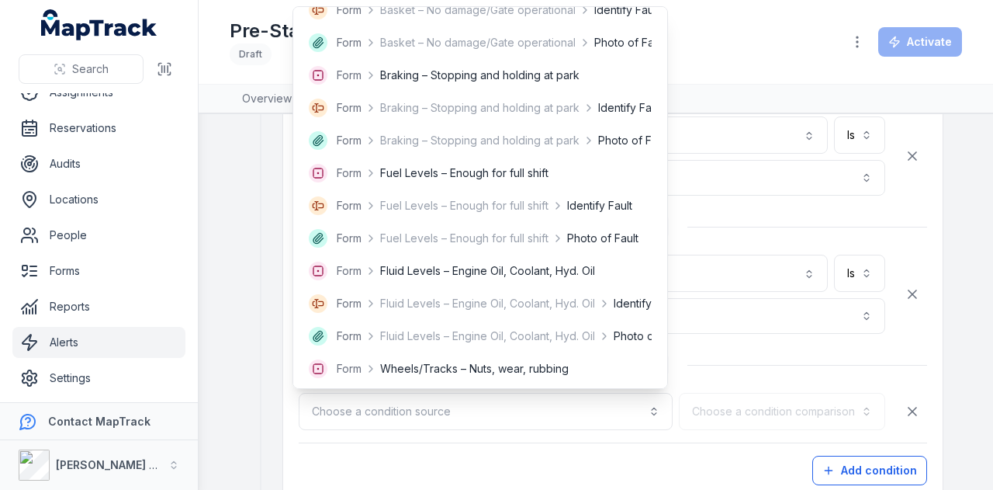
scroll to position [1396, 0]
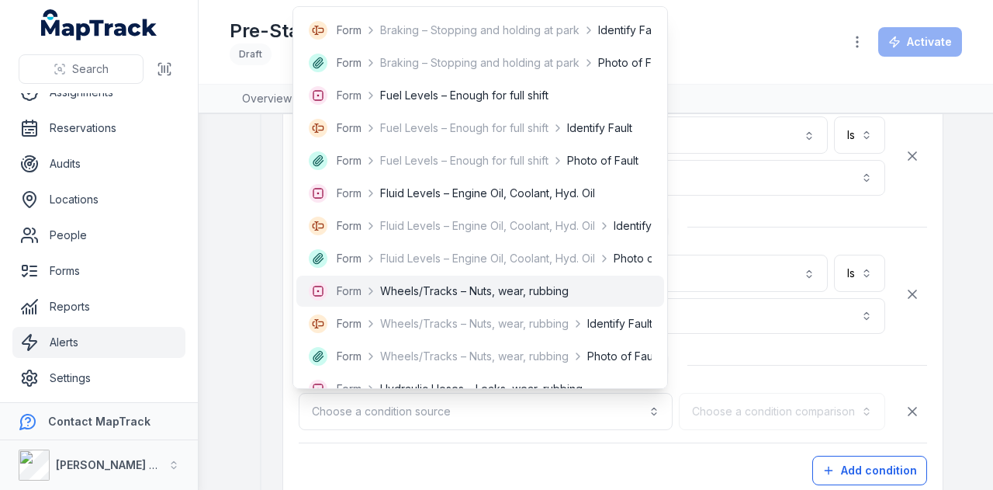
click at [563, 289] on span "Wheels/Tracks – Nuts, wear, rubbing" at bounding box center [474, 291] width 189 height 16
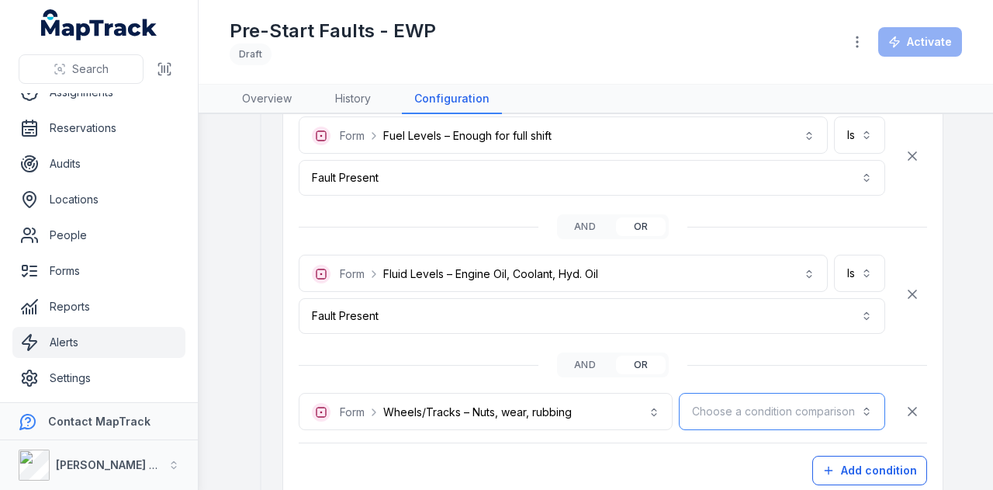
click at [796, 417] on button "Choose a condition comparison" at bounding box center [782, 411] width 206 height 37
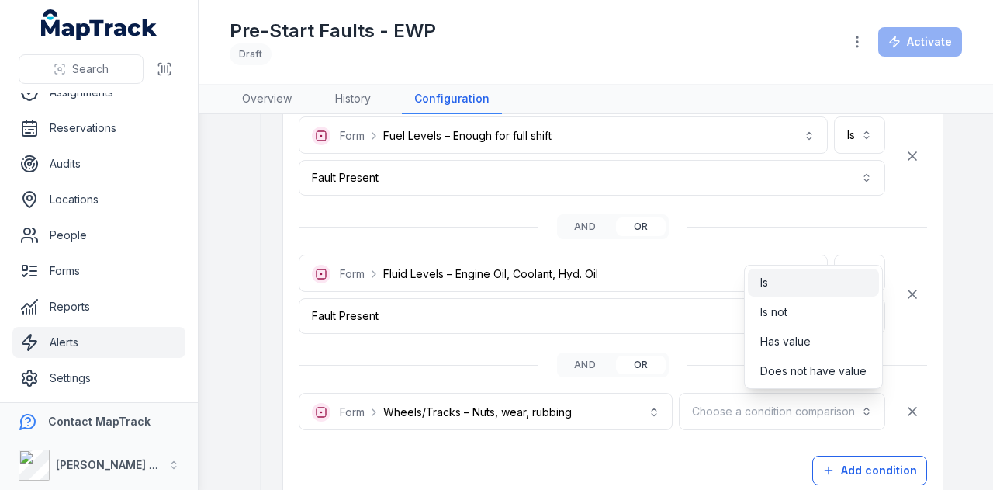
click at [787, 283] on div "Is" at bounding box center [813, 283] width 106 height 16
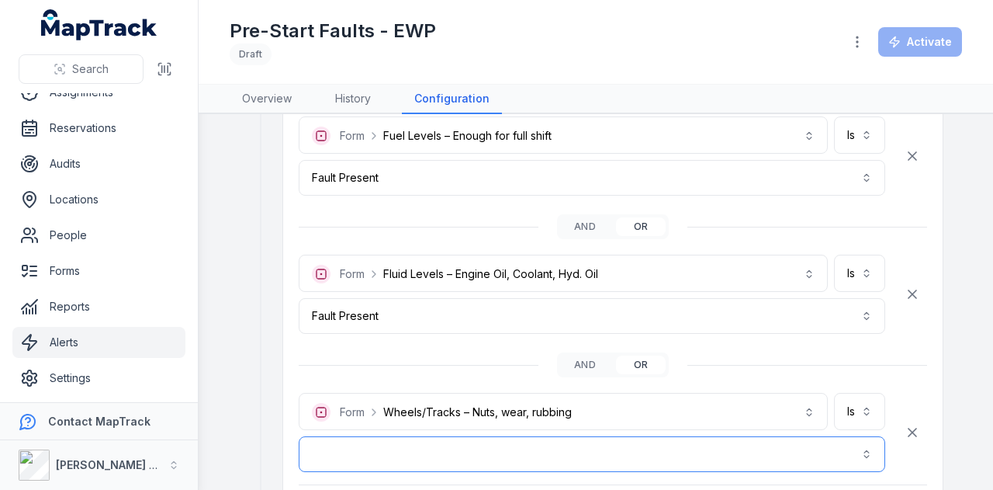
click at [731, 438] on button "button" at bounding box center [592, 454] width 587 height 36
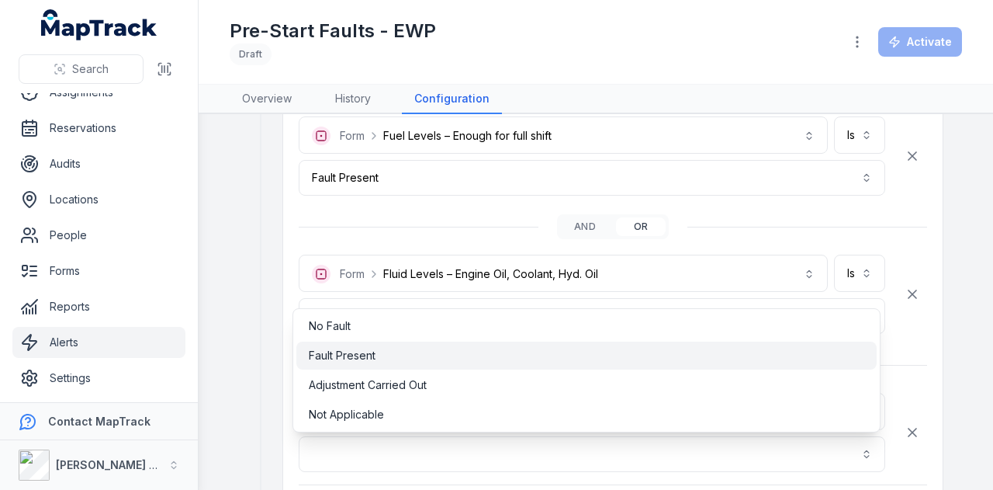
click at [467, 363] on div "Fault Present" at bounding box center [586, 355] width 580 height 28
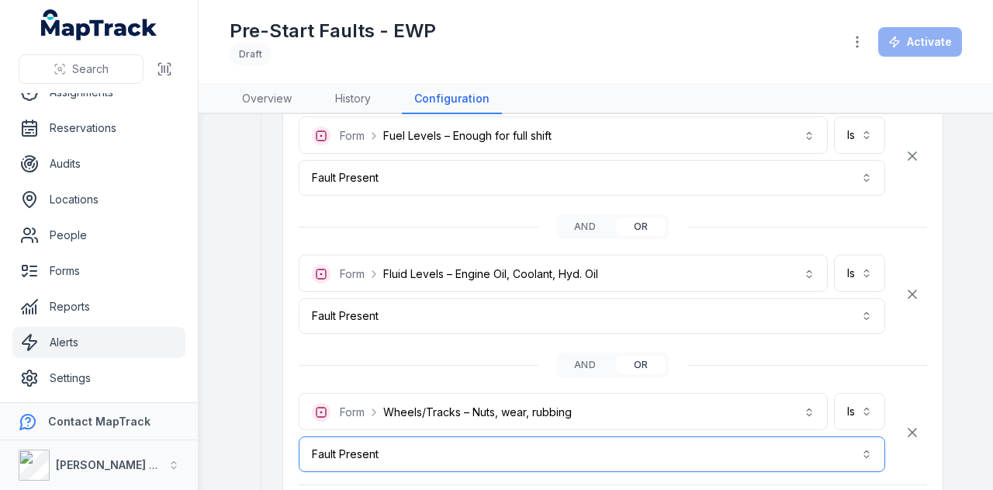
scroll to position [2250, 0]
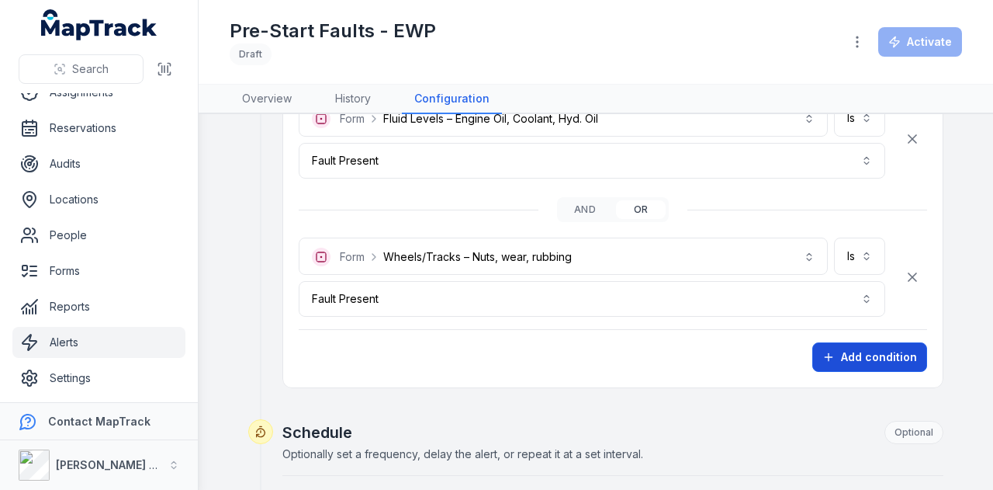
click at [855, 355] on button "Add condition" at bounding box center [869, 356] width 115 height 29
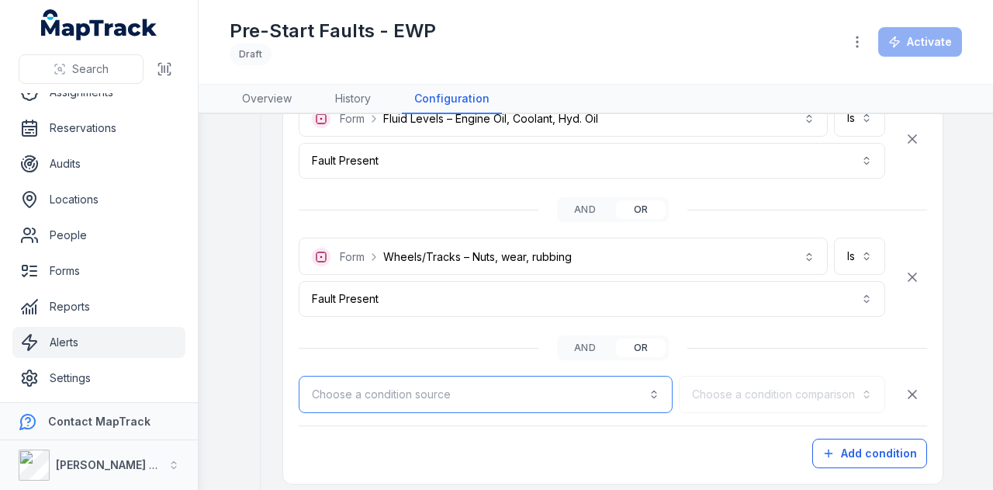
click at [656, 385] on button "Choose a condition source" at bounding box center [486, 393] width 374 height 37
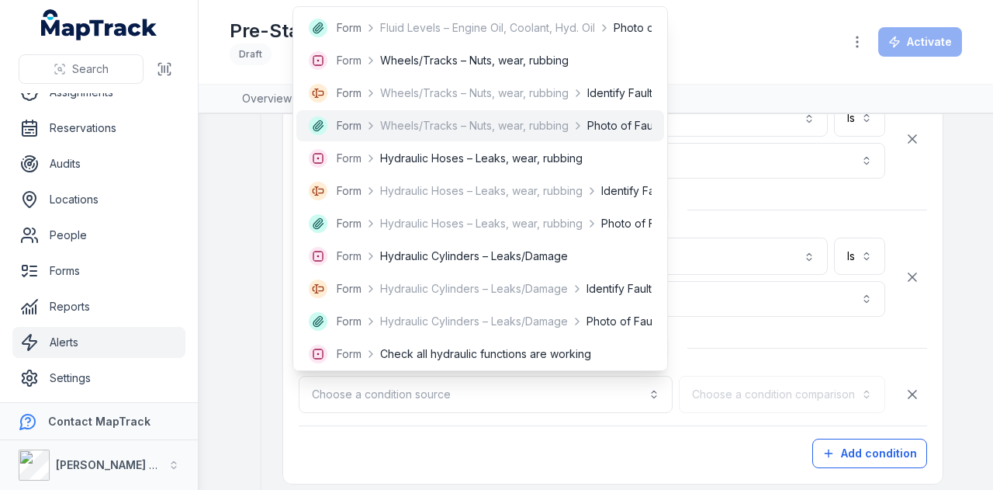
scroll to position [1629, 0]
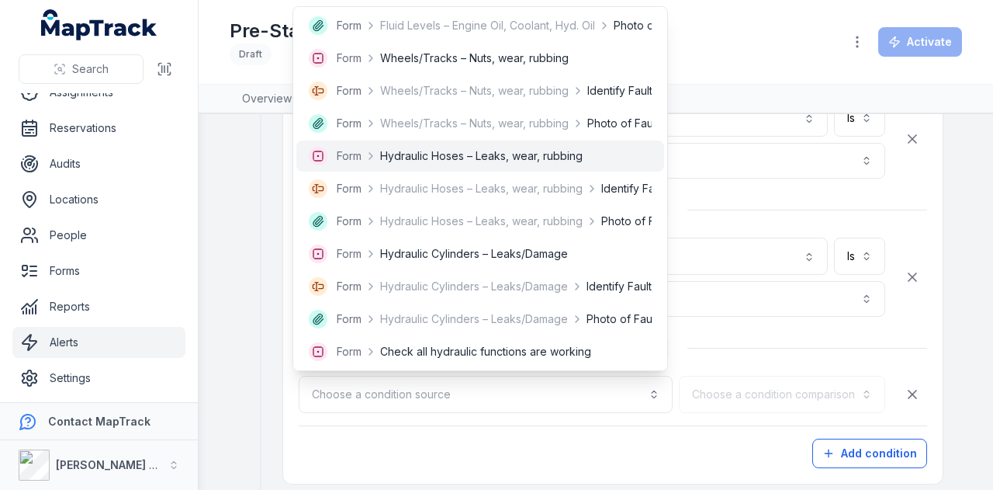
click at [582, 162] on span "Hydraulic Hoses – Leaks, wear, rubbing" at bounding box center [481, 156] width 202 height 16
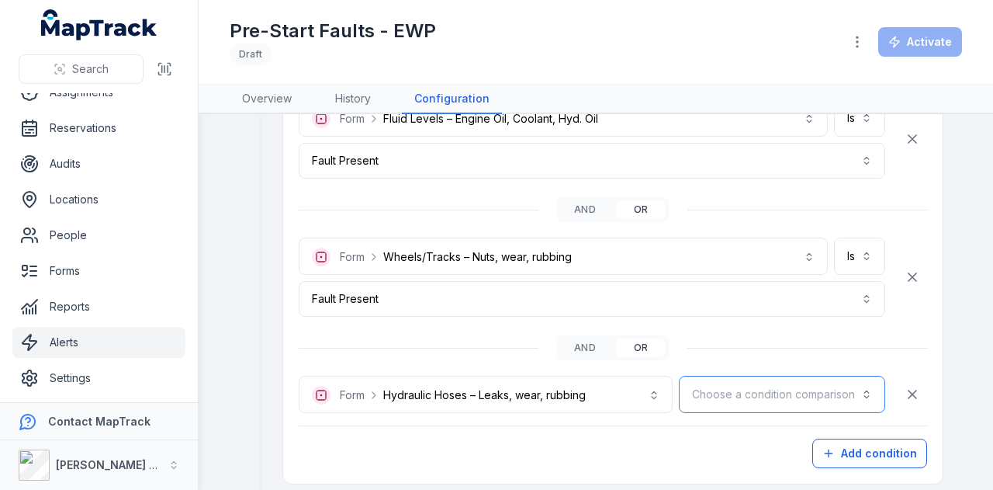
click at [787, 393] on button "Choose a condition comparison" at bounding box center [782, 393] width 206 height 37
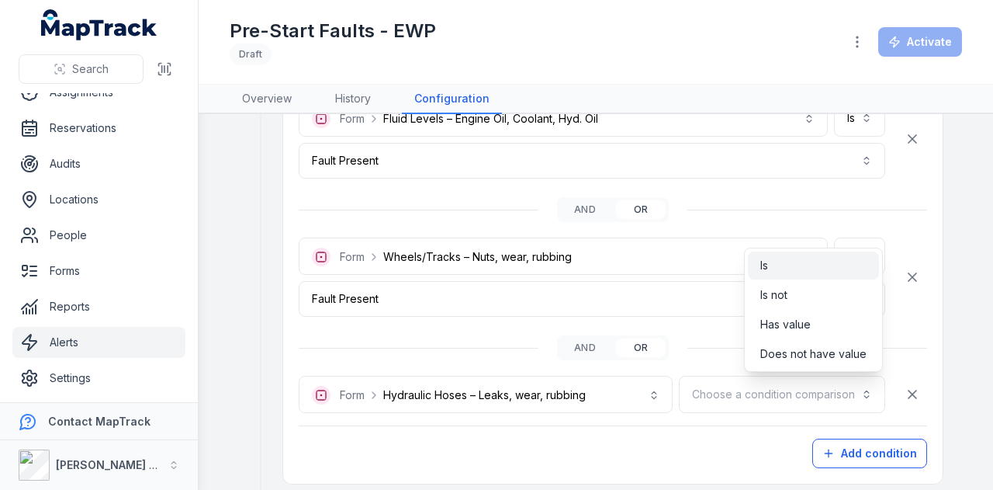
click at [790, 271] on div "Is" at bounding box center [813, 266] width 106 height 16
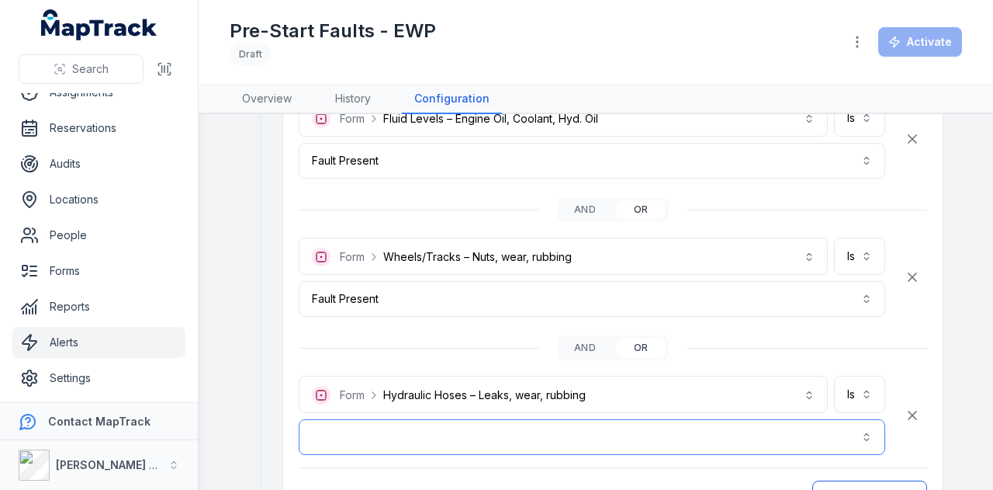
click at [717, 436] on button "button" at bounding box center [592, 437] width 587 height 36
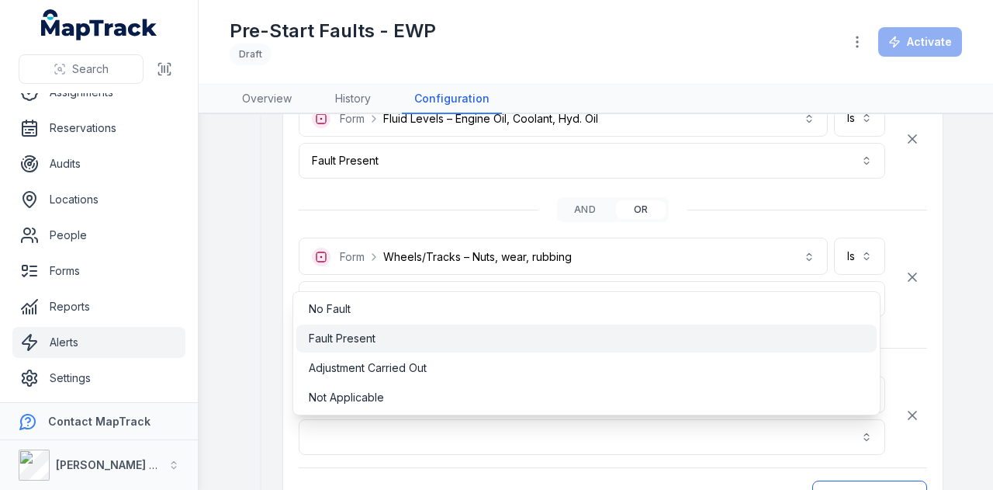
click at [393, 341] on div "Fault Present" at bounding box center [586, 338] width 555 height 16
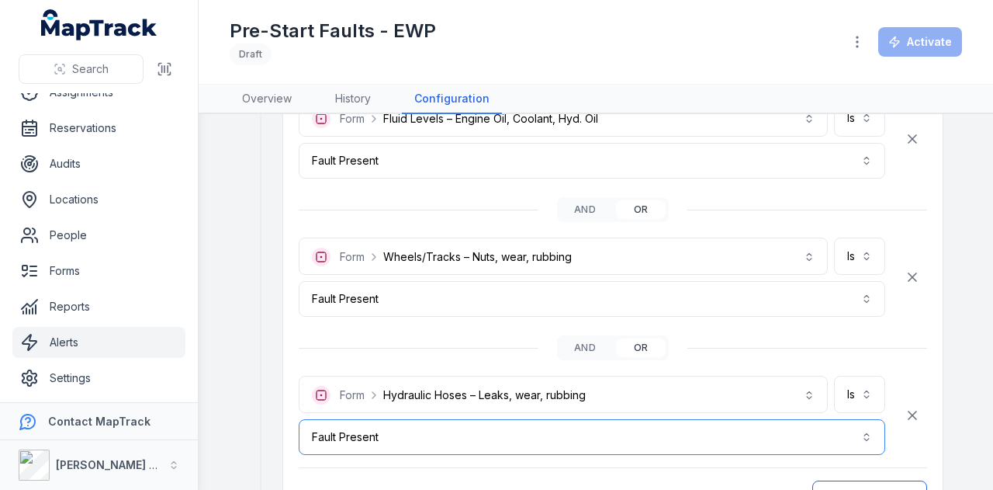
scroll to position [2327, 0]
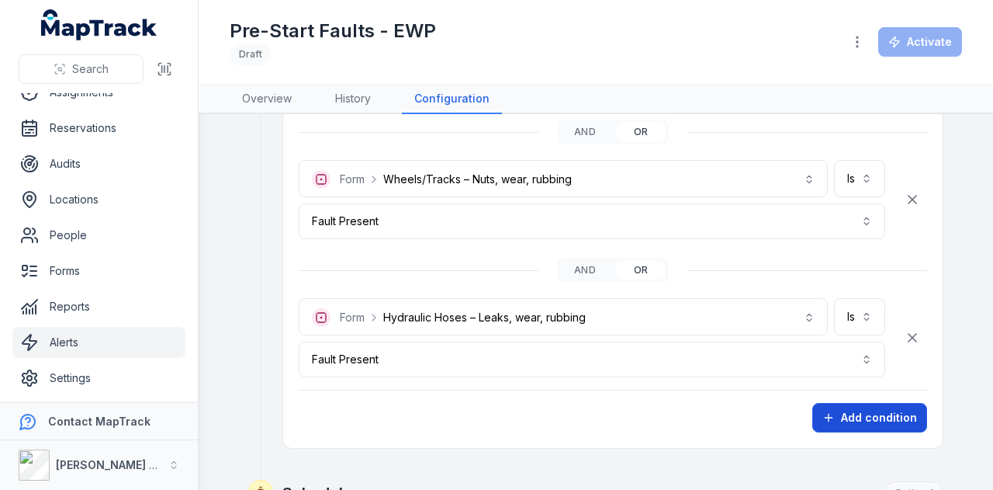
click at [908, 403] on button "Add condition" at bounding box center [869, 417] width 115 height 29
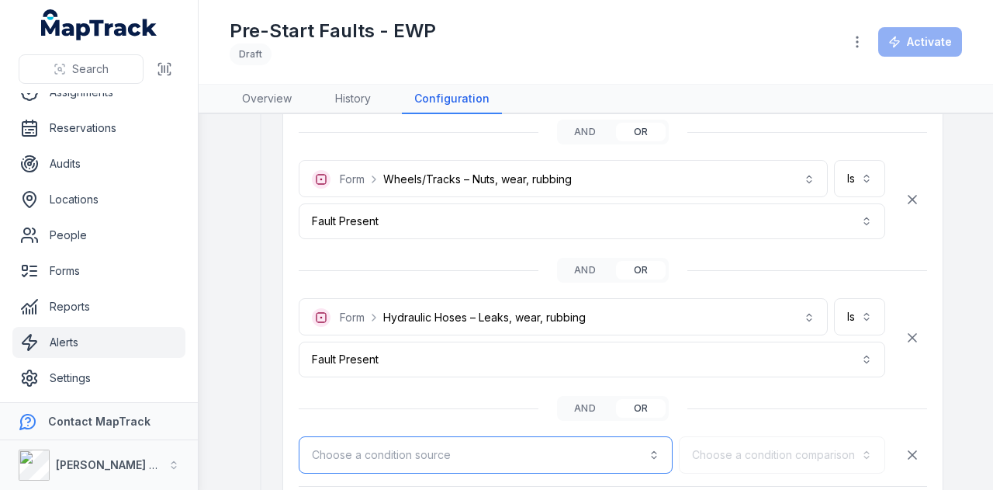
click at [562, 452] on button "Choose a condition source" at bounding box center [486, 454] width 374 height 37
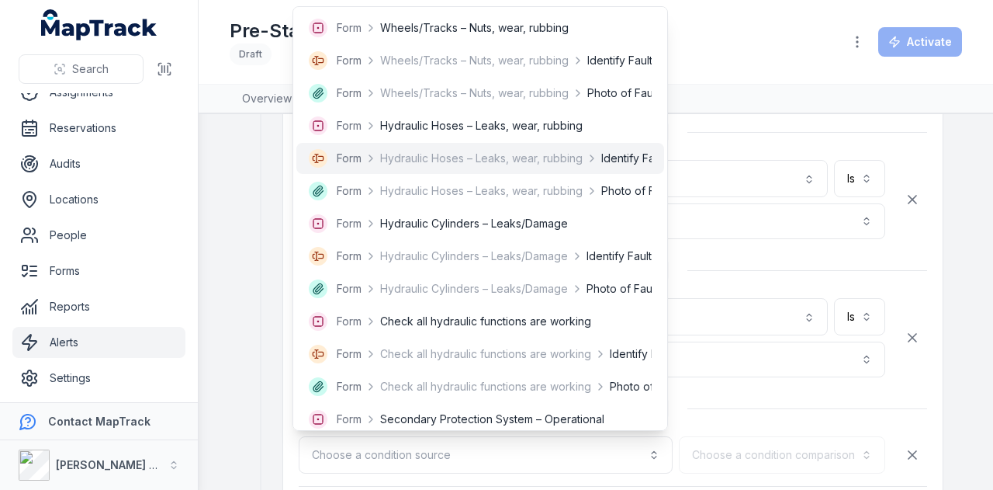
scroll to position [1707, 0]
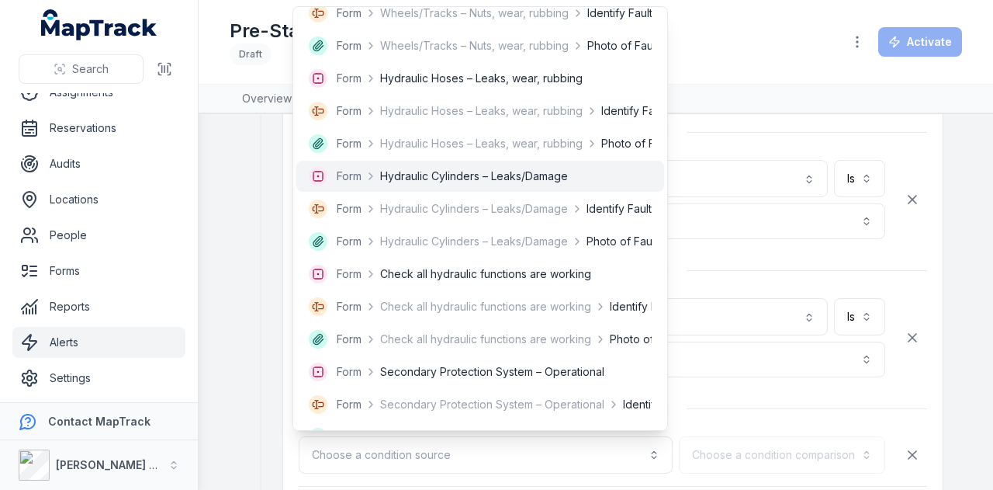
drag, startPoint x: 506, startPoint y: 170, endPoint x: 521, endPoint y: 176, distance: 16.7
click at [507, 169] on span "Hydraulic Cylinders – Leaks/Damage" at bounding box center [474, 176] width 188 height 16
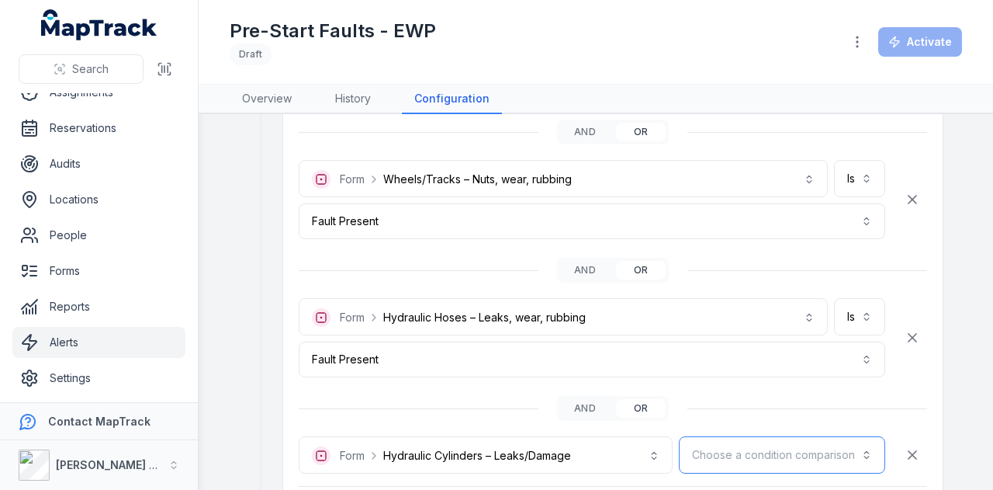
click at [795, 447] on button "Choose a condition comparison" at bounding box center [782, 454] width 206 height 37
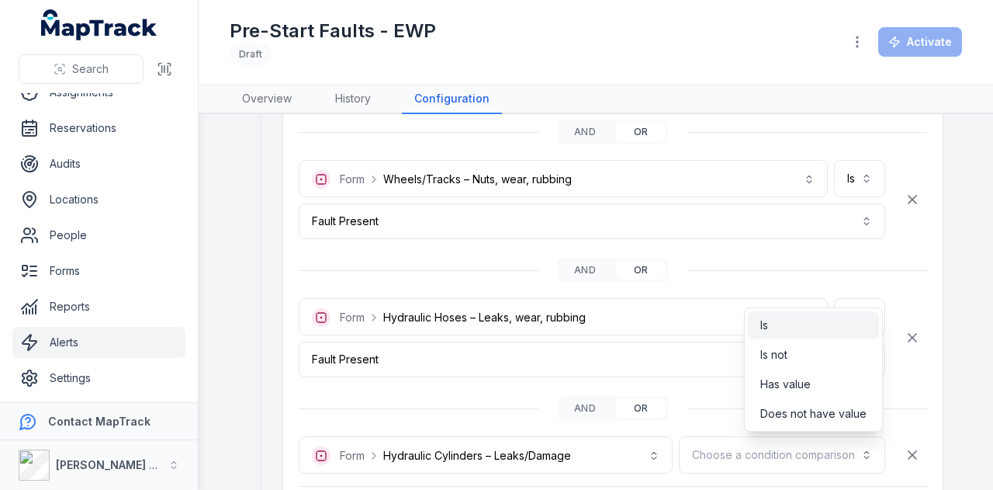
click at [788, 330] on div "Is" at bounding box center [813, 325] width 106 height 16
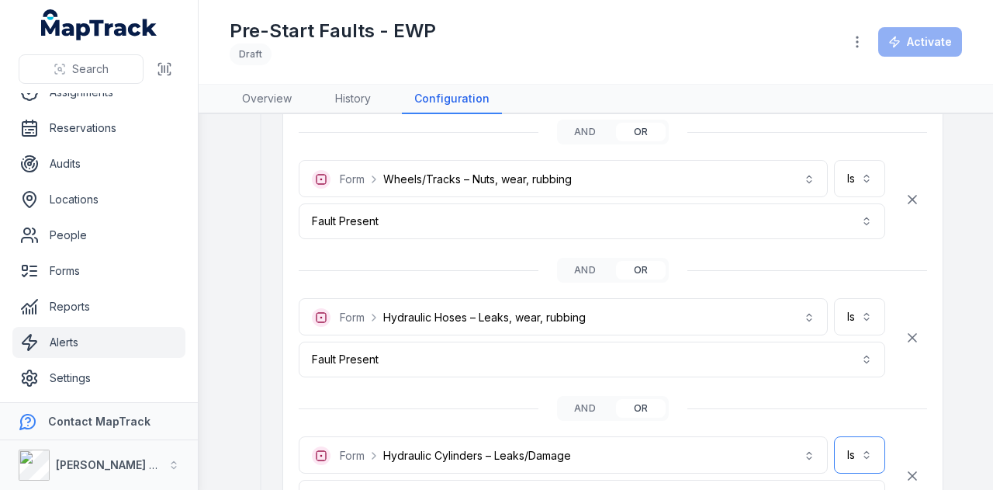
scroll to position [2405, 0]
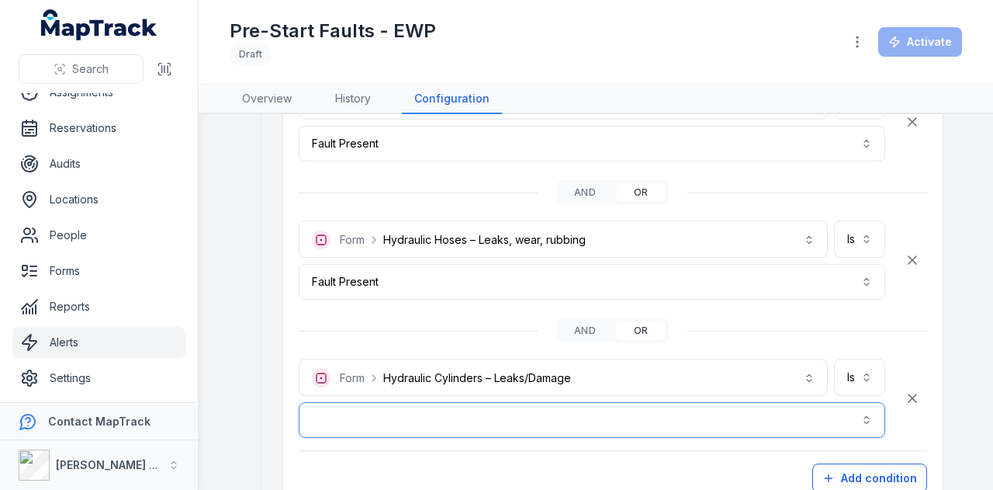
click at [569, 410] on button "button" at bounding box center [592, 420] width 587 height 36
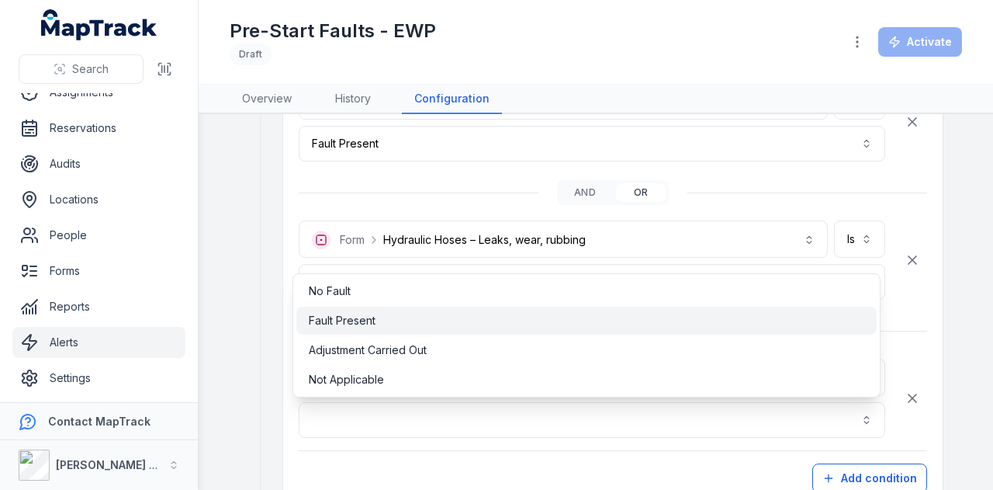
click at [449, 317] on div "Fault Present" at bounding box center [586, 321] width 555 height 16
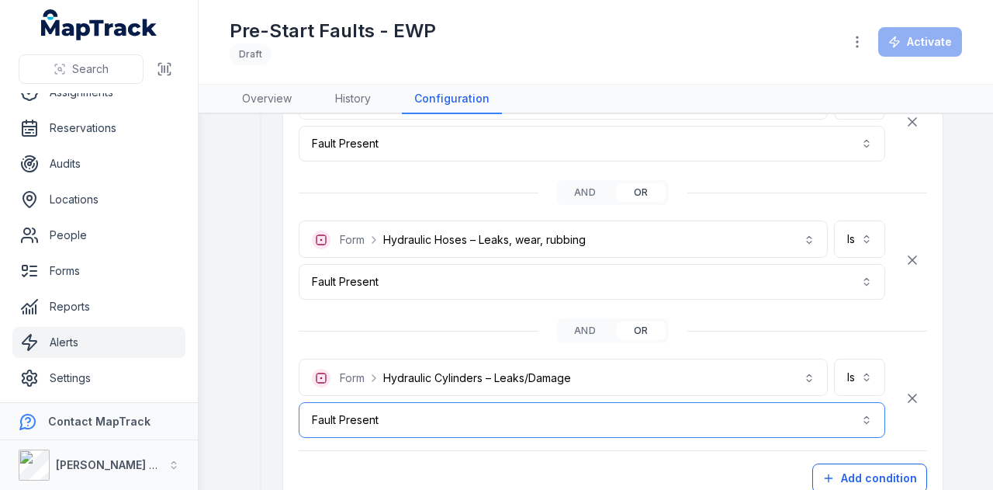
scroll to position [2483, 0]
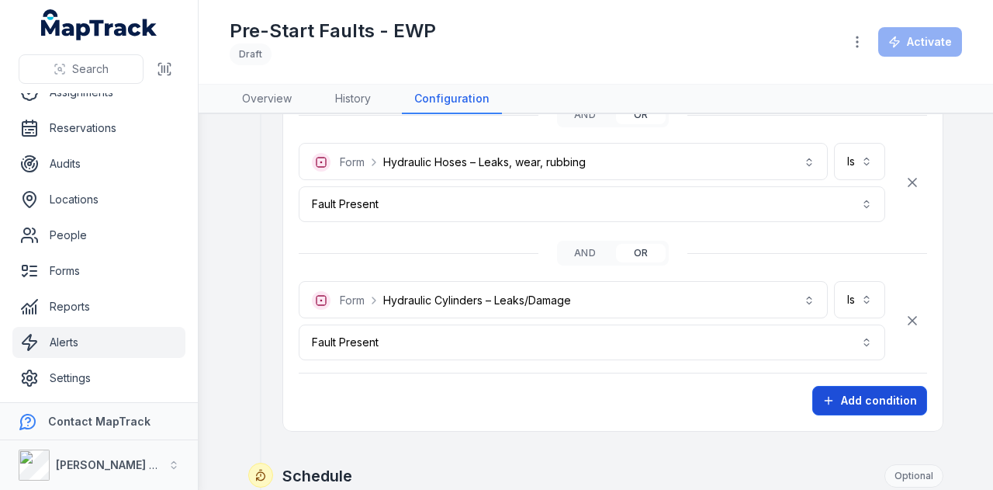
click at [863, 387] on button "Add condition" at bounding box center [869, 400] width 115 height 29
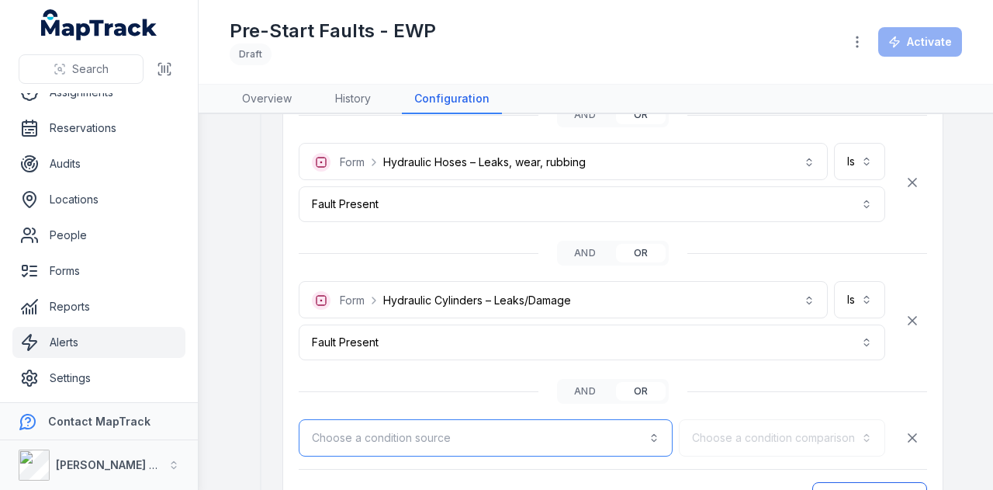
click at [442, 424] on button "Choose a condition source" at bounding box center [486, 437] width 374 height 37
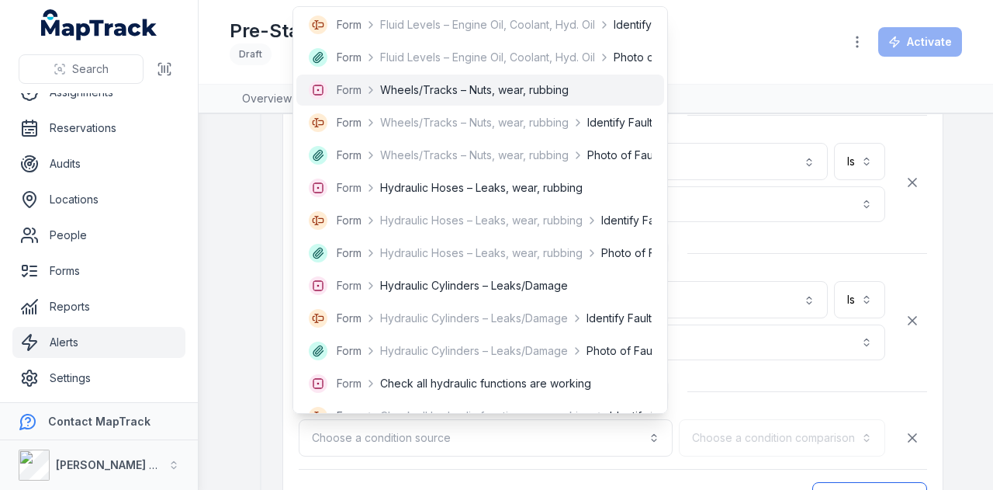
scroll to position [1707, 0]
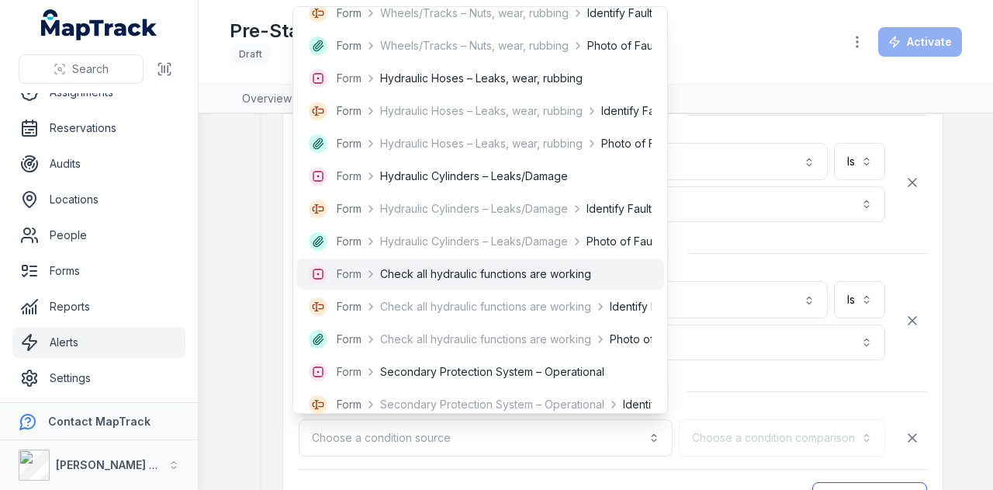
click at [521, 272] on span "Check all hydraulic functions are working" at bounding box center [485, 274] width 211 height 16
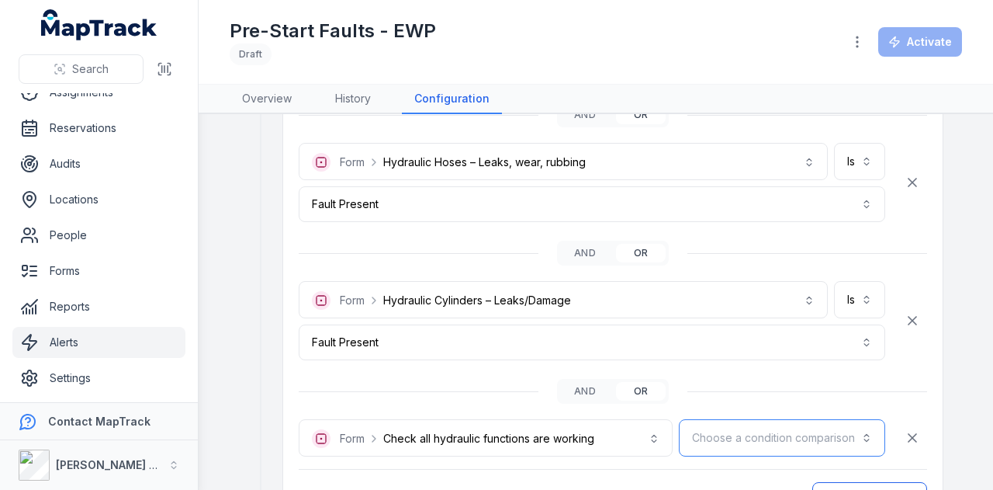
click at [760, 422] on button "Choose a condition comparison" at bounding box center [782, 437] width 206 height 37
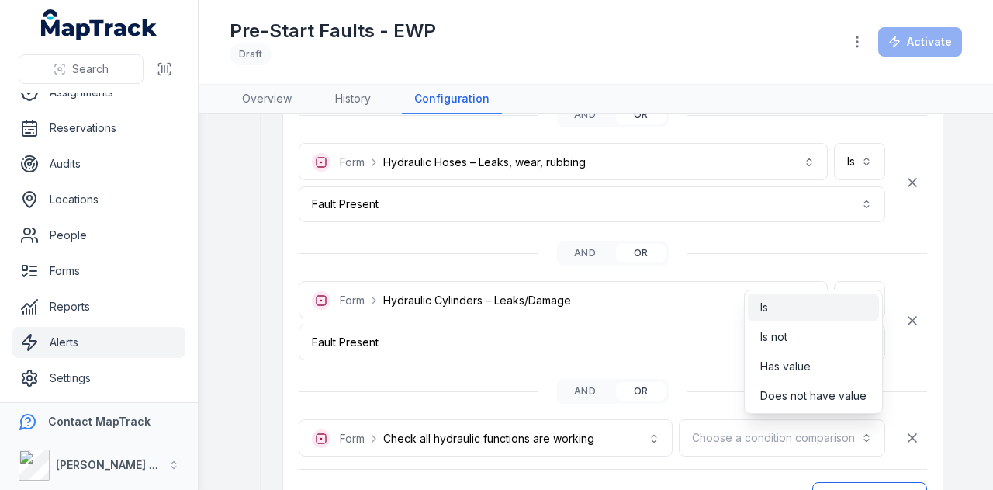
click at [779, 308] on div "Is" at bounding box center [813, 307] width 106 height 16
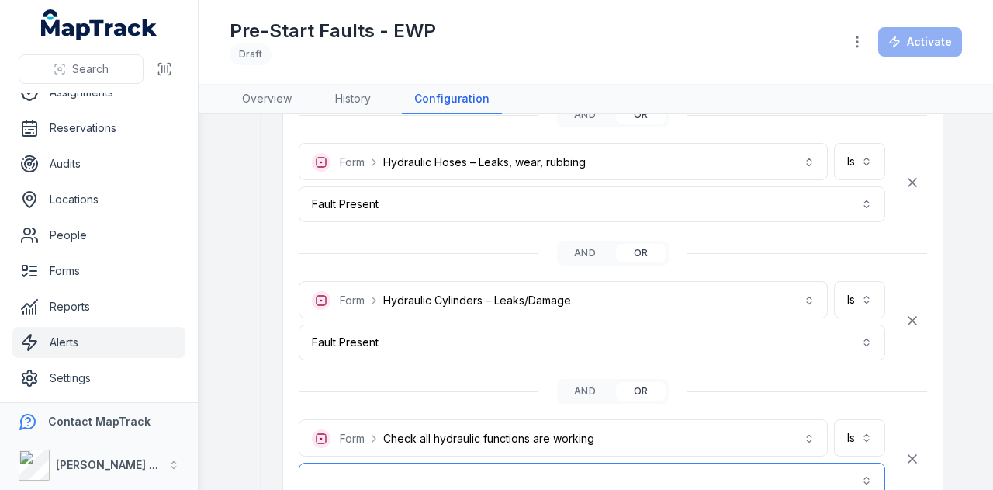
click at [705, 462] on button "button" at bounding box center [592, 480] width 587 height 36
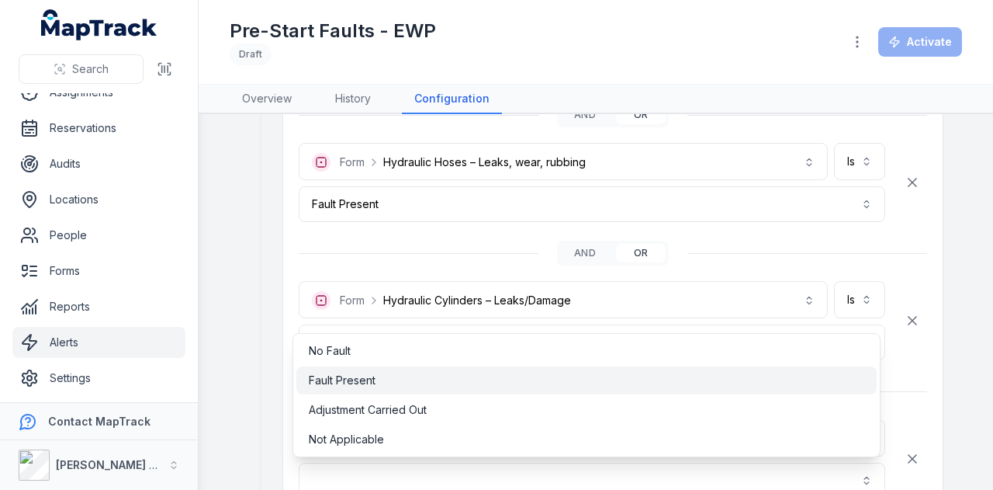
click at [468, 381] on div "Fault Present" at bounding box center [586, 380] width 555 height 16
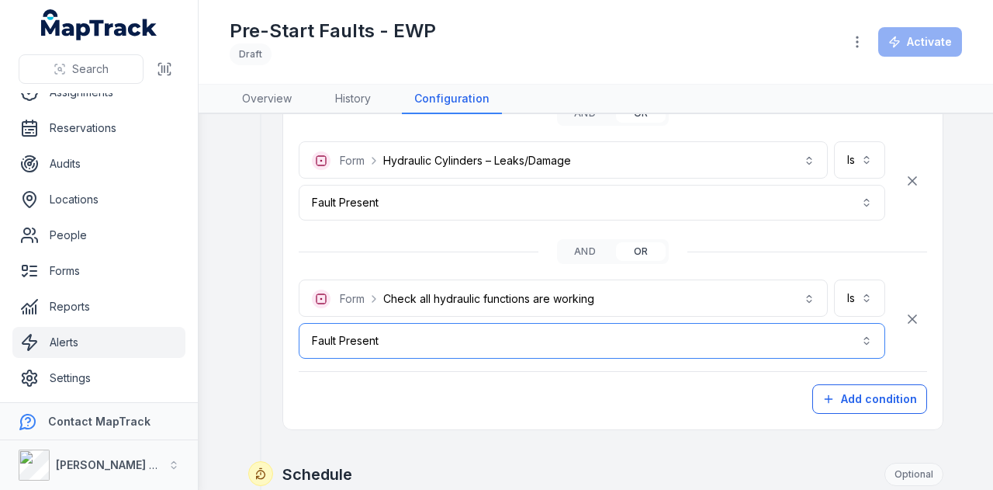
scroll to position [2638, 0]
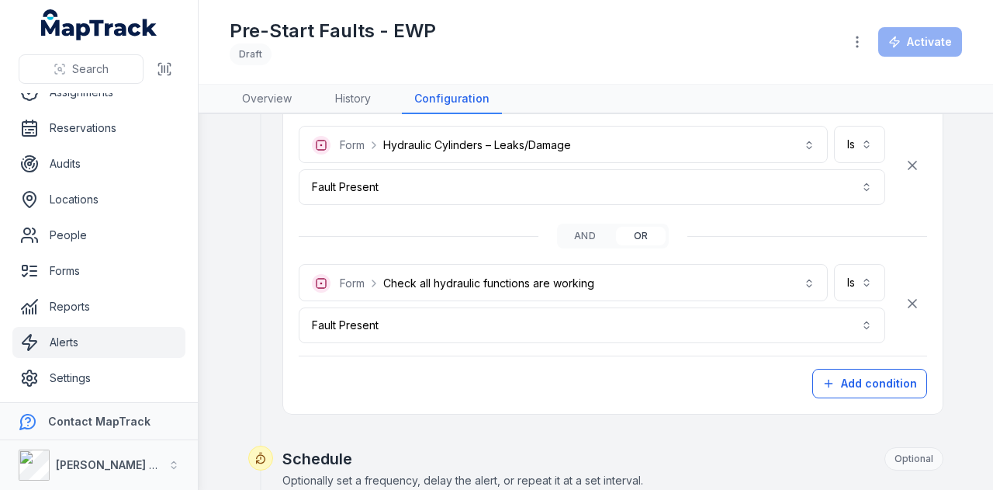
click at [877, 379] on button "Add condition" at bounding box center [869, 383] width 115 height 29
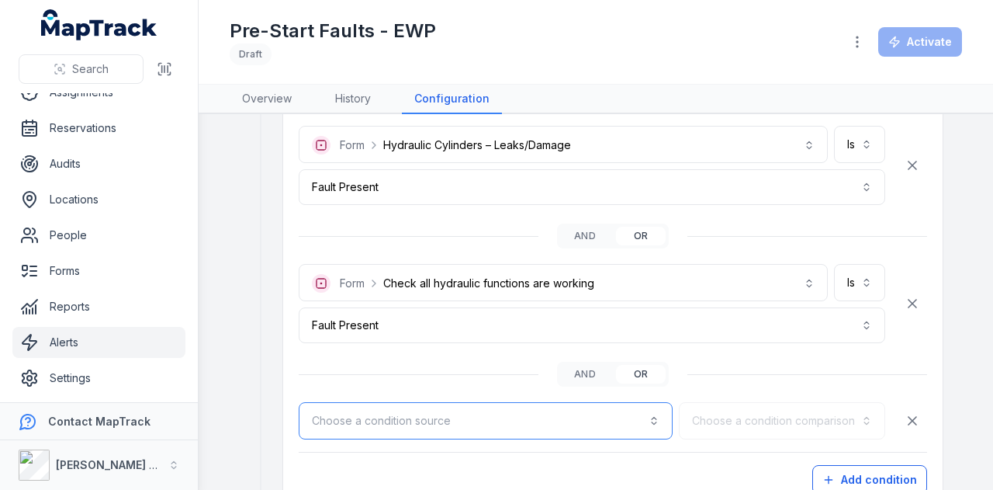
click at [532, 410] on button "Choose a condition source" at bounding box center [486, 420] width 374 height 37
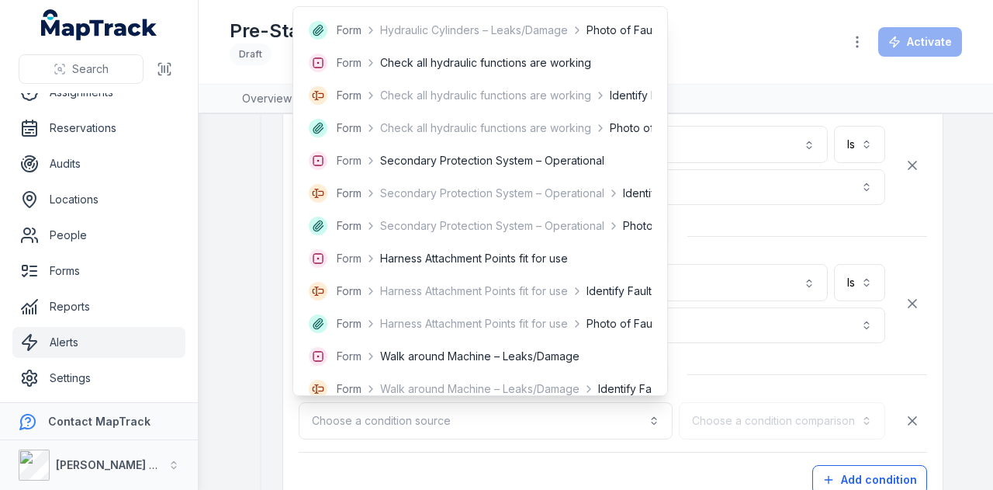
scroll to position [1940, 0]
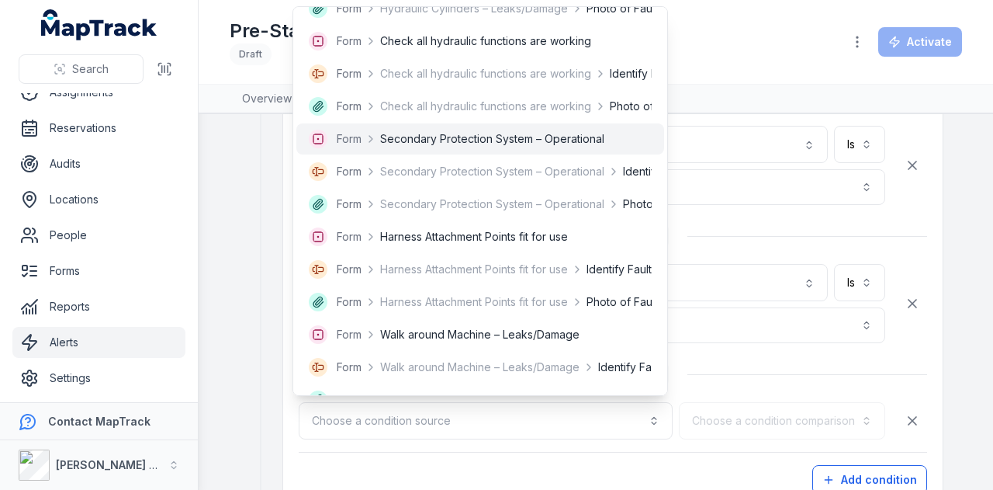
click at [553, 142] on span "Secondary Protection System – Operational" at bounding box center [492, 139] width 224 height 16
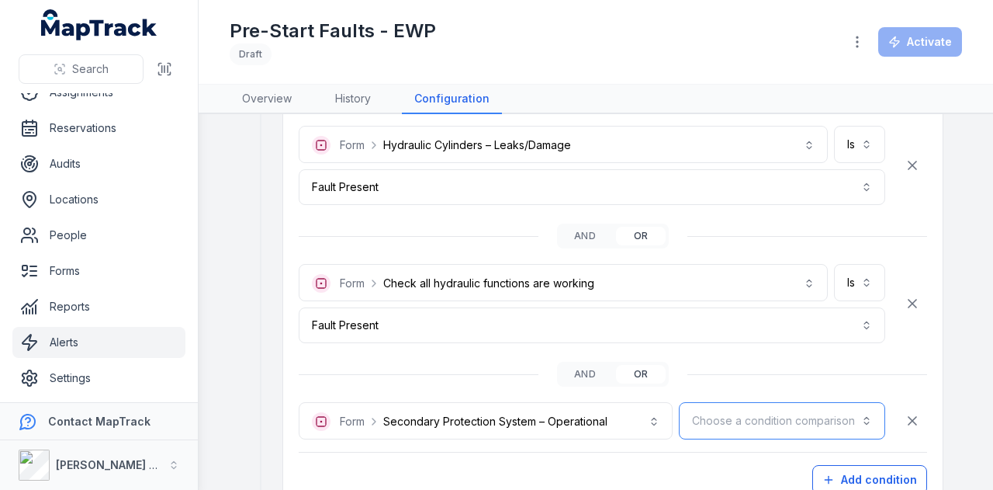
click at [793, 402] on button "Choose a condition comparison" at bounding box center [782, 420] width 206 height 37
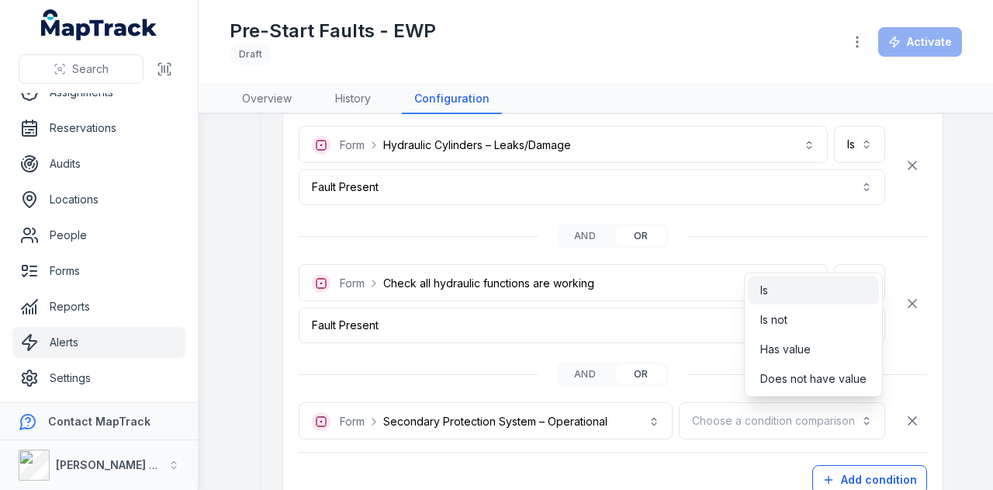
click at [782, 280] on div "Is" at bounding box center [813, 290] width 131 height 28
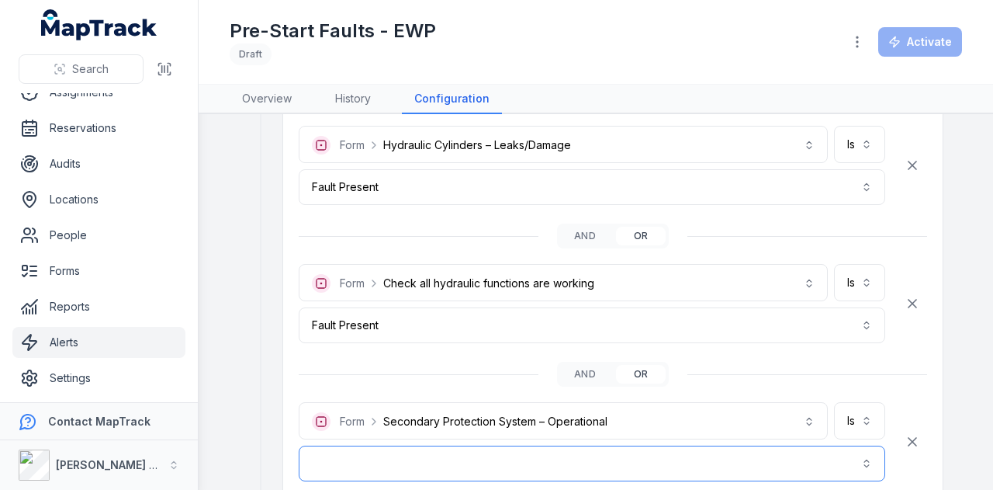
drag, startPoint x: 653, startPoint y: 449, endPoint x: 643, endPoint y: 441, distance: 12.7
click at [652, 448] on button "button" at bounding box center [592, 463] width 587 height 36
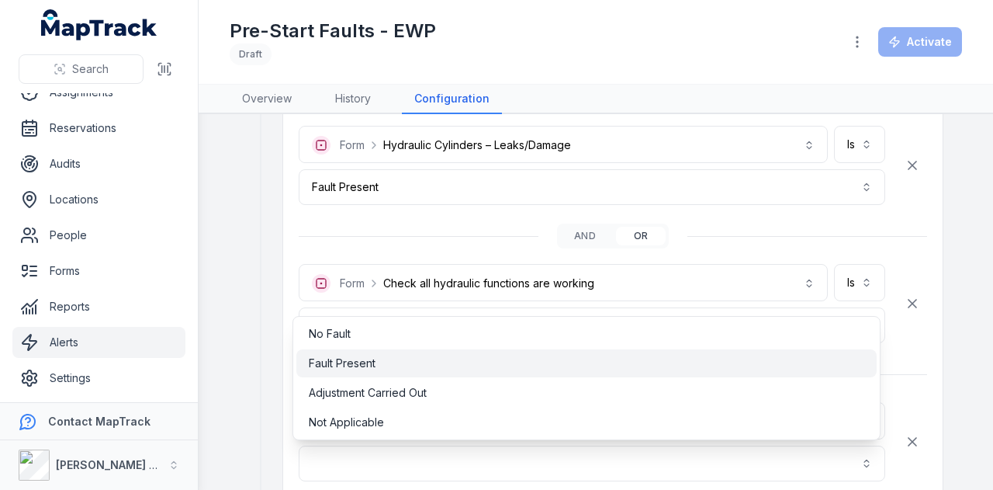
click at [465, 368] on div "Fault Present" at bounding box center [586, 363] width 555 height 16
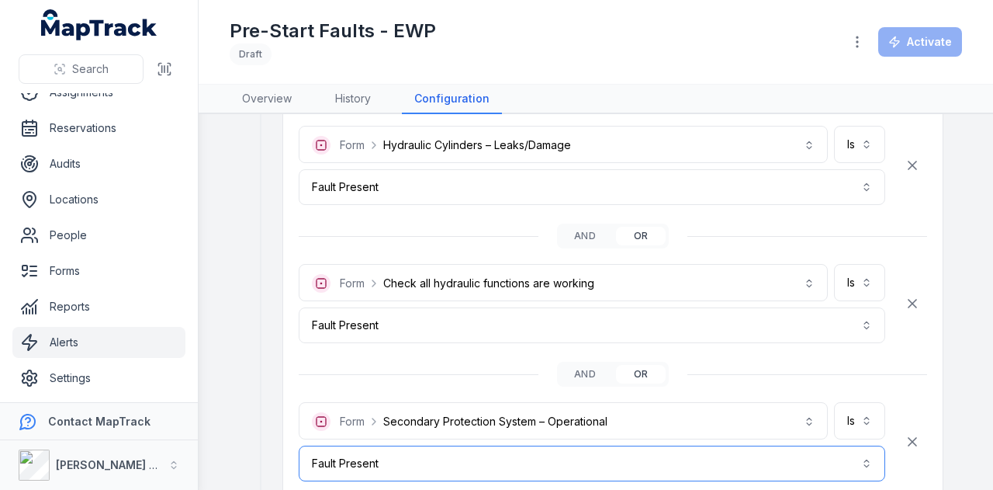
scroll to position [2793, 0]
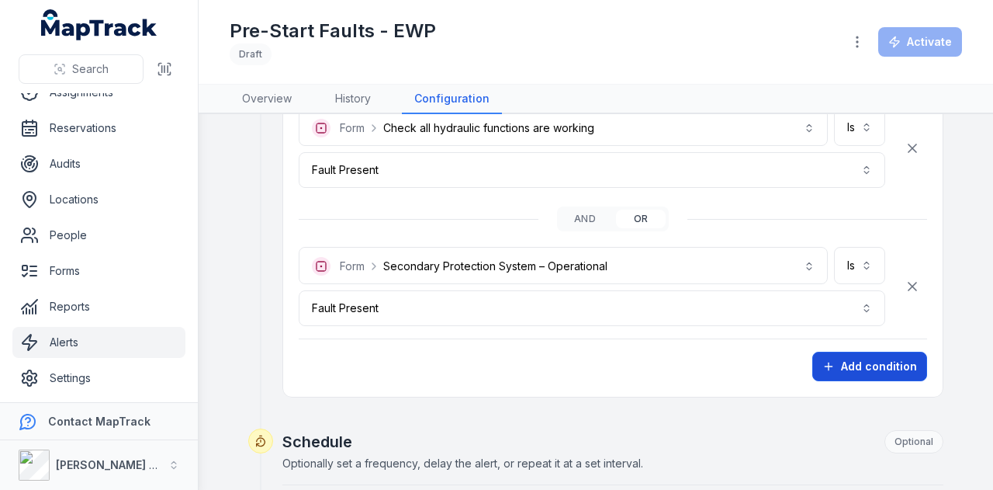
click at [871, 366] on button "Add condition" at bounding box center [869, 365] width 115 height 29
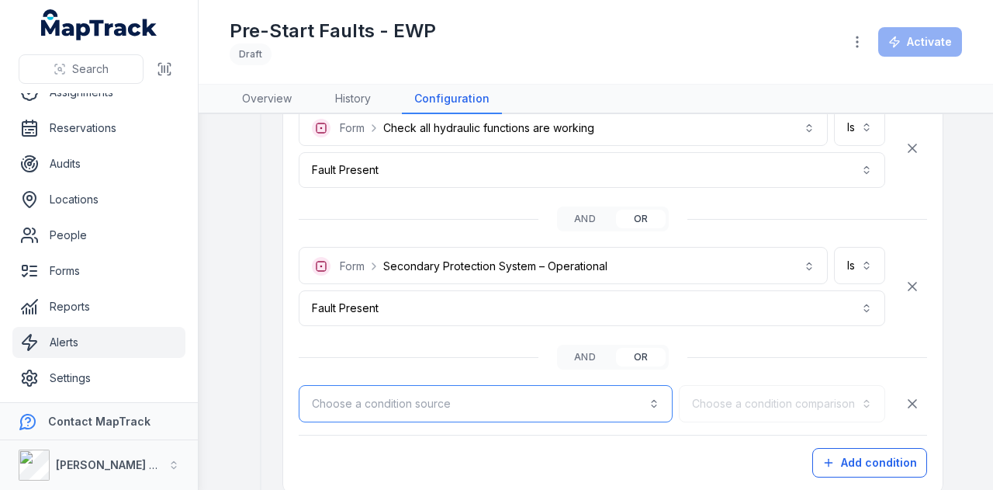
click at [547, 403] on button "Choose a condition source" at bounding box center [486, 403] width 374 height 37
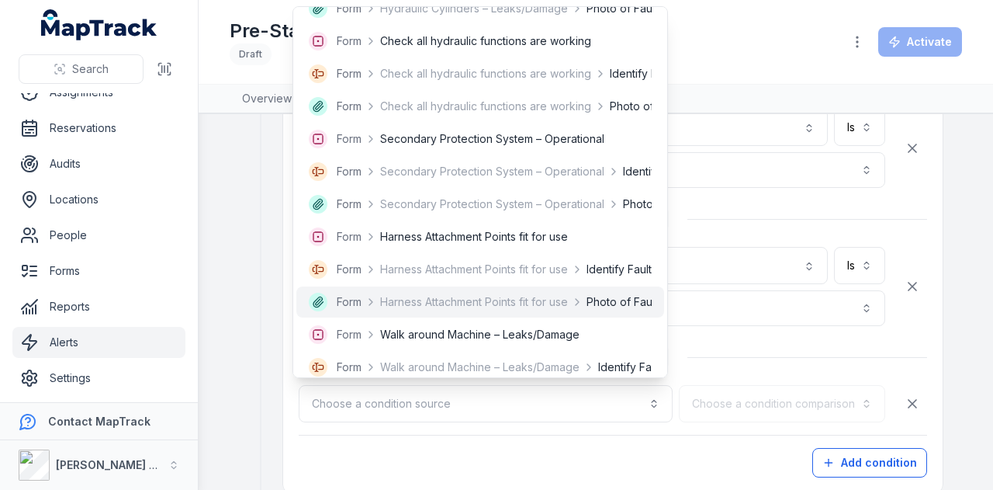
scroll to position [2017, 0]
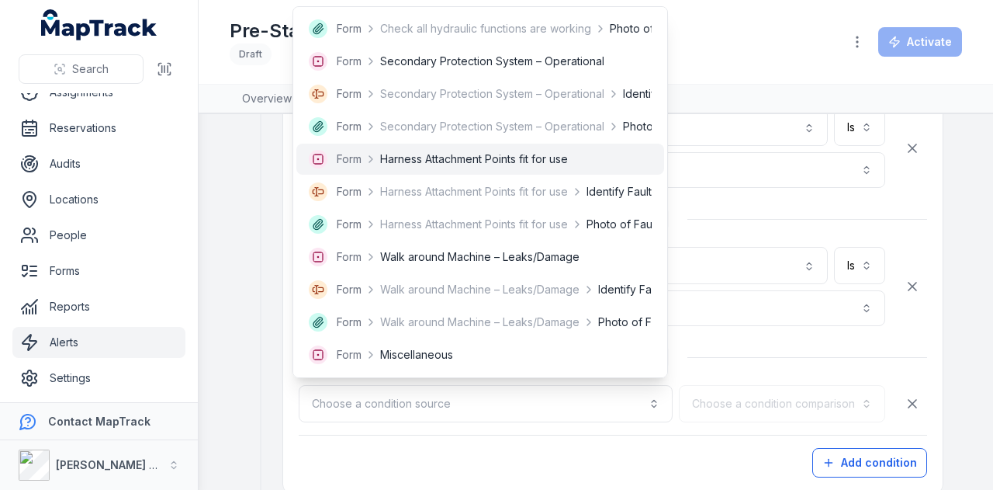
click at [597, 157] on div "Form Harness Attachment Points fit for use" at bounding box center [480, 159] width 343 height 19
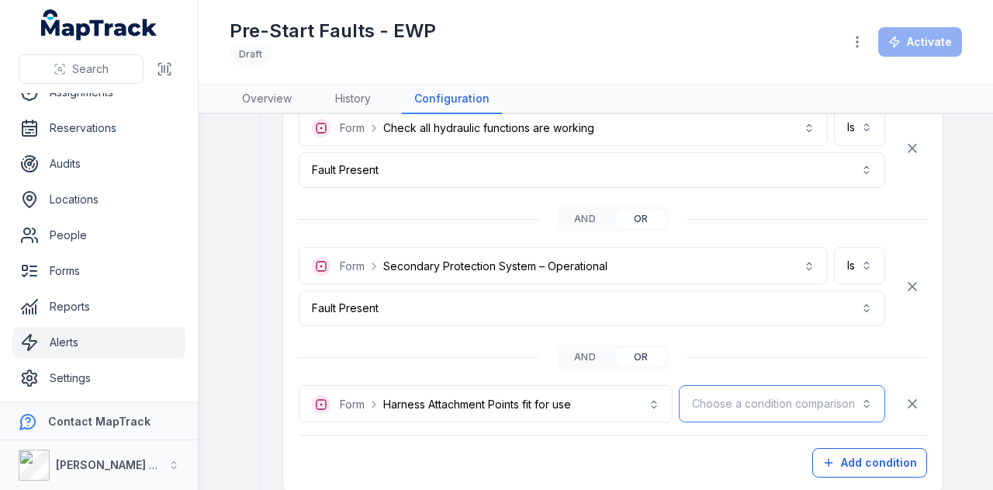
click at [729, 386] on button "Choose a condition comparison" at bounding box center [782, 403] width 206 height 37
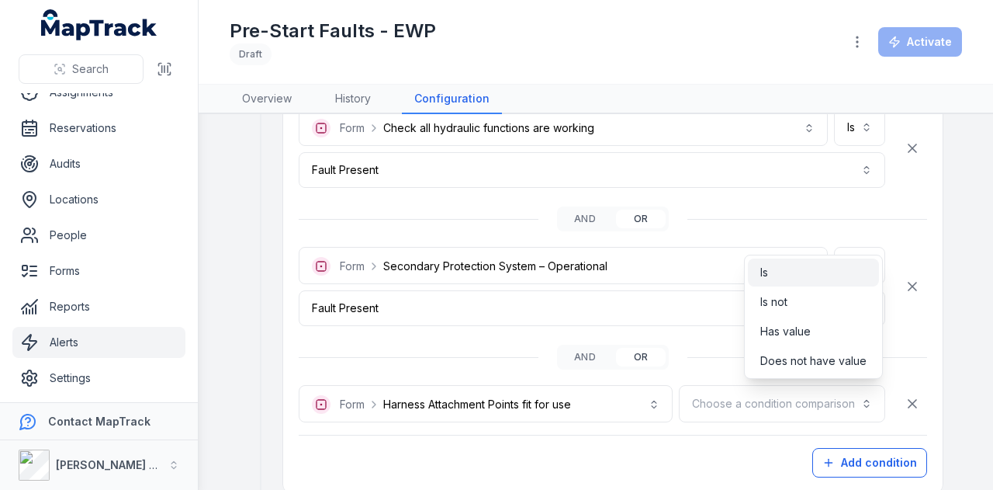
click at [759, 266] on div "Is" at bounding box center [813, 272] width 131 height 28
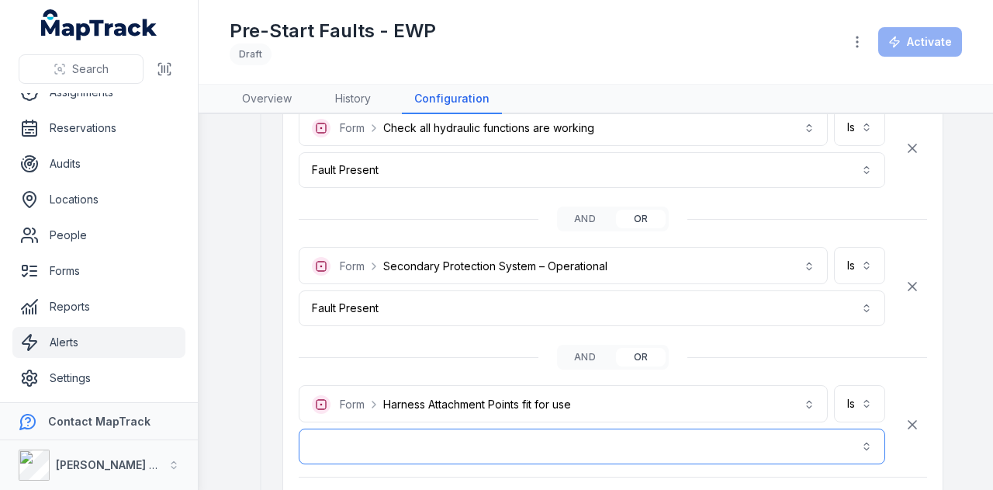
click at [658, 428] on button "button" at bounding box center [592, 446] width 587 height 36
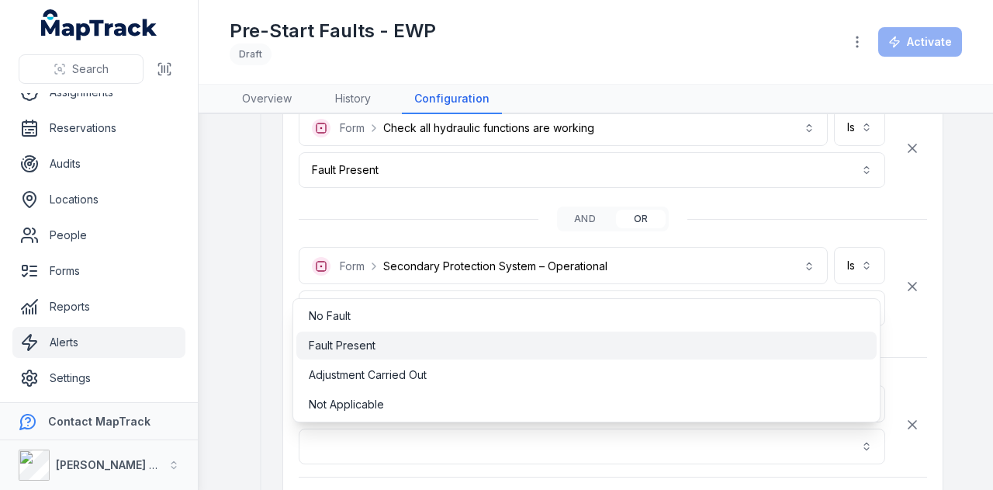
click at [424, 337] on div "Fault Present" at bounding box center [586, 345] width 555 height 16
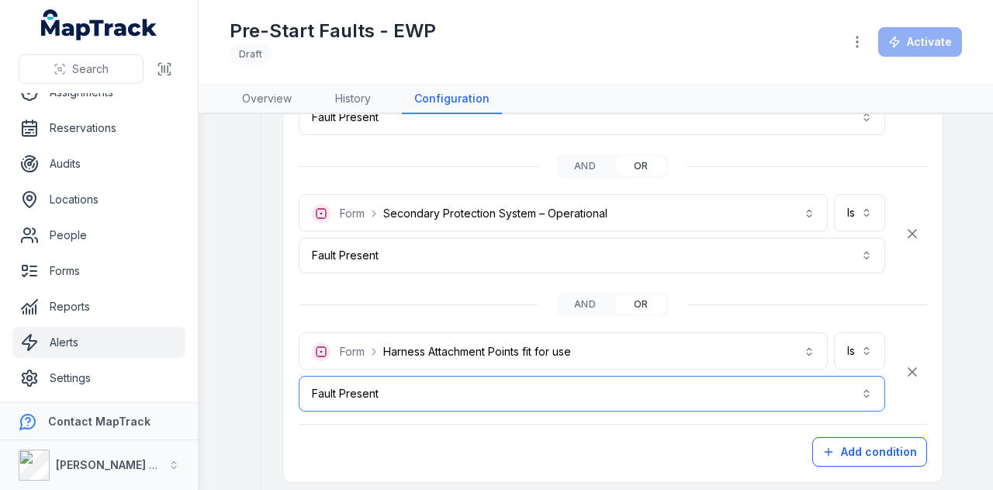
scroll to position [2870, 0]
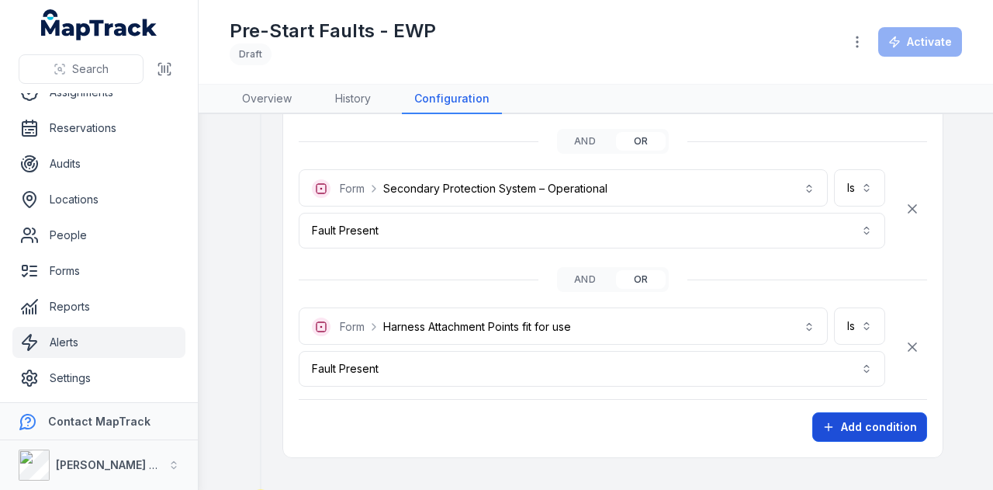
click at [855, 415] on button "Add condition" at bounding box center [869, 426] width 115 height 29
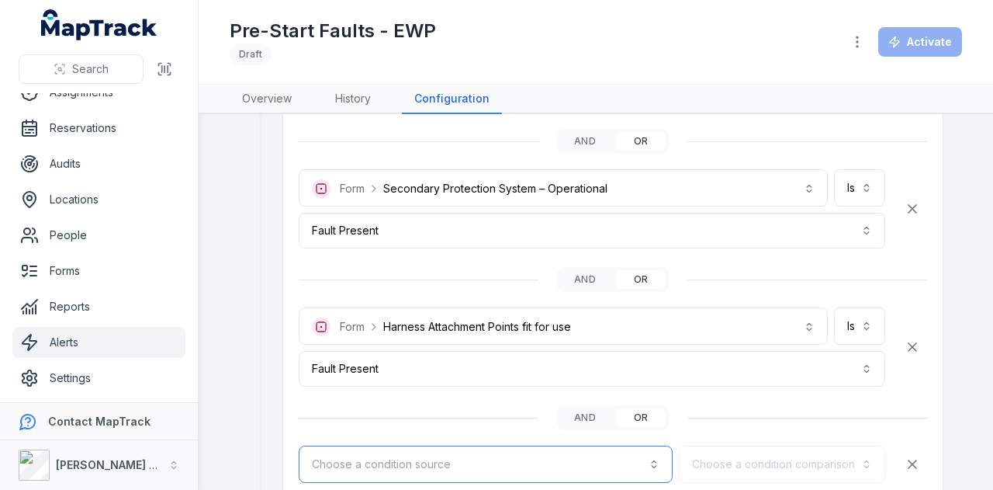
click at [486, 456] on button "Choose a condition source" at bounding box center [486, 463] width 374 height 37
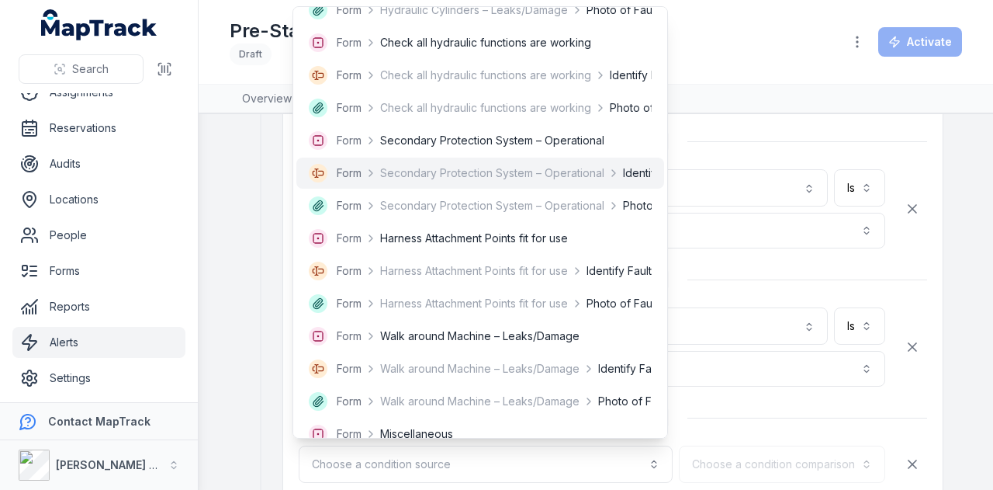
scroll to position [2017, 0]
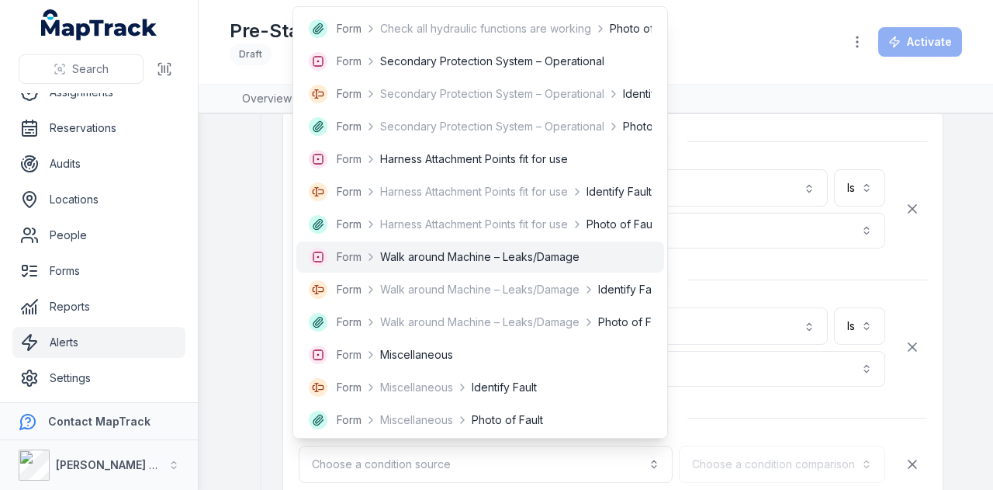
click at [546, 271] on div "Form Walk around Machine – Leaks/Damage" at bounding box center [480, 256] width 368 height 31
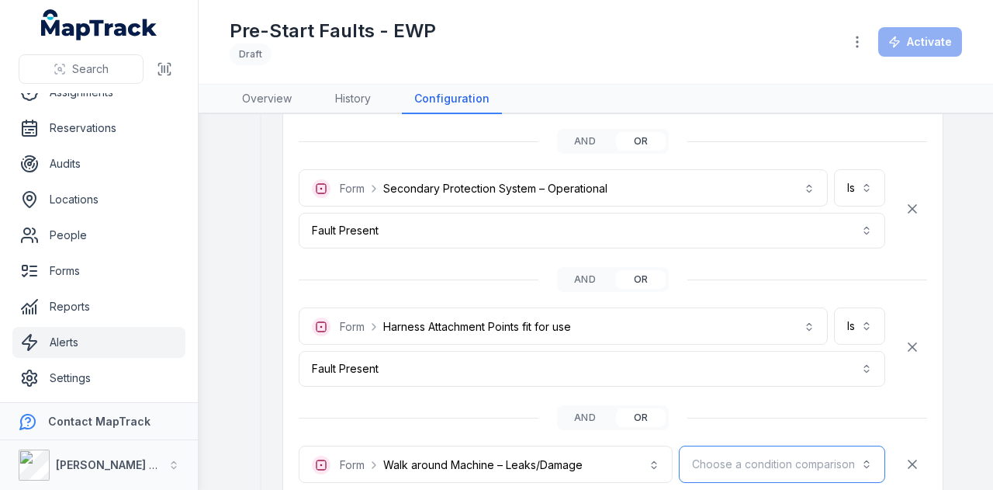
click at [754, 455] on button "Choose a condition comparison" at bounding box center [782, 463] width 206 height 37
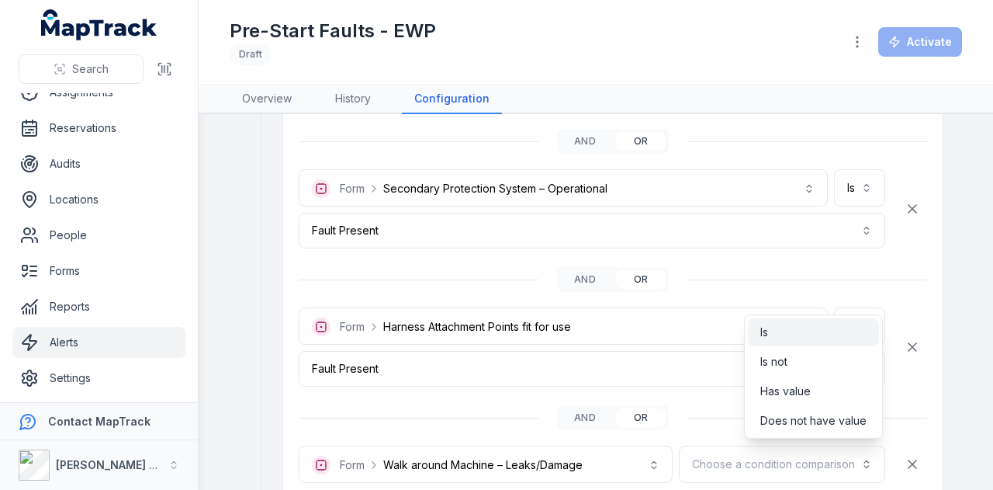
drag, startPoint x: 777, startPoint y: 335, endPoint x: 744, endPoint y: 355, distance: 38.3
click at [772, 337] on div "Is" at bounding box center [813, 332] width 106 height 16
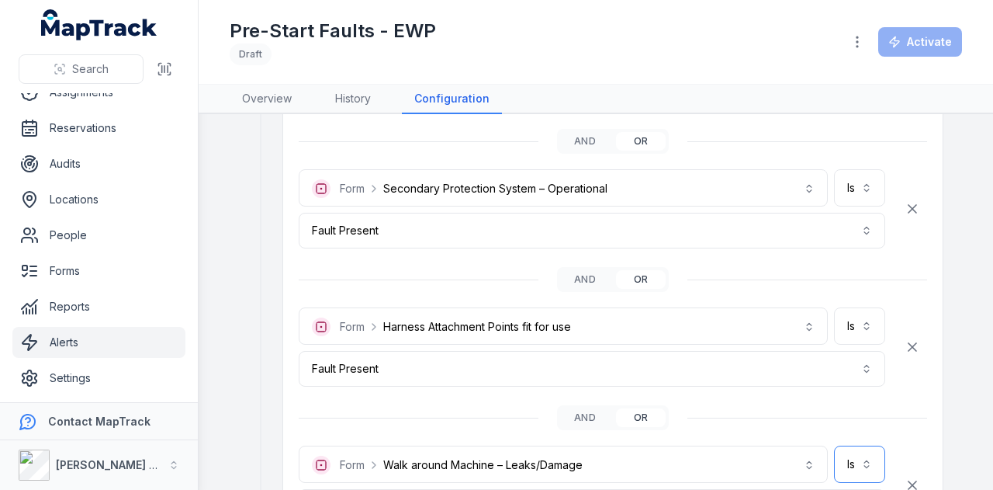
scroll to position [2948, 0]
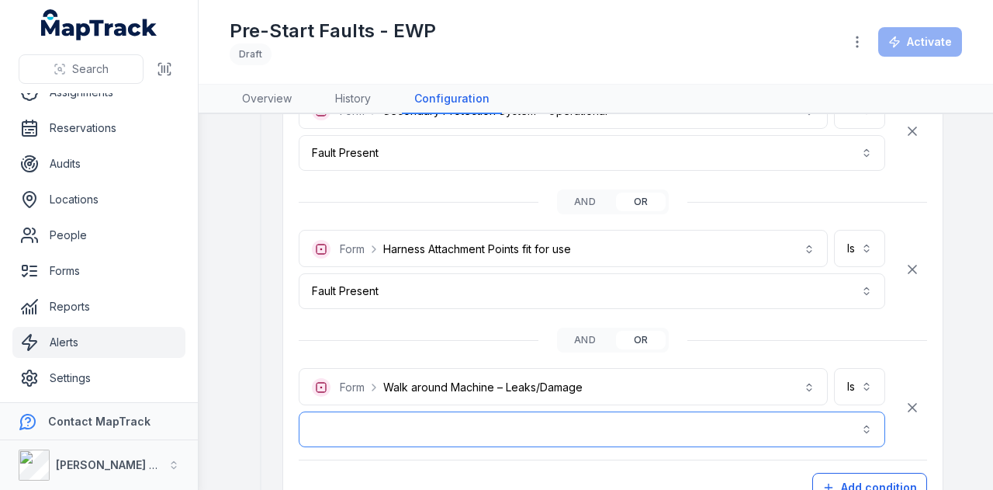
click at [531, 411] on button "button" at bounding box center [592, 429] width 587 height 36
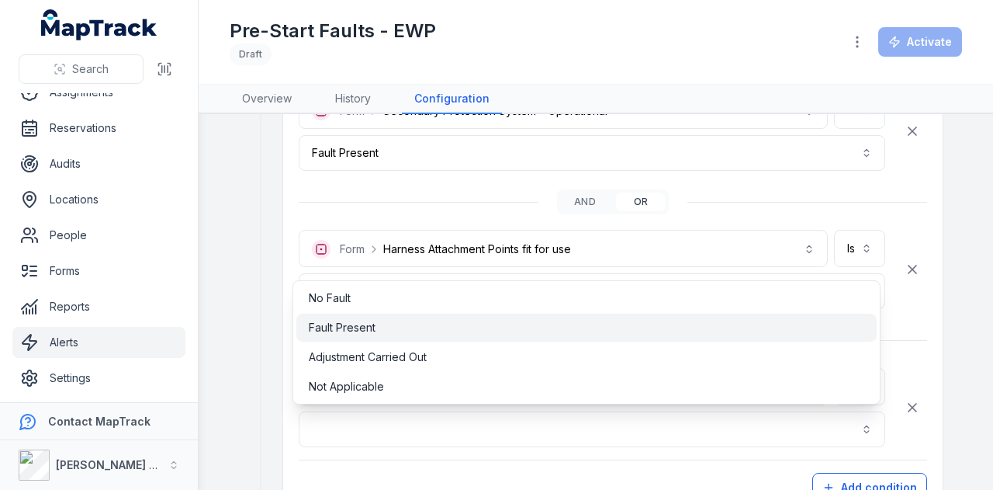
click at [464, 336] on div "Fault Present" at bounding box center [586, 327] width 580 height 28
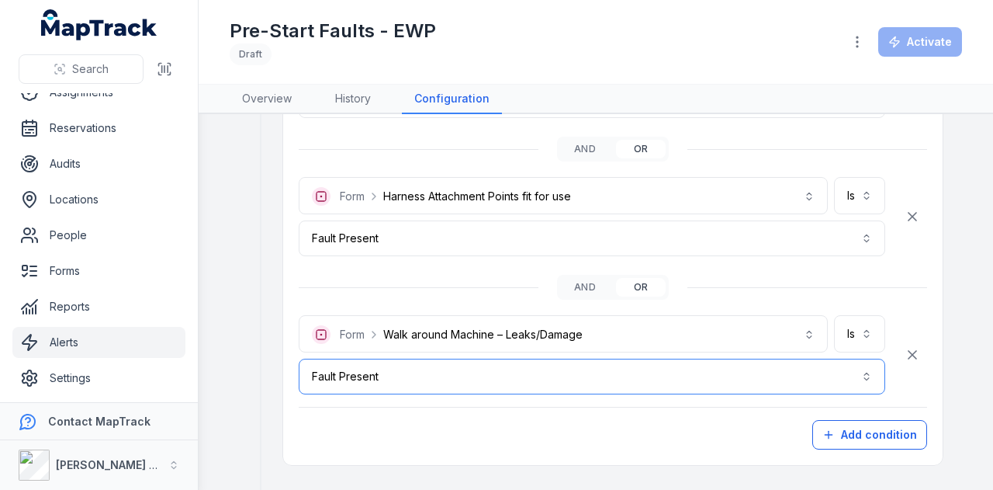
scroll to position [3026, 0]
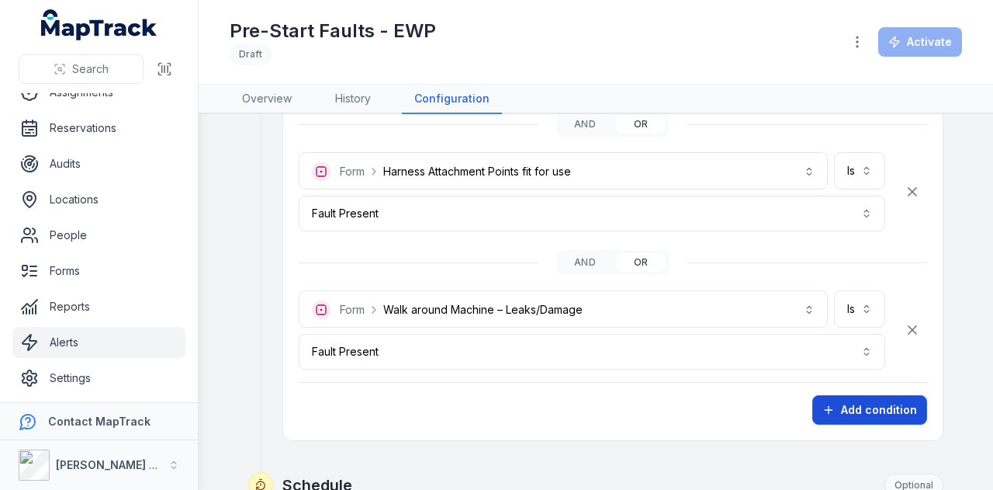
click at [873, 403] on button "Add condition" at bounding box center [869, 409] width 115 height 29
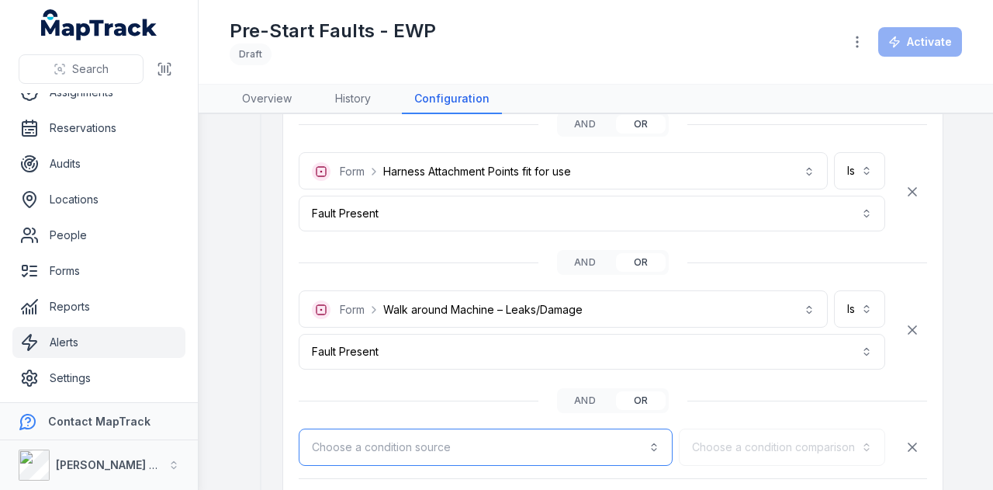
click at [545, 439] on button "Choose a condition source" at bounding box center [486, 446] width 374 height 37
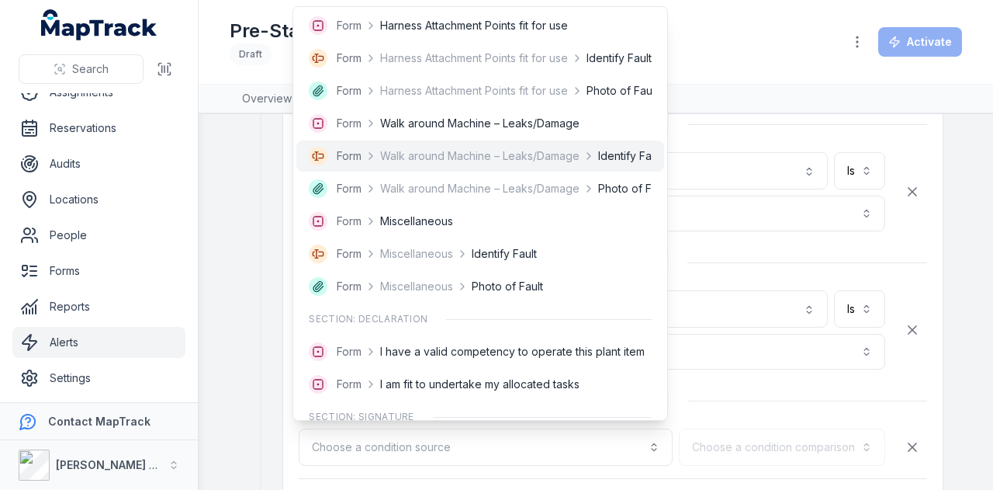
scroll to position [2250, 0]
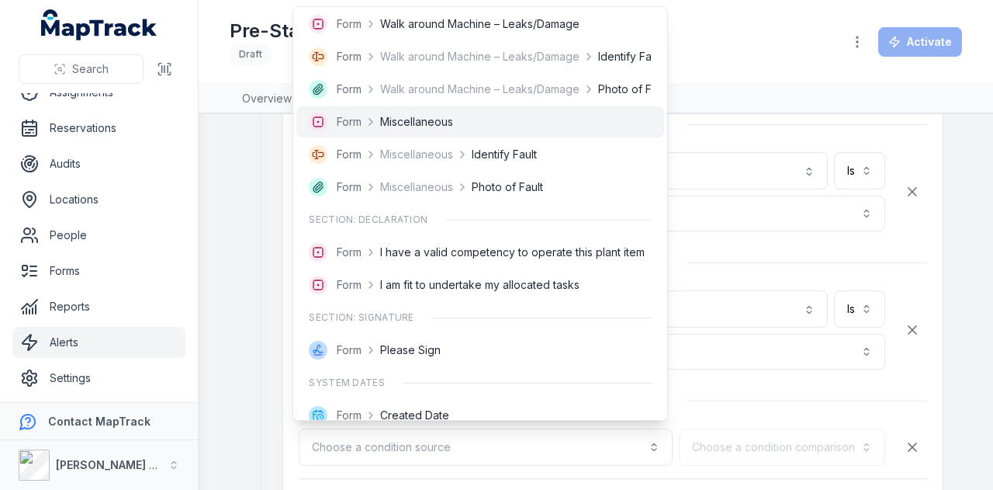
click at [476, 120] on div "Form Miscellaneous" at bounding box center [480, 121] width 343 height 19
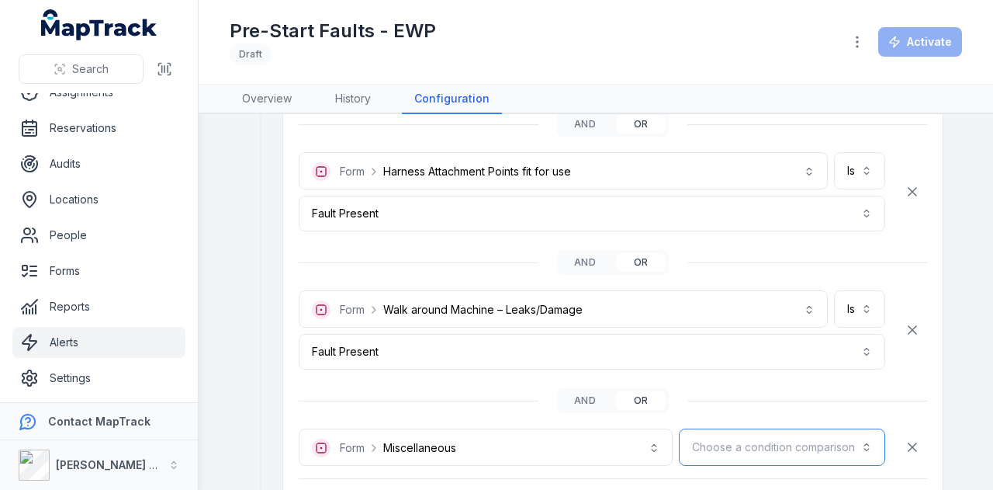
click at [743, 434] on button "Choose a condition comparison" at bounding box center [782, 446] width 206 height 37
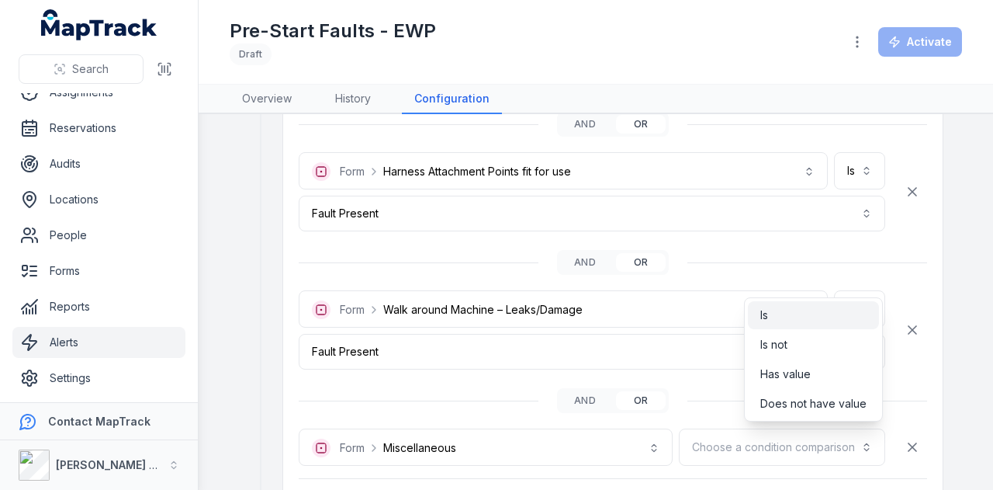
click at [784, 314] on div "Is" at bounding box center [813, 315] width 106 height 16
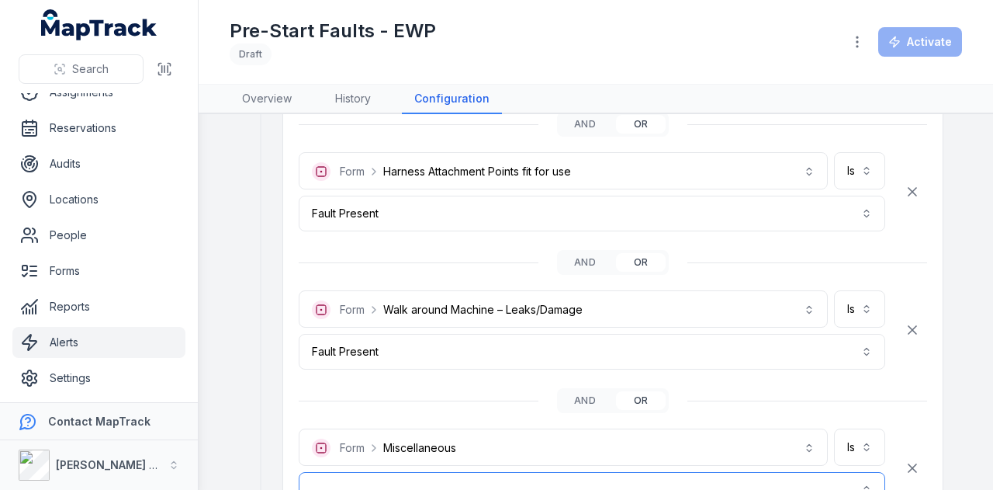
click at [630, 472] on button "button" at bounding box center [592, 490] width 587 height 36
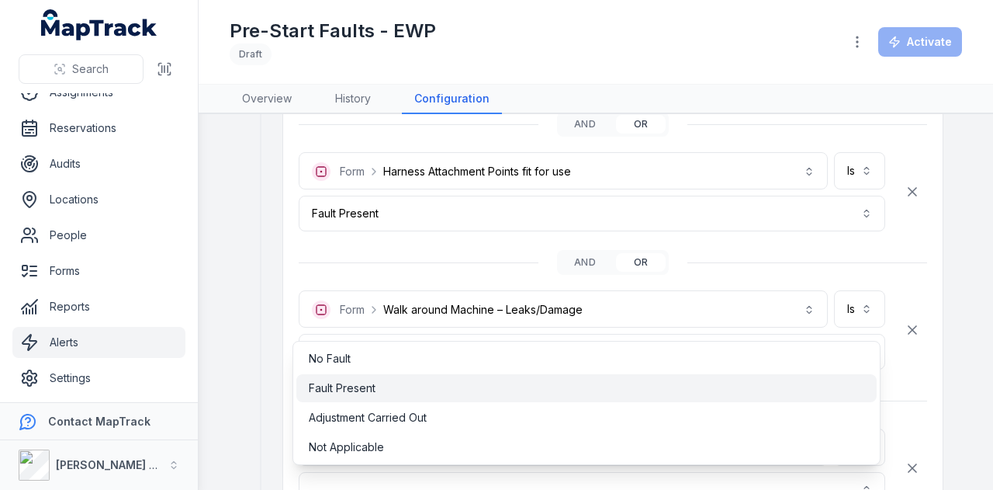
click at [434, 390] on div "Fault Present" at bounding box center [586, 388] width 555 height 16
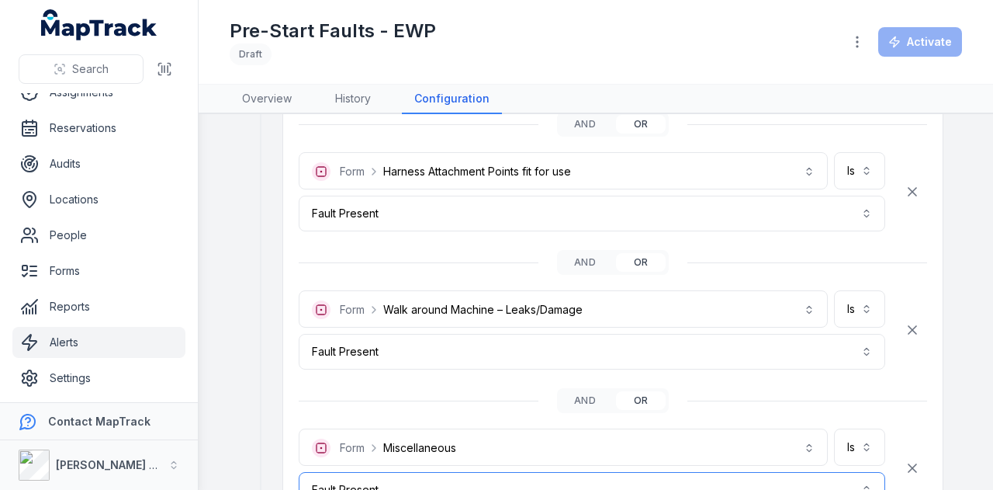
scroll to position [3258, 0]
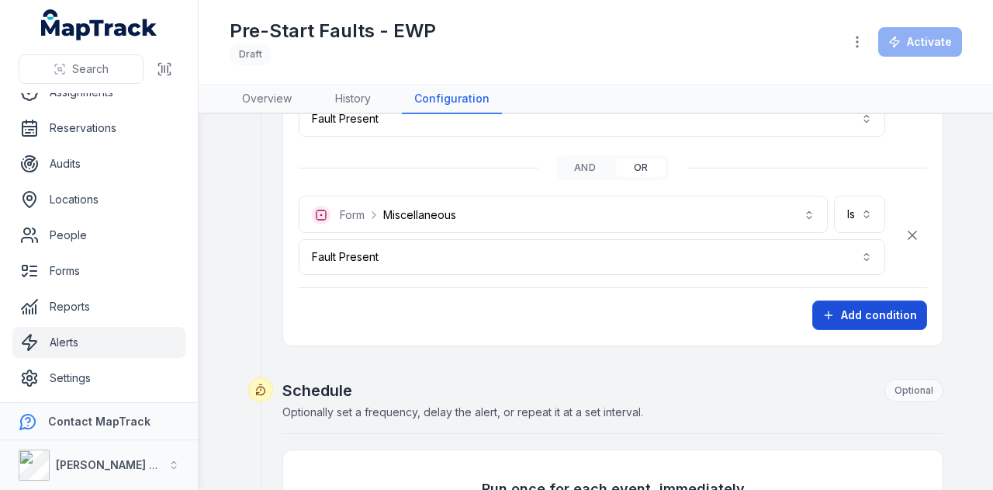
click at [868, 300] on button "Add condition" at bounding box center [869, 314] width 115 height 29
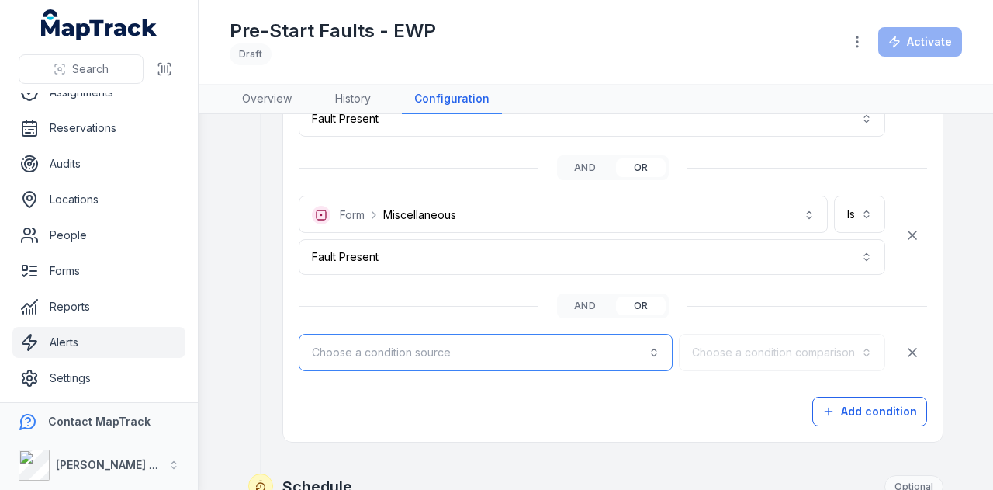
click at [483, 337] on button "Choose a condition source" at bounding box center [486, 352] width 374 height 37
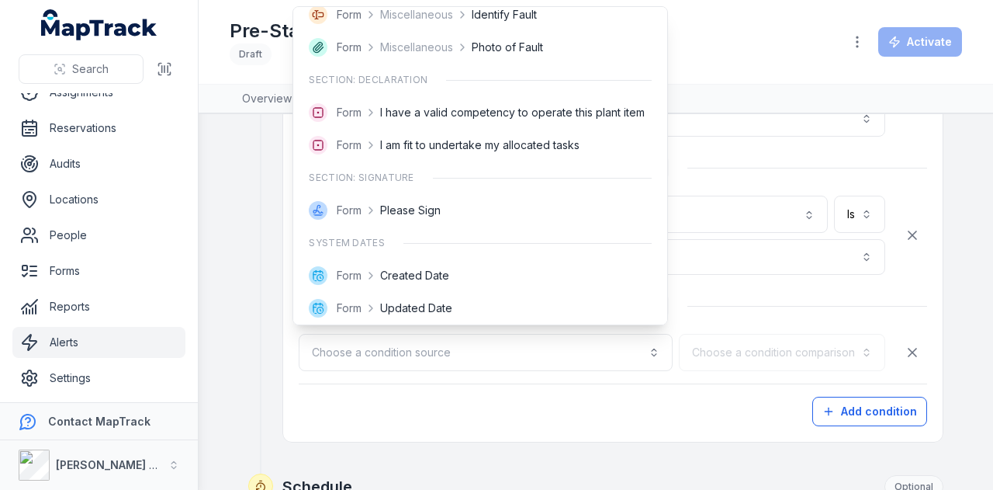
scroll to position [2391, 0]
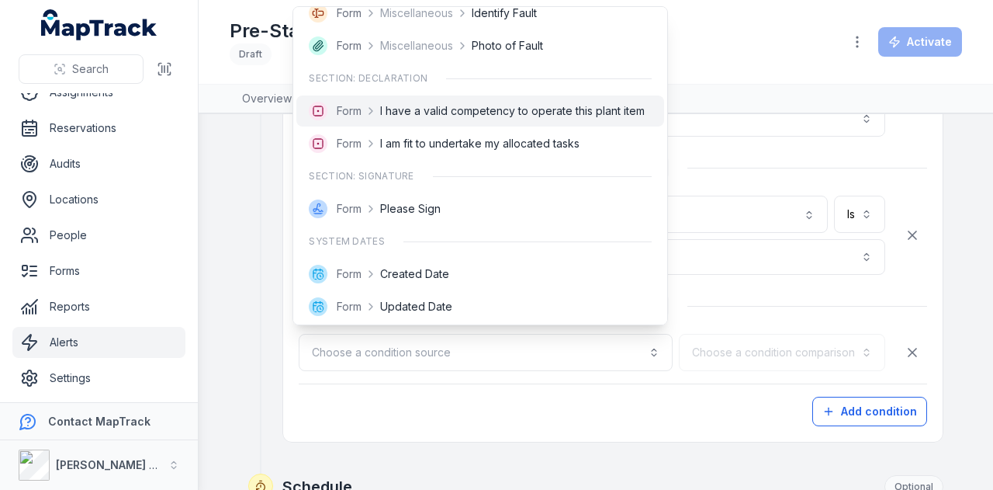
click at [506, 116] on span "I have a valid competency to operate this plant item" at bounding box center [512, 111] width 265 height 16
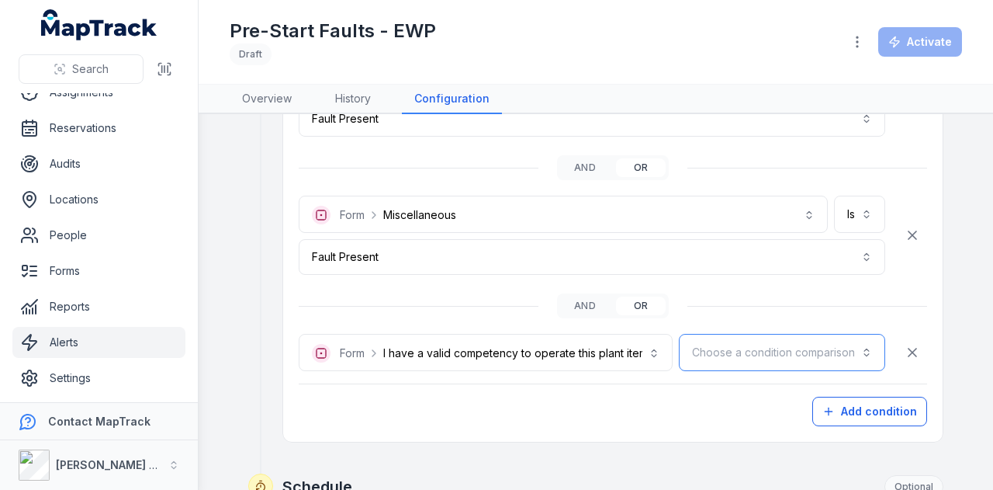
click at [755, 343] on button "Choose a condition comparison" at bounding box center [782, 352] width 206 height 37
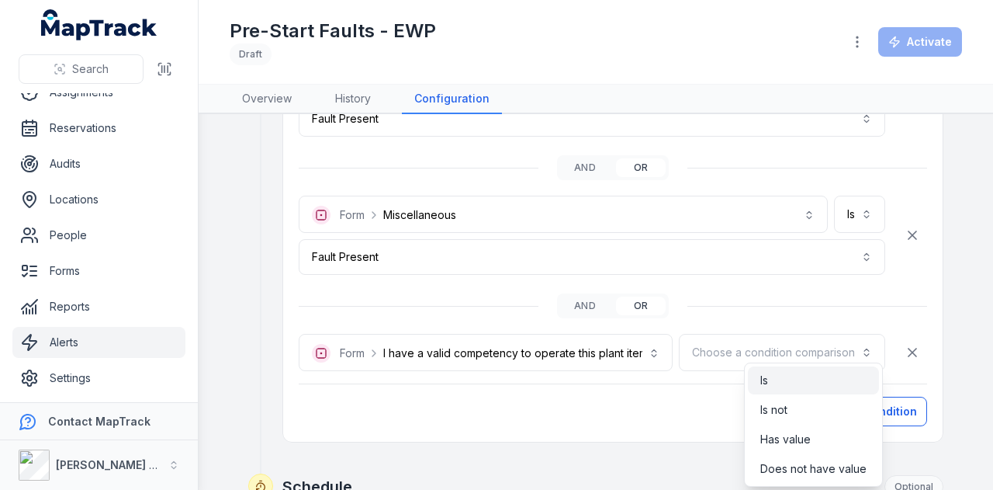
click at [787, 376] on div "Is" at bounding box center [813, 380] width 106 height 16
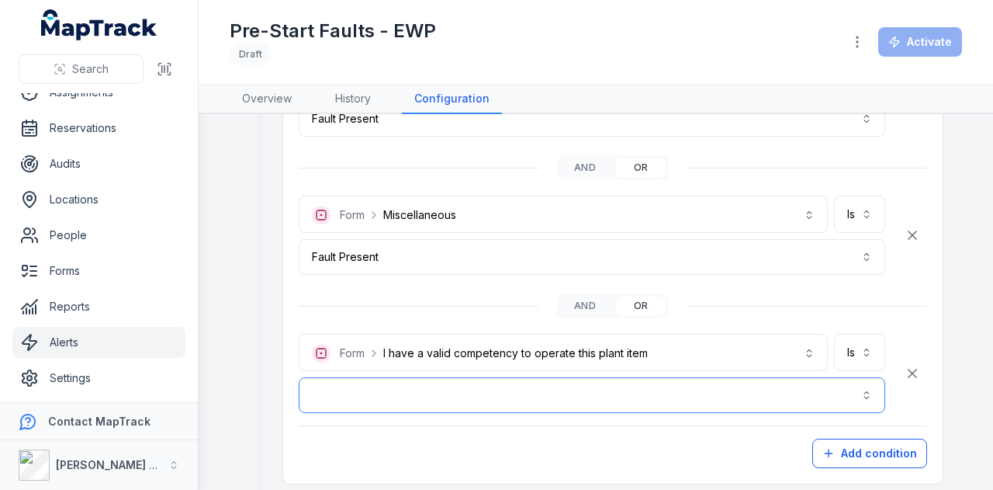
drag, startPoint x: 675, startPoint y: 379, endPoint x: 596, endPoint y: 389, distance: 79.7
click at [670, 382] on button "button" at bounding box center [592, 395] width 587 height 36
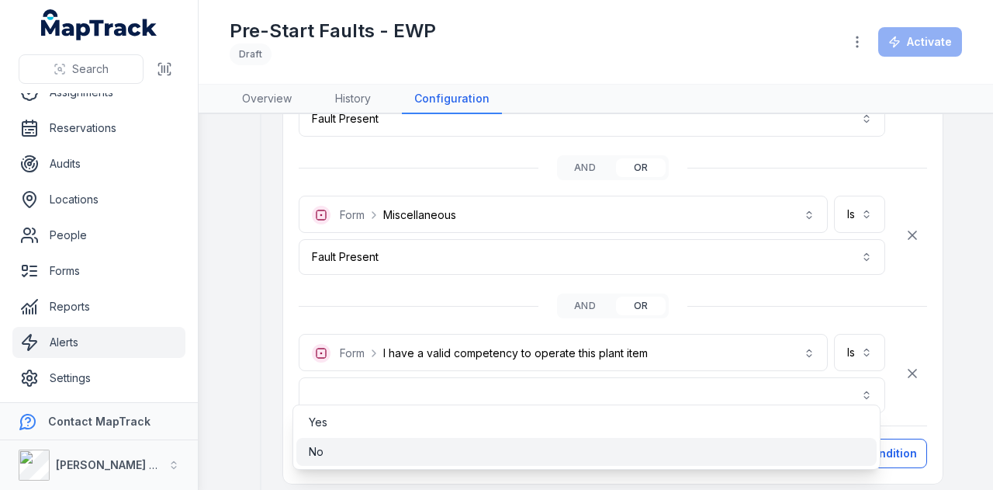
click at [397, 445] on div "No" at bounding box center [586, 452] width 555 height 16
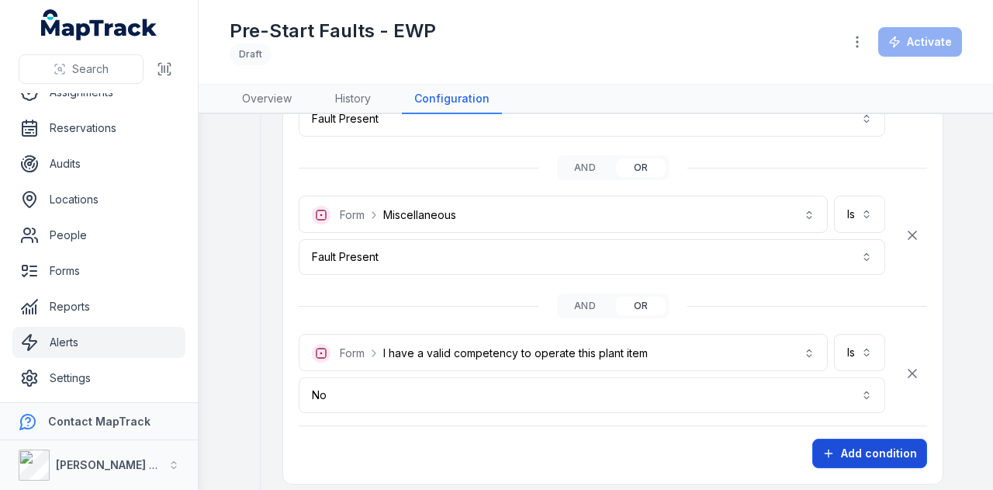
click at [827, 447] on icon "button" at bounding box center [828, 453] width 12 height 12
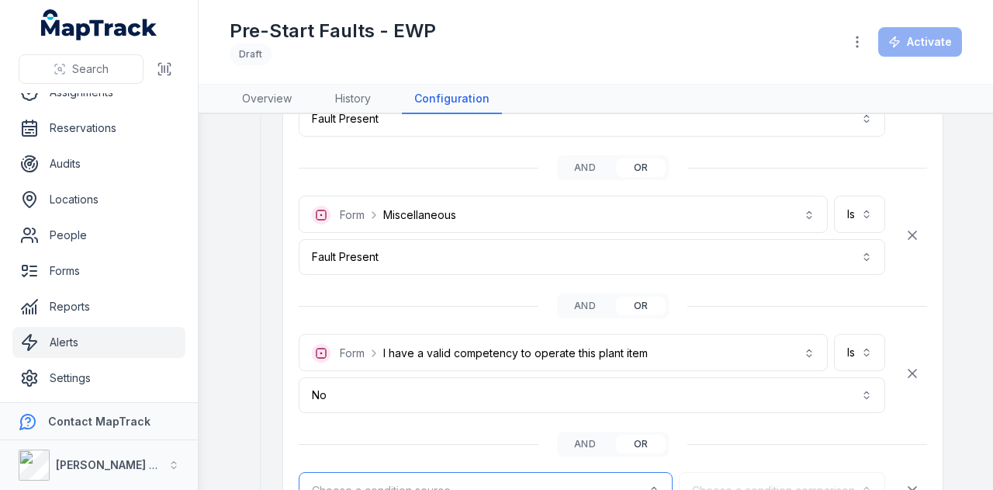
click at [518, 472] on button "Choose a condition source" at bounding box center [486, 490] width 374 height 37
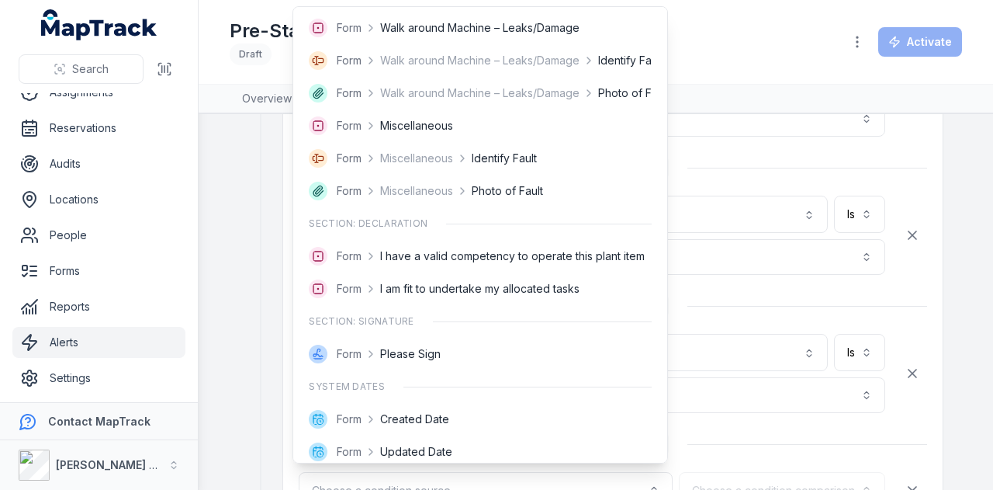
scroll to position [2253, 0]
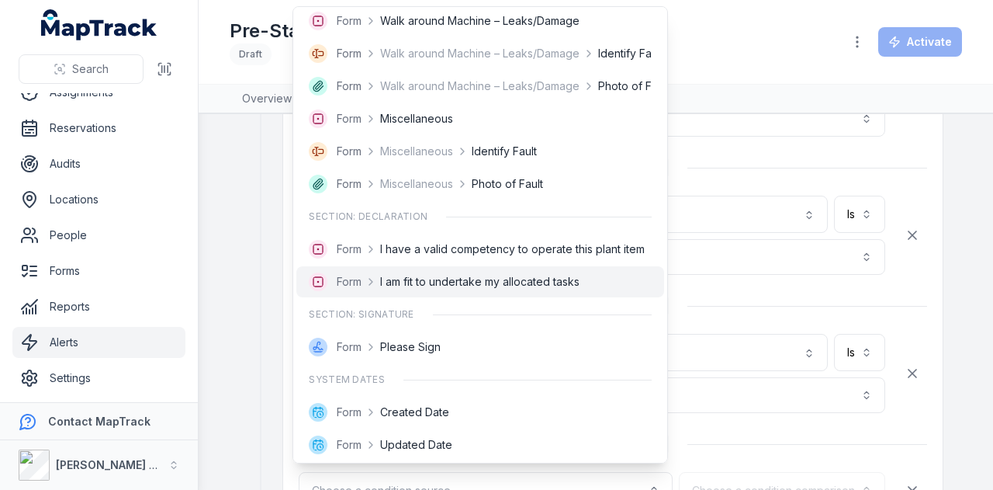
click at [540, 269] on div "Form I am fit to undertake my allocated tasks" at bounding box center [480, 281] width 368 height 31
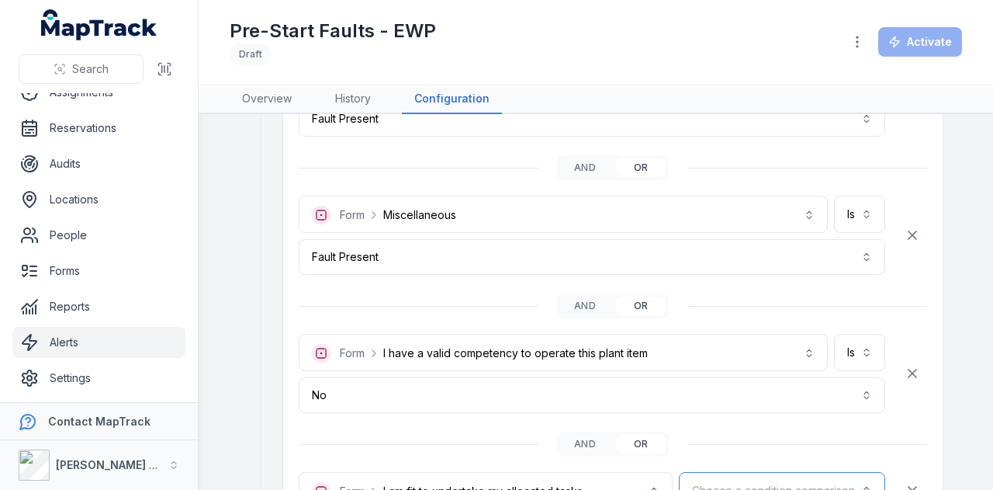
click at [805, 472] on button "Choose a condition comparison" at bounding box center [782, 490] width 206 height 37
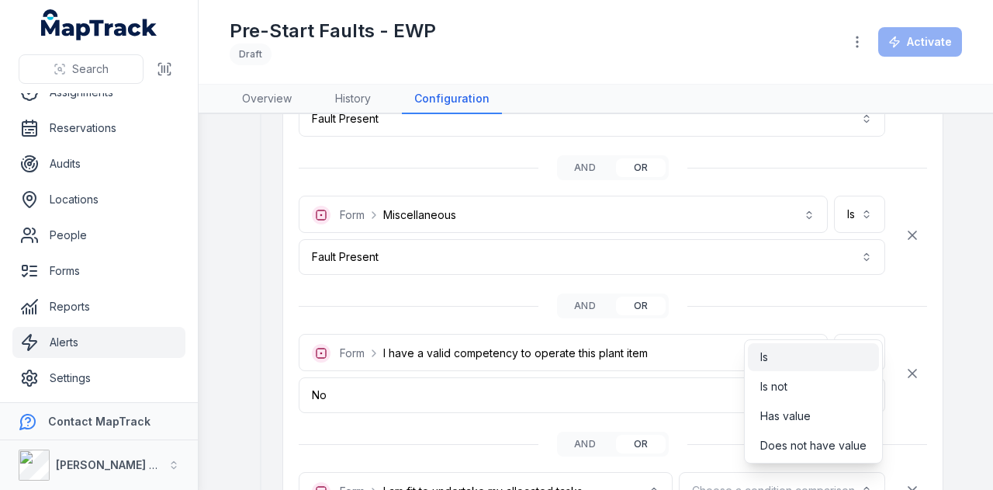
click at [802, 355] on div "Is" at bounding box center [813, 357] width 106 height 16
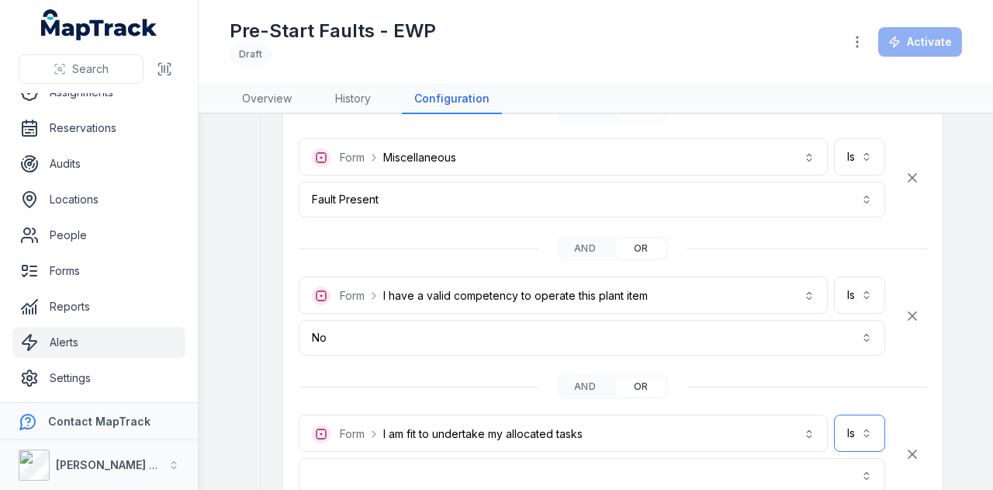
scroll to position [3414, 0]
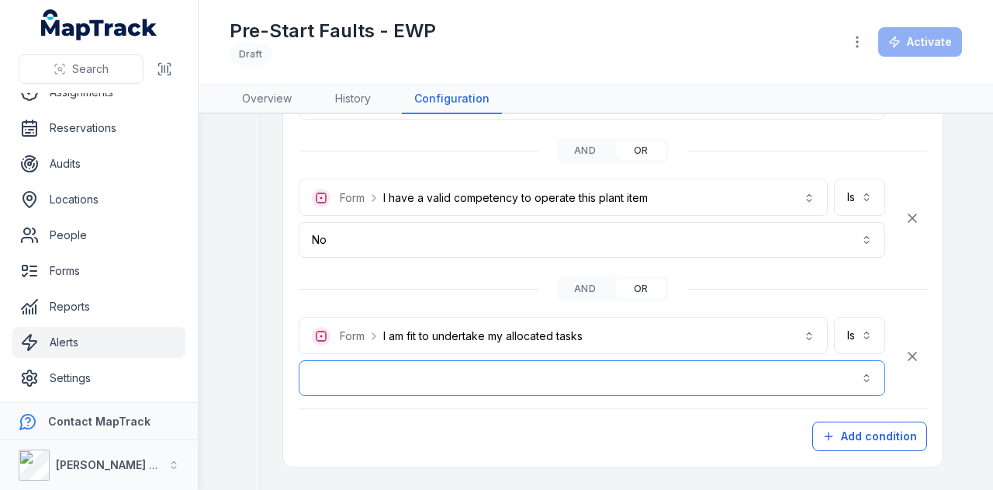
click at [552, 367] on button "button" at bounding box center [592, 378] width 587 height 36
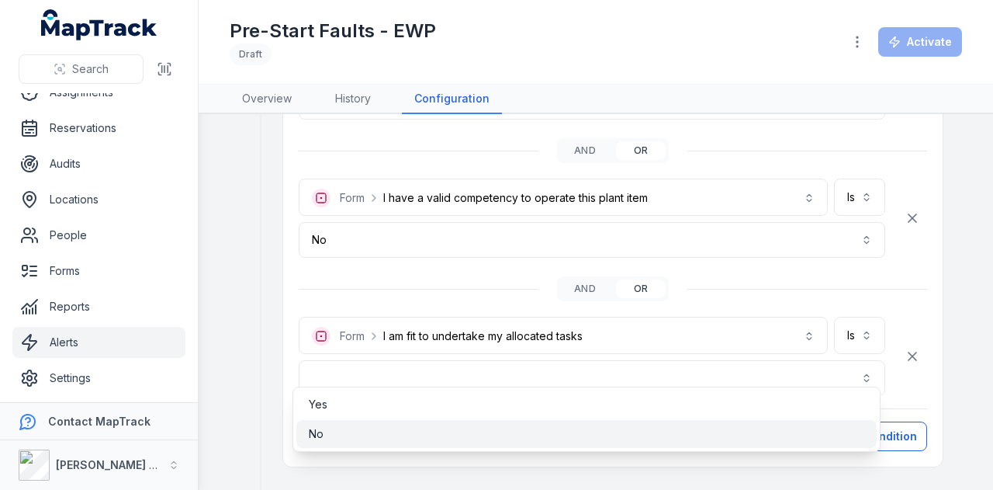
click at [358, 431] on div "No" at bounding box center [586, 434] width 555 height 16
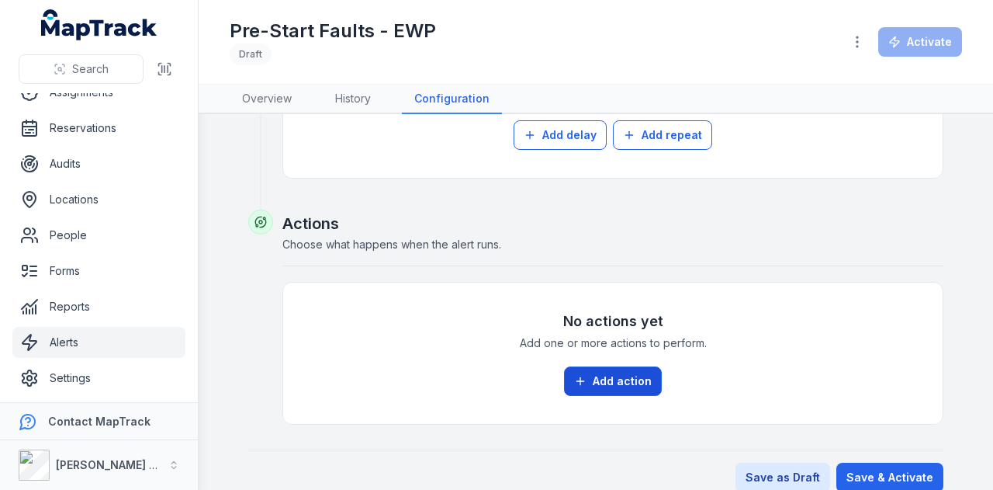
click at [610, 366] on button "Add action" at bounding box center [613, 380] width 98 height 29
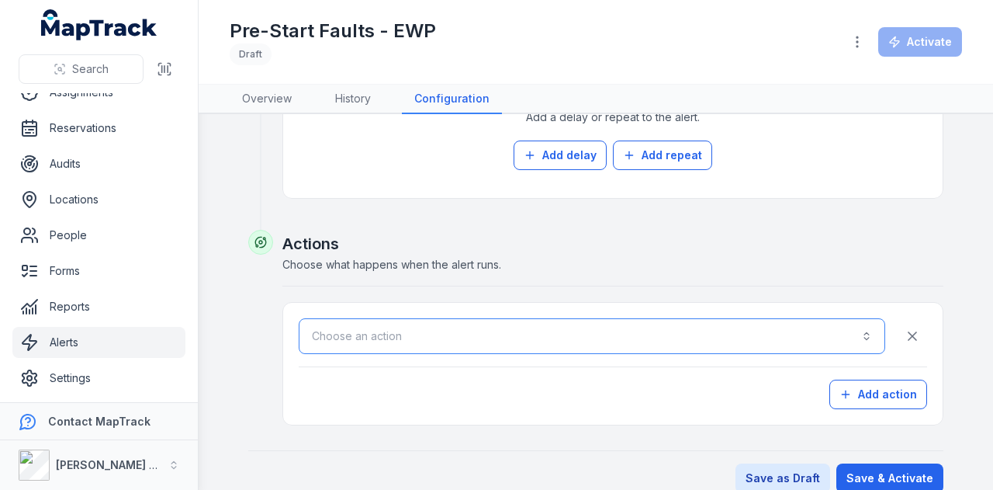
click at [571, 323] on button "Choose an action" at bounding box center [592, 336] width 587 height 36
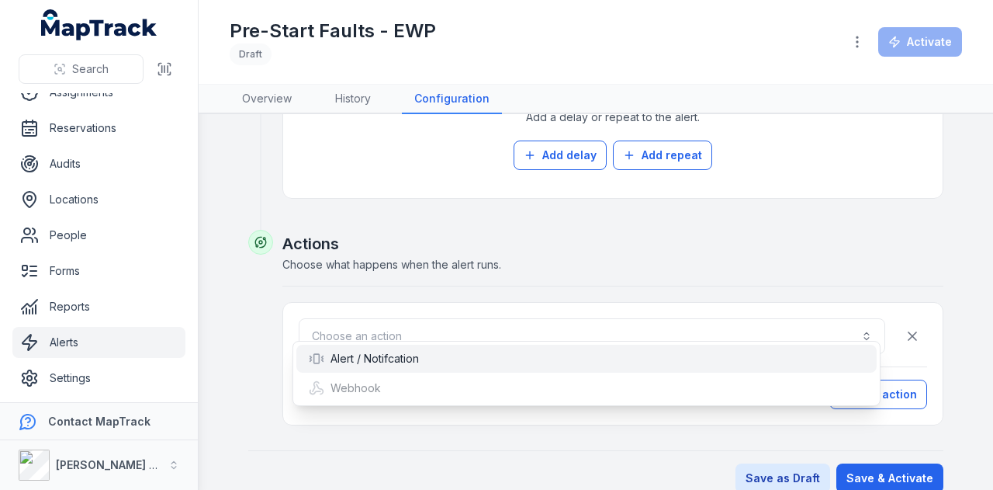
click at [553, 359] on div "Alert / Notifcation" at bounding box center [586, 359] width 555 height 16
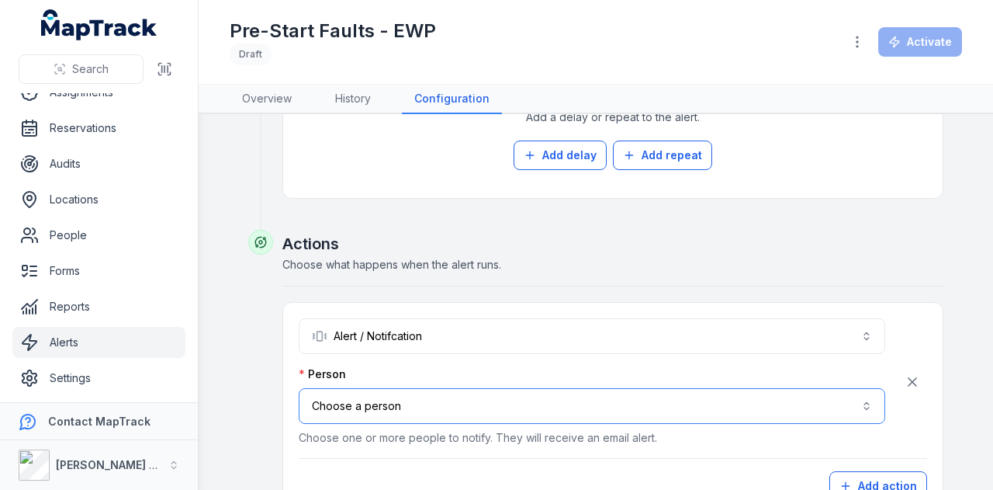
click at [530, 398] on button "Choose a person" at bounding box center [592, 406] width 587 height 36
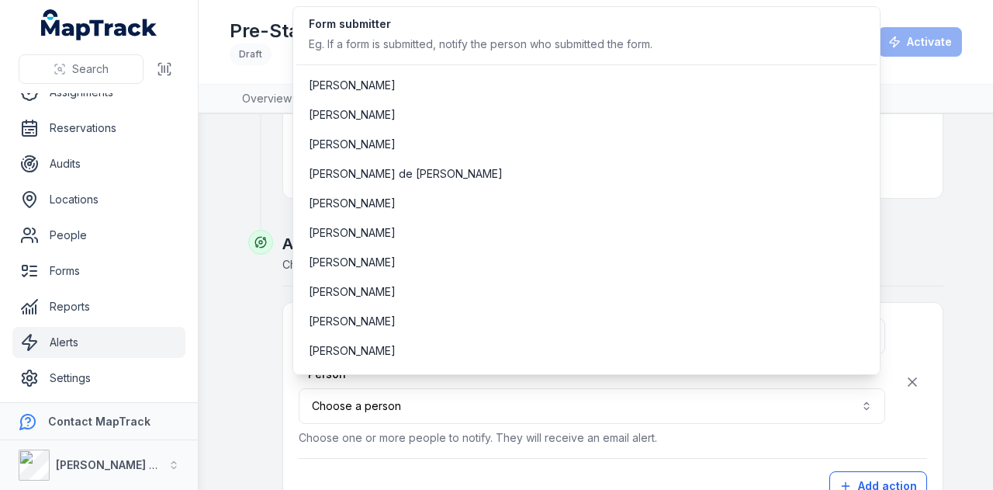
scroll to position [78, 0]
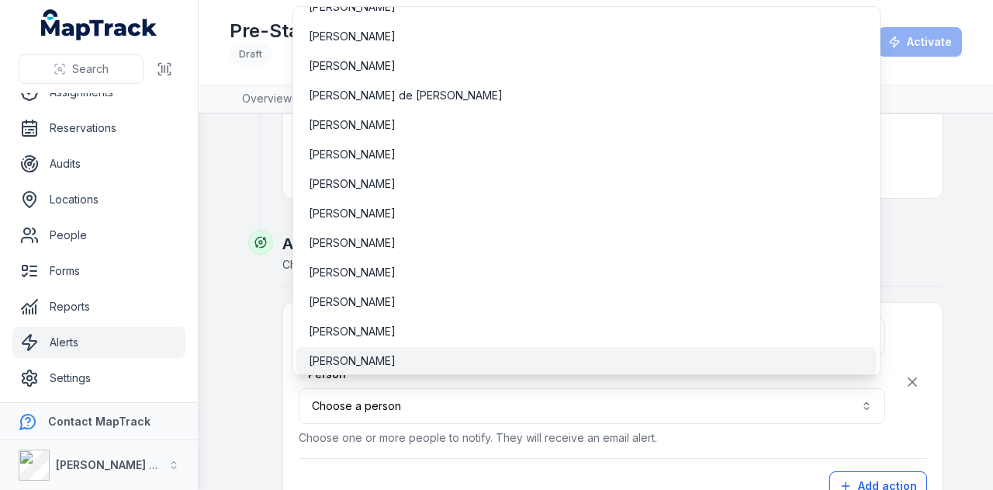
click at [522, 356] on div "[PERSON_NAME]" at bounding box center [586, 361] width 555 height 16
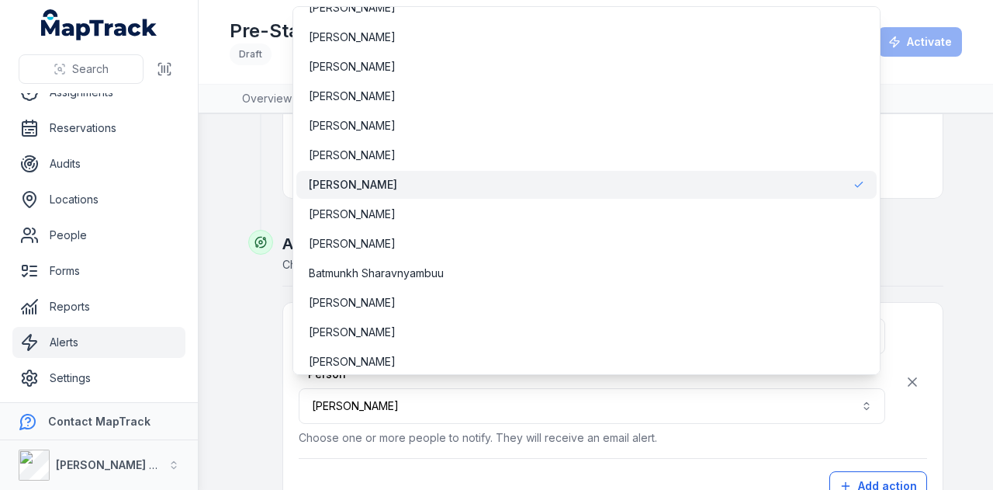
scroll to position [311, 0]
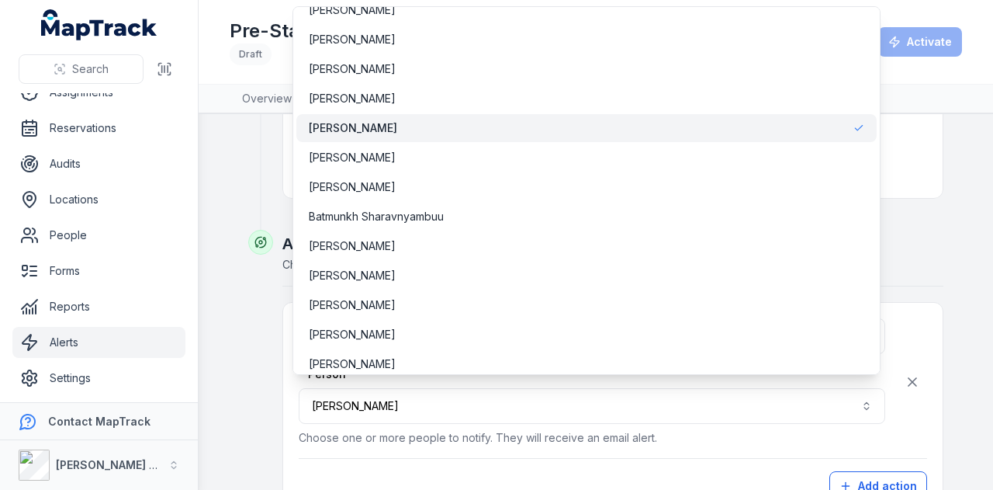
click at [545, 437] on div "**********" at bounding box center [613, 409] width 628 height 182
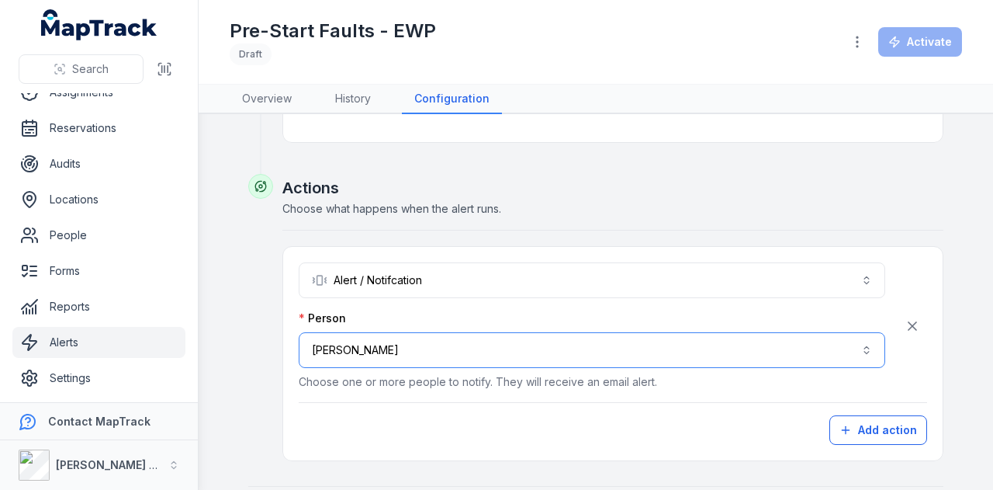
scroll to position [4005, 0]
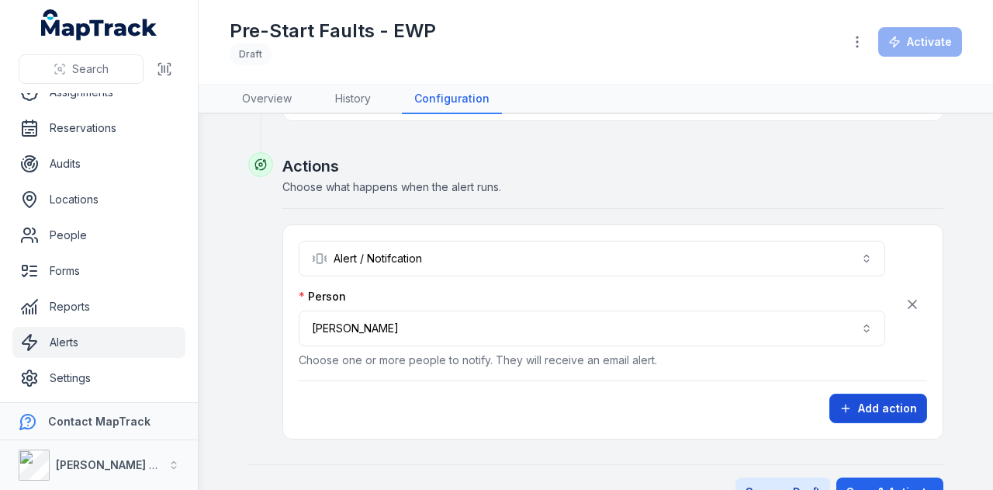
click at [877, 397] on button "Add action" at bounding box center [878, 407] width 98 height 29
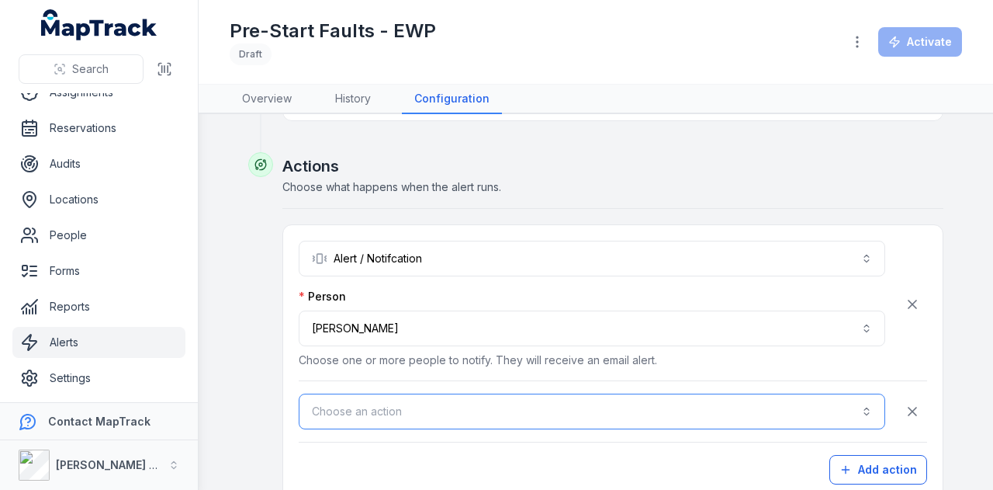
click at [510, 393] on button "Choose an action" at bounding box center [592, 411] width 587 height 36
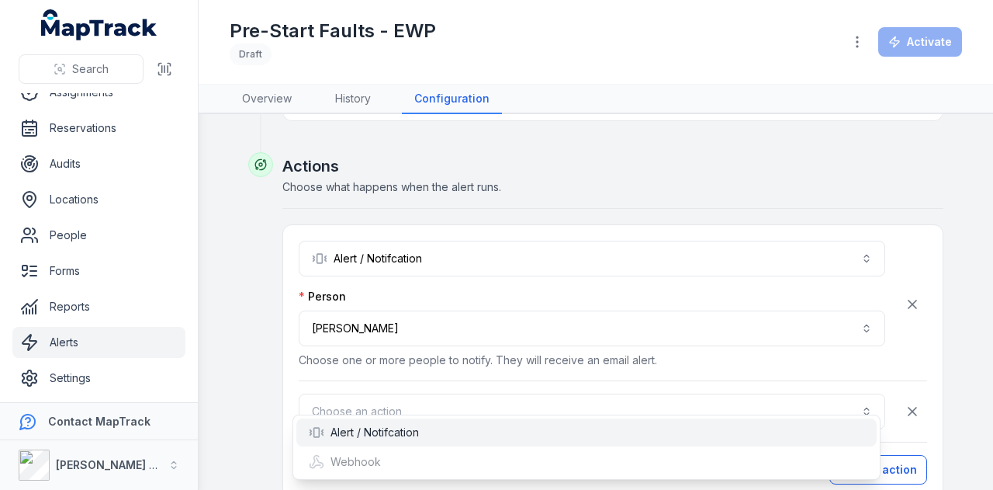
click at [472, 427] on div "Alert / Notifcation" at bounding box center [586, 432] width 555 height 16
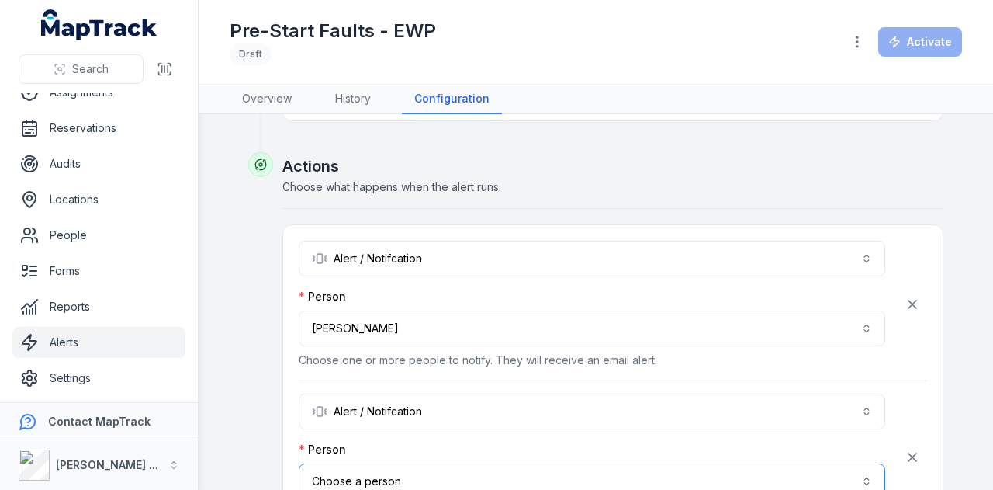
click at [470, 463] on button "Choose a person" at bounding box center [592, 481] width 587 height 36
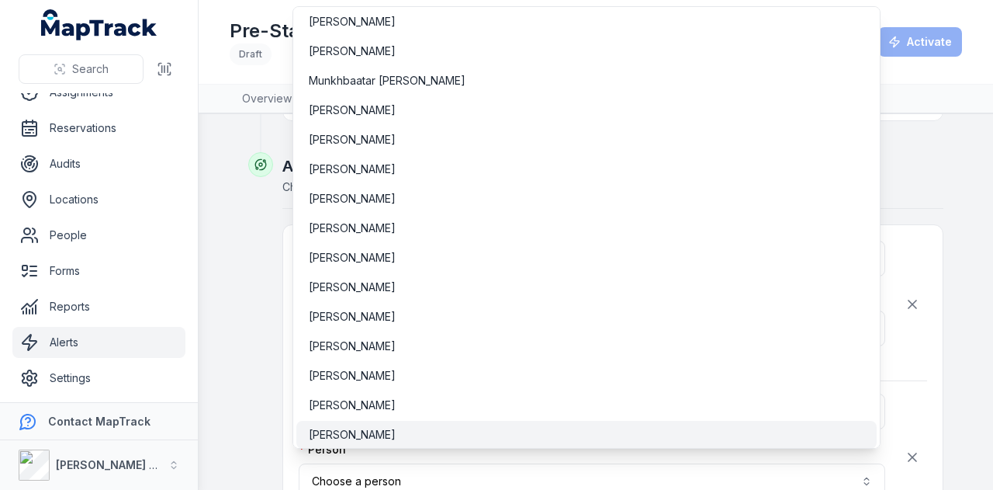
scroll to position [4722, 0]
click at [470, 429] on div "[PERSON_NAME]" at bounding box center [586, 435] width 555 height 16
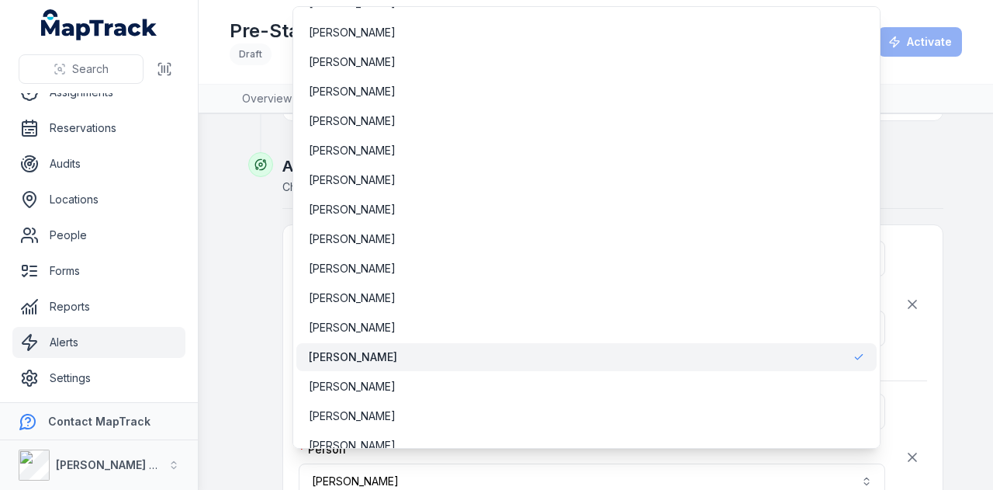
click at [461, 485] on div "**********" at bounding box center [592, 480] width 587 height 79
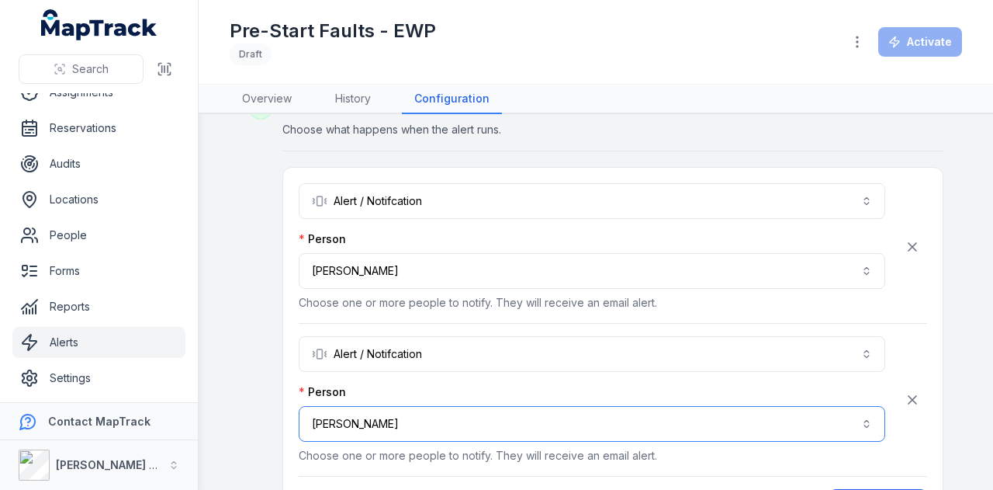
scroll to position [4161, 0]
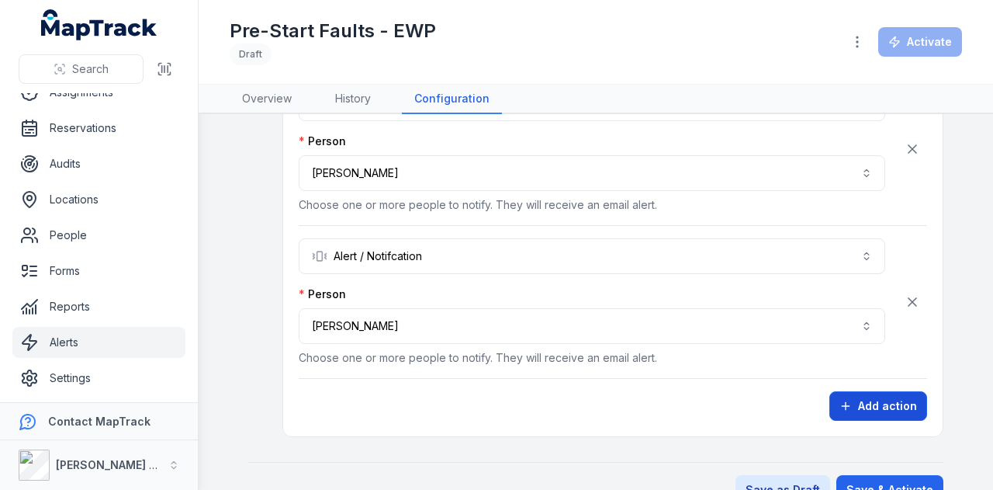
click at [888, 391] on button "Add action" at bounding box center [878, 405] width 98 height 29
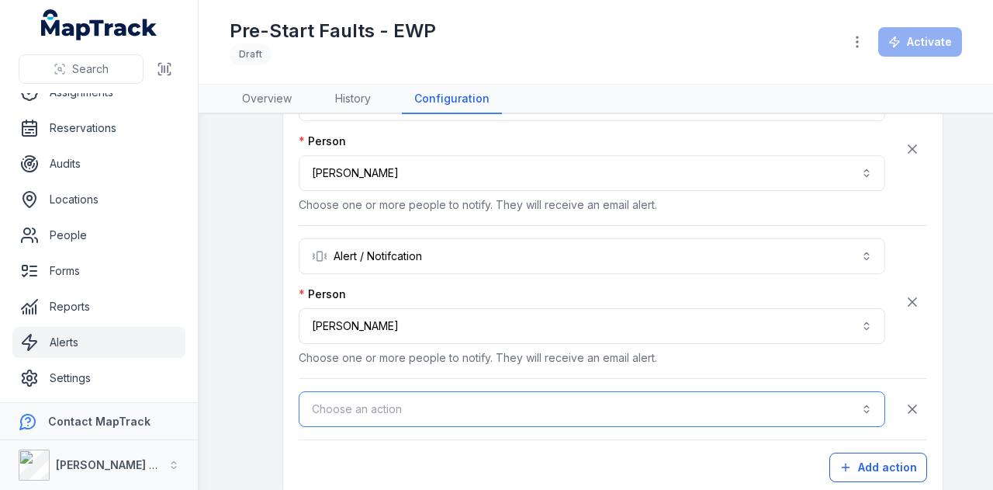
click at [445, 391] on button "Choose an action" at bounding box center [592, 409] width 587 height 36
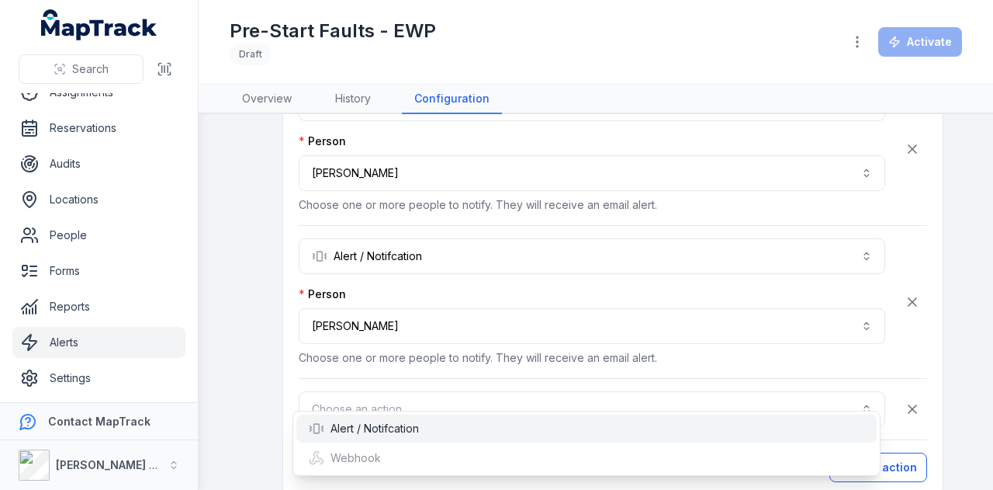
click at [425, 437] on div "Alert / Notifcation" at bounding box center [586, 428] width 580 height 28
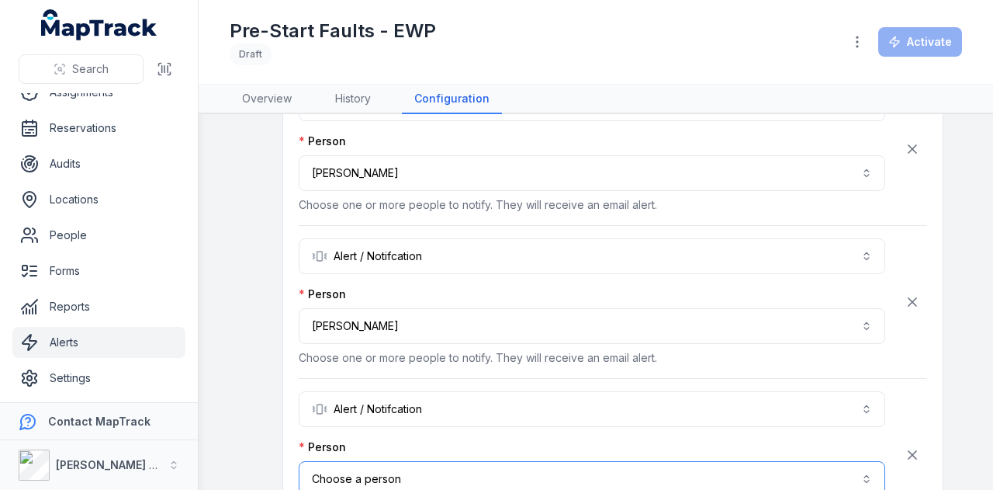
click at [425, 461] on button "Choose a person" at bounding box center [592, 479] width 587 height 36
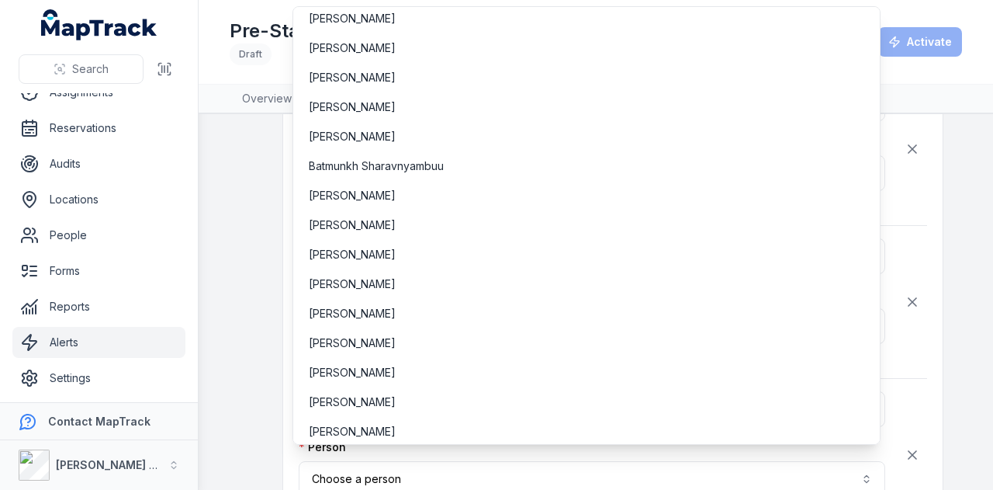
scroll to position [509, 0]
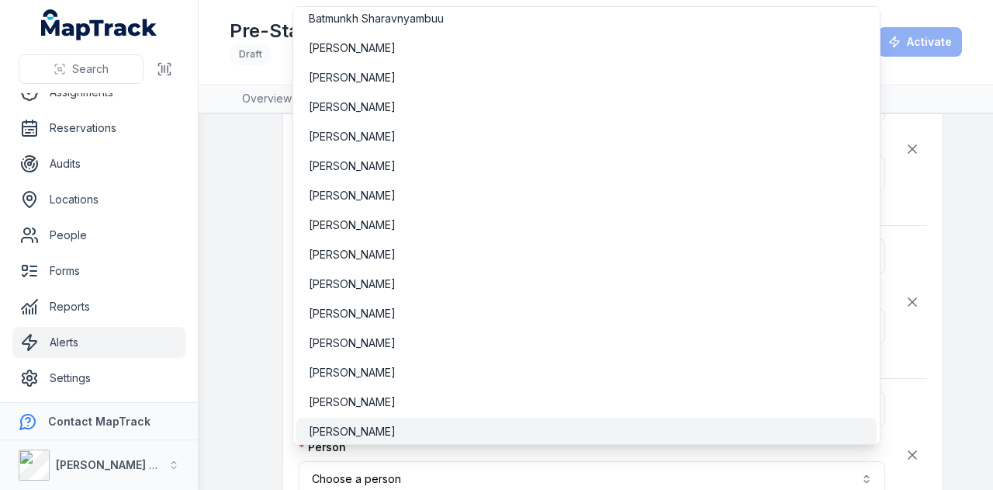
click at [424, 437] on div "[PERSON_NAME]" at bounding box center [586, 432] width 555 height 16
click at [248, 417] on div "**********" at bounding box center [595, 299] width 695 height 605
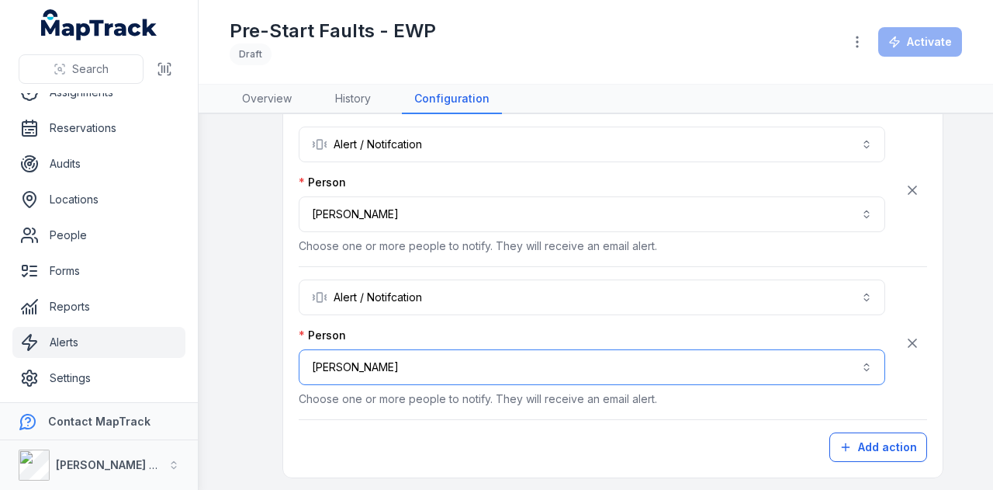
scroll to position [4322, 0]
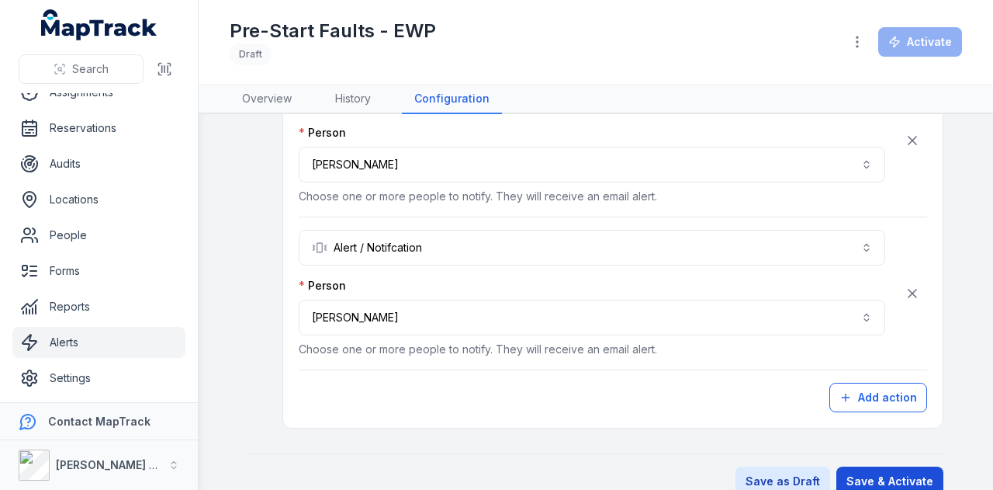
click at [888, 466] on button "Save & Activate" at bounding box center [889, 480] width 107 height 29
